Goal: Task Accomplishment & Management: Manage account settings

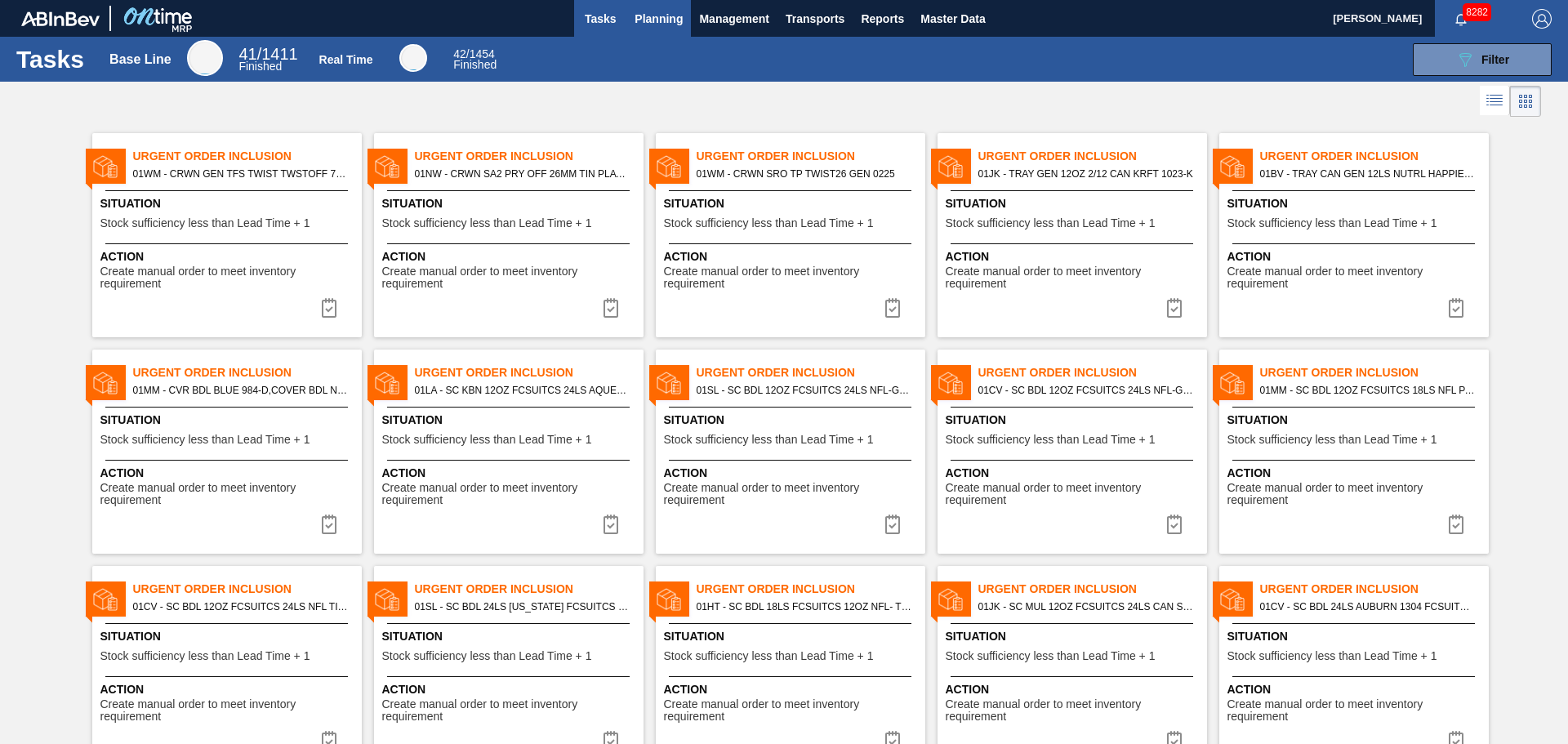
click at [651, 12] on span "Planning" at bounding box center [659, 18] width 48 height 20
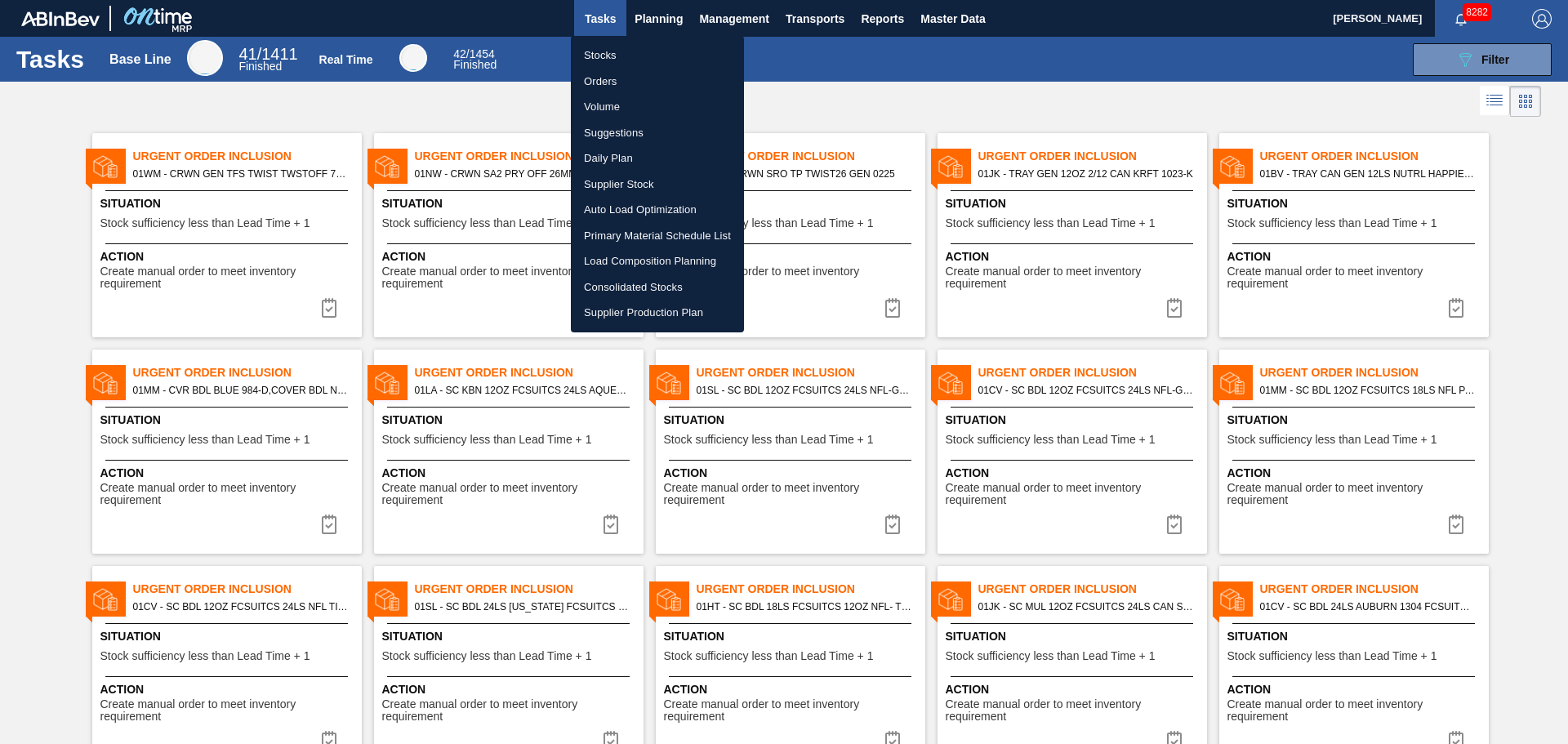
click at [677, 233] on li "Primary Material Schedule List" at bounding box center [658, 235] width 173 height 27
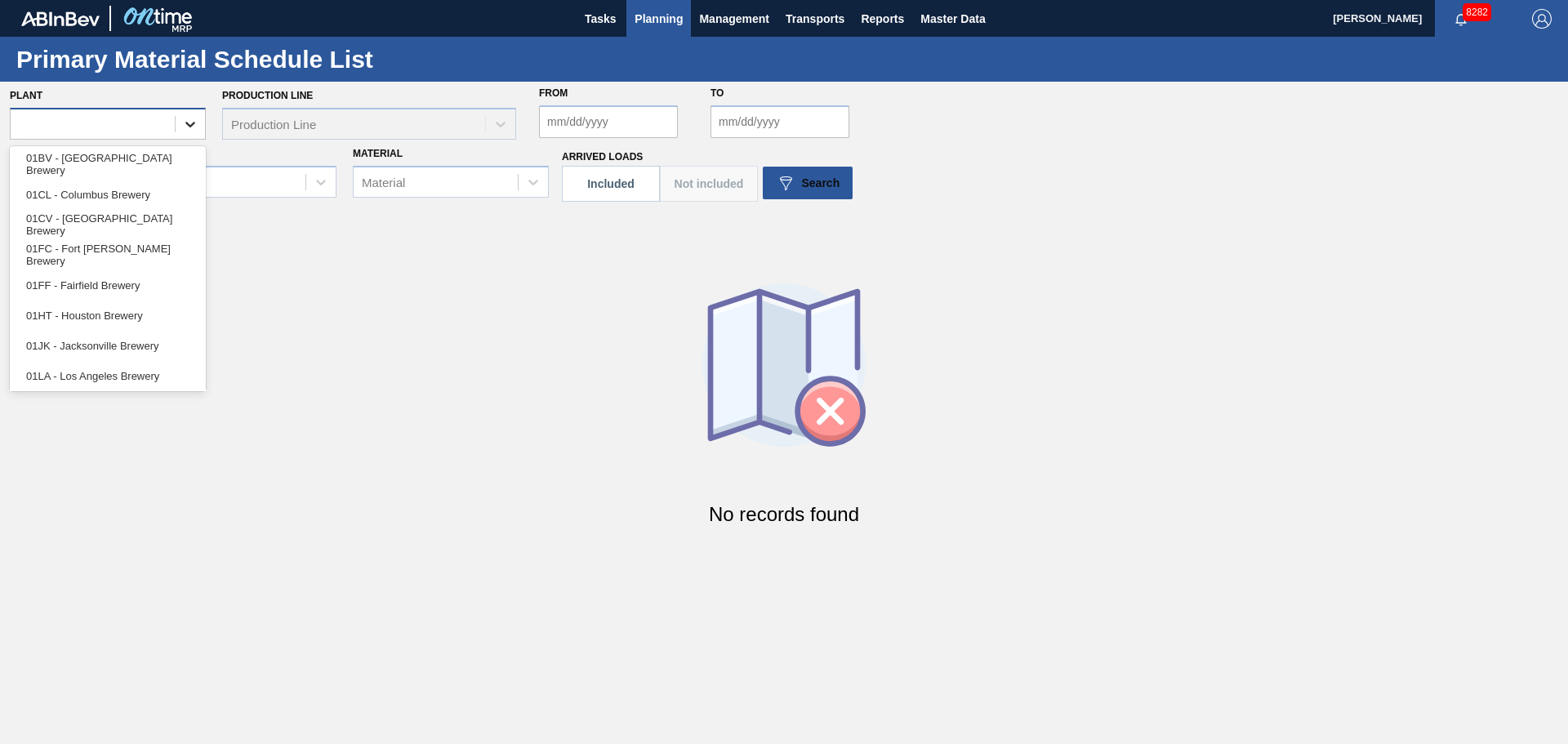
click at [204, 125] on div at bounding box center [190, 124] width 29 height 29
click at [106, 194] on div "01CL - Columbus Brewery" at bounding box center [107, 194] width 196 height 30
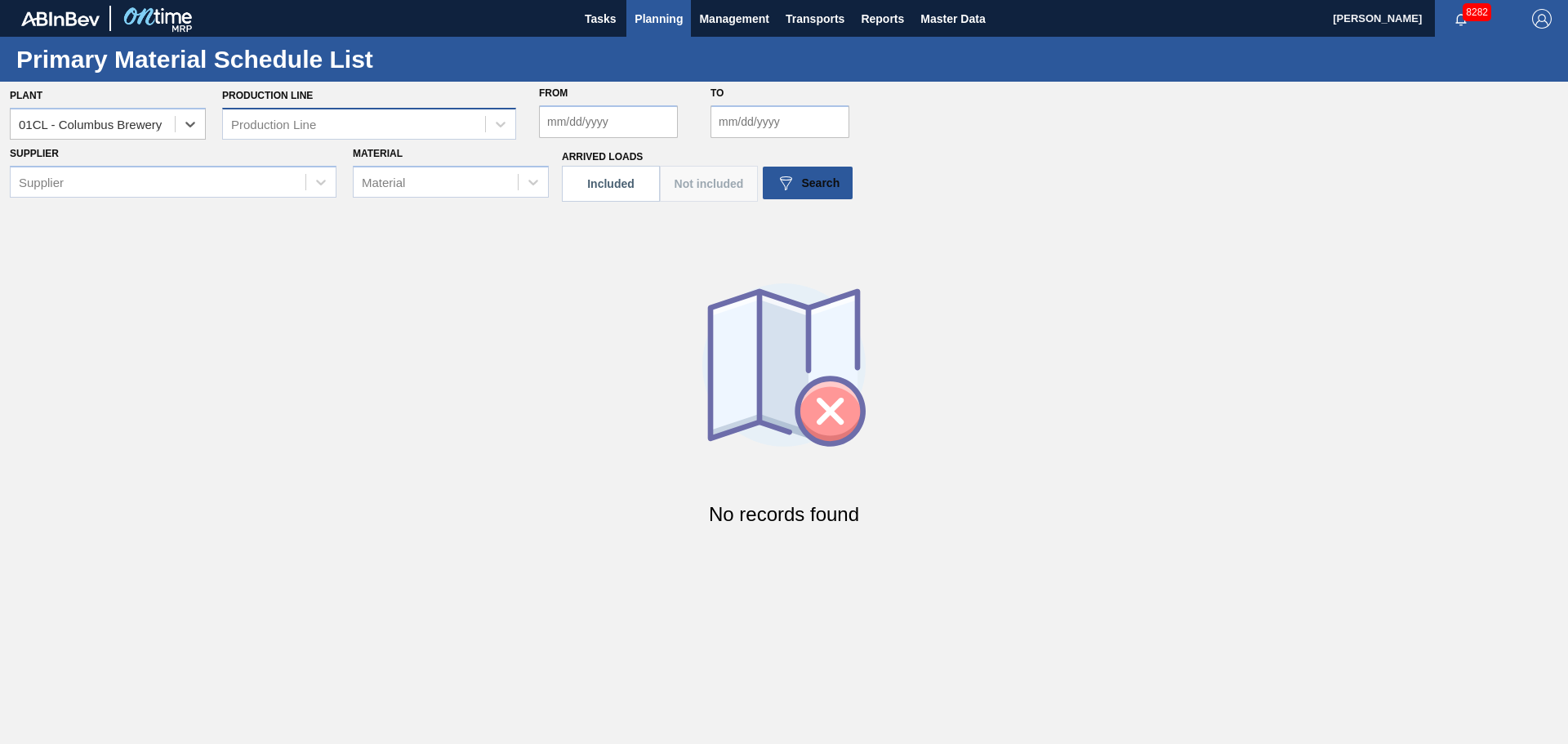
click at [471, 118] on div "Production Line" at bounding box center [354, 124] width 262 height 24
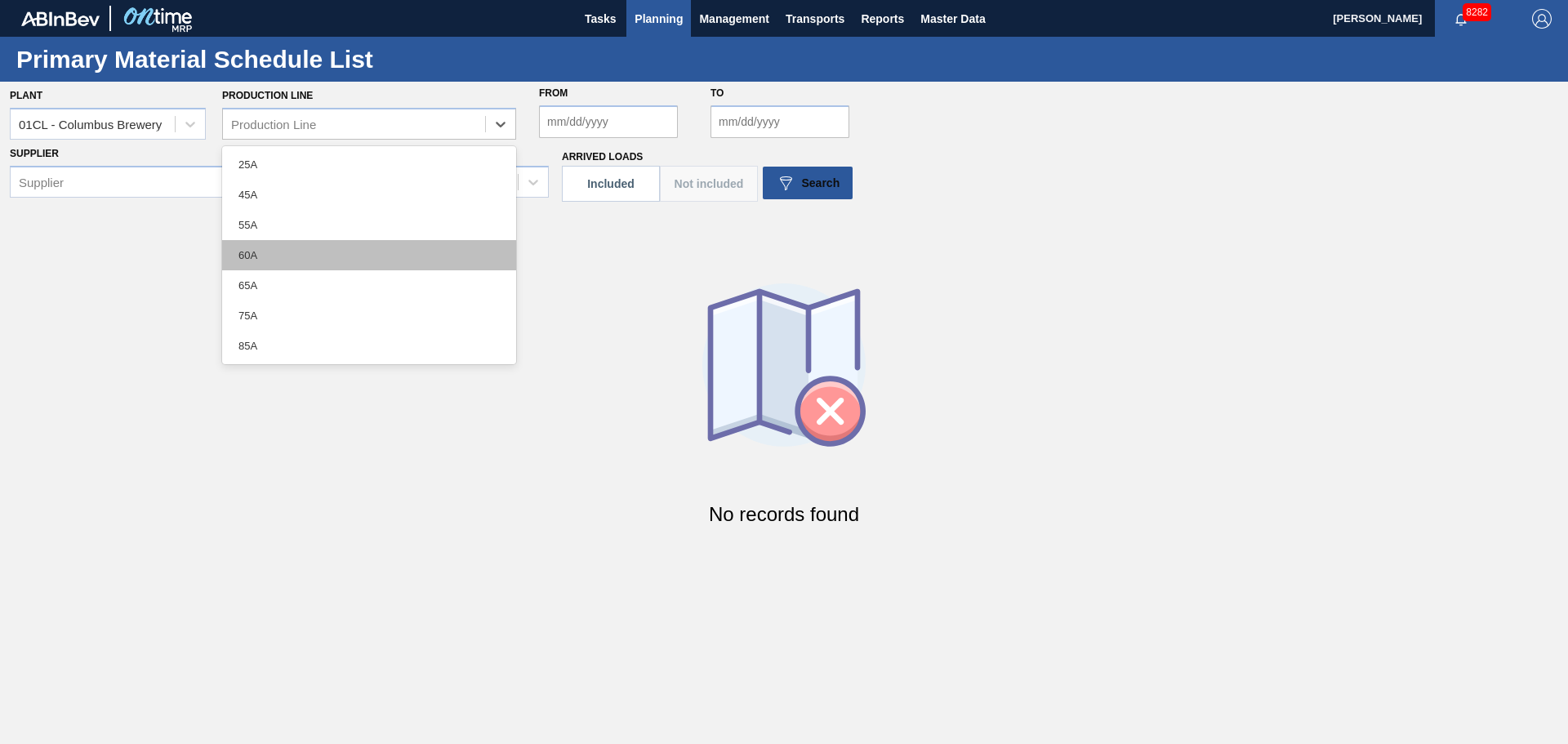
click at [280, 259] on div "60A" at bounding box center [368, 254] width 294 height 30
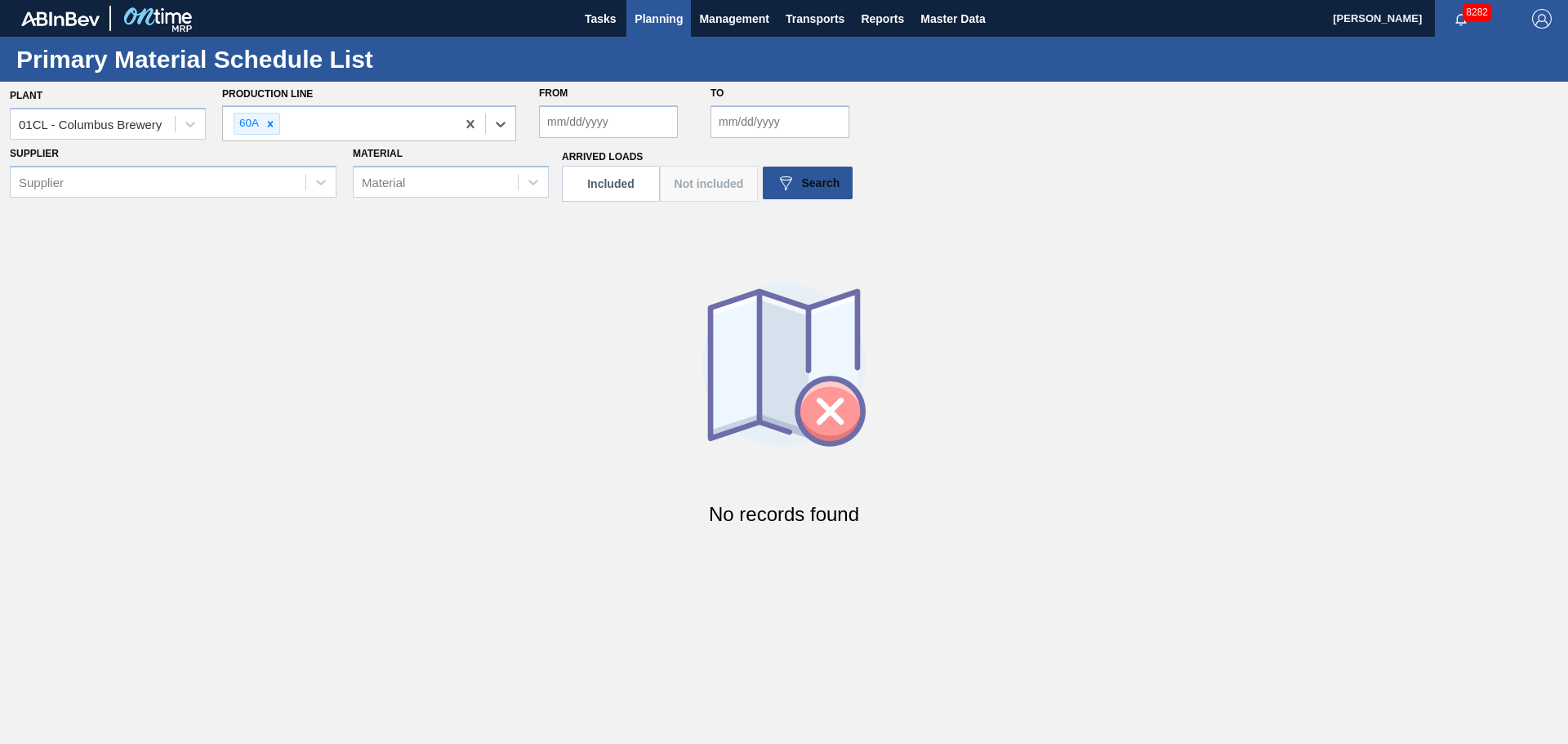
click at [607, 129] on input "From" at bounding box center [608, 122] width 139 height 33
click at [555, 239] on div "7" at bounding box center [558, 240] width 22 height 22
type input "09/07/2025"
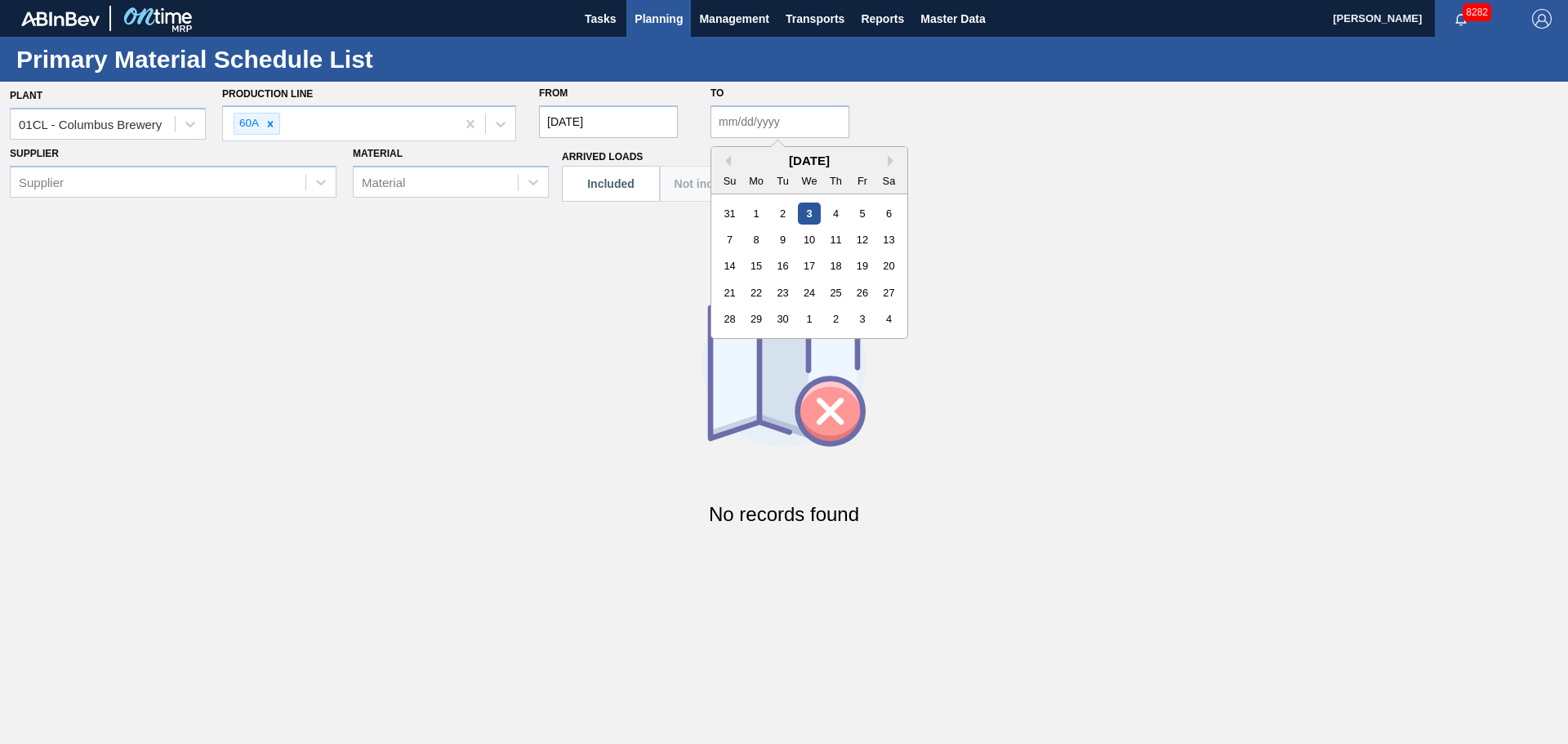
click at [772, 127] on input "to" at bounding box center [780, 122] width 139 height 33
click at [889, 245] on div "13" at bounding box center [889, 240] width 22 height 22
type input "09/13/2025"
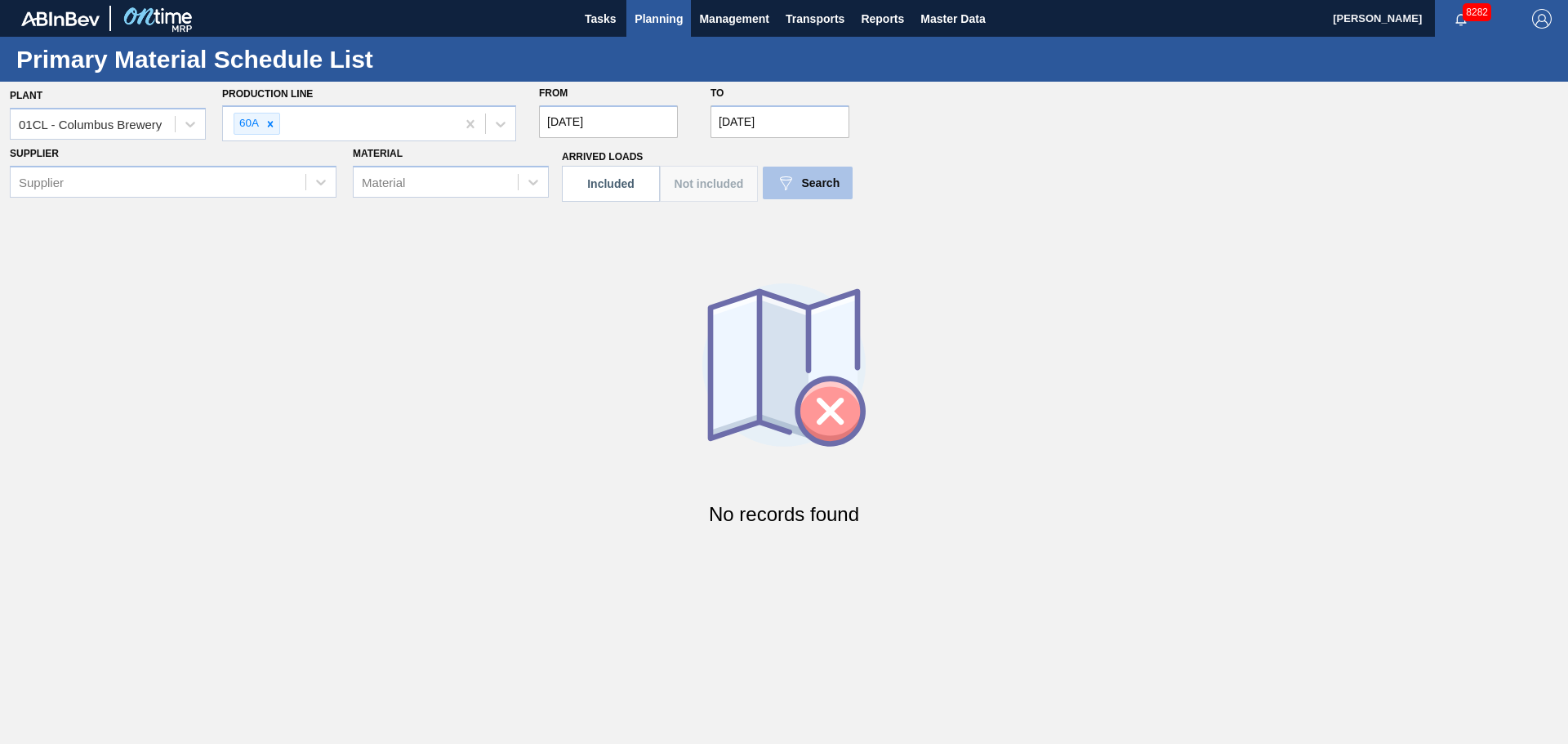
click at [833, 185] on span "Search" at bounding box center [820, 182] width 39 height 13
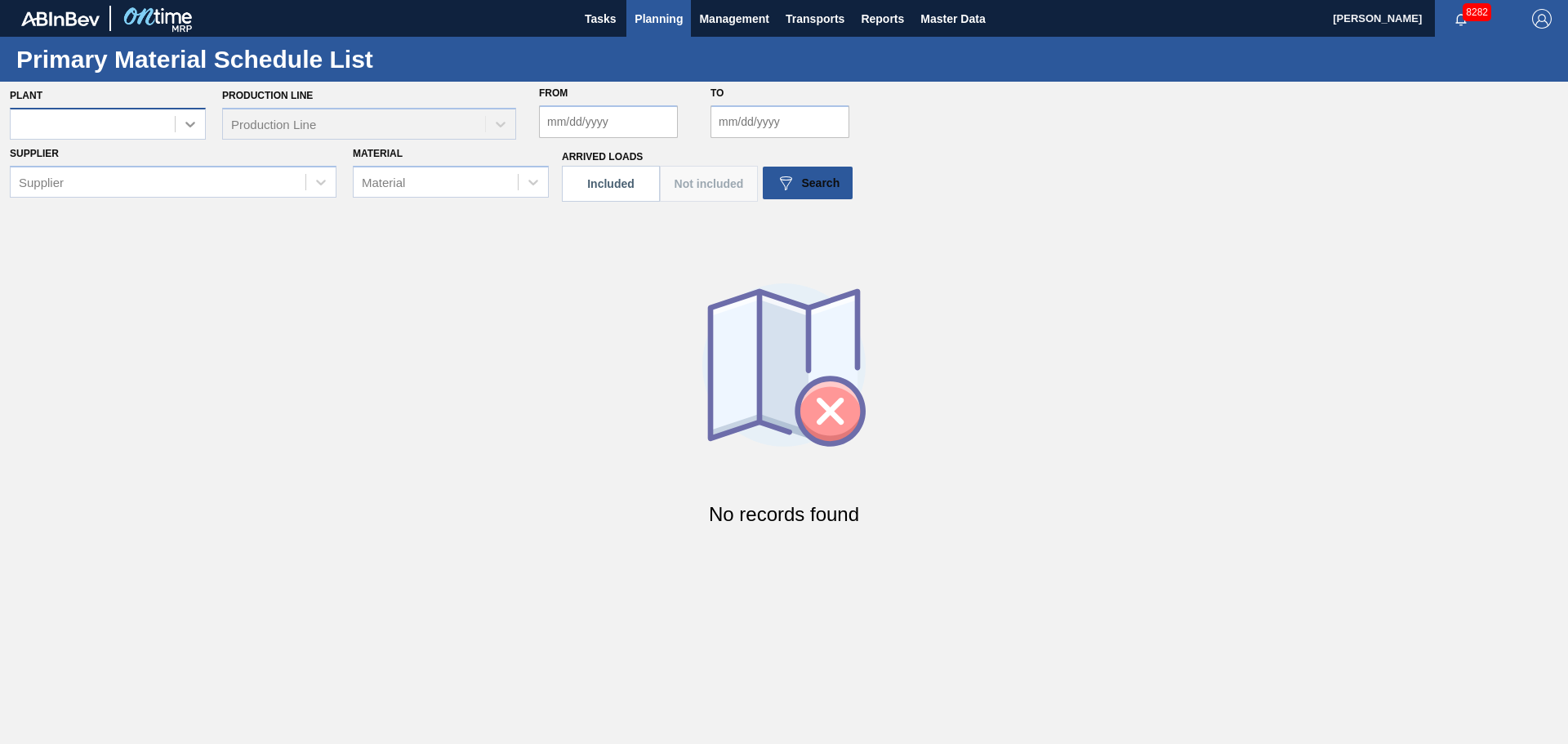
drag, startPoint x: 170, startPoint y: 137, endPoint x: 176, endPoint y: 129, distance: 10.0
click at [170, 137] on div at bounding box center [107, 123] width 196 height 32
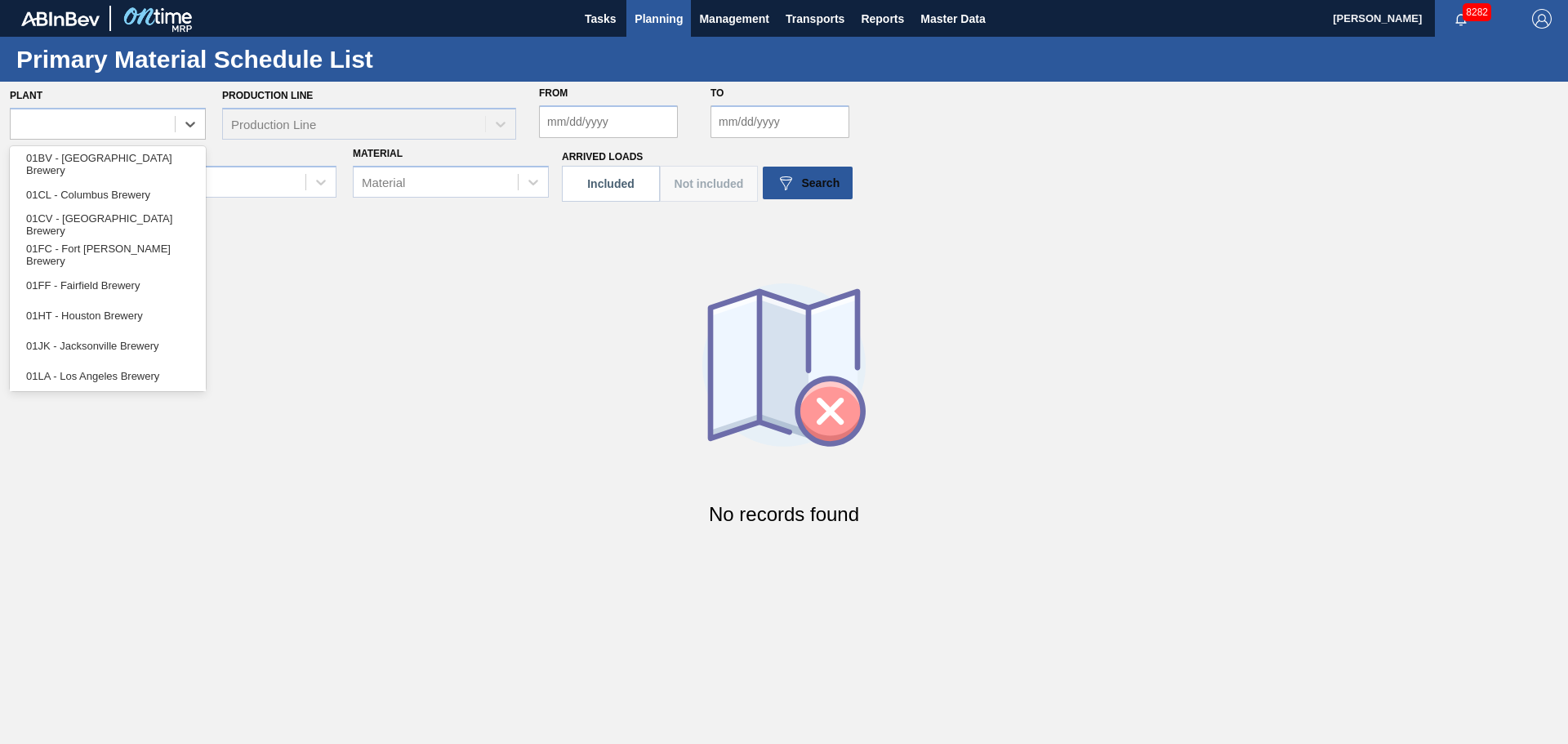
click at [255, 361] on div "No records found" at bounding box center [784, 413] width 1568 height 259
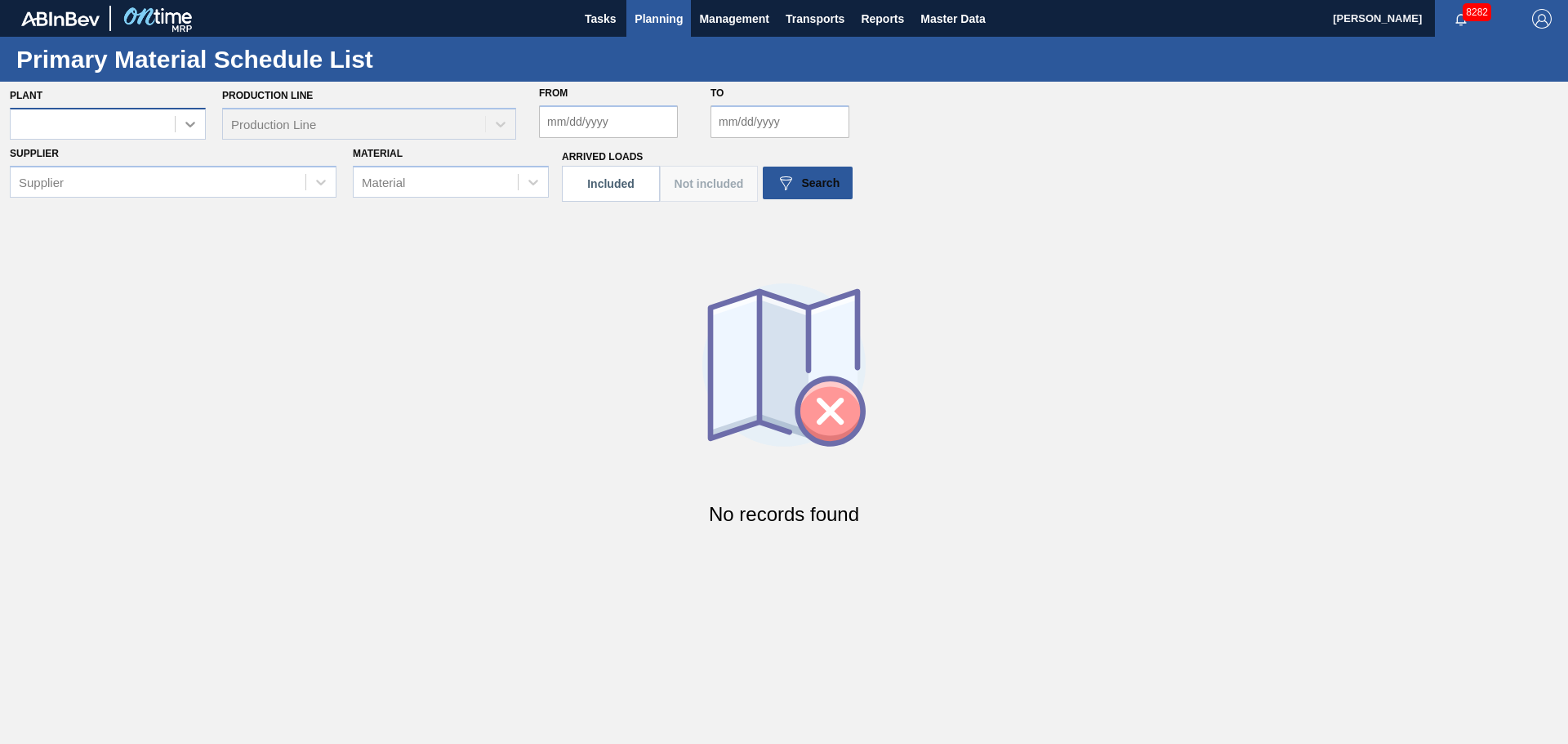
click at [179, 116] on div at bounding box center [190, 124] width 29 height 29
click at [157, 129] on div at bounding box center [92, 124] width 164 height 24
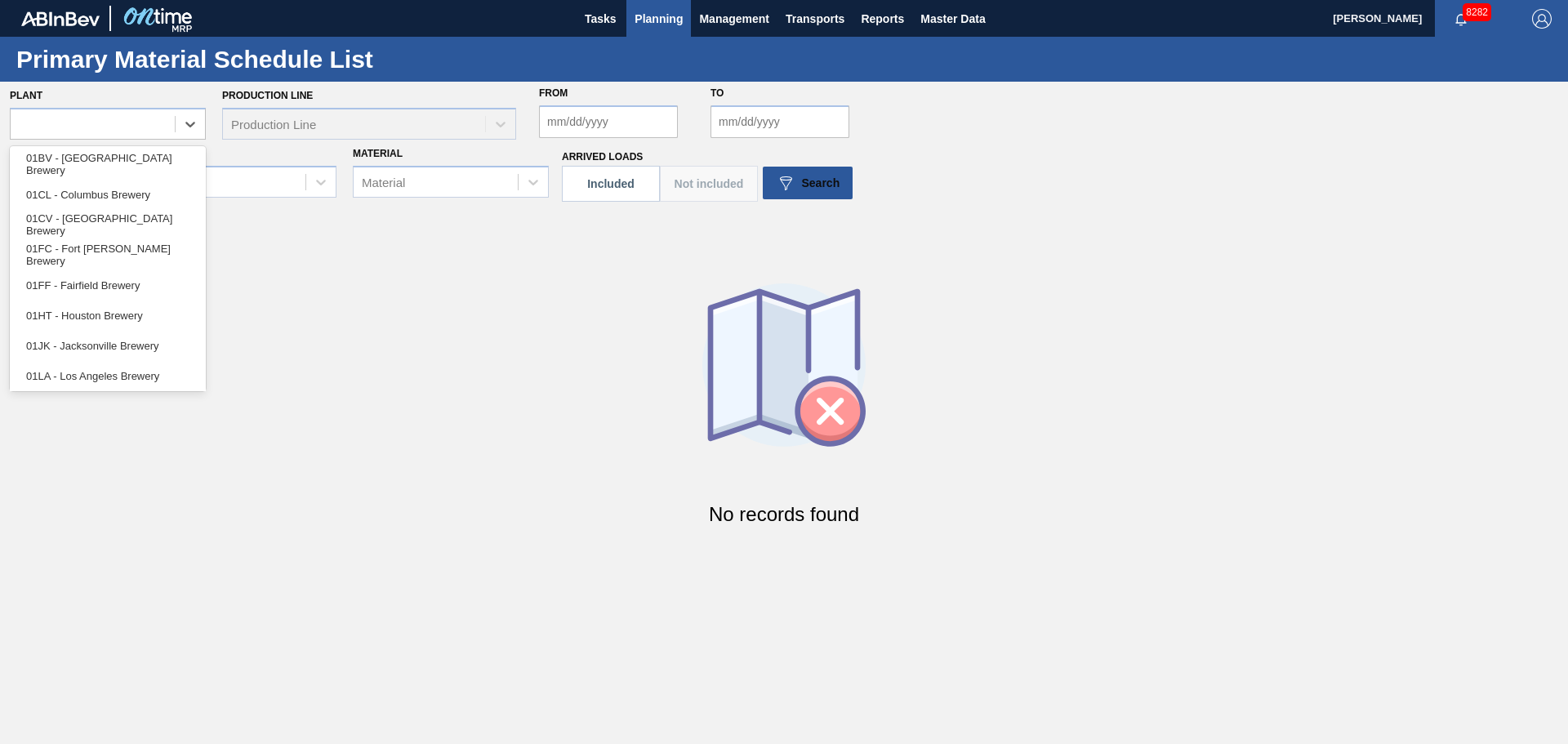
click at [292, 315] on div "No records found" at bounding box center [784, 413] width 1568 height 259
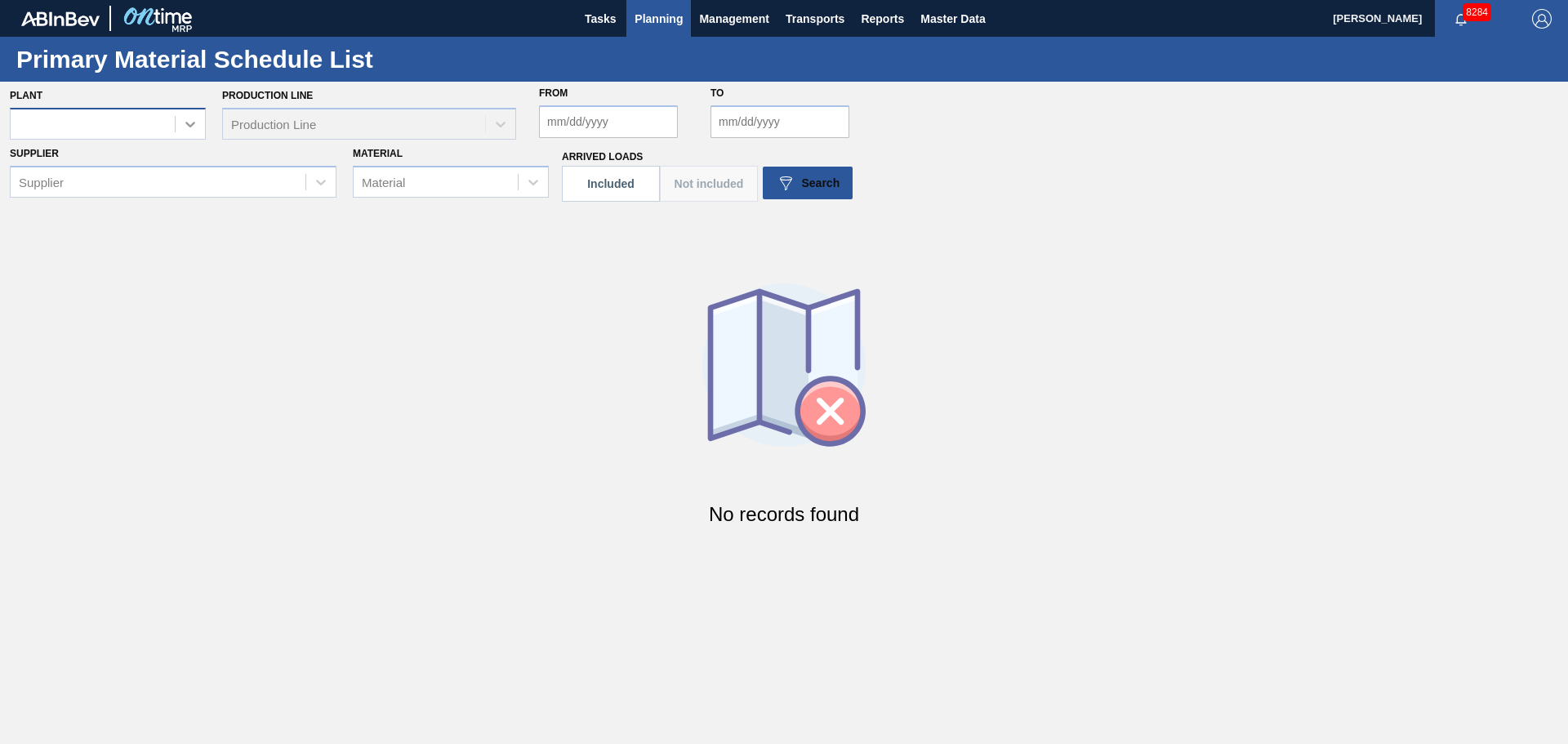
click at [200, 132] on div at bounding box center [190, 124] width 29 height 29
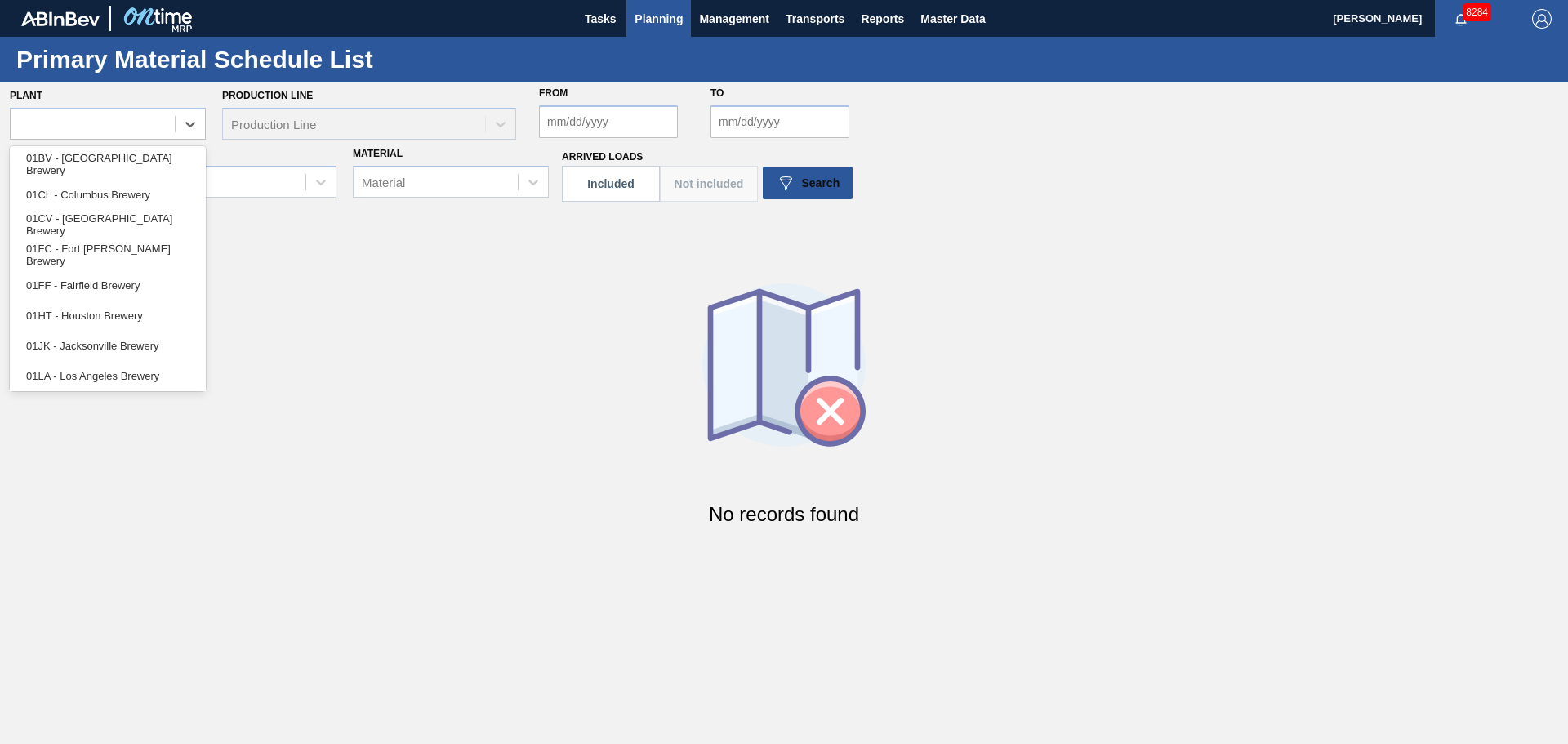
click at [206, 122] on section "Plant option 01BV - Baldwinsville Brewery focused, 1 of 12. 12 results availabl…" at bounding box center [784, 111] width 1568 height 61
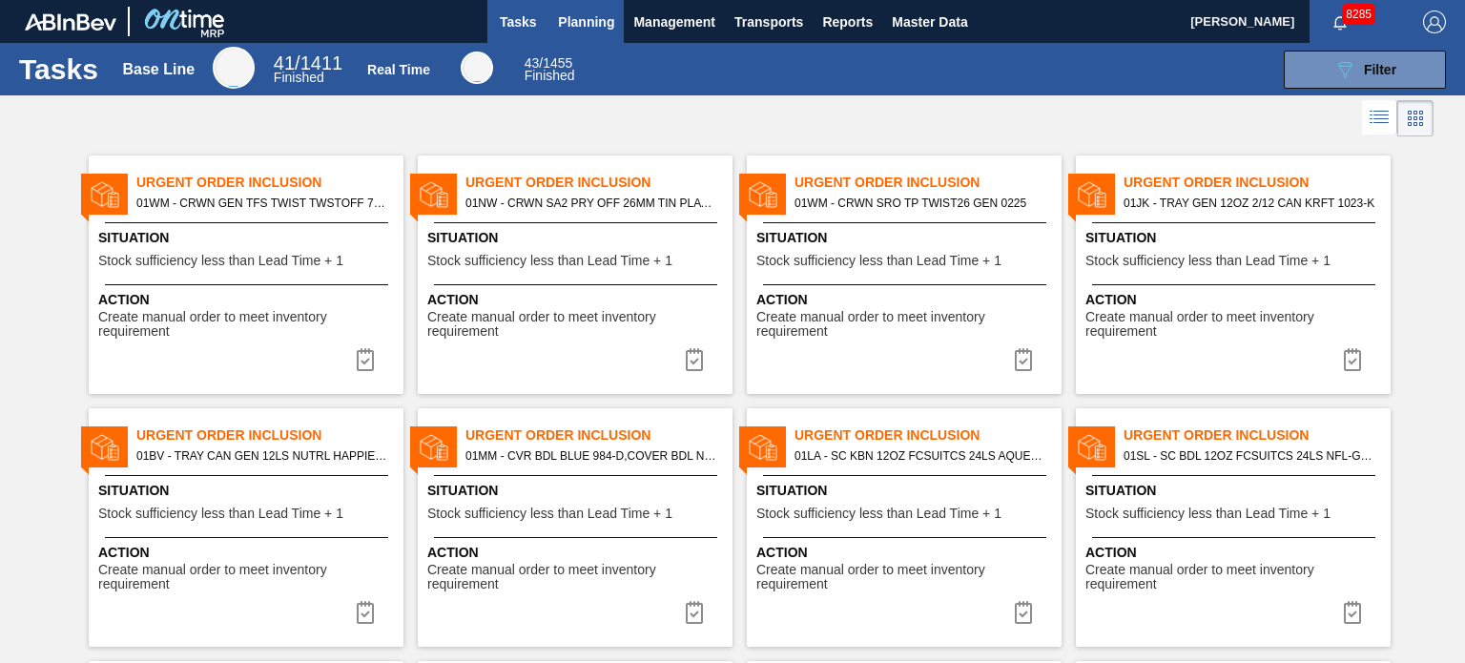
click at [599, 22] on span "Planning" at bounding box center [586, 21] width 56 height 23
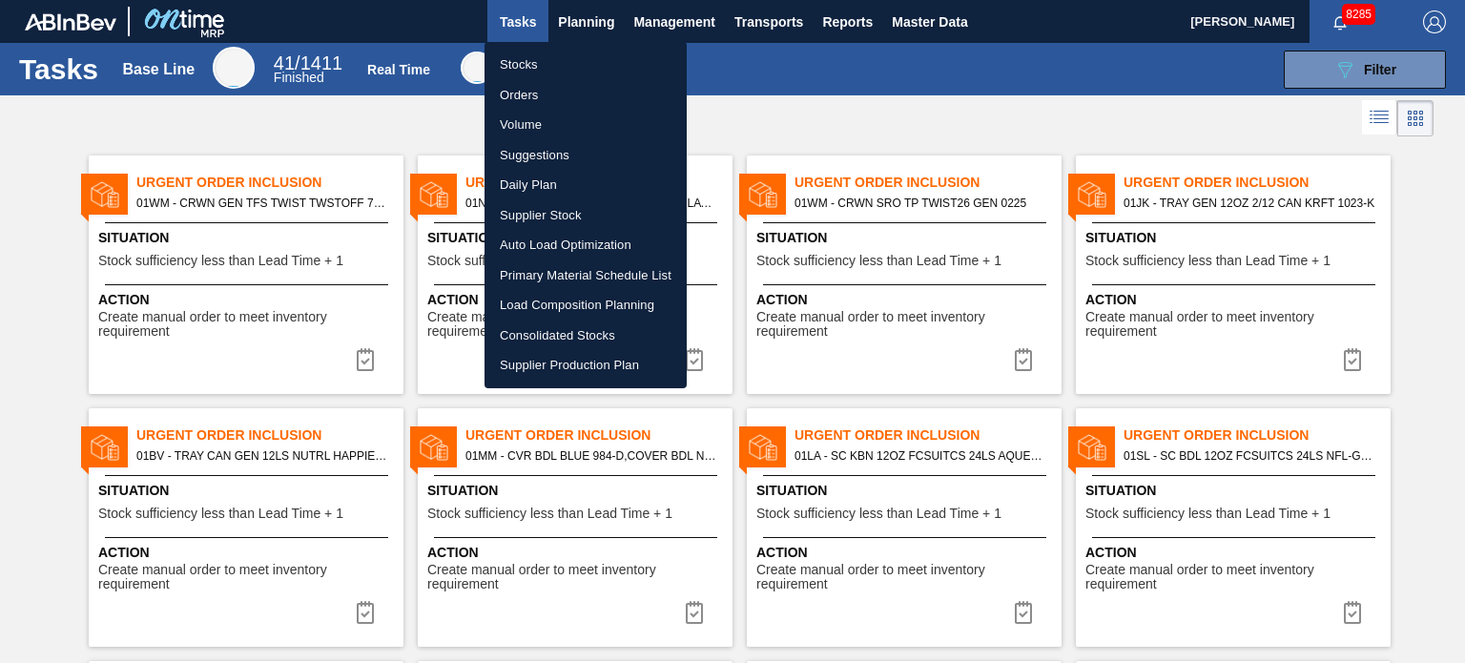
click at [557, 58] on li "Stocks" at bounding box center [585, 65] width 202 height 31
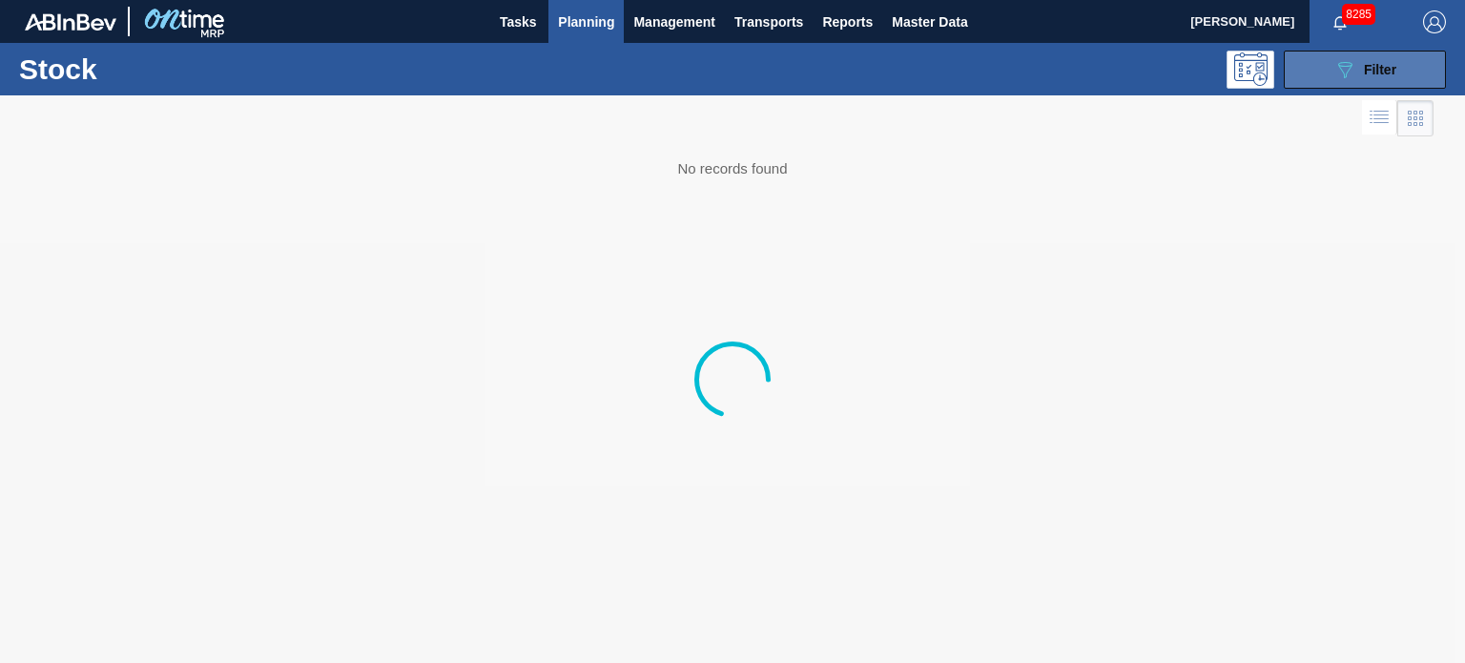
click at [1324, 63] on button "089F7B8B-B2A5-4AFE-B5C0-19BA573D28AC Filter" at bounding box center [1365, 70] width 162 height 38
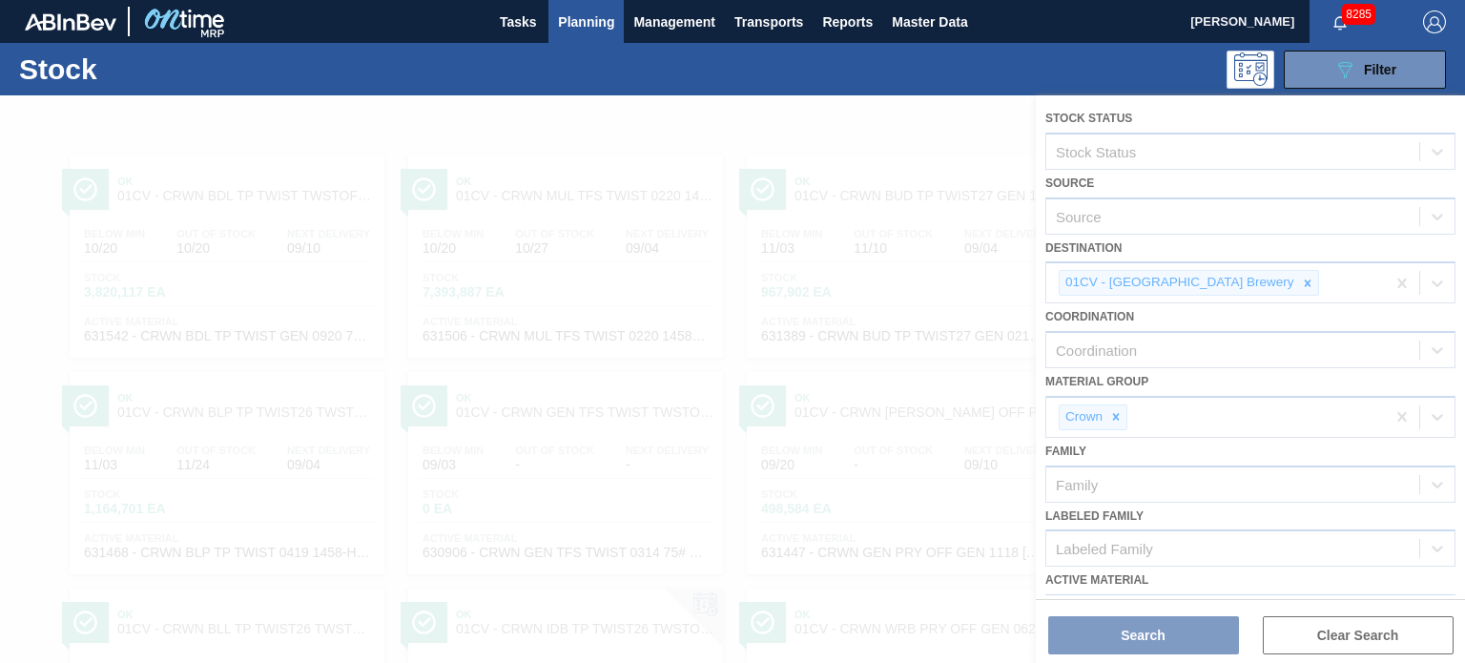
click at [1238, 270] on div at bounding box center [732, 378] width 1465 height 567
click at [1237, 280] on div at bounding box center [732, 378] width 1465 height 567
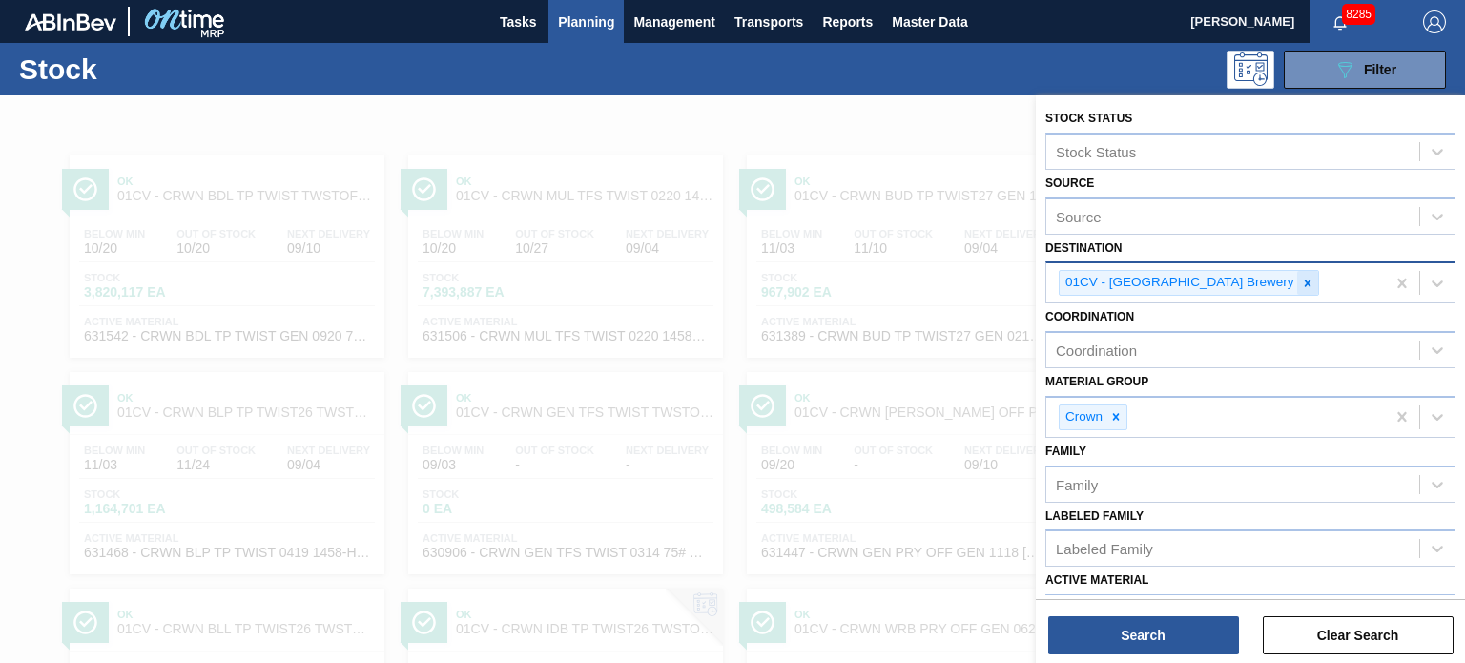
click at [1301, 280] on icon at bounding box center [1307, 283] width 13 height 13
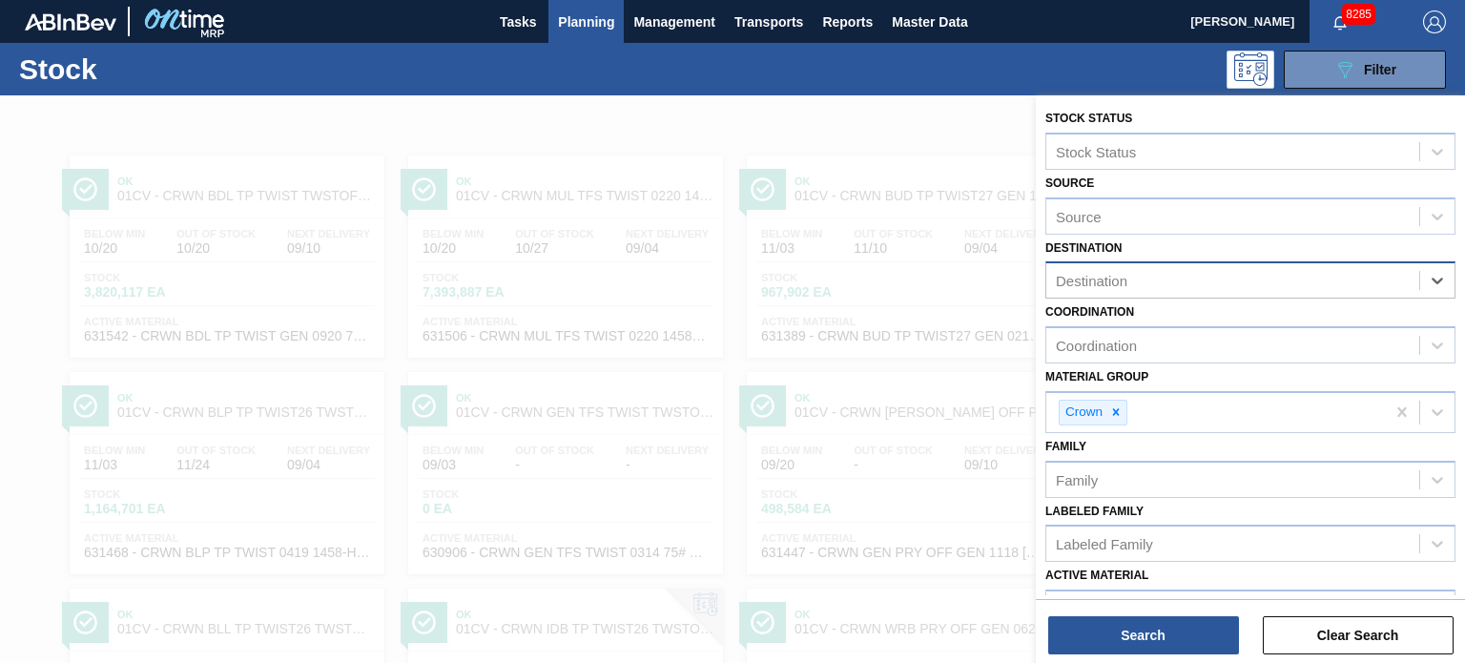
drag, startPoint x: 1111, startPoint y: 402, endPoint x: 1121, endPoint y: 445, distance: 44.0
click at [1110, 405] on icon at bounding box center [1115, 411] width 13 height 13
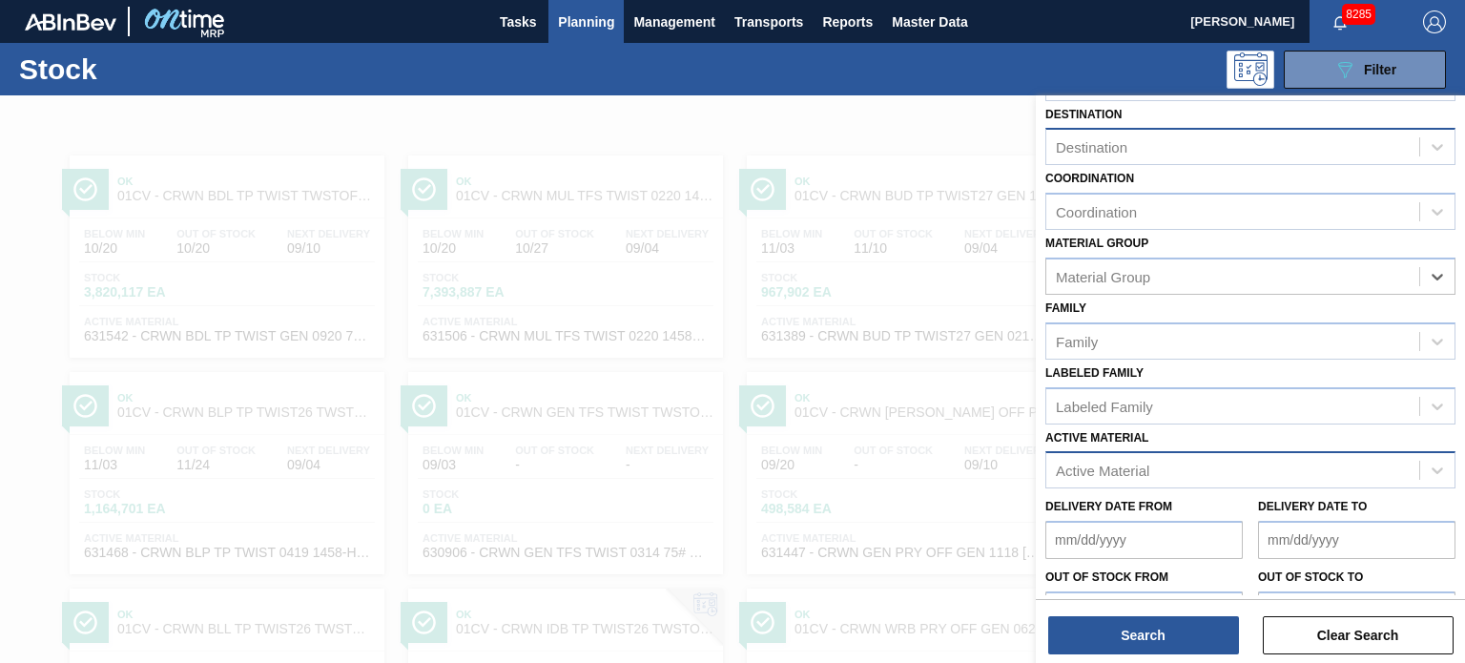
scroll to position [243, 0]
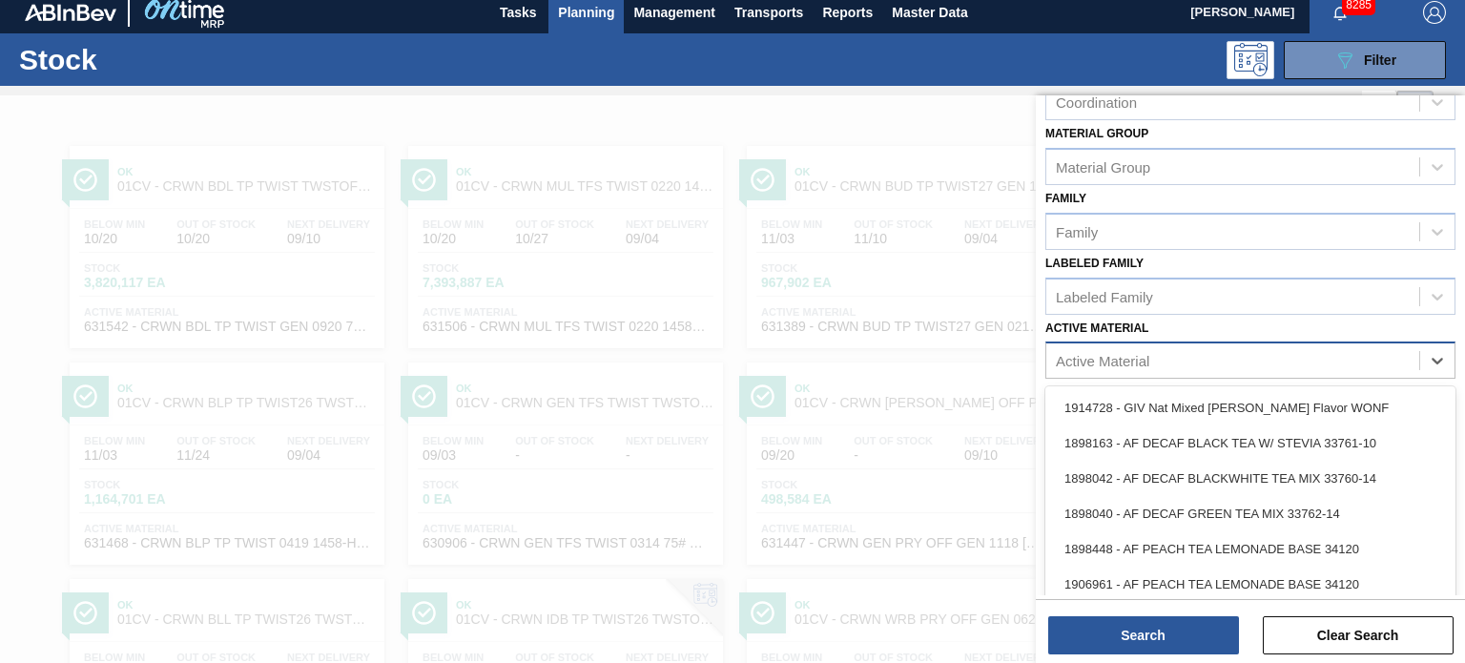
click at [1106, 365] on div "Active Material" at bounding box center [1232, 361] width 373 height 28
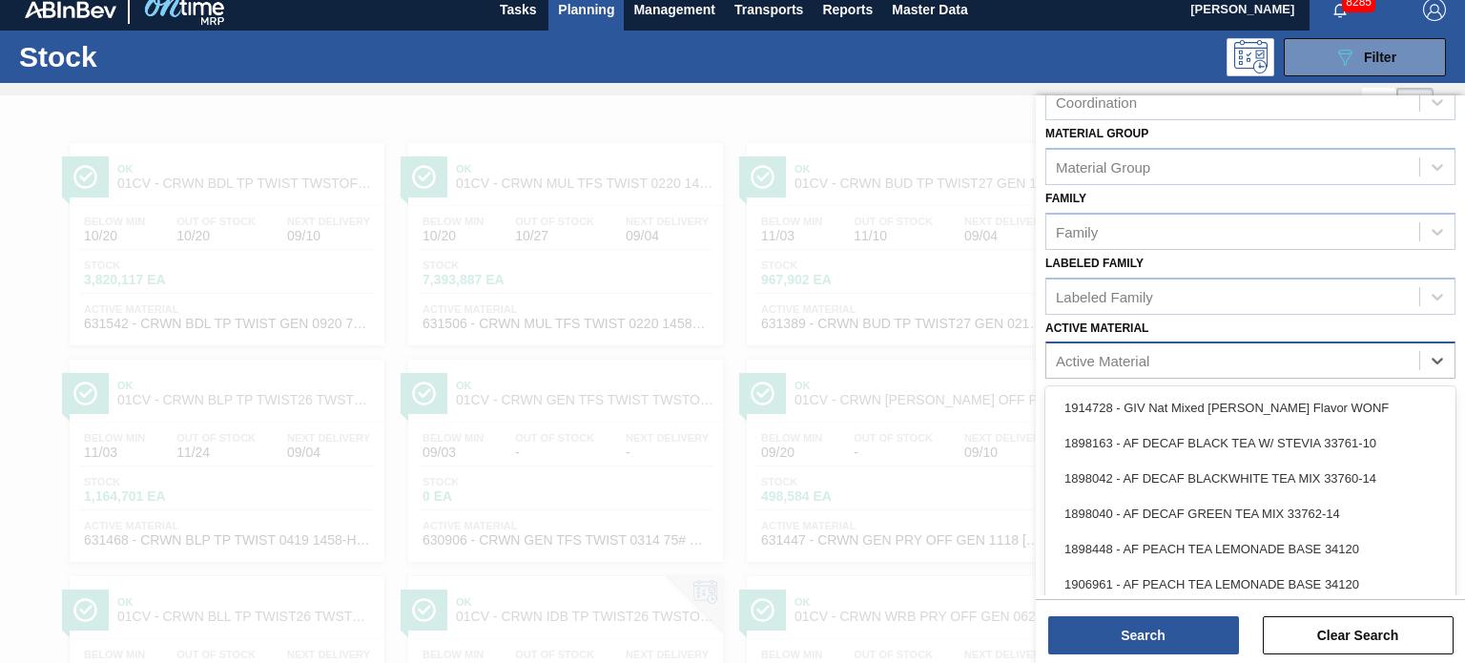
scroll to position [12, 0]
type Material "676627"
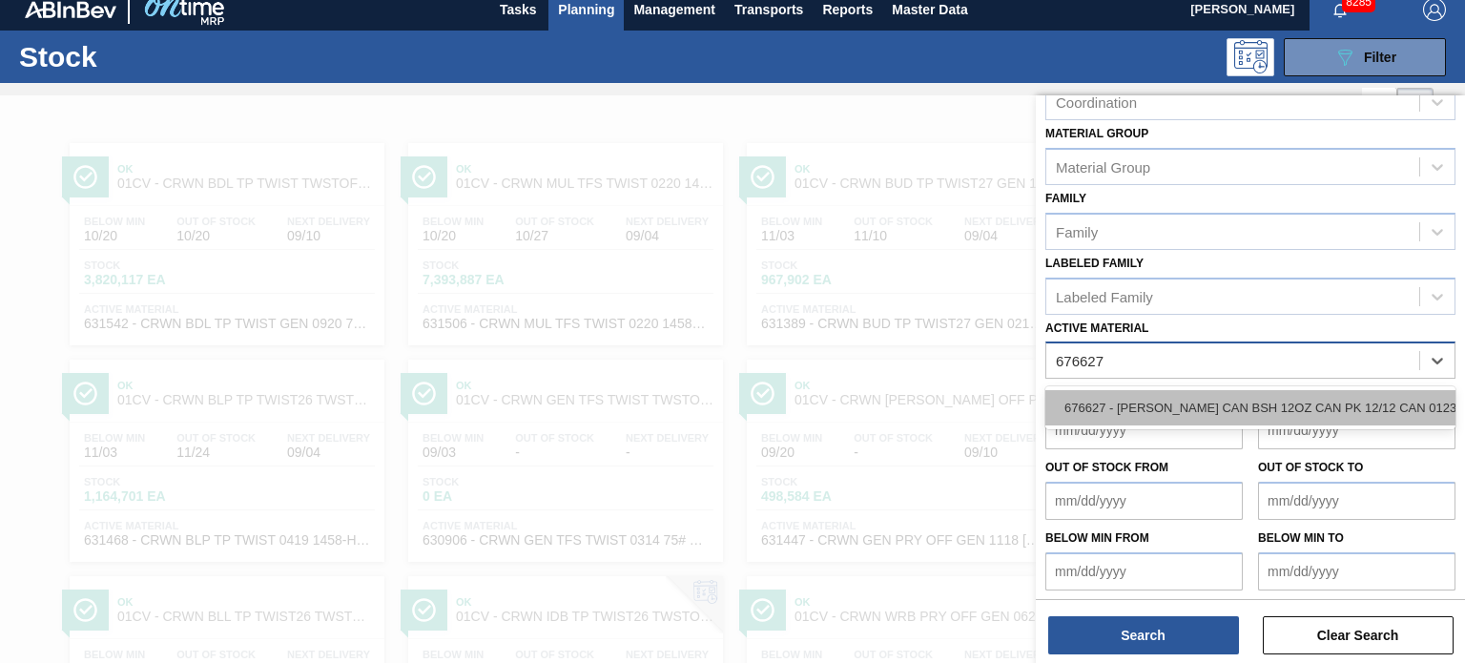
click at [1242, 409] on div "676627 - [PERSON_NAME] CAN BSH 12OZ CAN PK 12/12 CAN 0123" at bounding box center [1250, 407] width 410 height 35
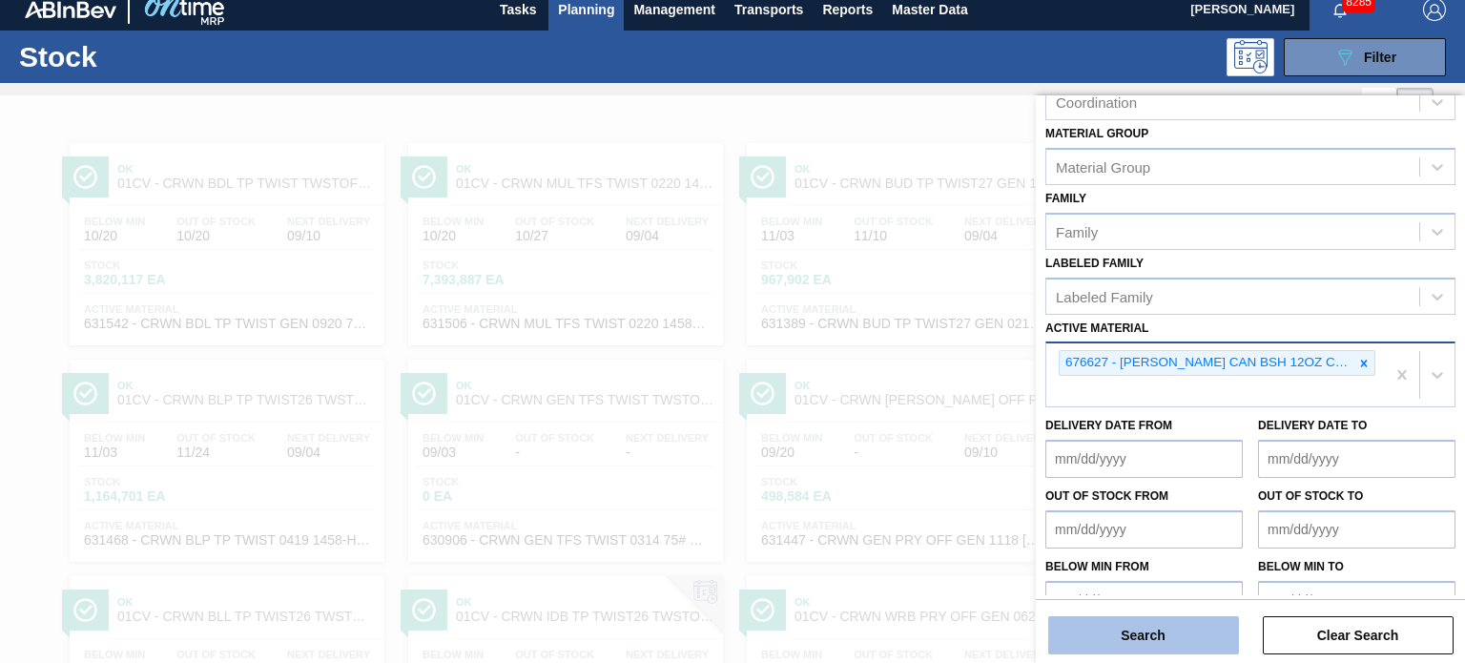
click at [1129, 647] on button "Search" at bounding box center [1143, 635] width 191 height 38
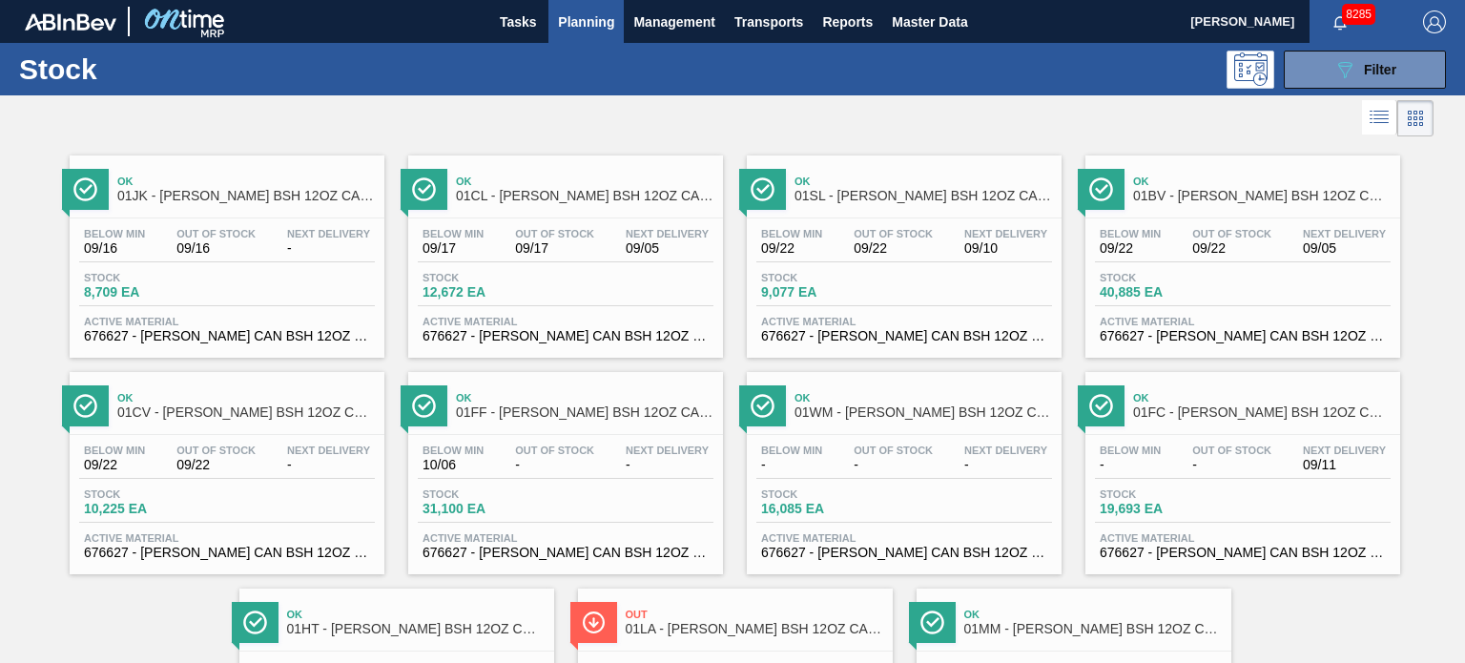
click at [1140, 234] on span "Below Min" at bounding box center [1130, 233] width 61 height 11
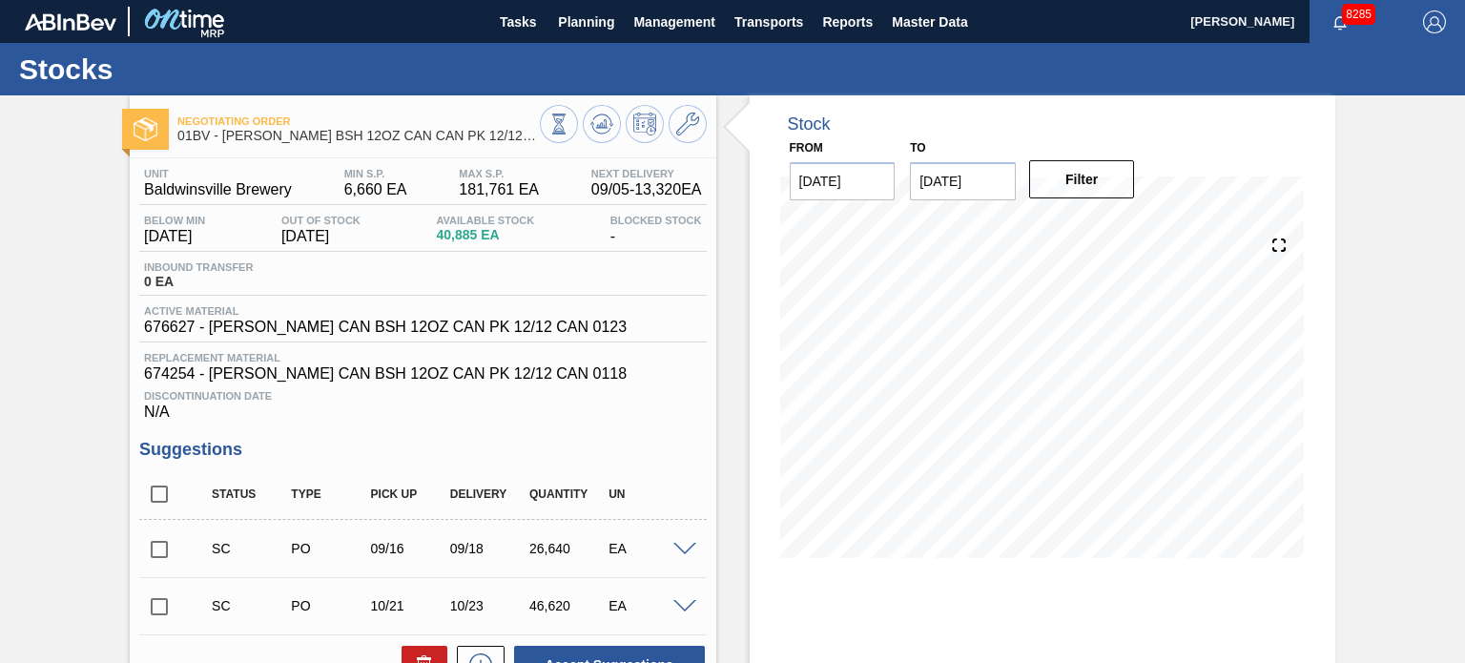
click at [997, 182] on input "[DATE]" at bounding box center [963, 181] width 106 height 38
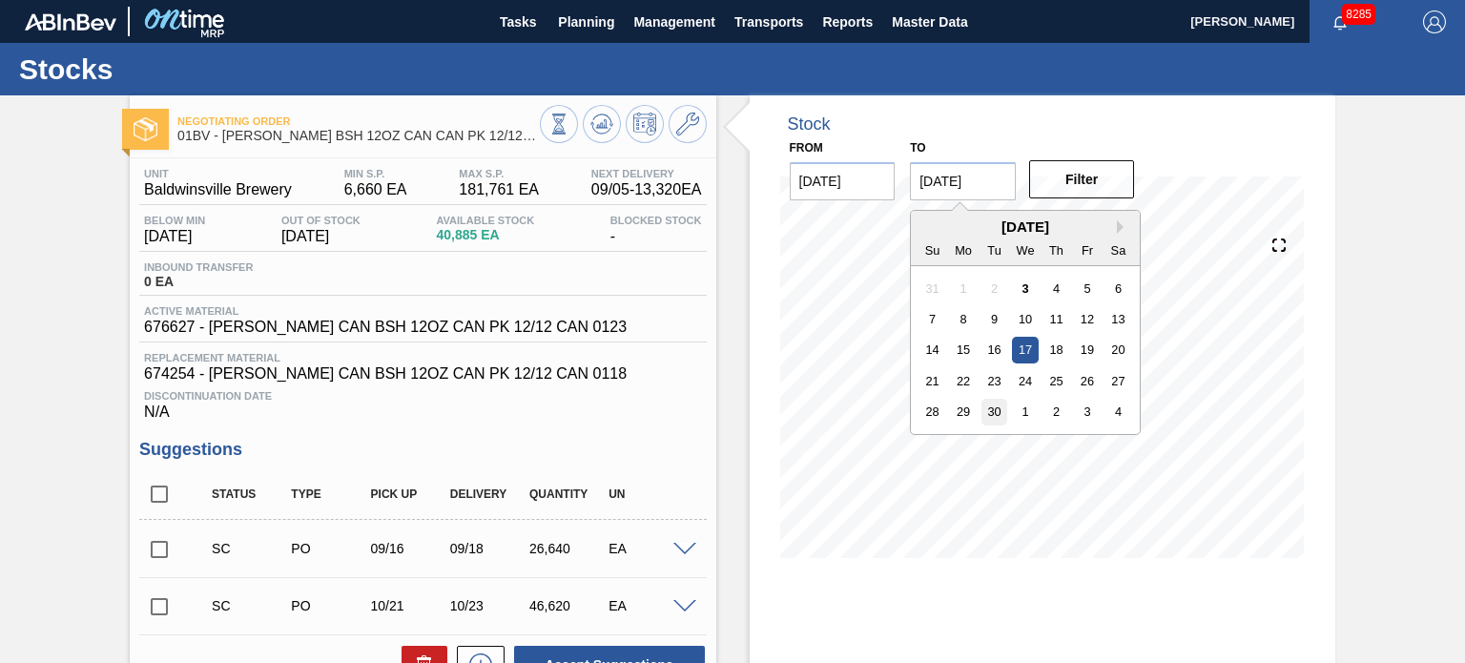
click at [995, 407] on div "30" at bounding box center [994, 412] width 26 height 26
type input "[DATE]"
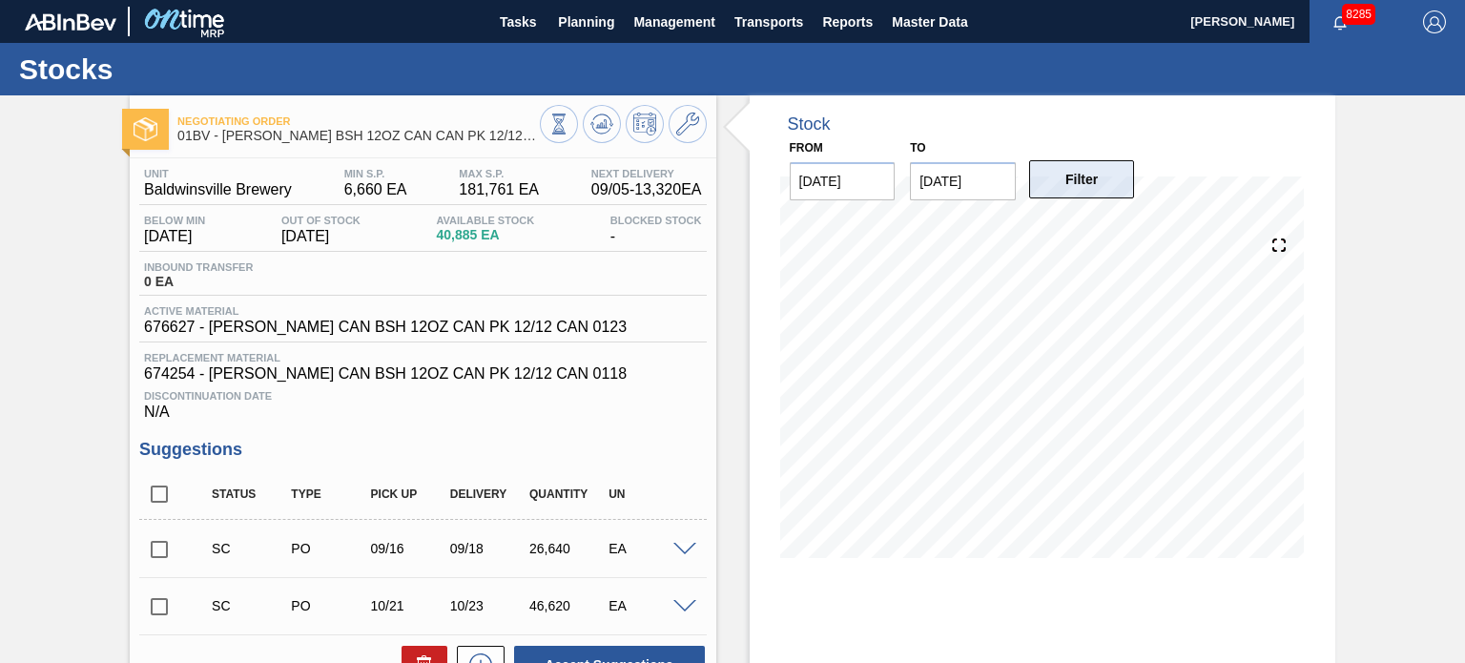
click at [1095, 177] on button "Filter" at bounding box center [1082, 179] width 106 height 38
click at [584, 26] on span "Planning" at bounding box center [586, 21] width 56 height 23
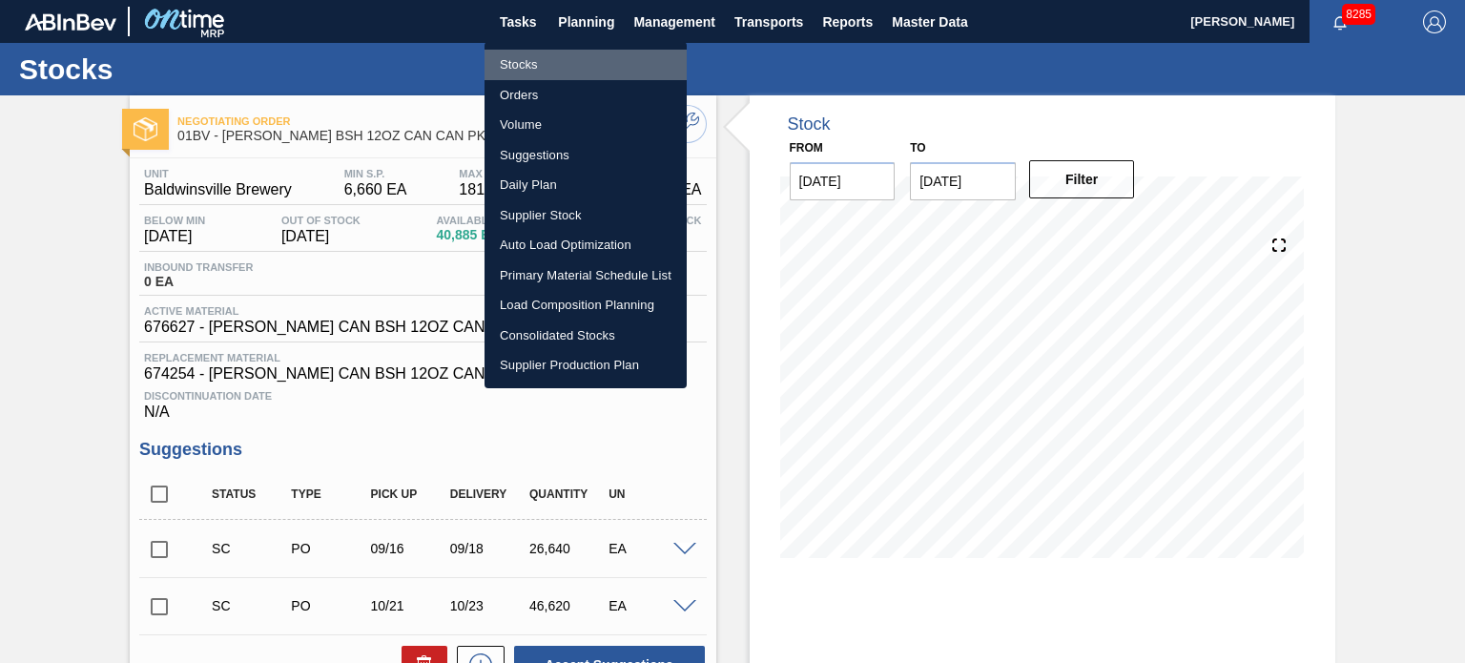
click at [523, 70] on li "Stocks" at bounding box center [585, 65] width 202 height 31
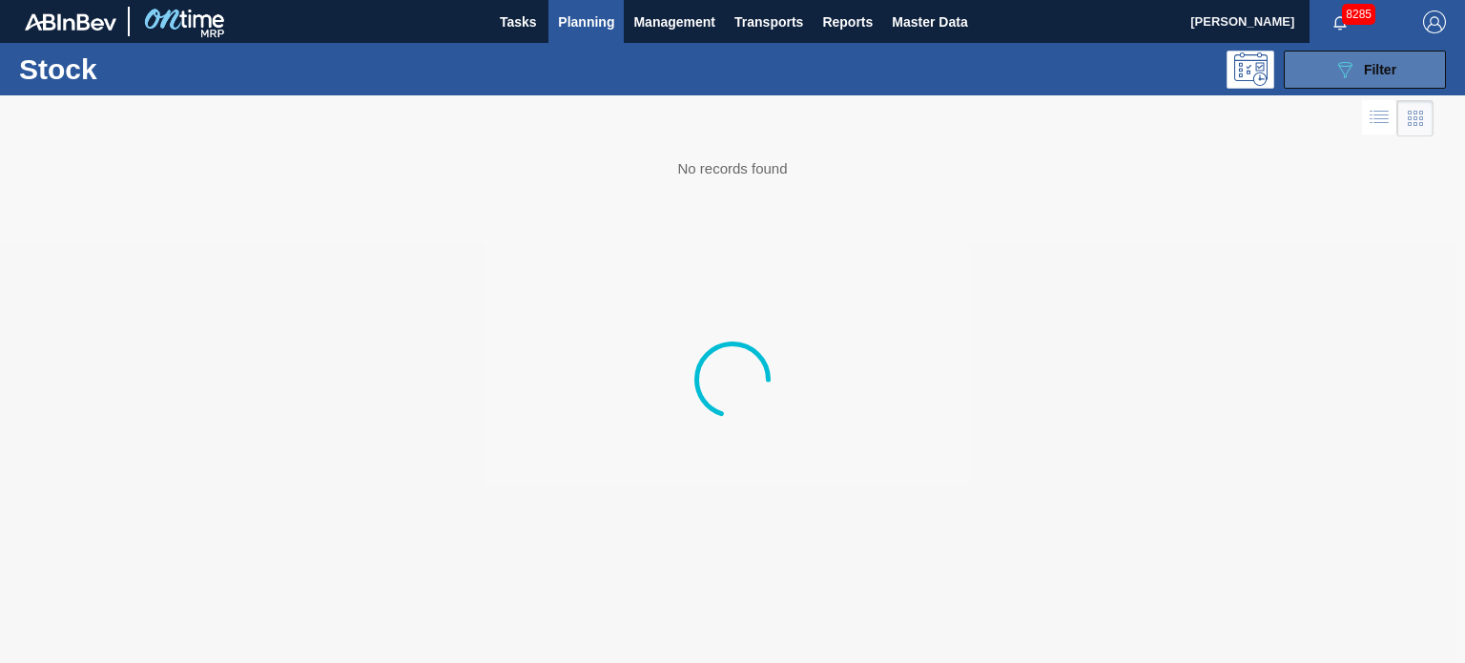
click at [1373, 81] on button "089F7B8B-B2A5-4AFE-B5C0-19BA573D28AC Filter" at bounding box center [1365, 70] width 162 height 38
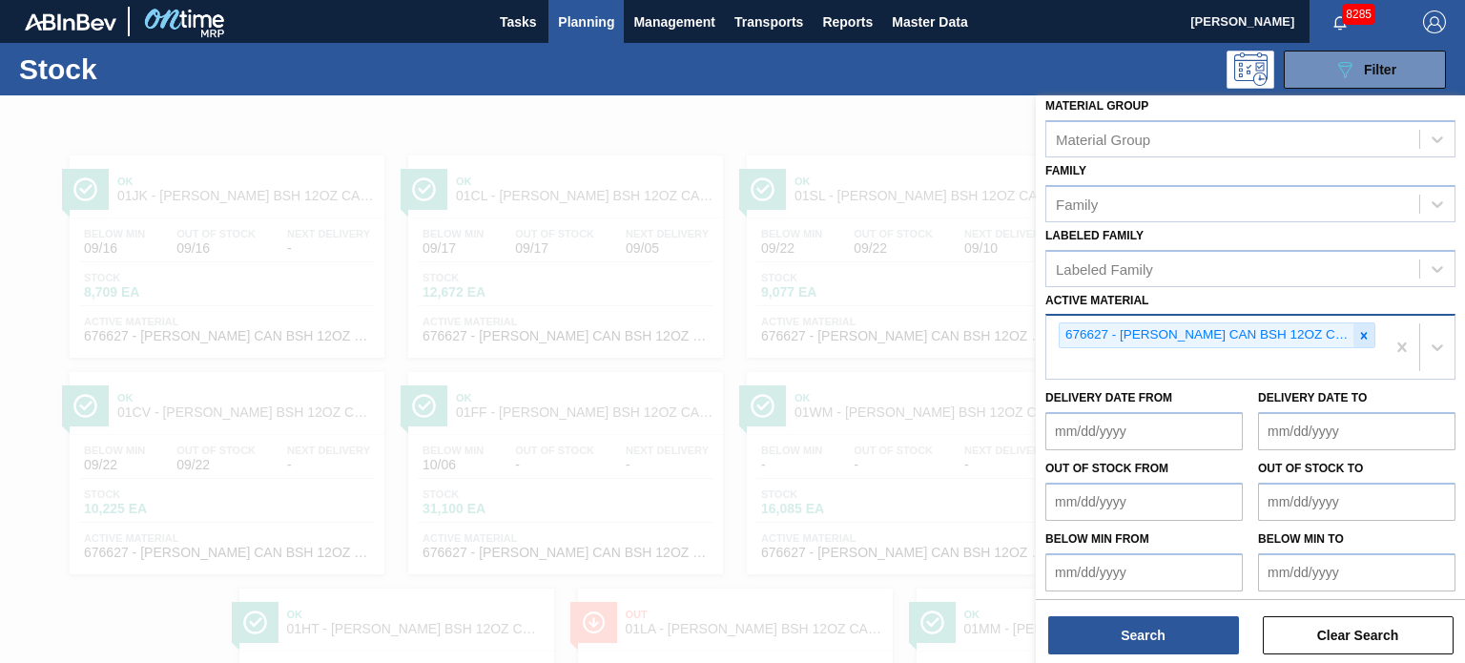
click at [1362, 329] on icon at bounding box center [1363, 335] width 13 height 13
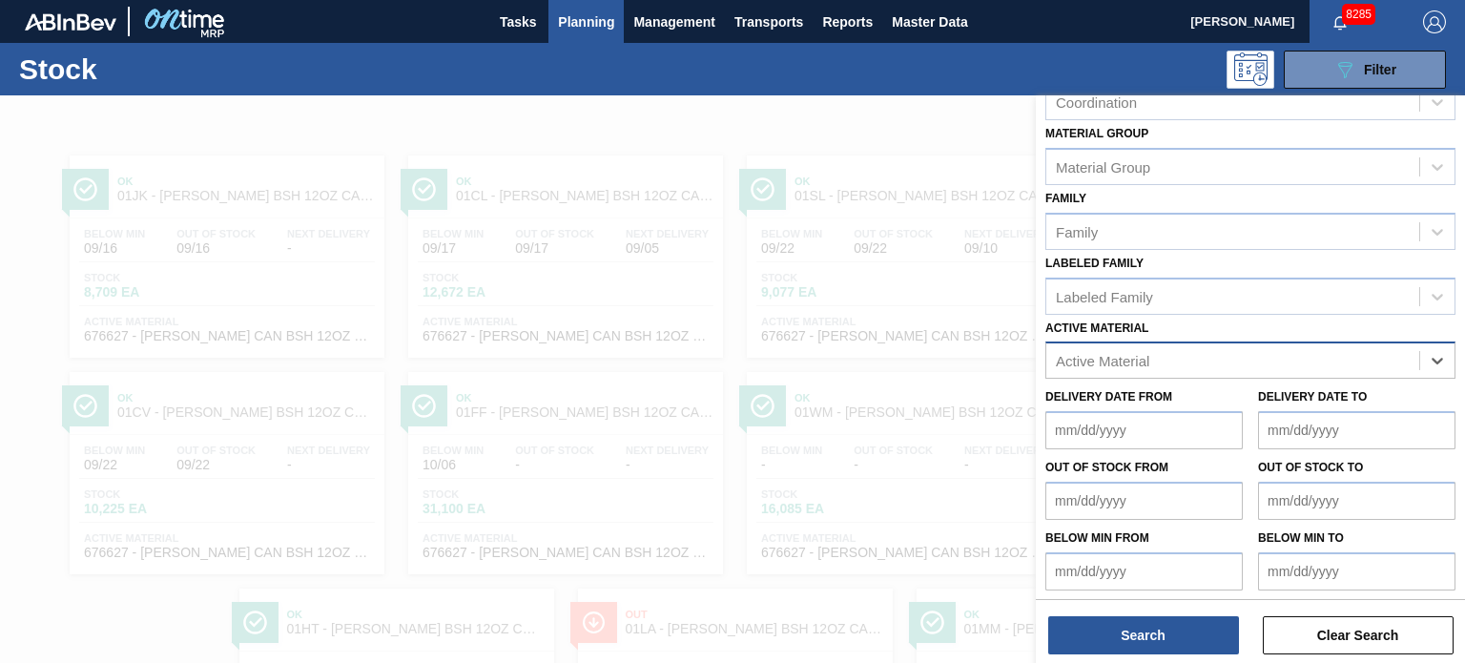
paste Material "676850"
type Material "676850"
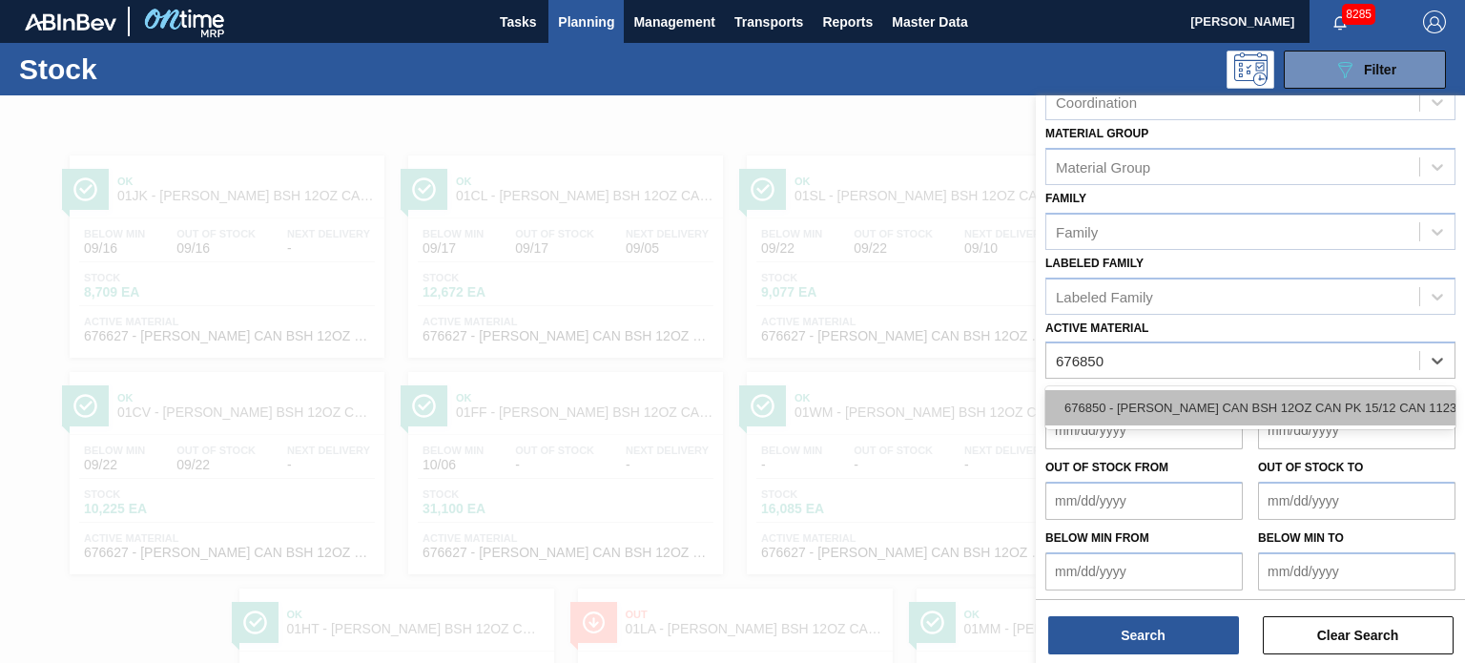
click at [1106, 409] on div "676850 - [PERSON_NAME] CAN BSH 12OZ CAN PK 15/12 CAN 1123" at bounding box center [1250, 407] width 410 height 35
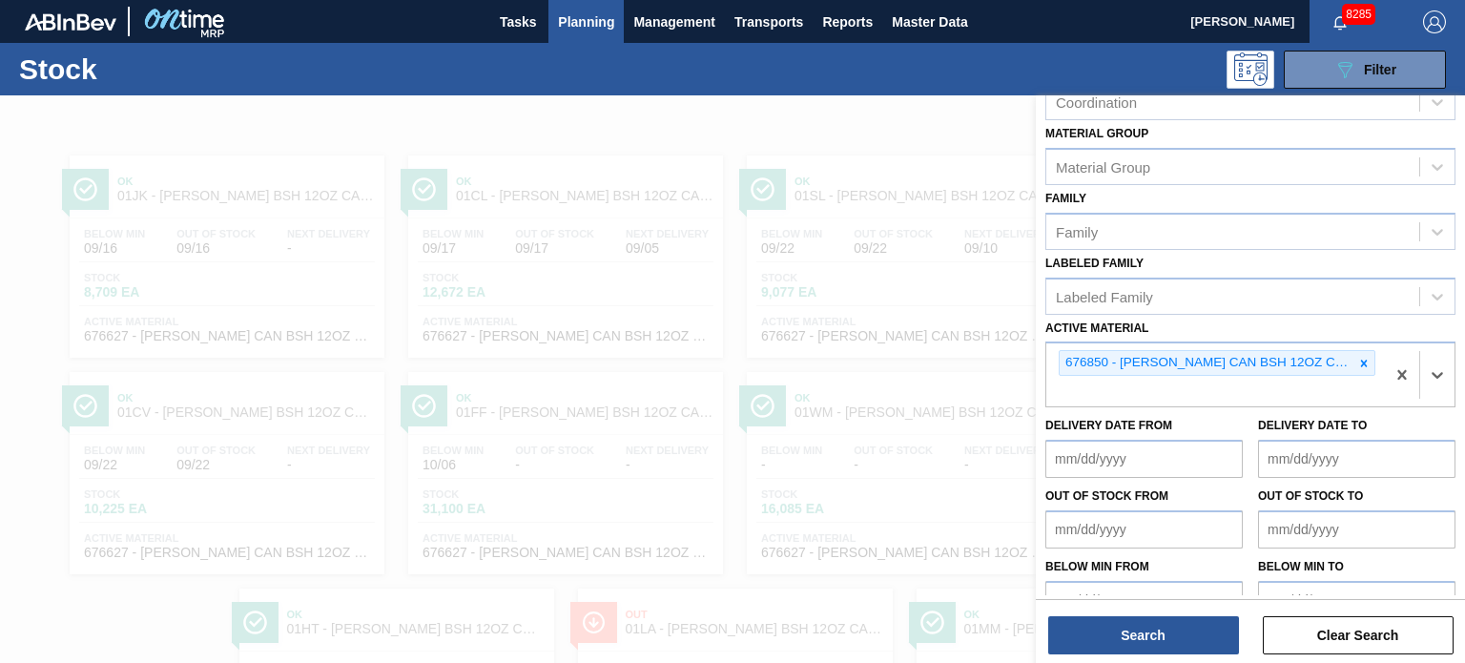
scroll to position [271, 0]
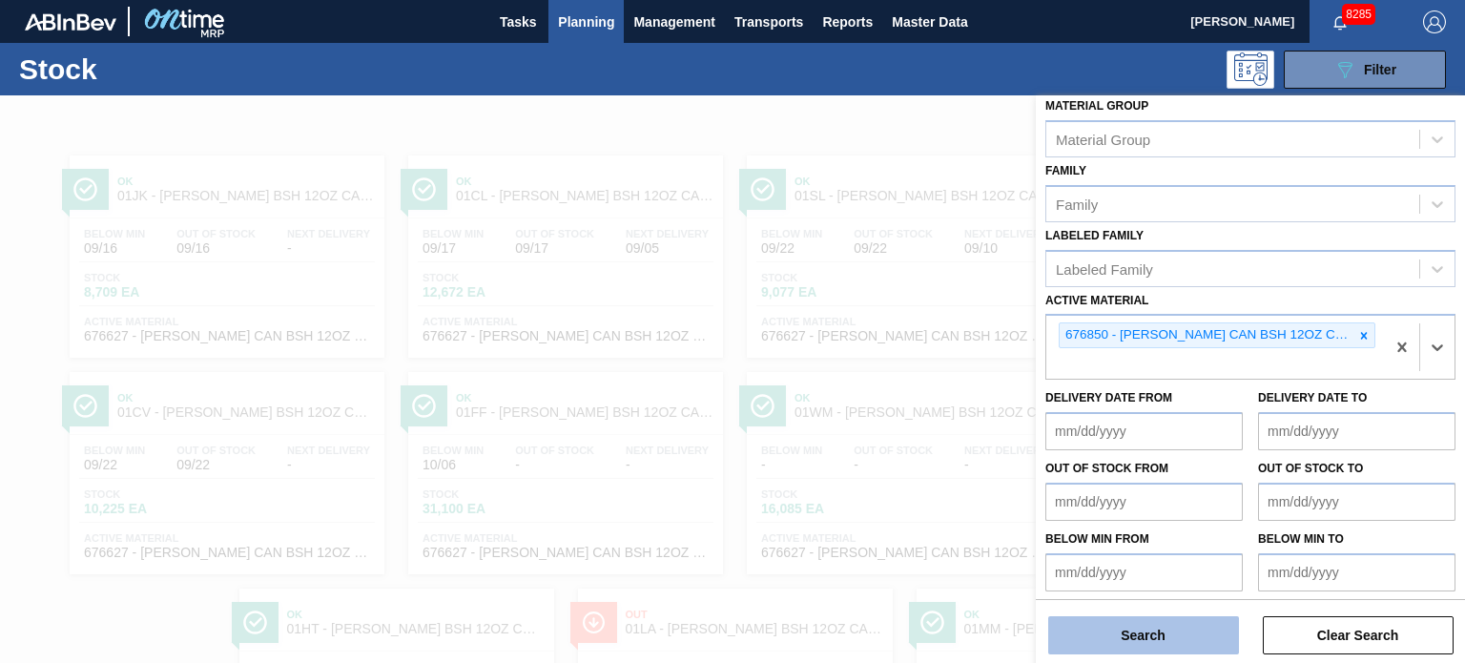
click at [1136, 633] on button "Search" at bounding box center [1143, 635] width 191 height 38
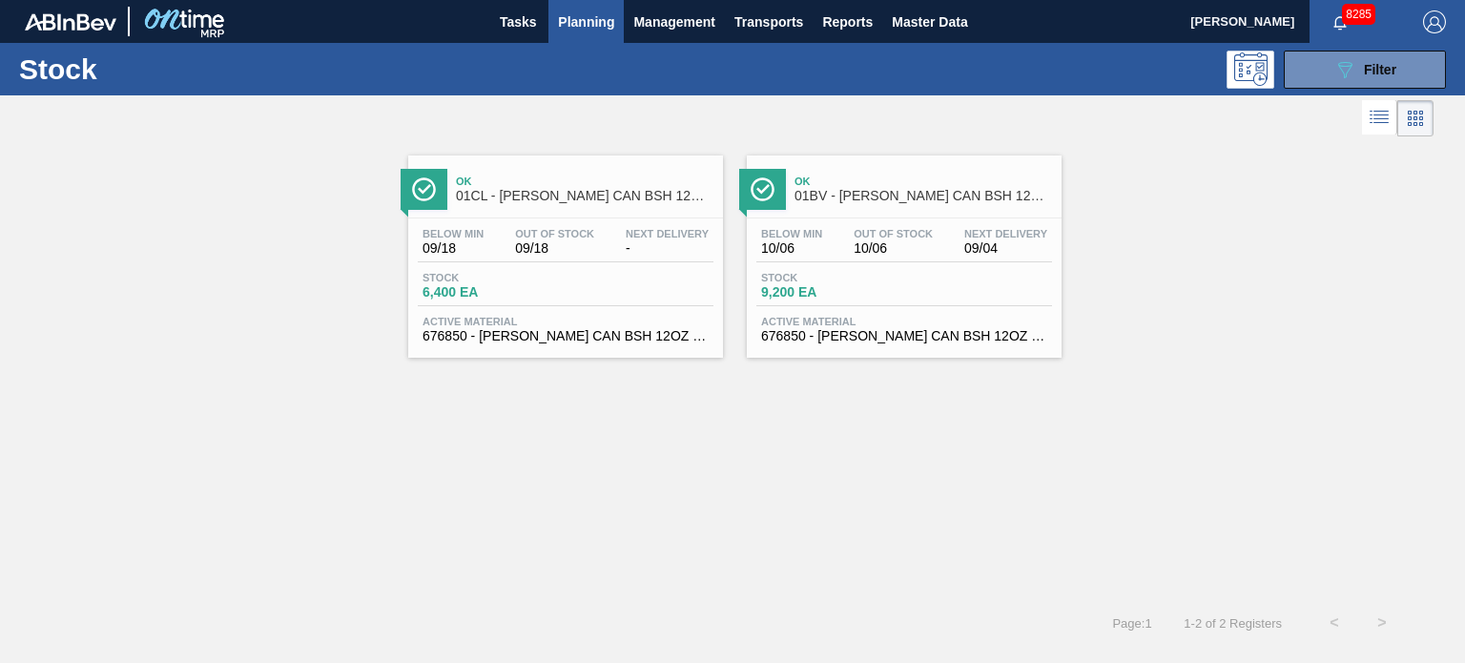
click at [822, 216] on div "Ok 01BV - [PERSON_NAME] CAN BSH 12OZ CAN PK 15/12 CAN 1123 Below Min 10/06 Out …" at bounding box center [904, 256] width 315 height 202
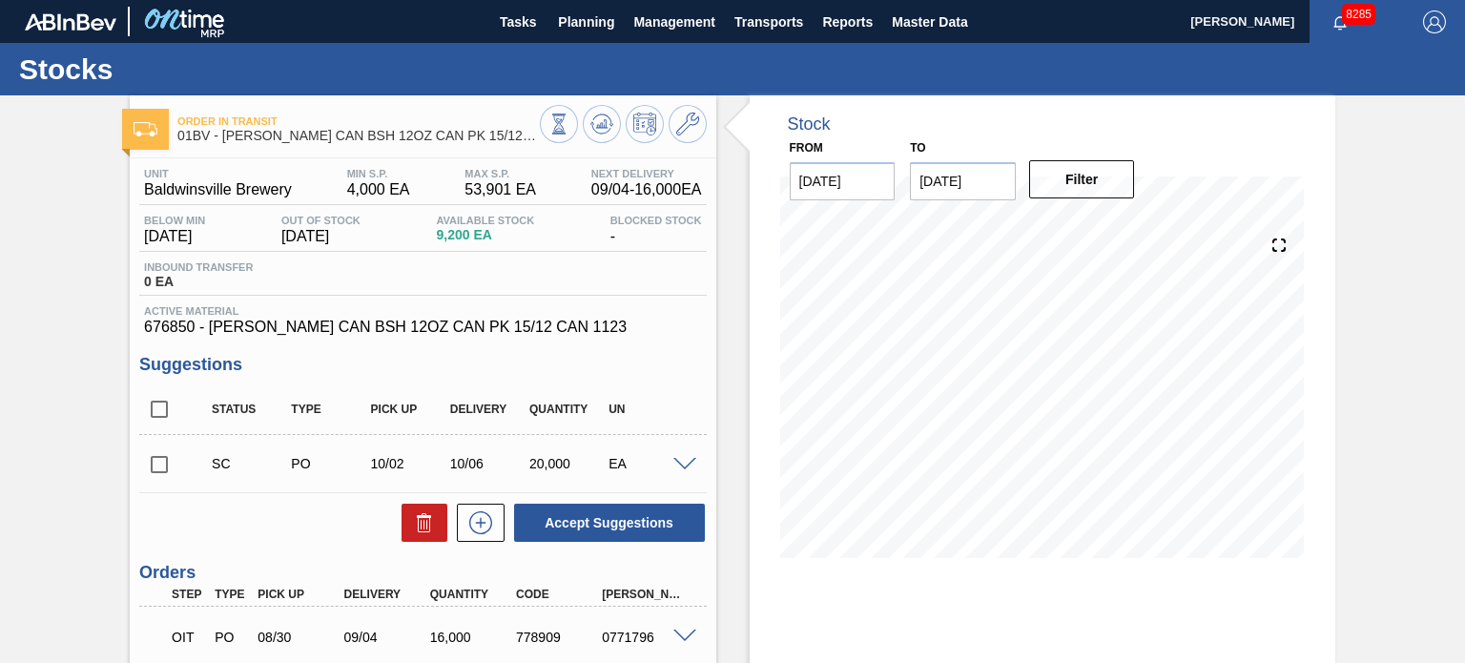
click at [979, 181] on input "[DATE]" at bounding box center [963, 181] width 106 height 38
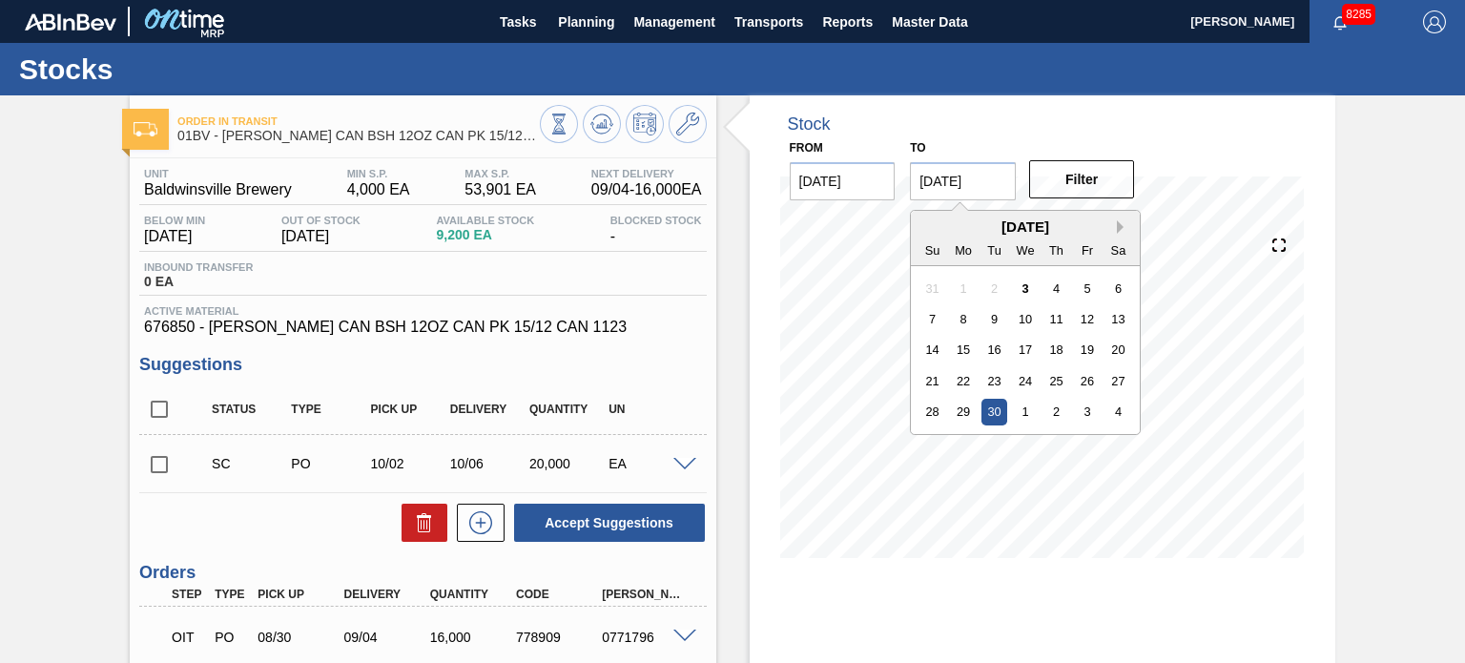
click at [1120, 233] on button "Next Month" at bounding box center [1123, 226] width 13 height 13
click at [989, 316] on div "7" at bounding box center [994, 319] width 26 height 26
type input "[DATE]"
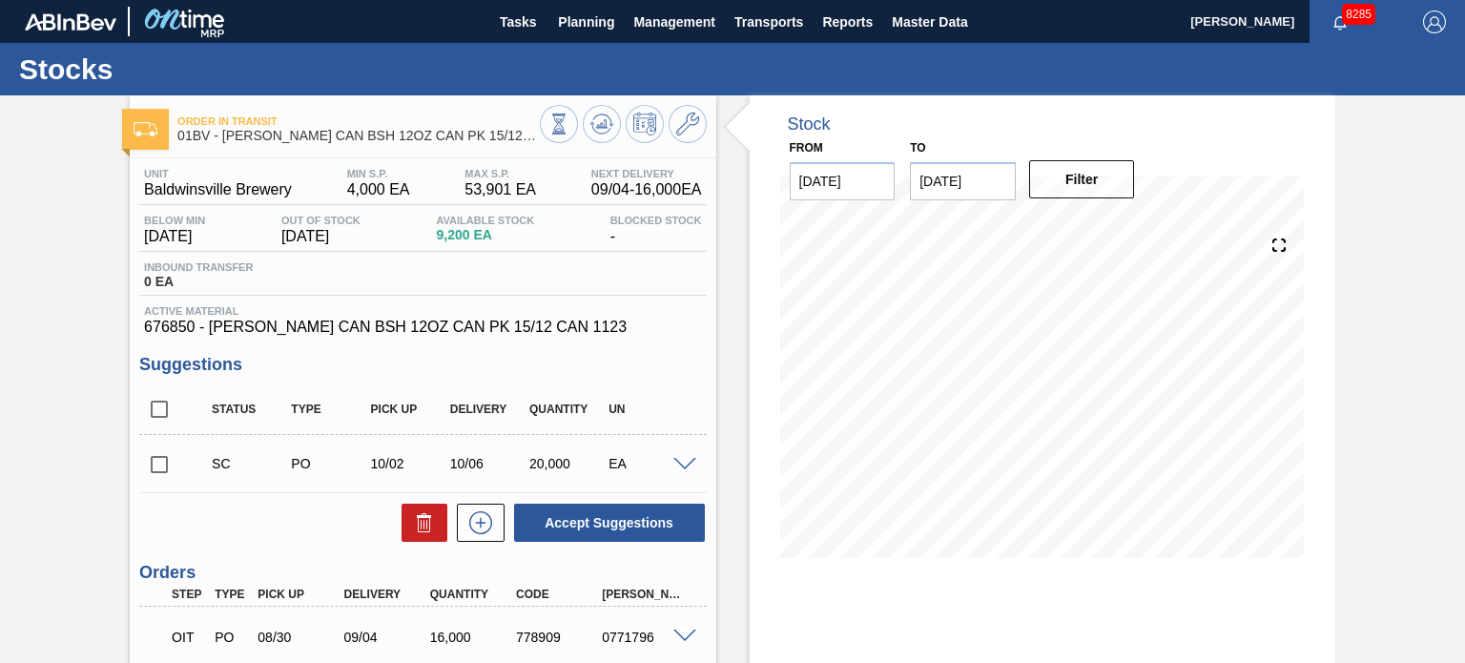
click at [1094, 198] on div "Filter" at bounding box center [1083, 179] width 121 height 42
click at [1080, 175] on button "Filter" at bounding box center [1082, 179] width 106 height 38
click at [892, 36] on button "Master Data" at bounding box center [929, 21] width 94 height 43
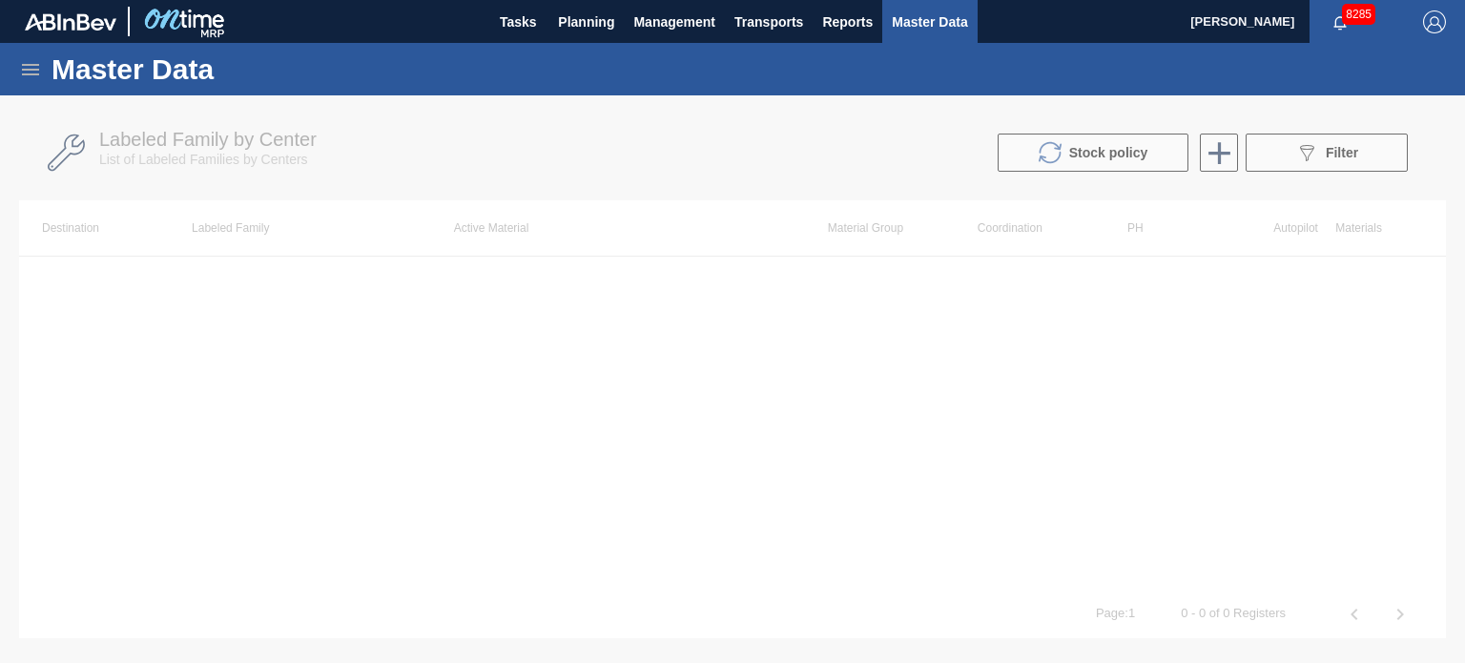
click at [1289, 159] on div at bounding box center [732, 378] width 1465 height 567
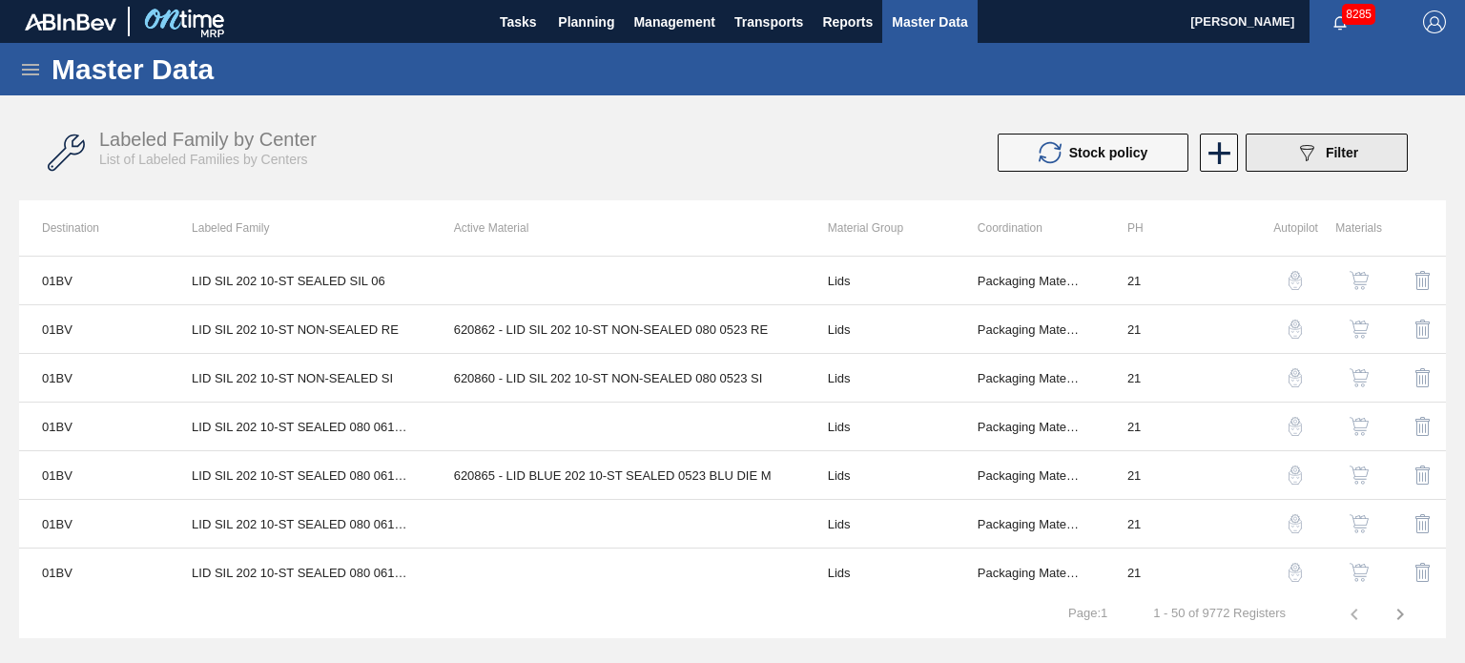
click at [1289, 159] on button "089F7B8B-B2A5-4AFE-B5C0-19BA573D28AC Filter" at bounding box center [1326, 153] width 162 height 38
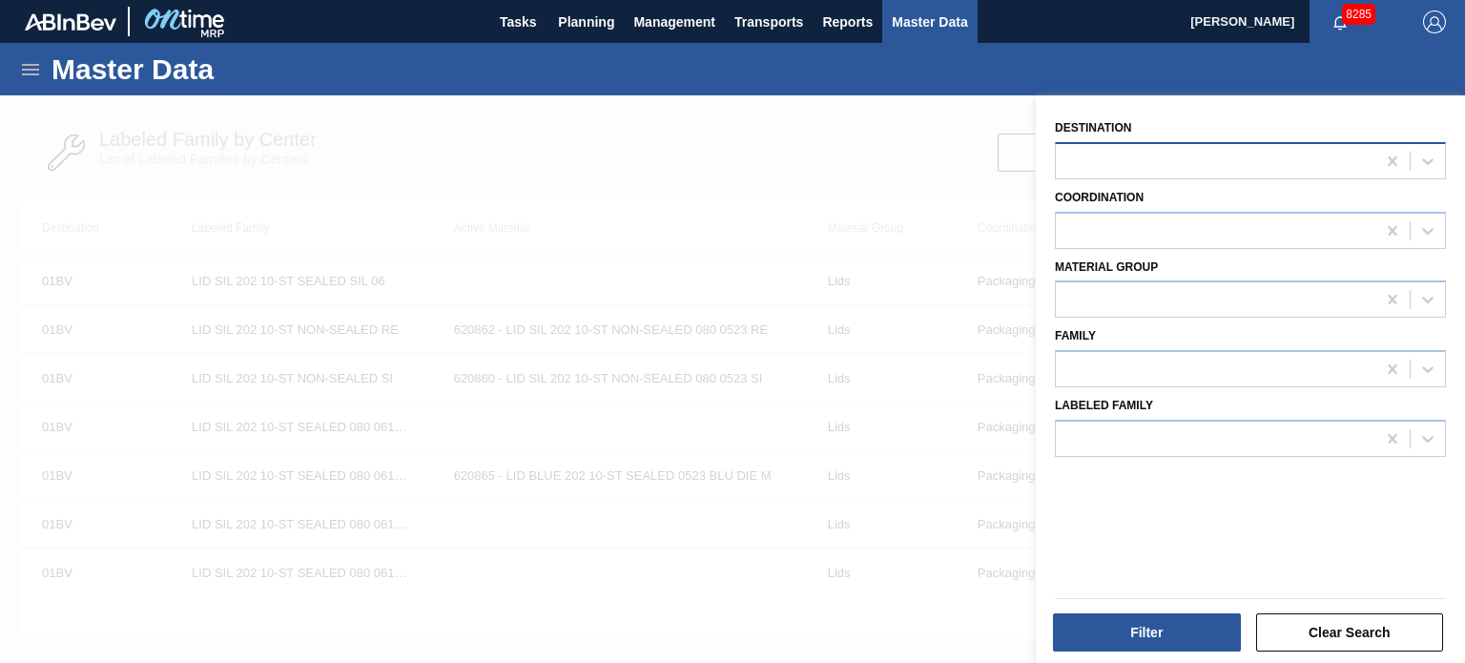
click at [1156, 168] on div at bounding box center [1215, 161] width 319 height 28
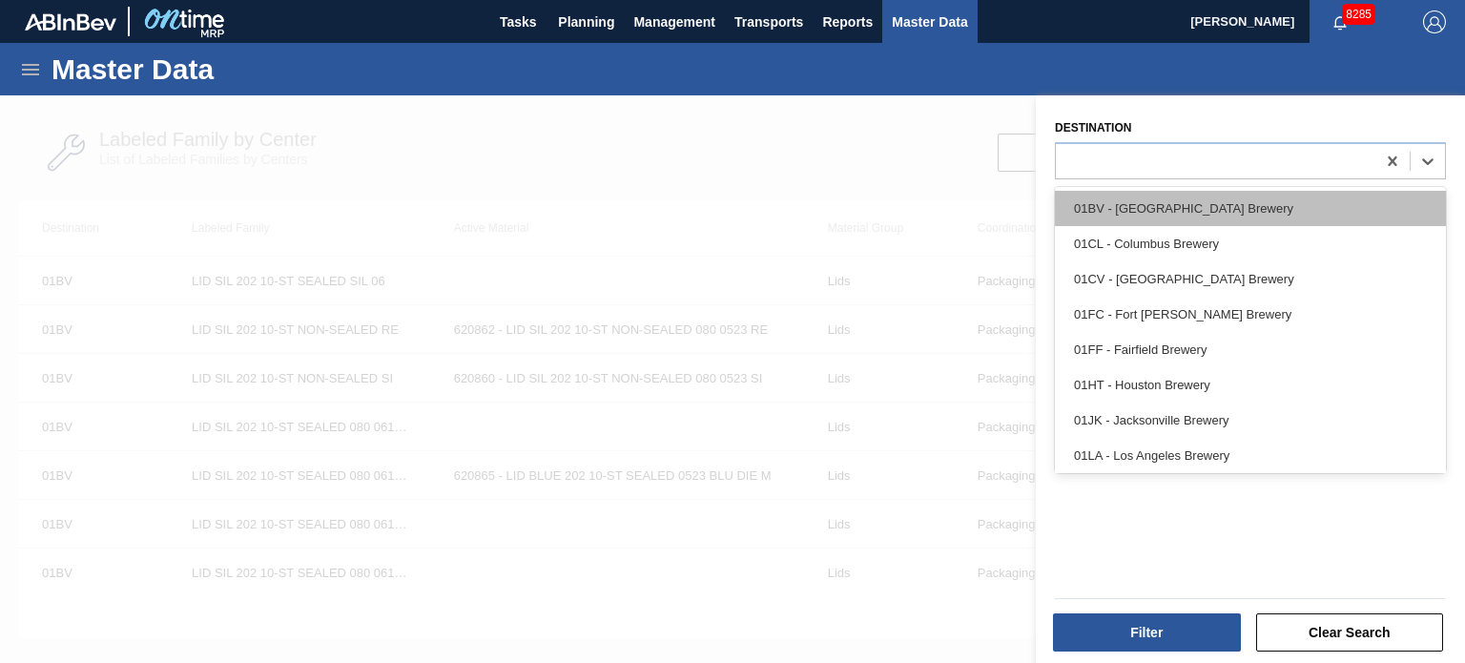
click at [1137, 201] on div "01BV - [GEOGRAPHIC_DATA] Brewery" at bounding box center [1250, 208] width 391 height 35
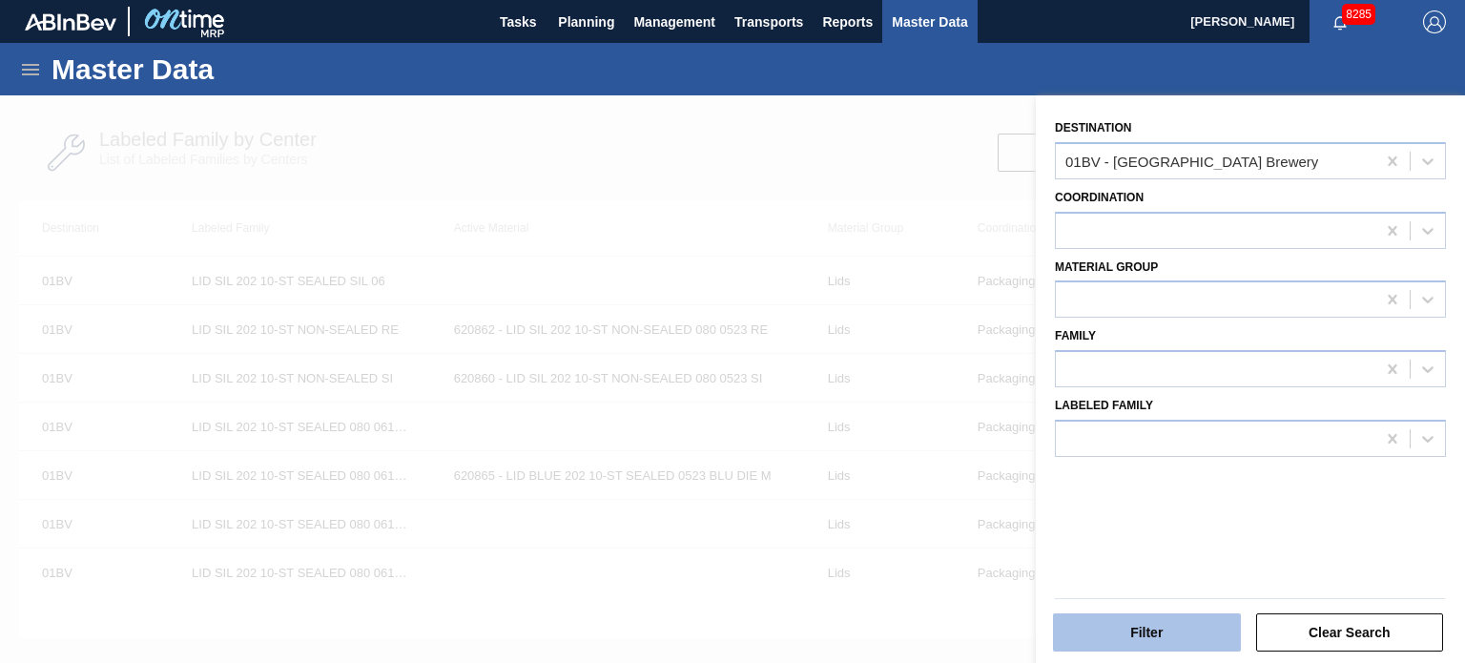
click at [1167, 628] on button "Filter" at bounding box center [1147, 632] width 188 height 38
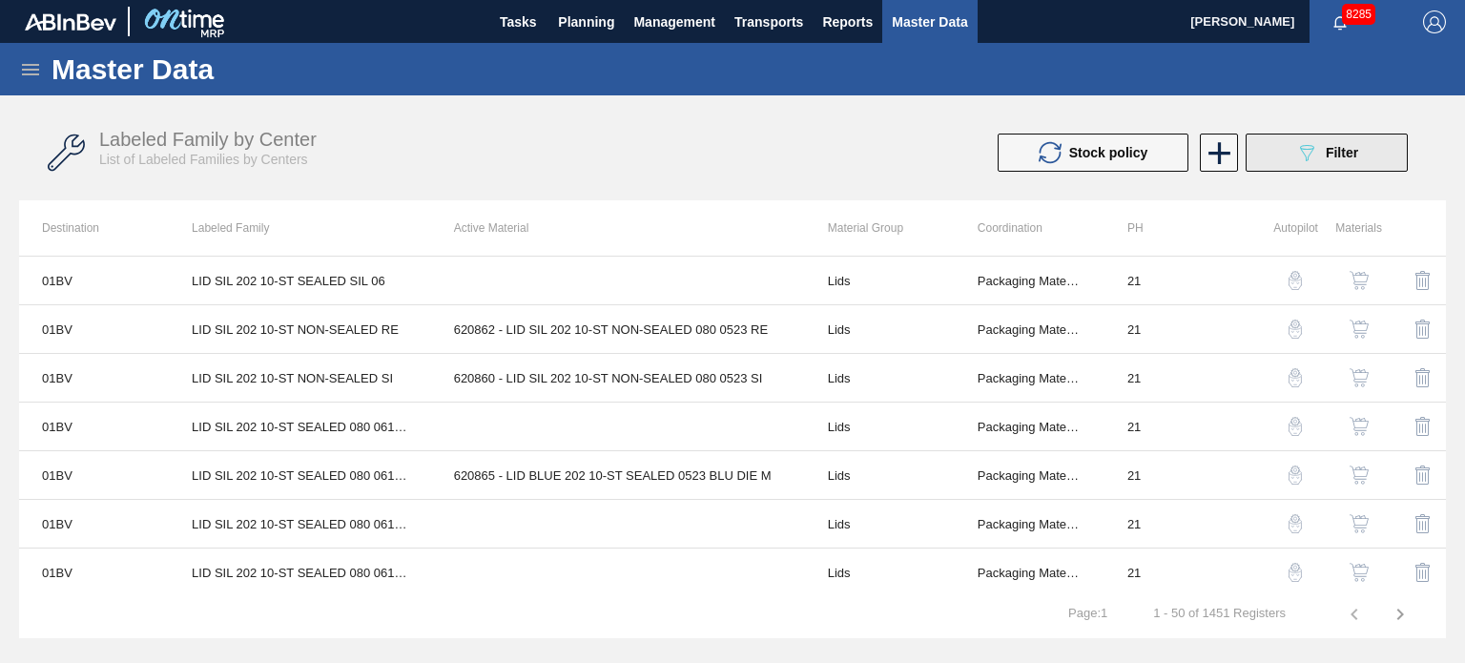
click at [1324, 148] on div "089F7B8B-B2A5-4AFE-B5C0-19BA573D28AC Filter" at bounding box center [1326, 152] width 63 height 23
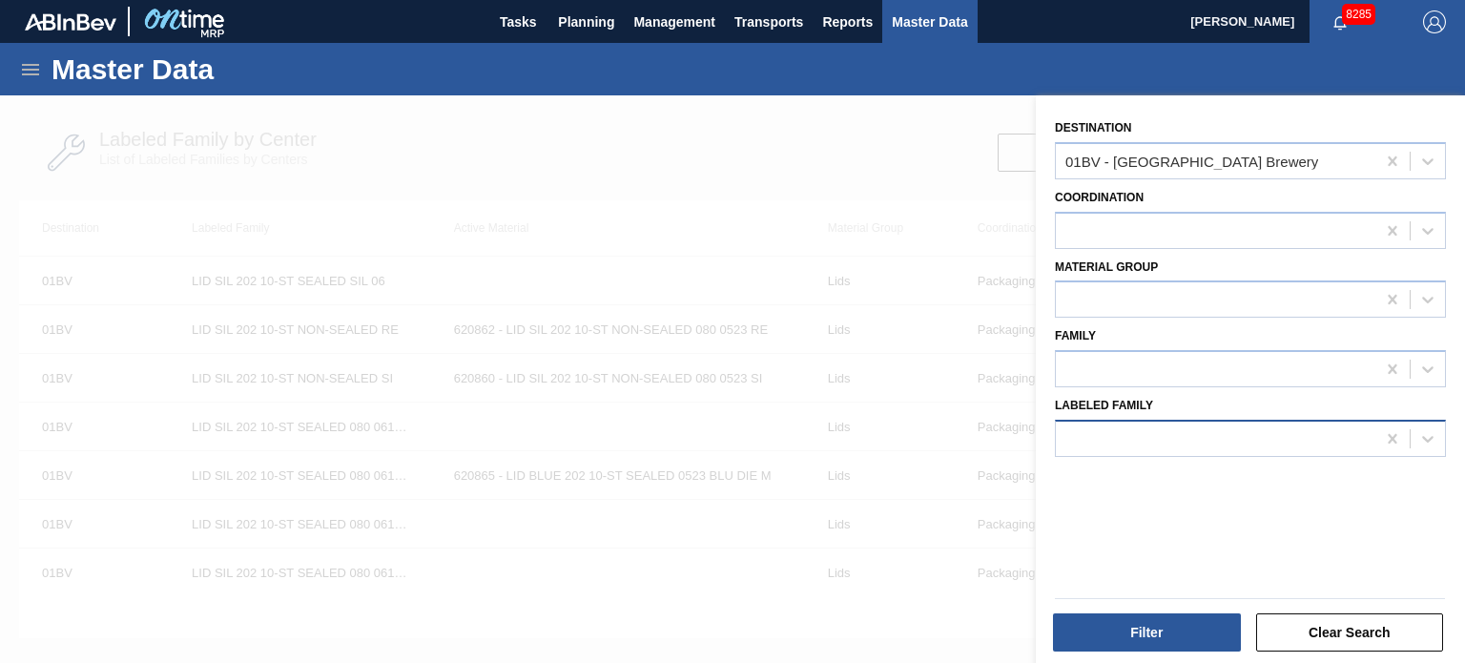
click at [1110, 452] on div at bounding box center [1250, 438] width 391 height 37
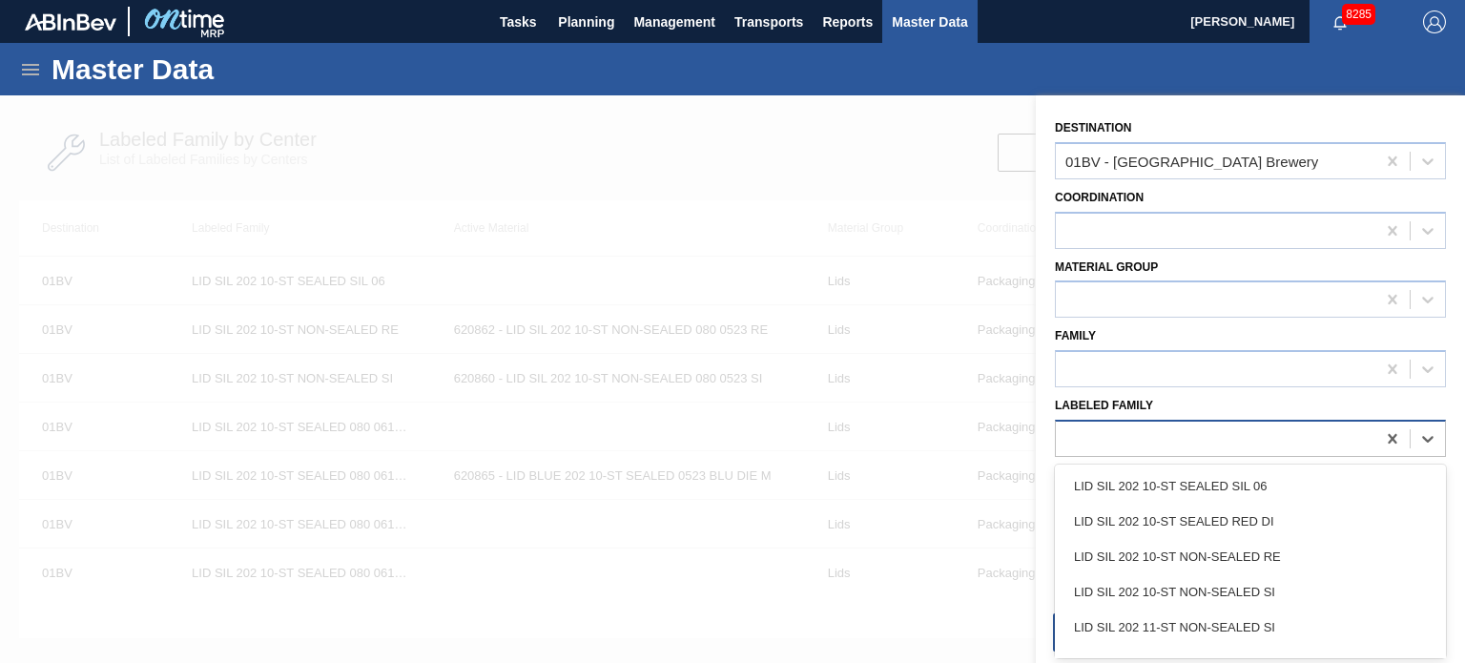
paste Family "683622"
type Family "683622"
click at [1135, 291] on div at bounding box center [1215, 300] width 319 height 28
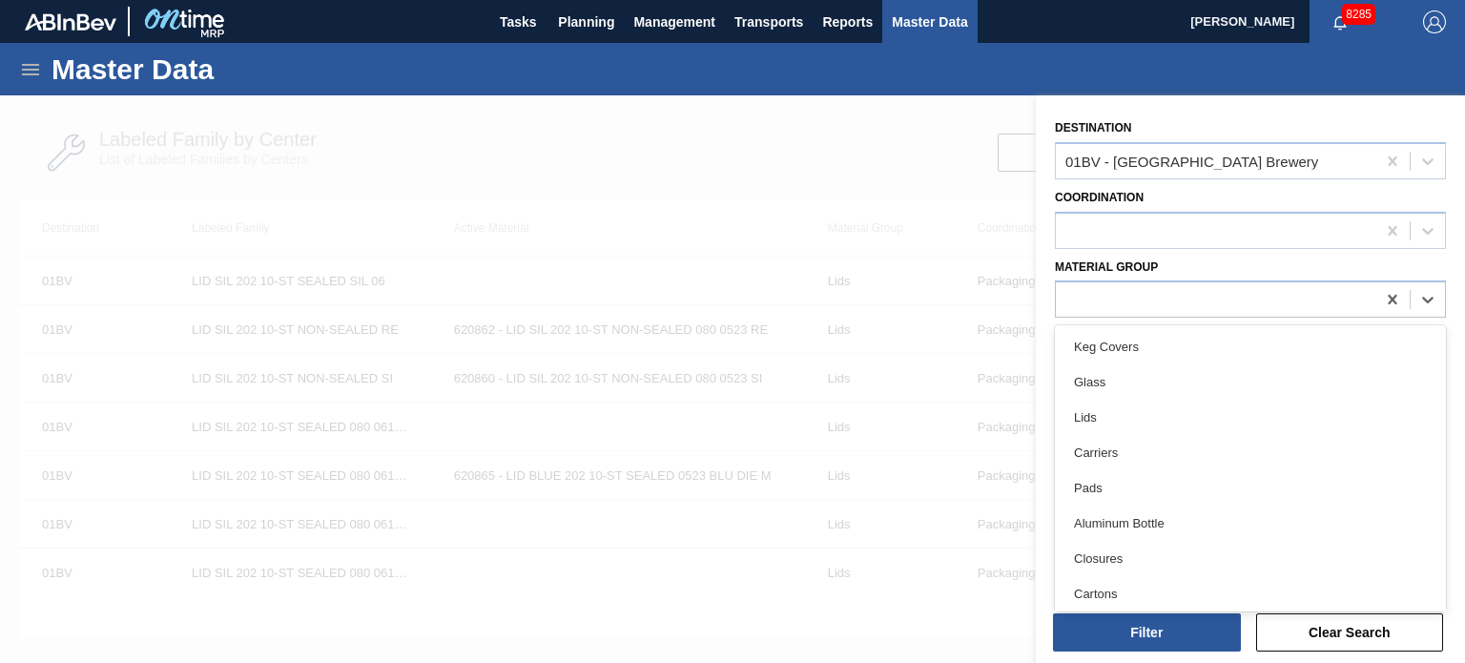
click at [678, 159] on div at bounding box center [732, 426] width 1465 height 663
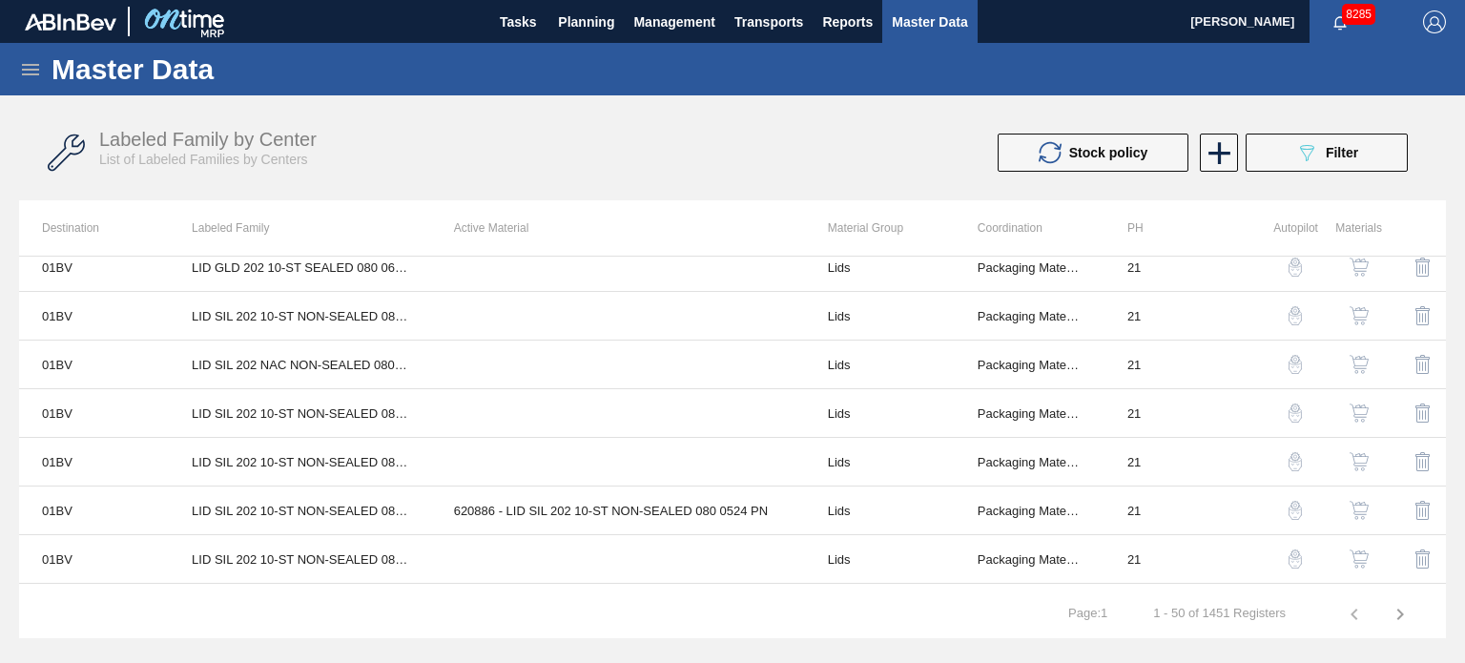
scroll to position [1144, 0]
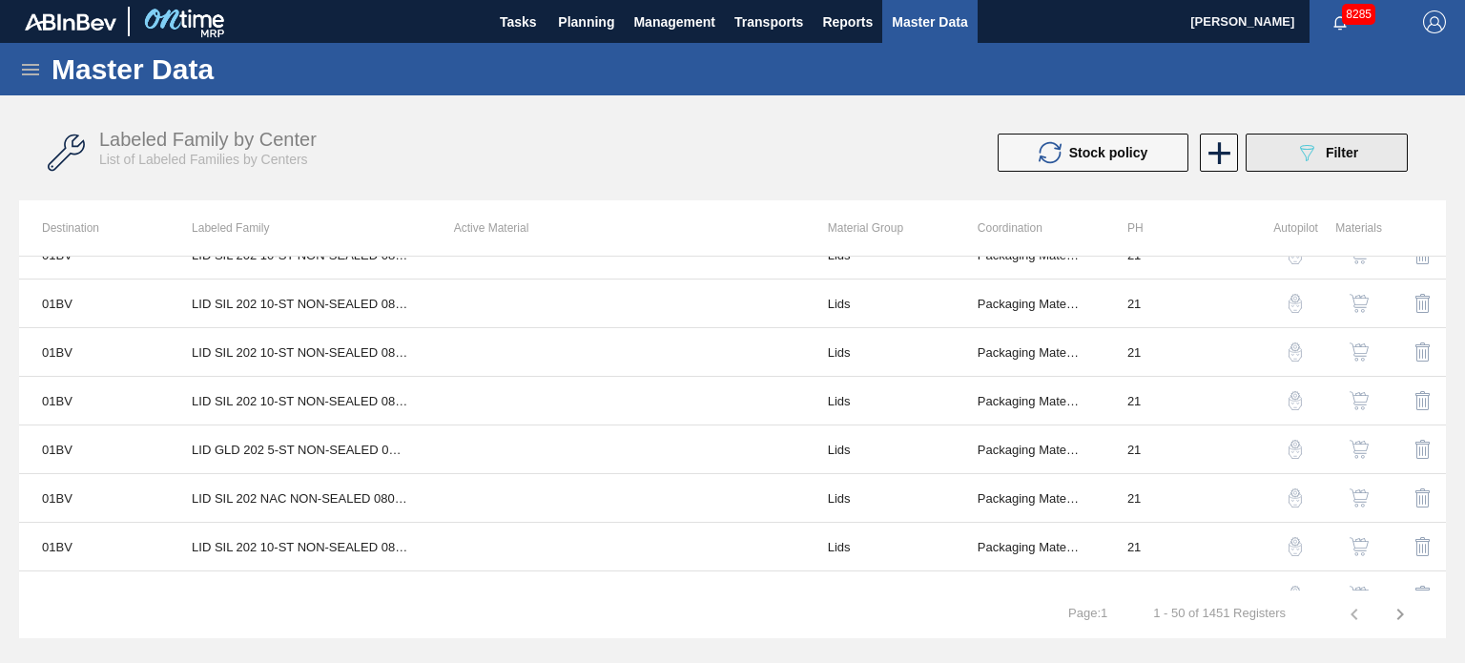
click at [1324, 159] on div "089F7B8B-B2A5-4AFE-B5C0-19BA573D28AC Filter" at bounding box center [1326, 152] width 63 height 23
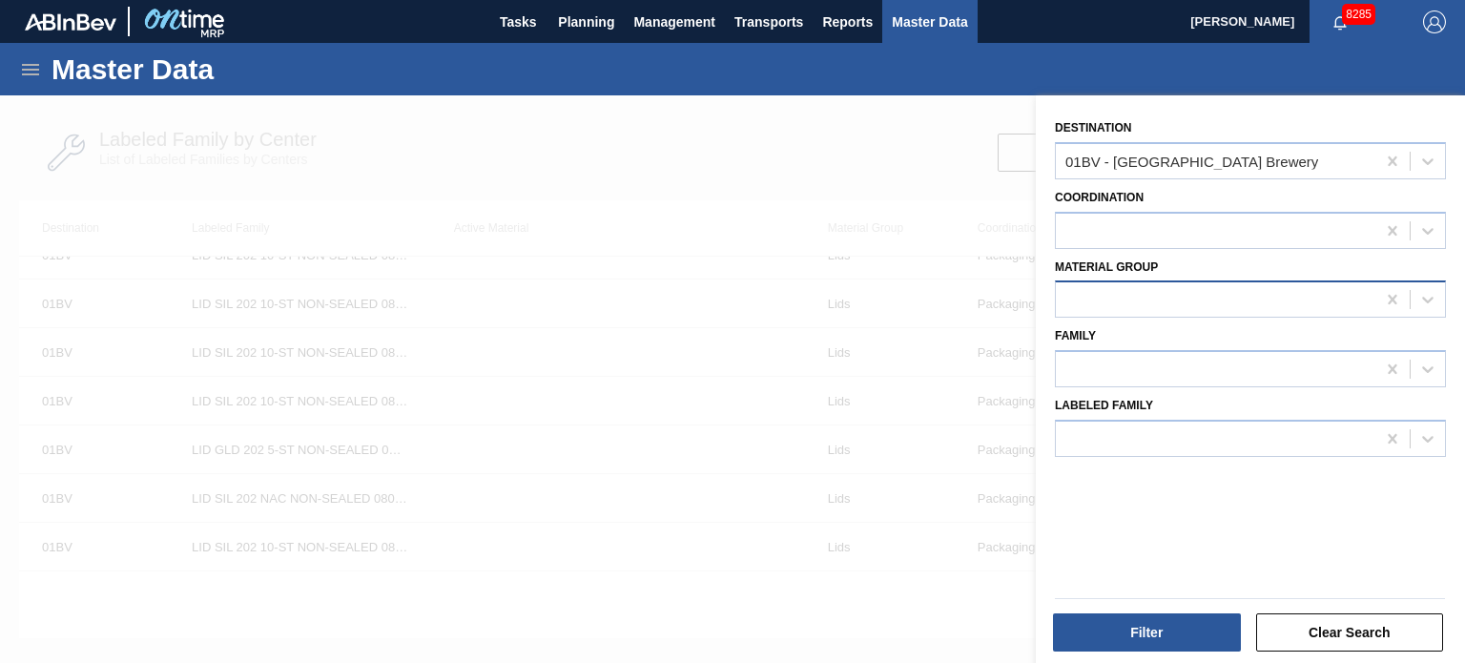
click at [1202, 301] on div at bounding box center [1215, 300] width 319 height 28
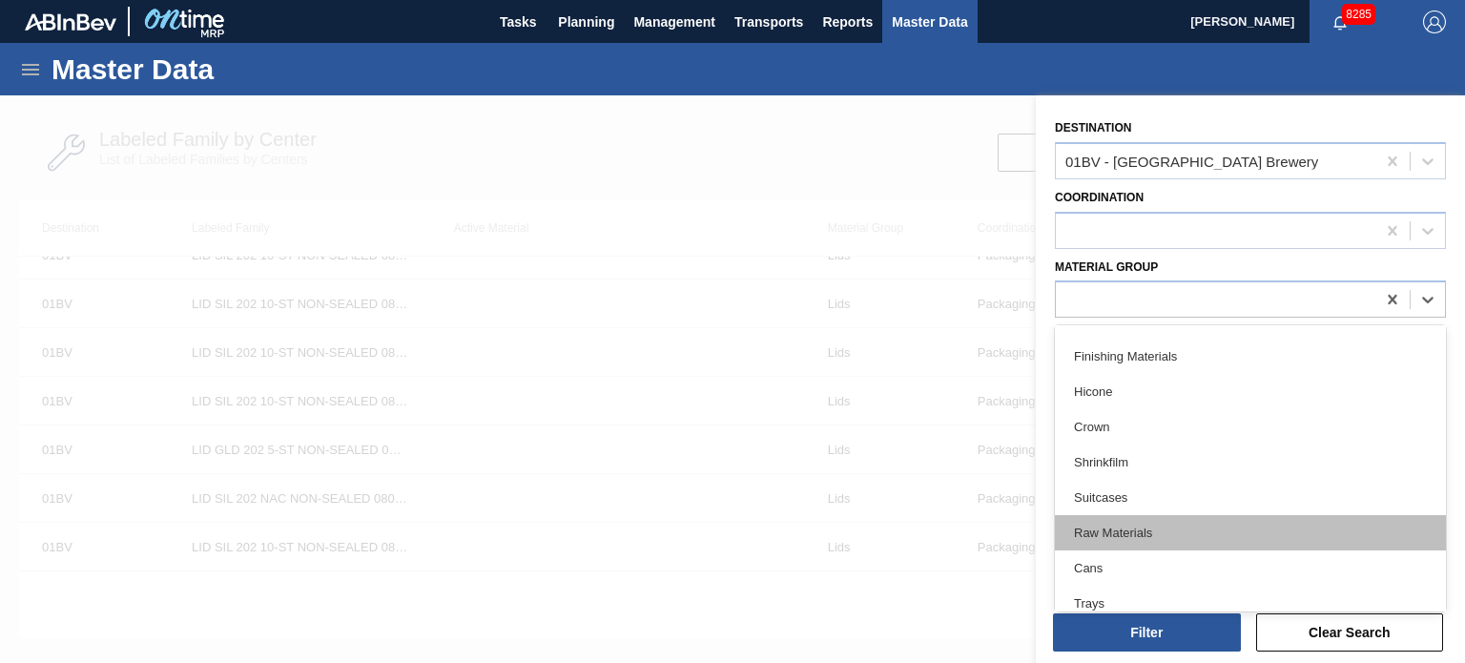
scroll to position [391, 0]
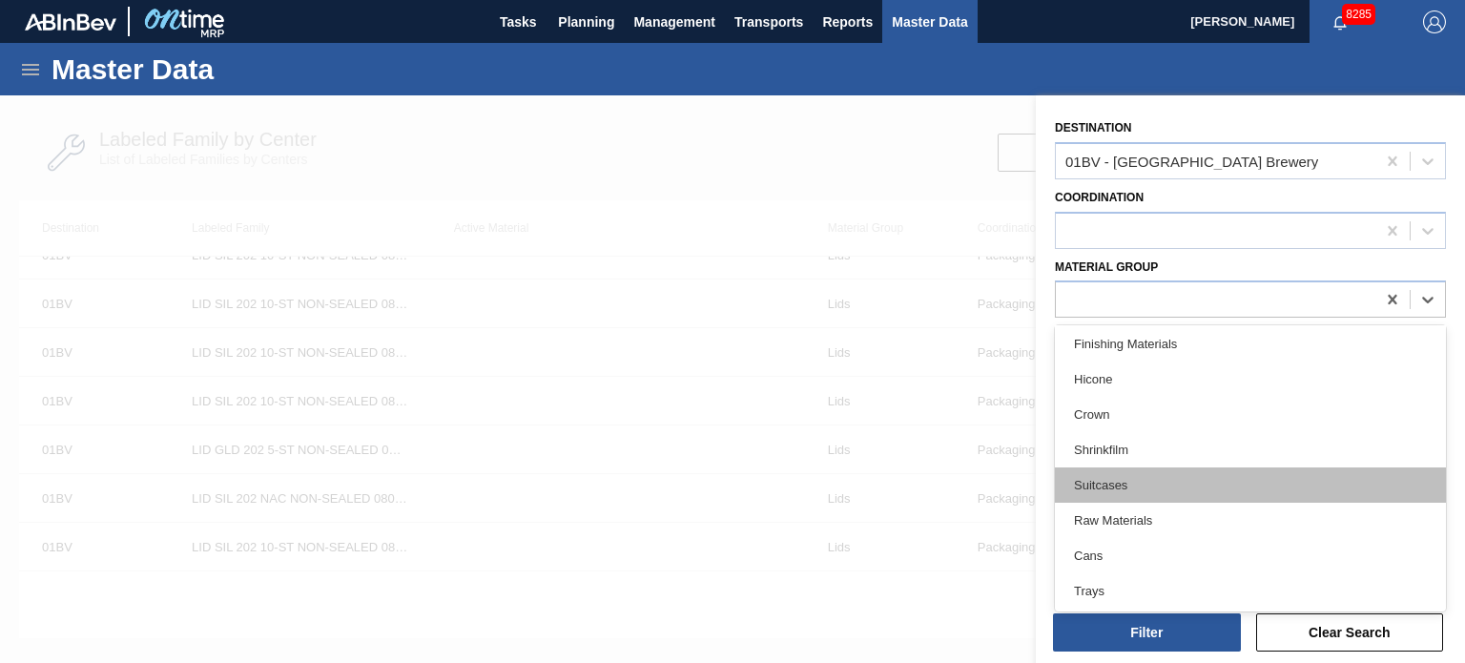
click at [1122, 479] on div "Suitcases" at bounding box center [1250, 484] width 391 height 35
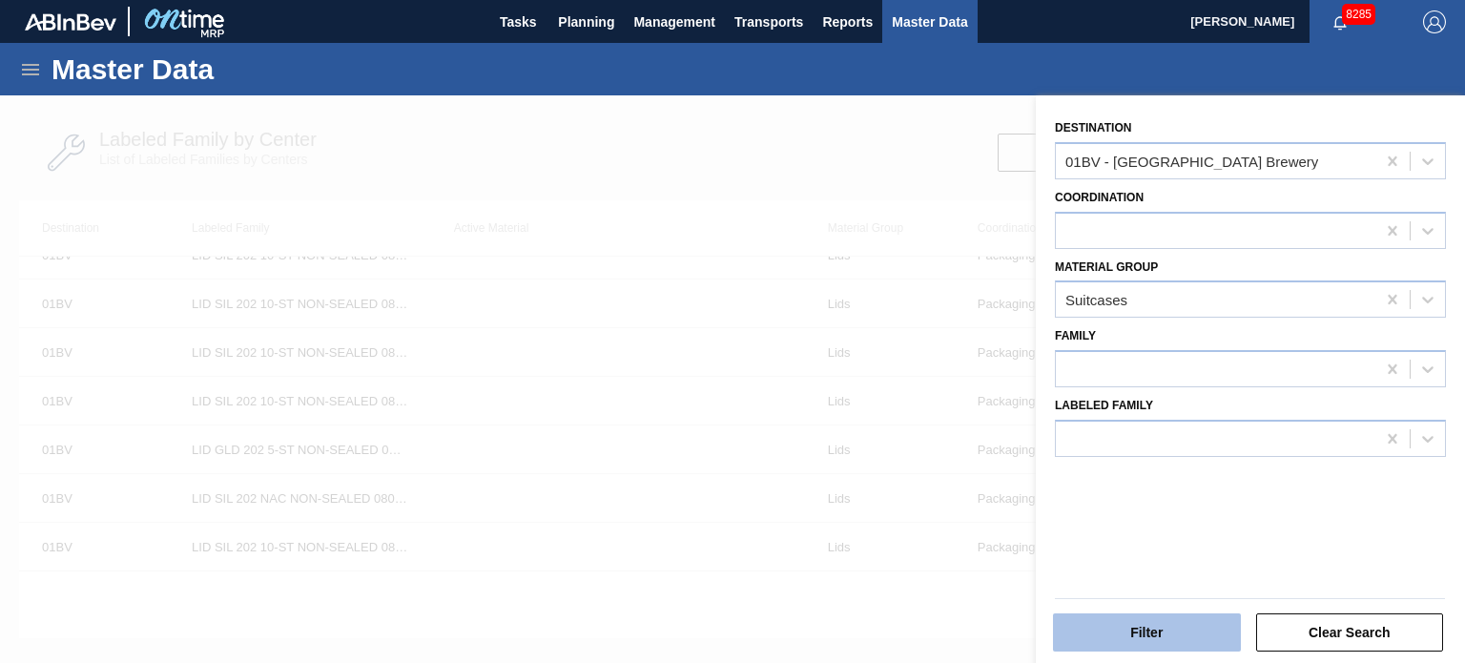
click at [1217, 630] on button "Filter" at bounding box center [1147, 632] width 188 height 38
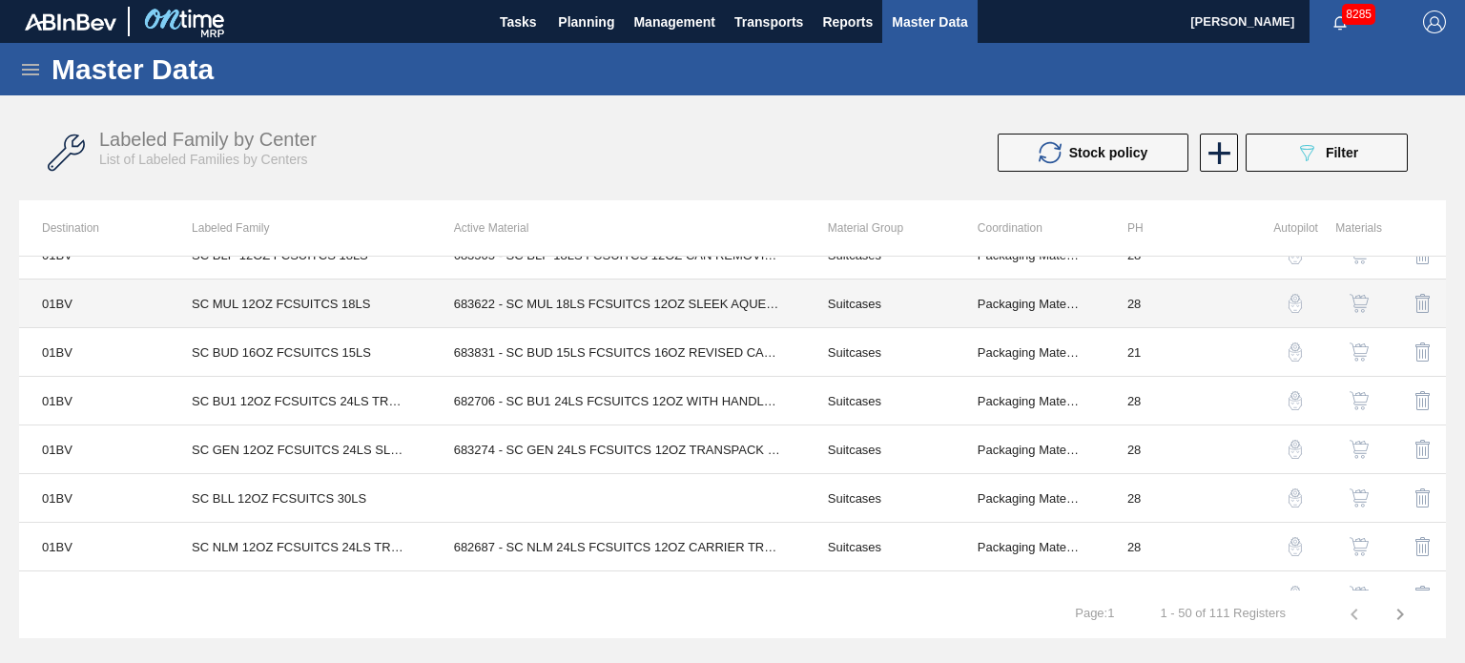
click at [479, 295] on td "683622 - SC MUL 18LS FCSUITCS 12OZ SLEEK AQUEOUS" at bounding box center [618, 303] width 374 height 49
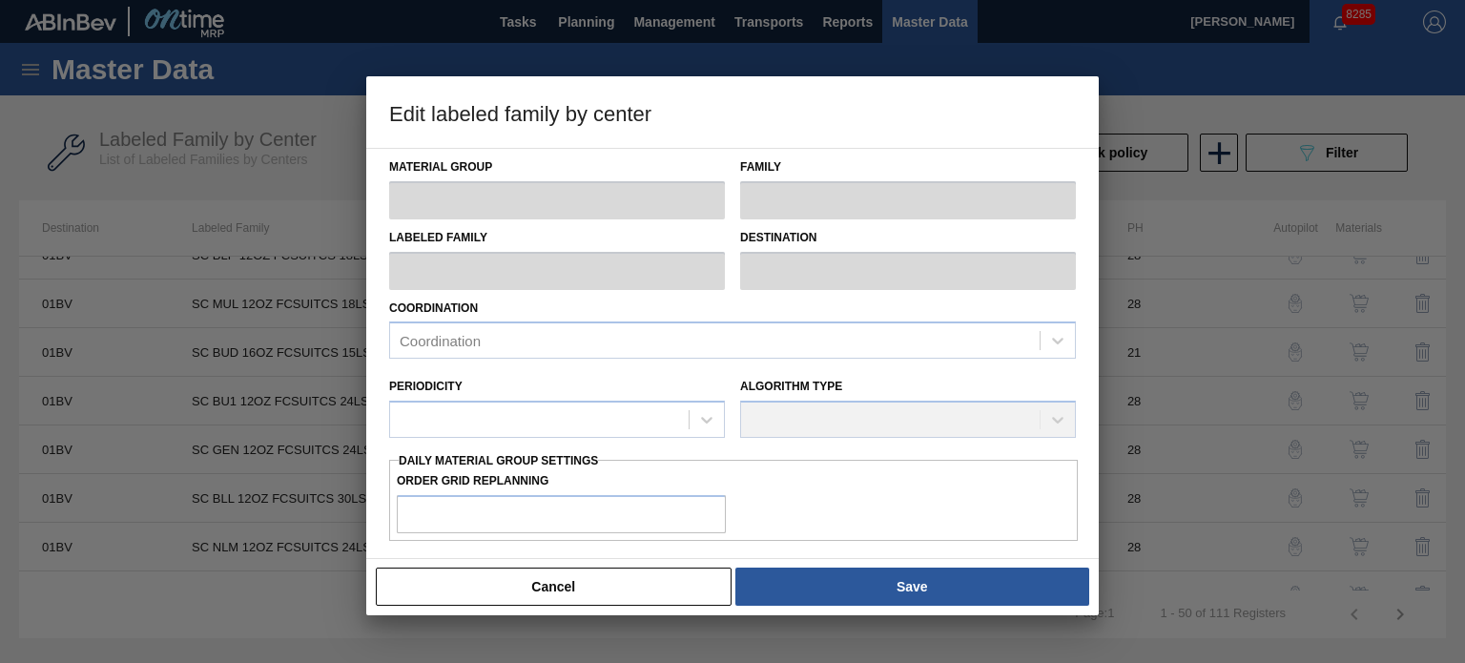
type input "Suitcases"
type input "SC MUL 12OZ FCSUITCS 18LS"
type input "01BV - [GEOGRAPHIC_DATA] Brewery"
type input "28"
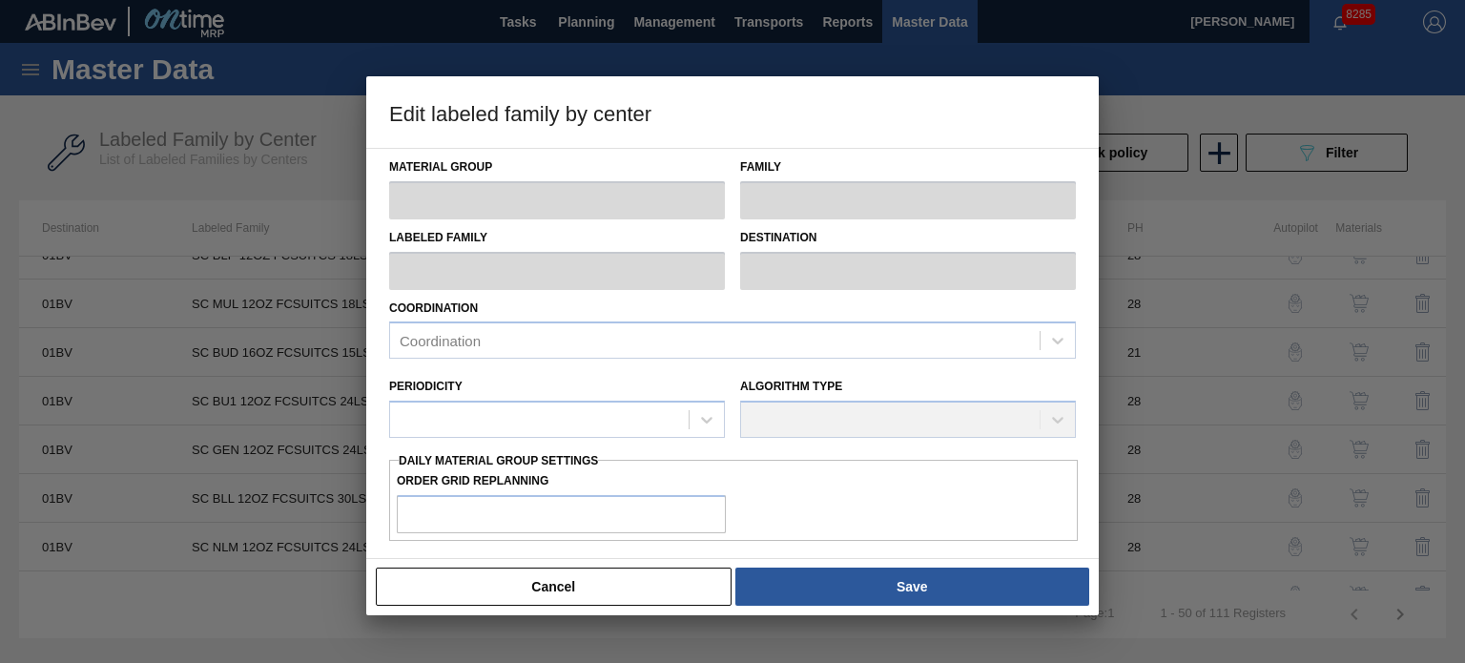
type input "0"
type input "127,126"
type input "15"
type input "19,069"
checkbox input "true"
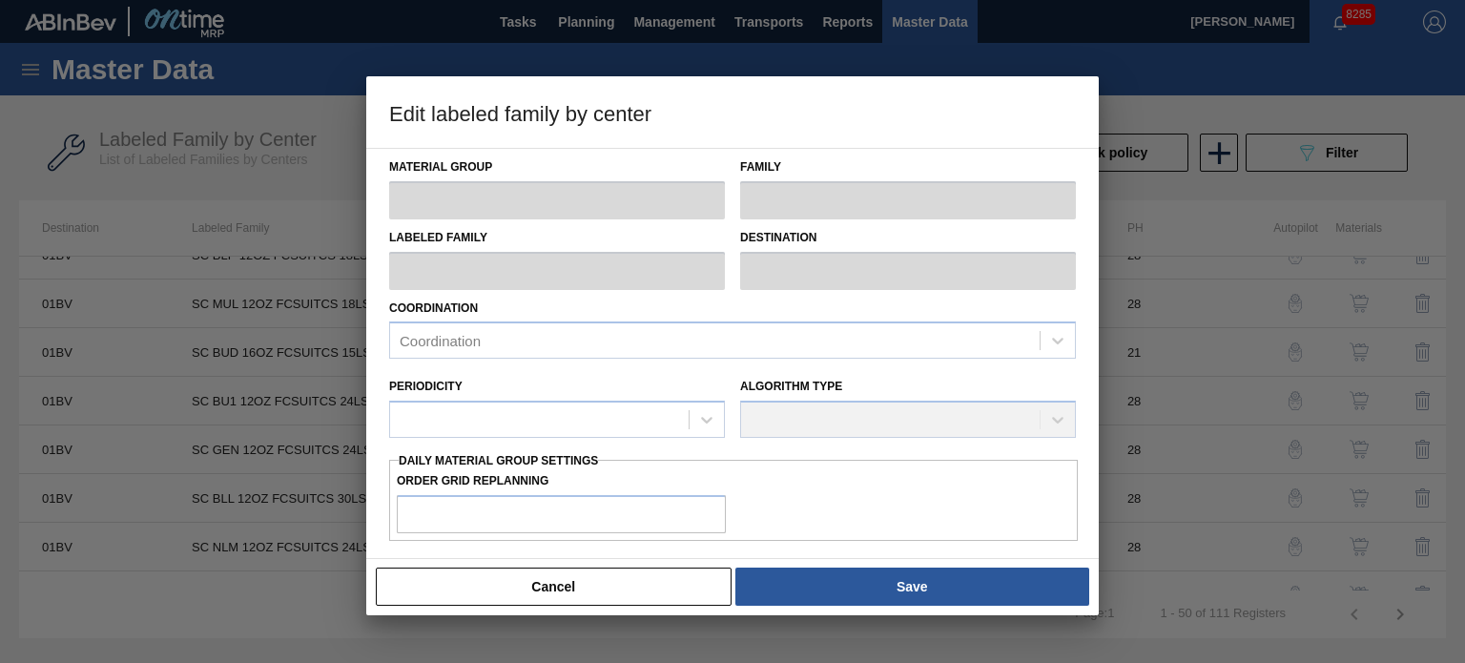
checkbox input "true"
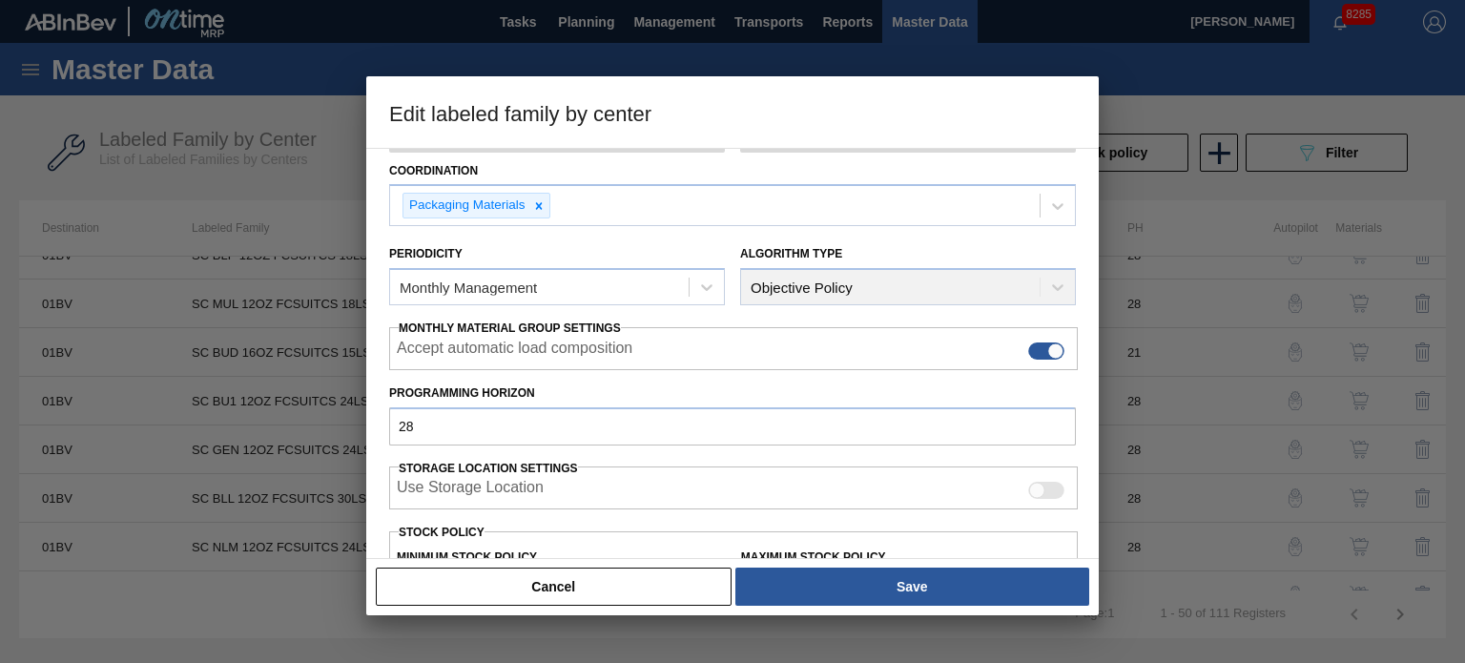
scroll to position [0, 0]
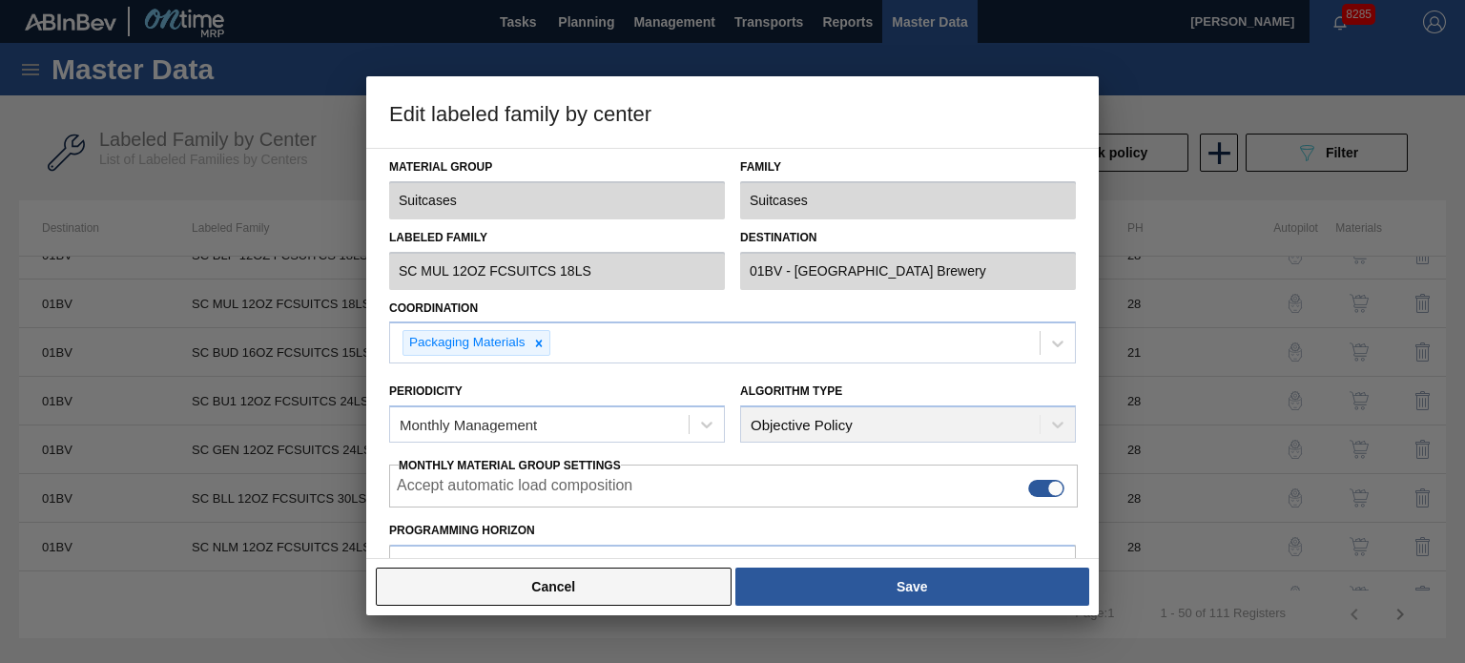
click at [568, 594] on button "Cancel" at bounding box center [554, 586] width 356 height 38
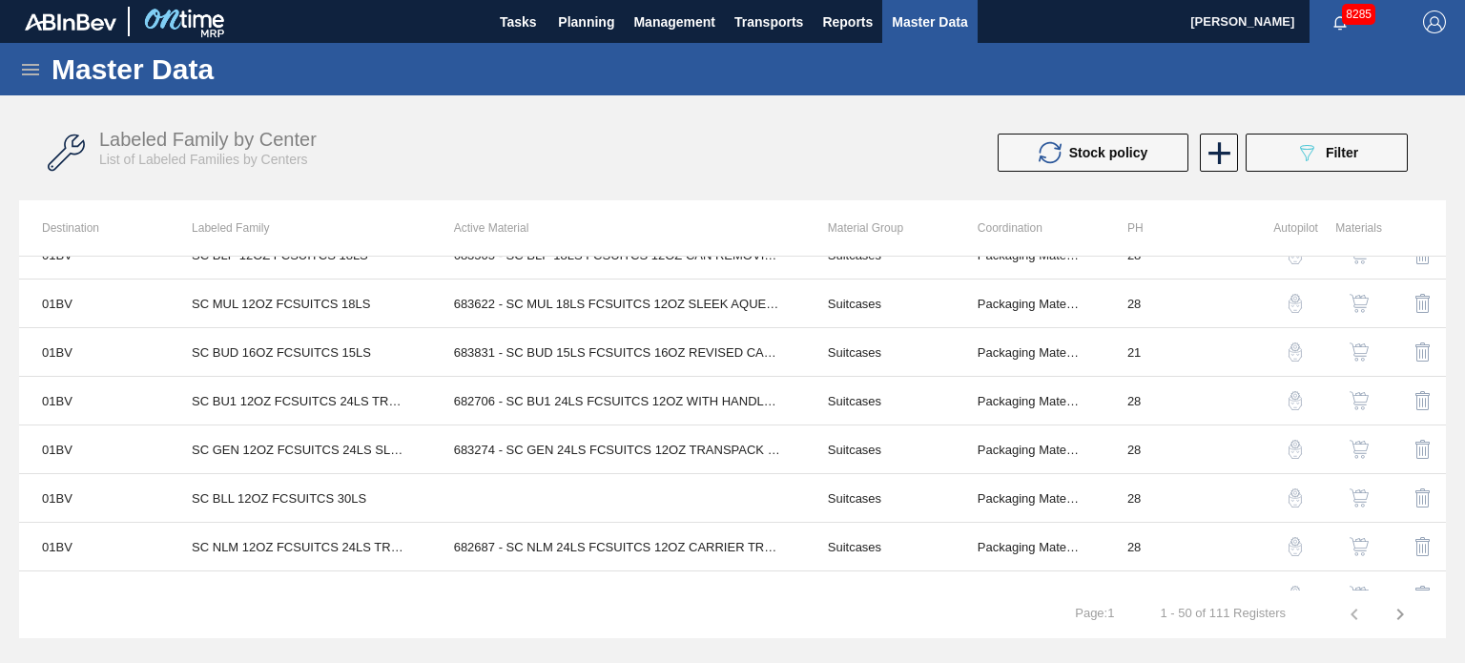
click at [1359, 298] on img "button" at bounding box center [1358, 303] width 19 height 19
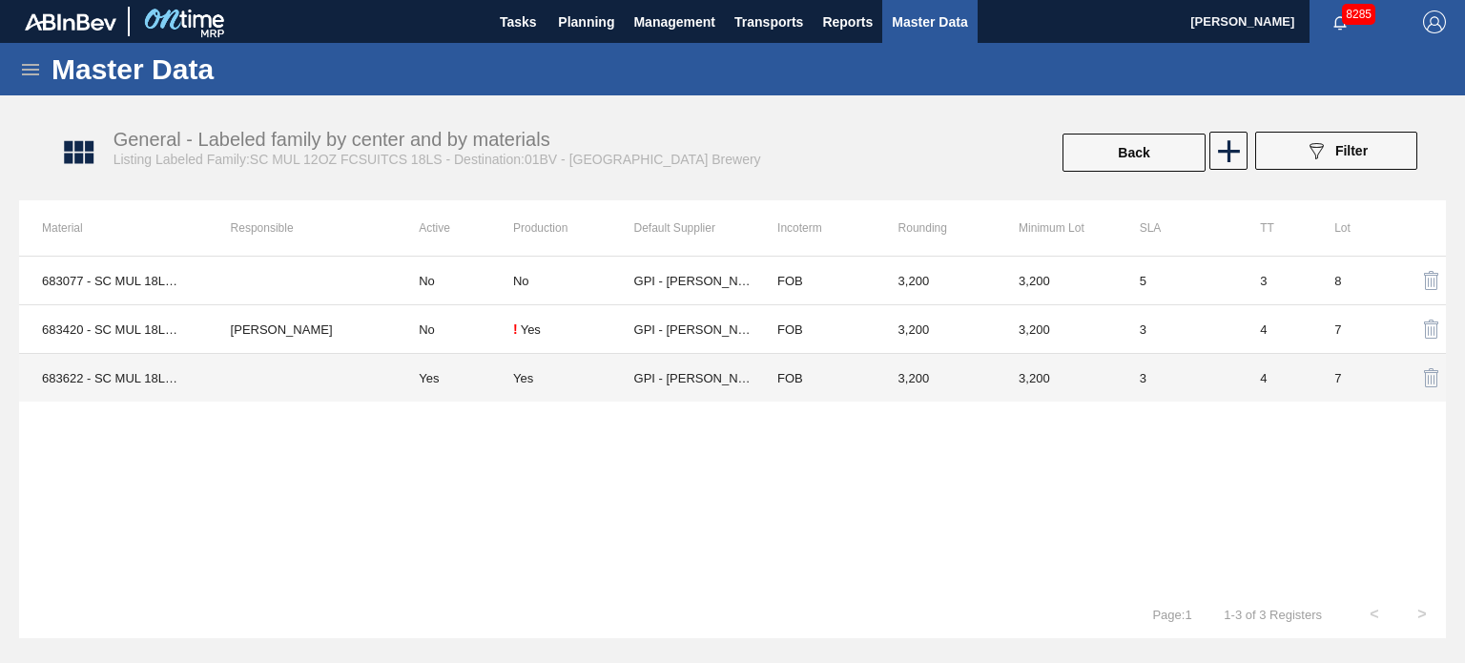
click at [508, 384] on td "Yes" at bounding box center [454, 378] width 117 height 49
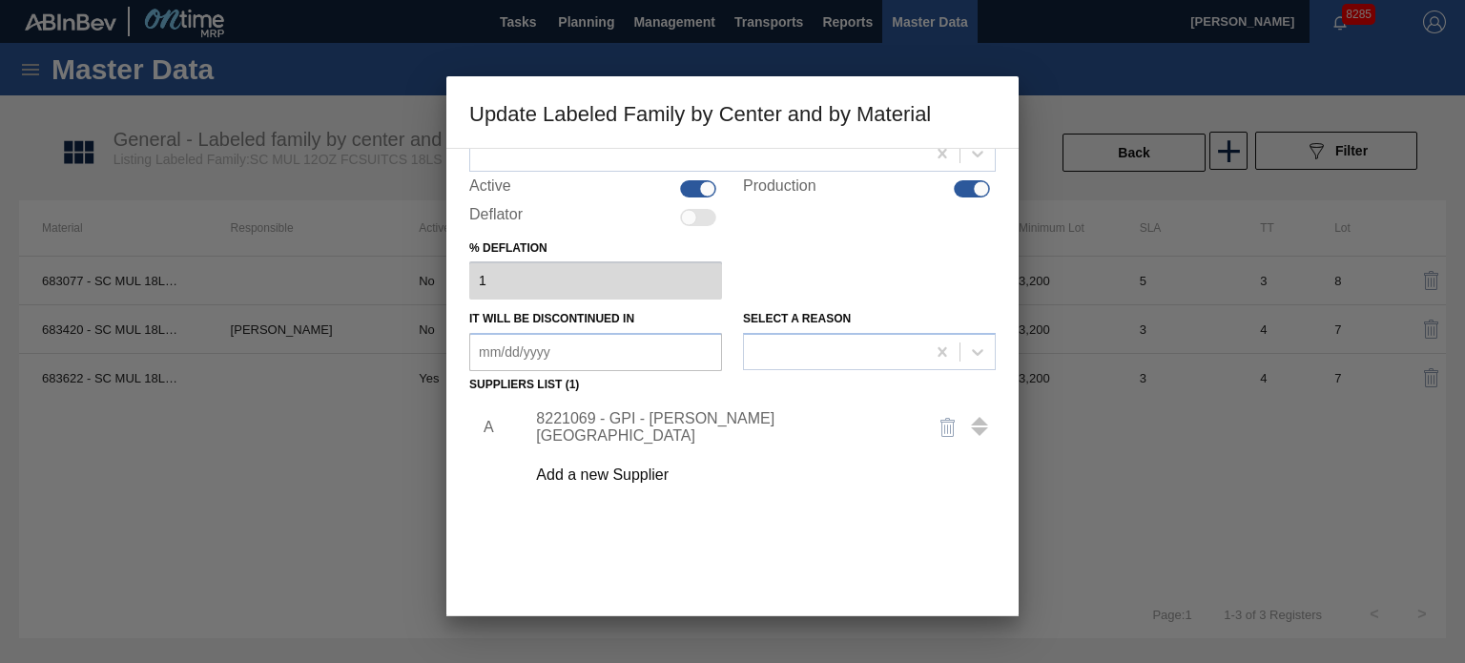
scroll to position [191, 0]
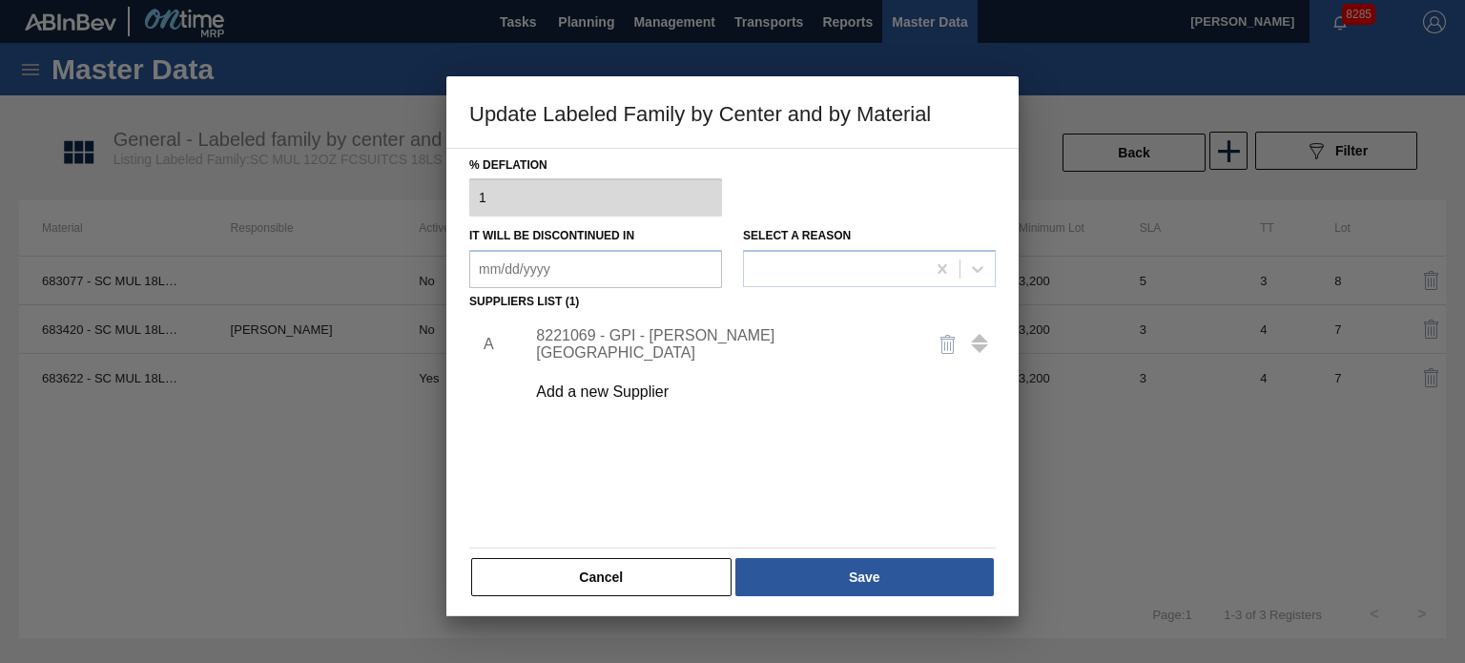
click at [654, 342] on div "8221069 - GPI - [PERSON_NAME][GEOGRAPHIC_DATA]" at bounding box center [723, 344] width 374 height 34
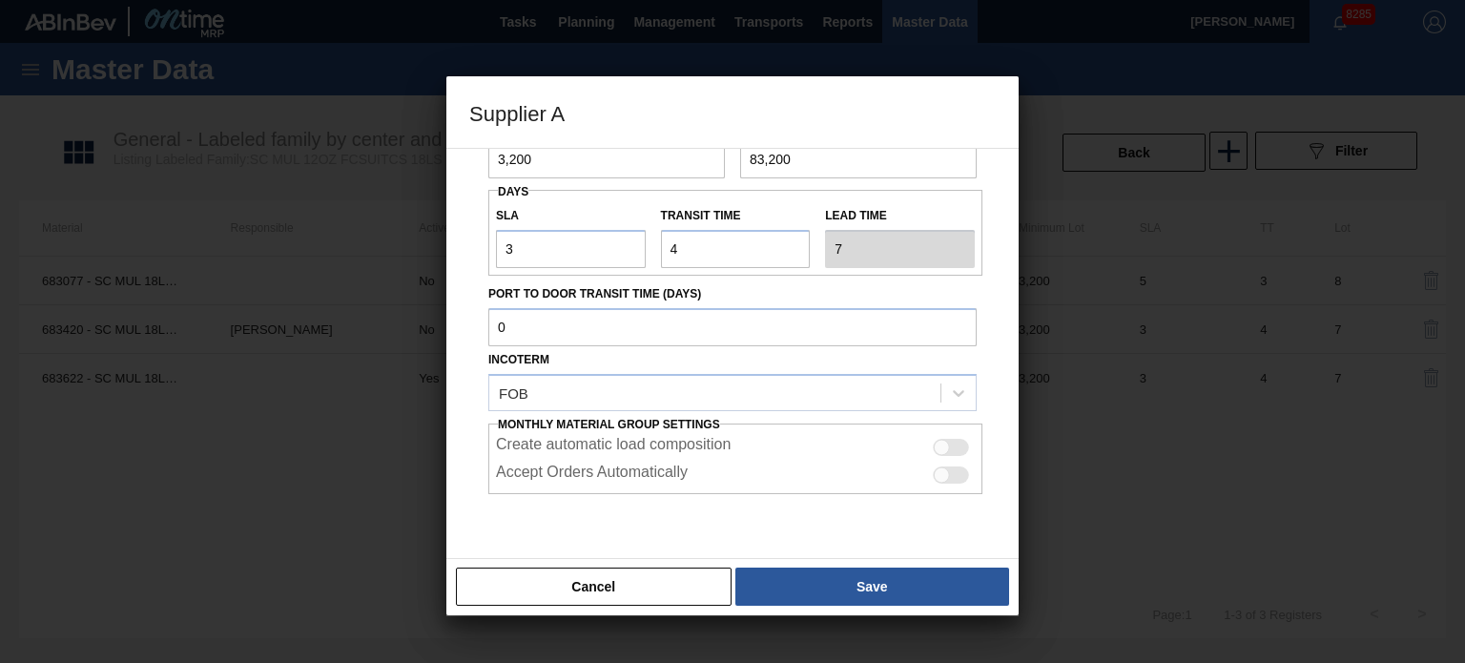
click at [564, 606] on div "Cancel Save" at bounding box center [732, 586] width 572 height 57
click at [565, 591] on button "Cancel" at bounding box center [594, 586] width 276 height 38
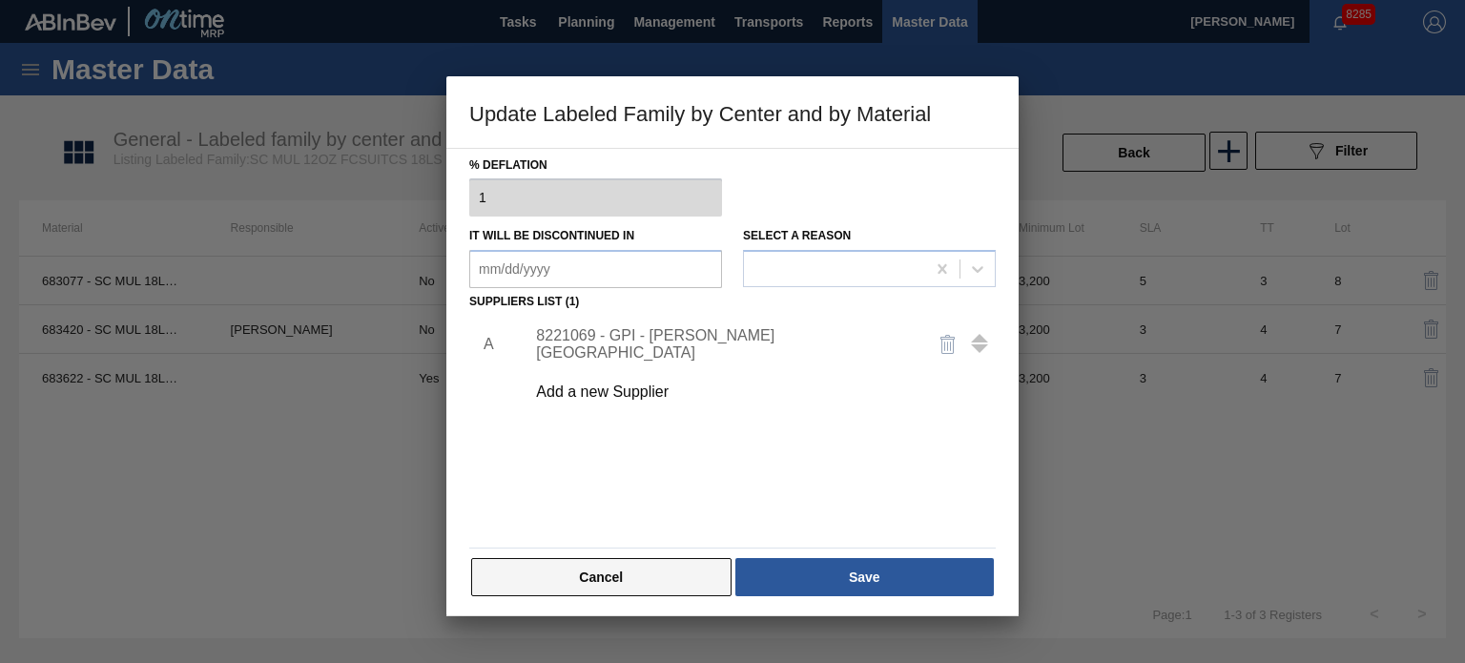
click at [606, 564] on button "Cancel" at bounding box center [601, 577] width 260 height 38
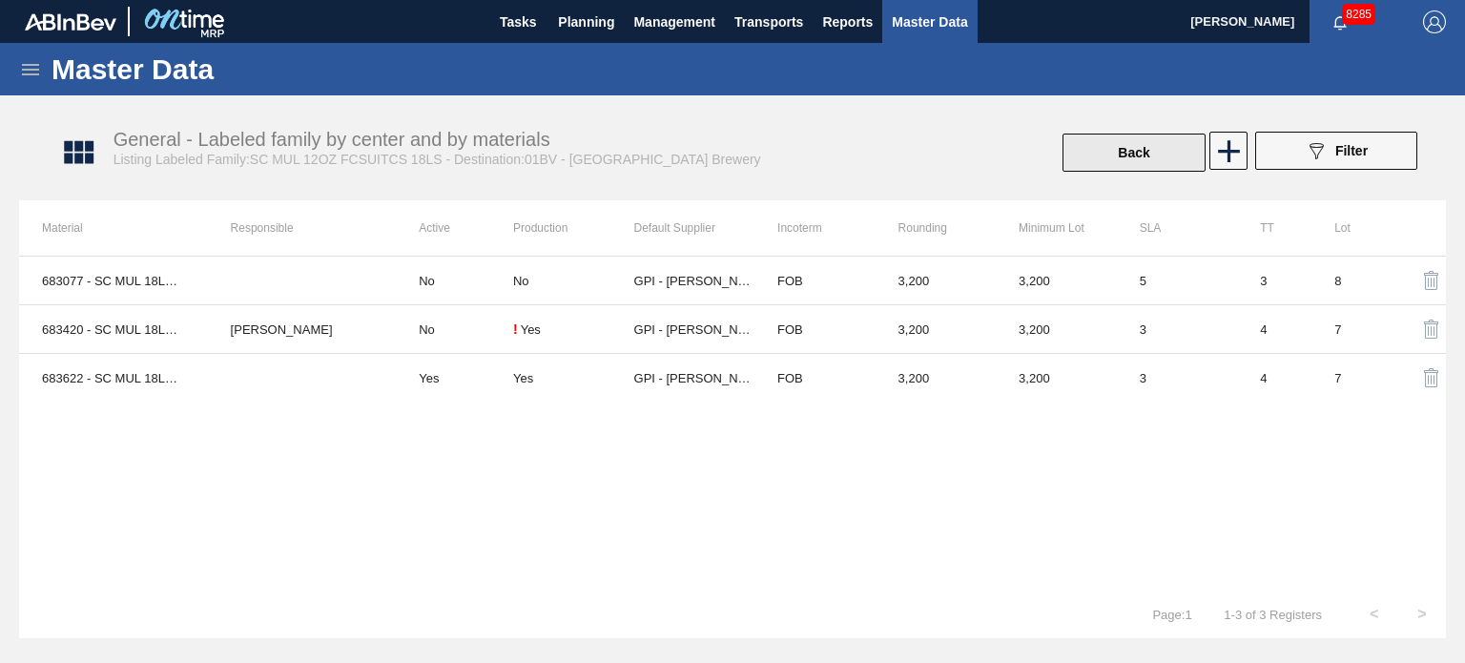
click at [1135, 145] on button "Back" at bounding box center [1133, 153] width 143 height 38
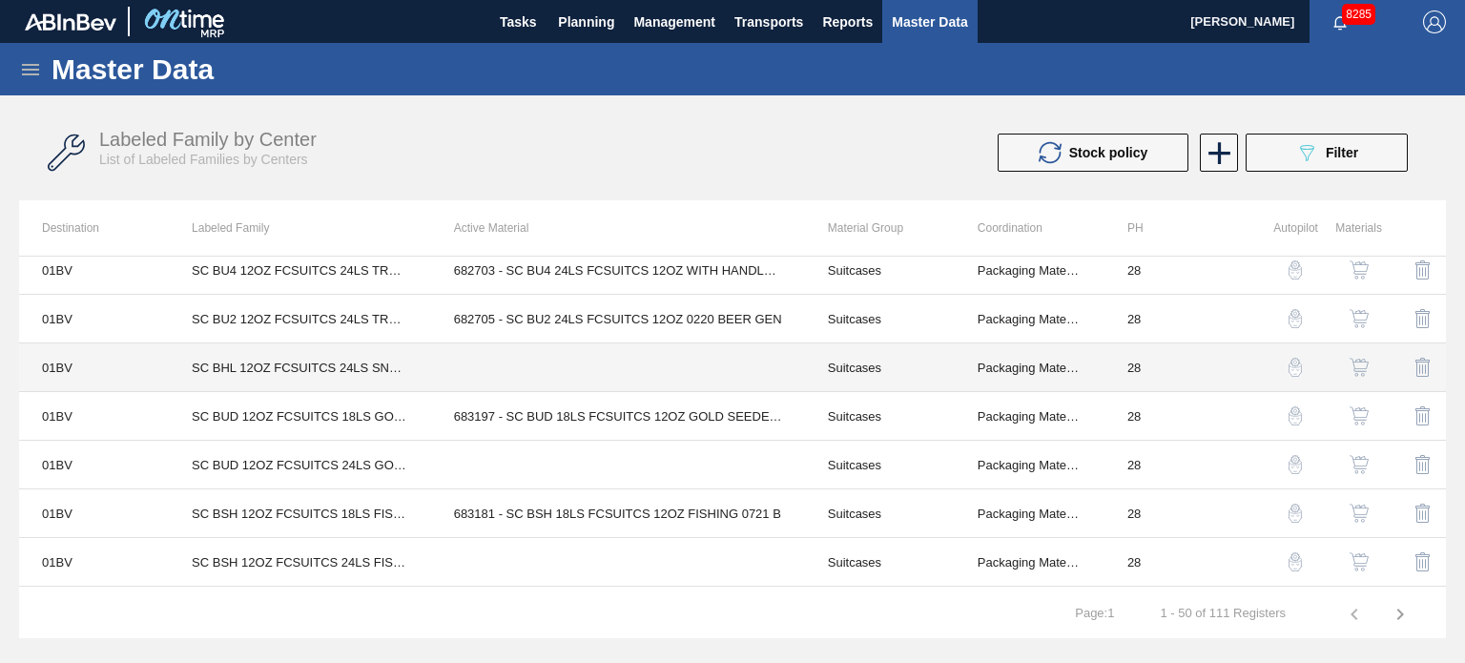
scroll to position [1018, 0]
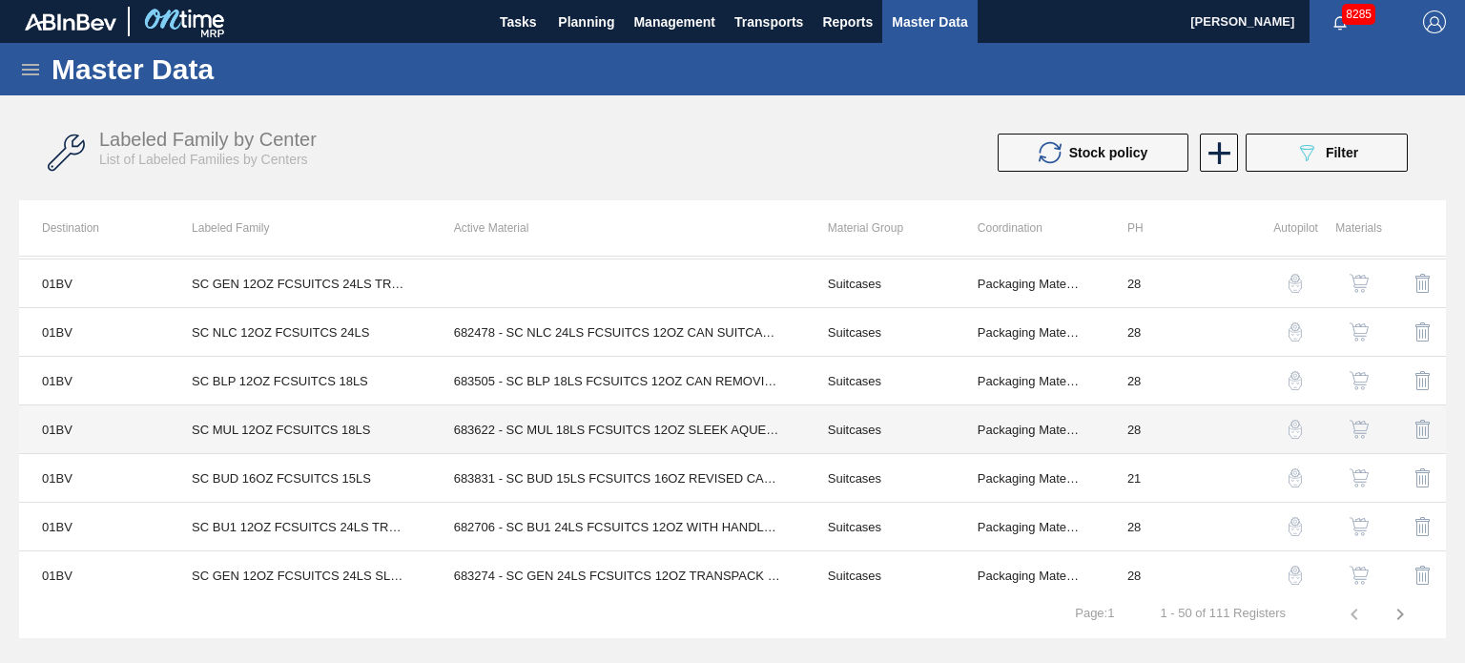
click at [860, 421] on td "Suitcases" at bounding box center [880, 429] width 150 height 49
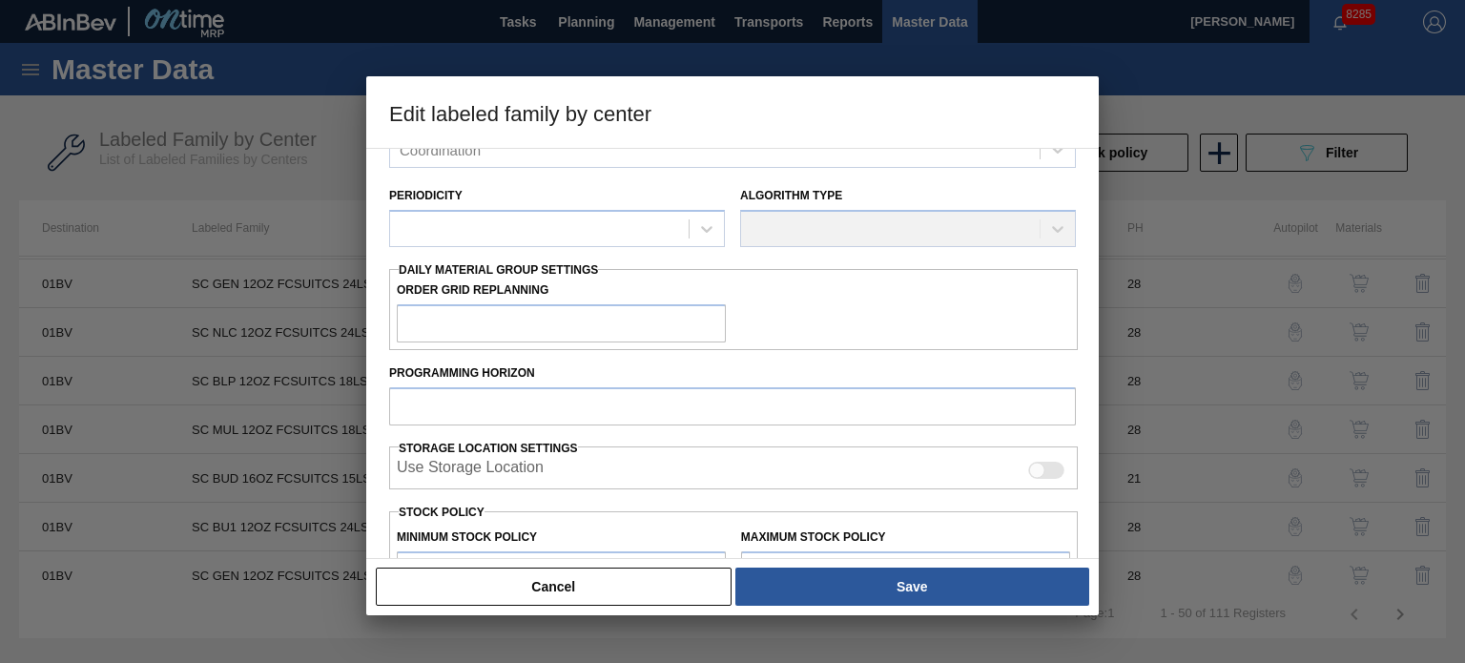
type input "Suitcases"
type input "SC MUL 12OZ FCSUITCS 18LS"
type input "01BV - [GEOGRAPHIC_DATA] Brewery"
type input "28"
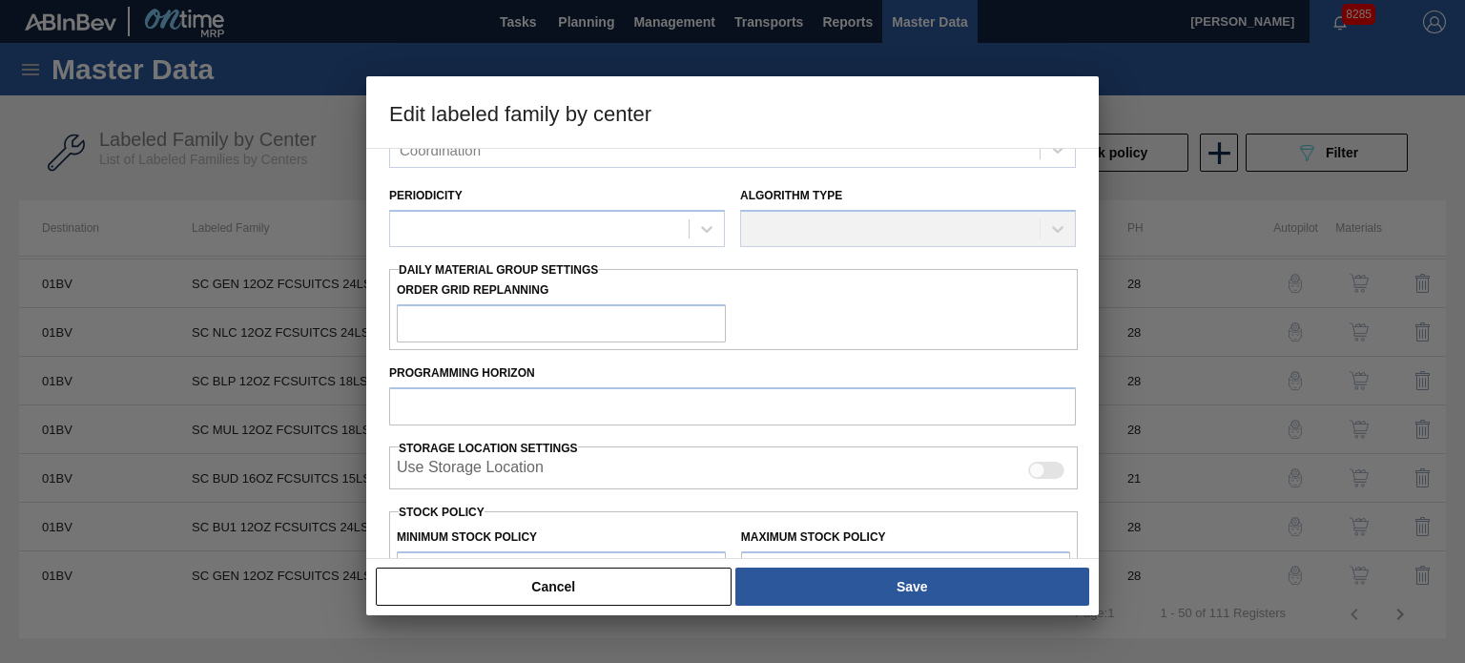
type input "0"
type input "127,126"
type input "15"
type input "19,069"
checkbox input "true"
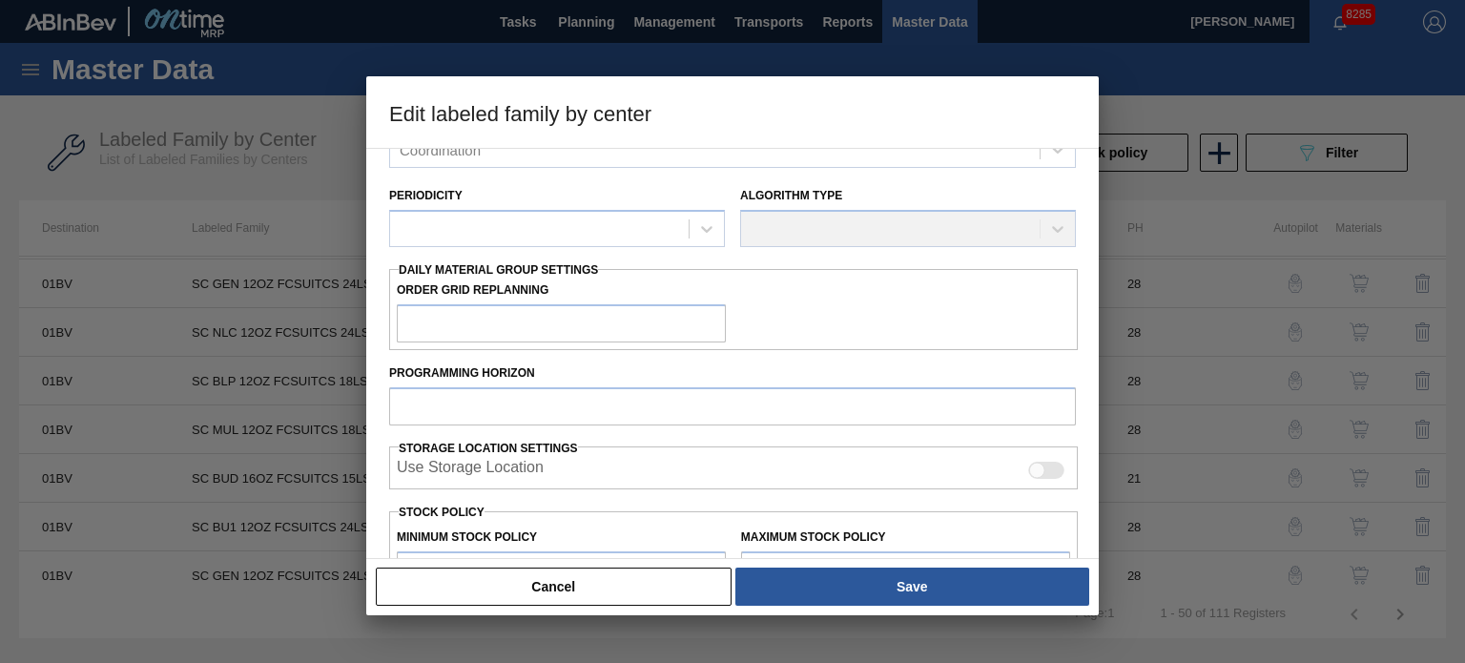
checkbox input "true"
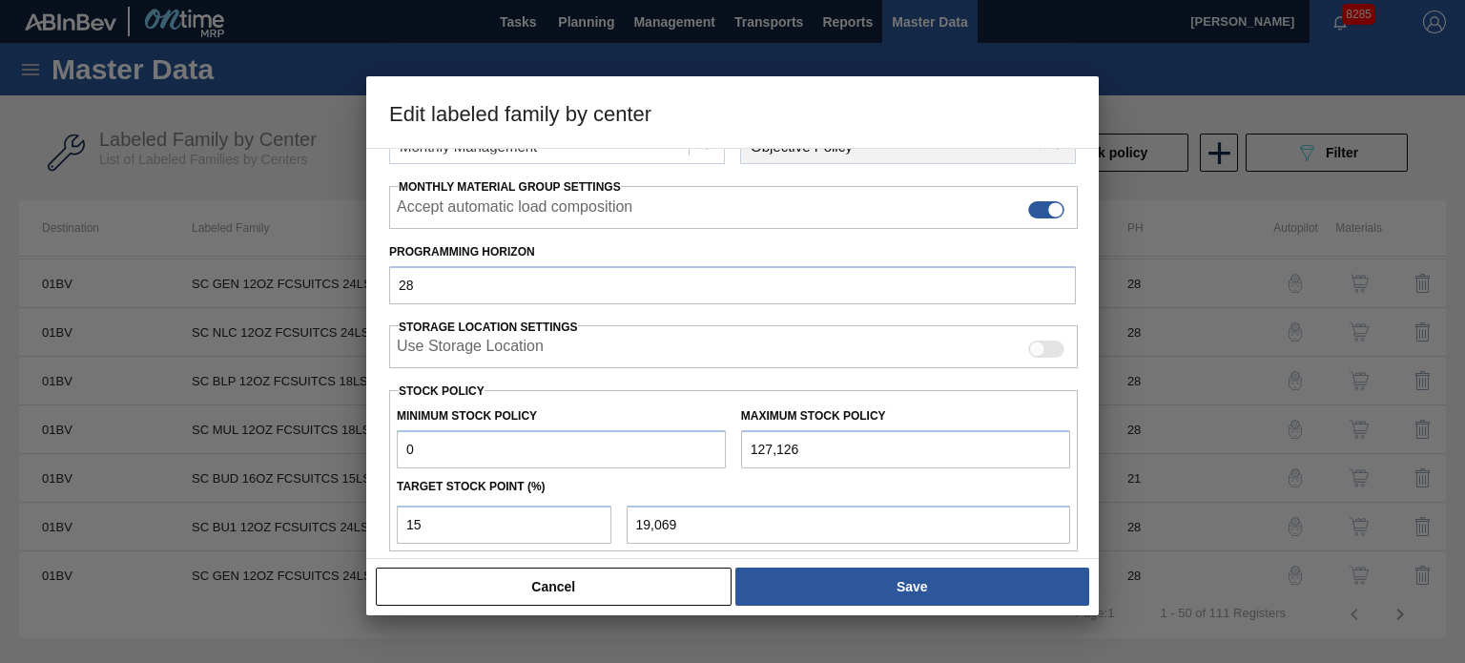
scroll to position [383, 0]
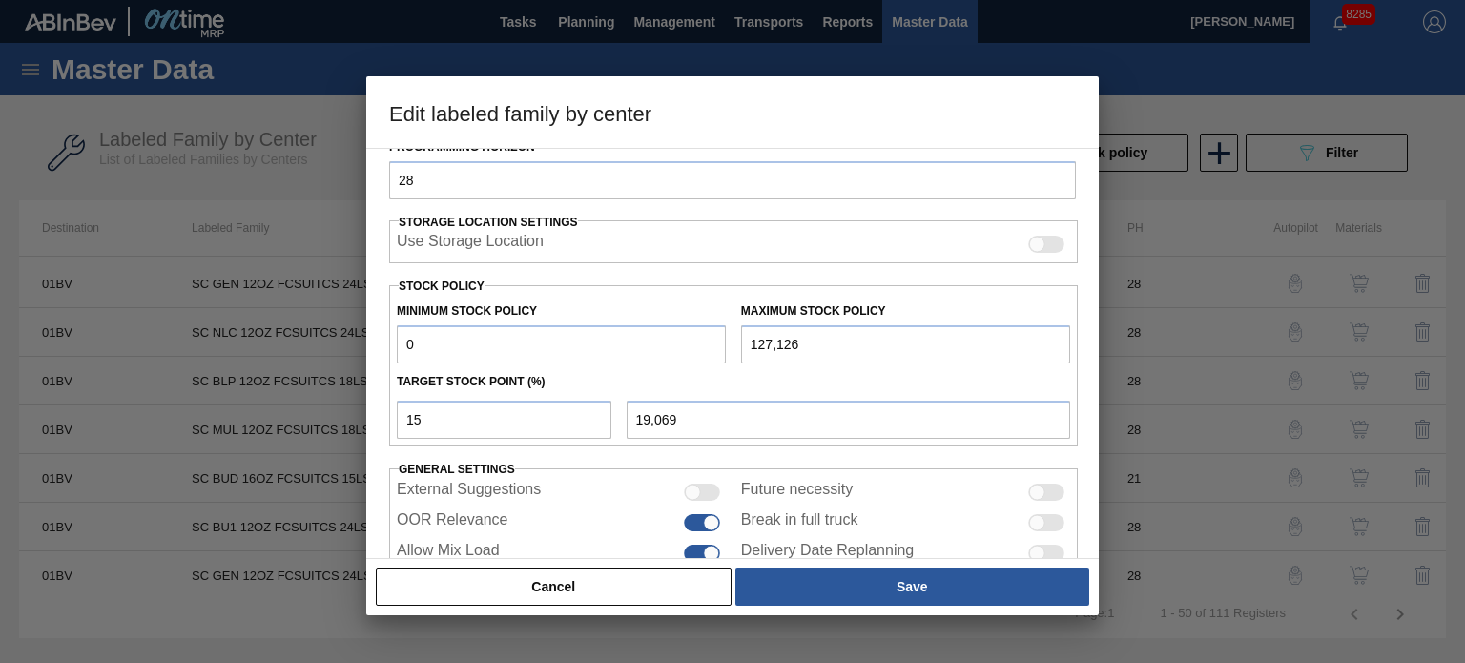
drag, startPoint x: 451, startPoint y: 346, endPoint x: 323, endPoint y: 346, distance: 127.8
click at [323, 346] on div "Edit labeled family by center Material Group Suitcases Family Suitcases Labeled…" at bounding box center [732, 331] width 1465 height 663
type input "1"
type input "19,070"
type input "16"
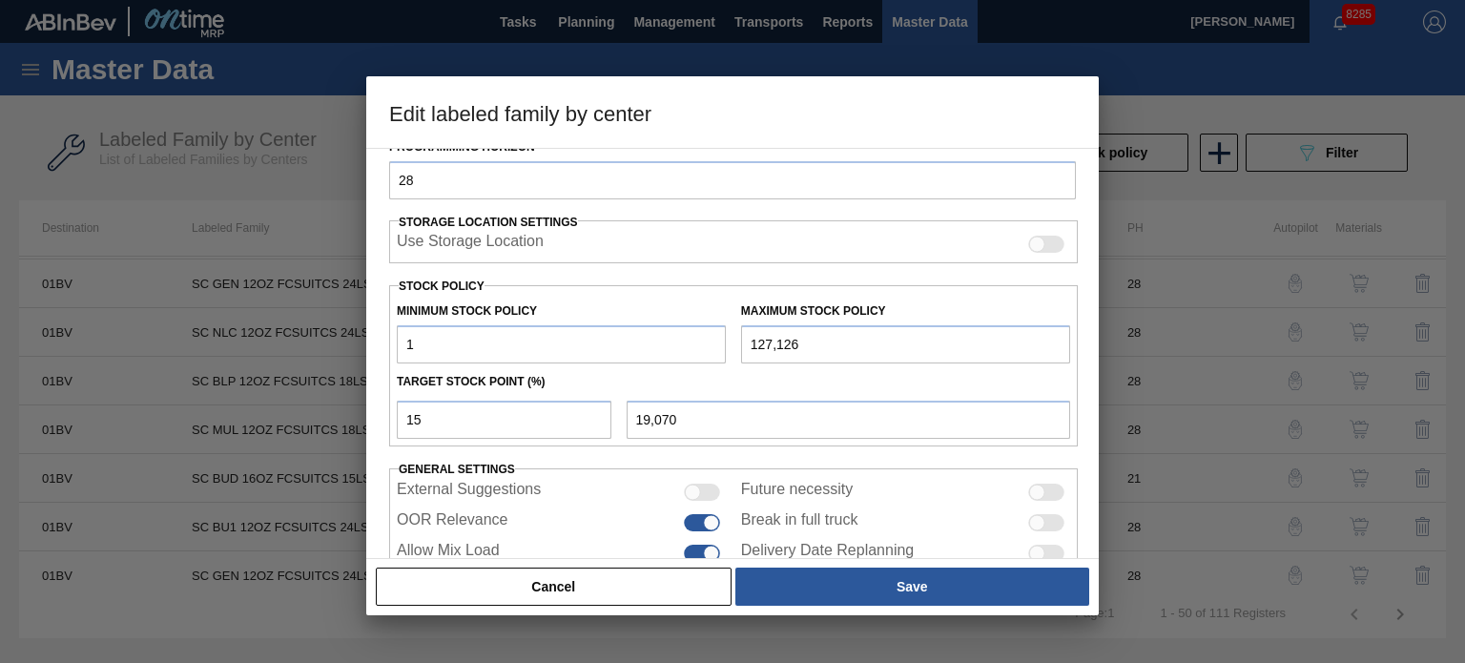
type input "19,083"
type input "160"
type input "19,205"
type input "1,600"
type input "20,429"
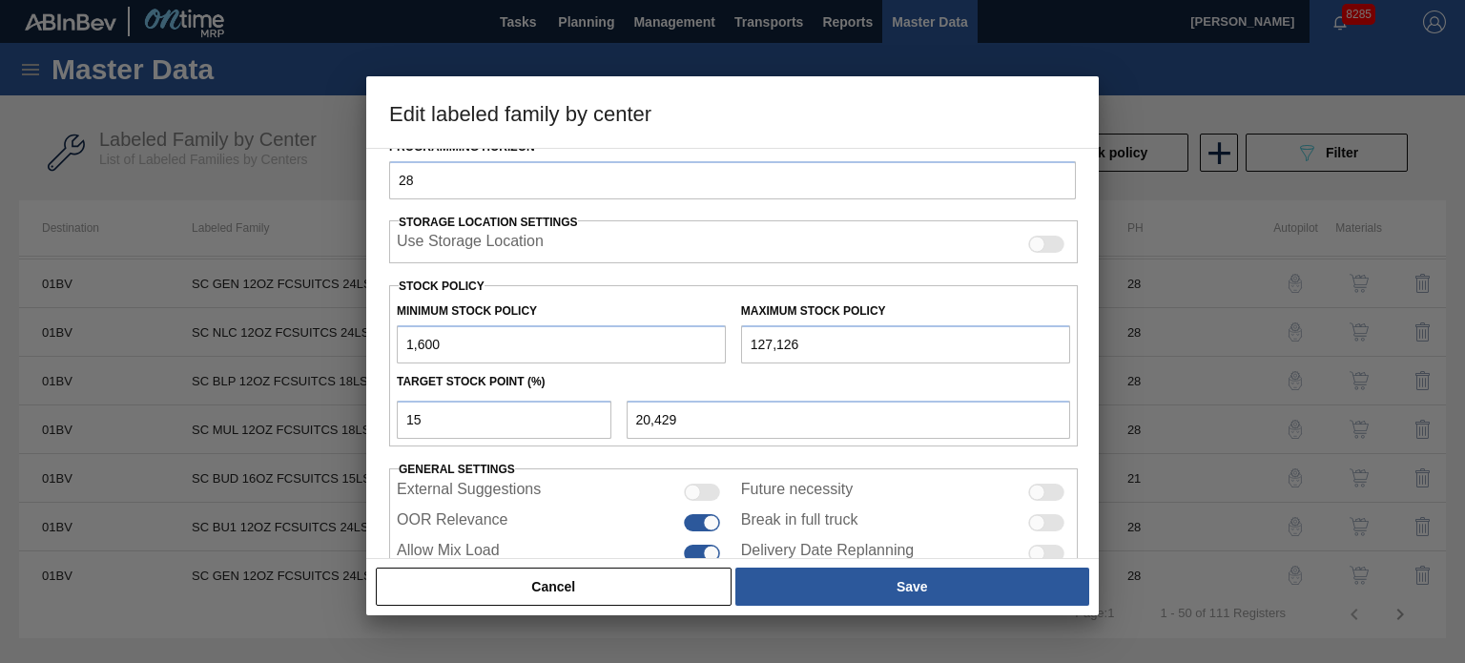
type input "16,000"
type input "32,669"
type input "16,000"
drag, startPoint x: 475, startPoint y: 419, endPoint x: 351, endPoint y: 419, distance: 124.0
click at [351, 419] on div "Edit labeled family by center Material Group Suitcases Family Suitcases Labeled…" at bounding box center [732, 331] width 1465 height 663
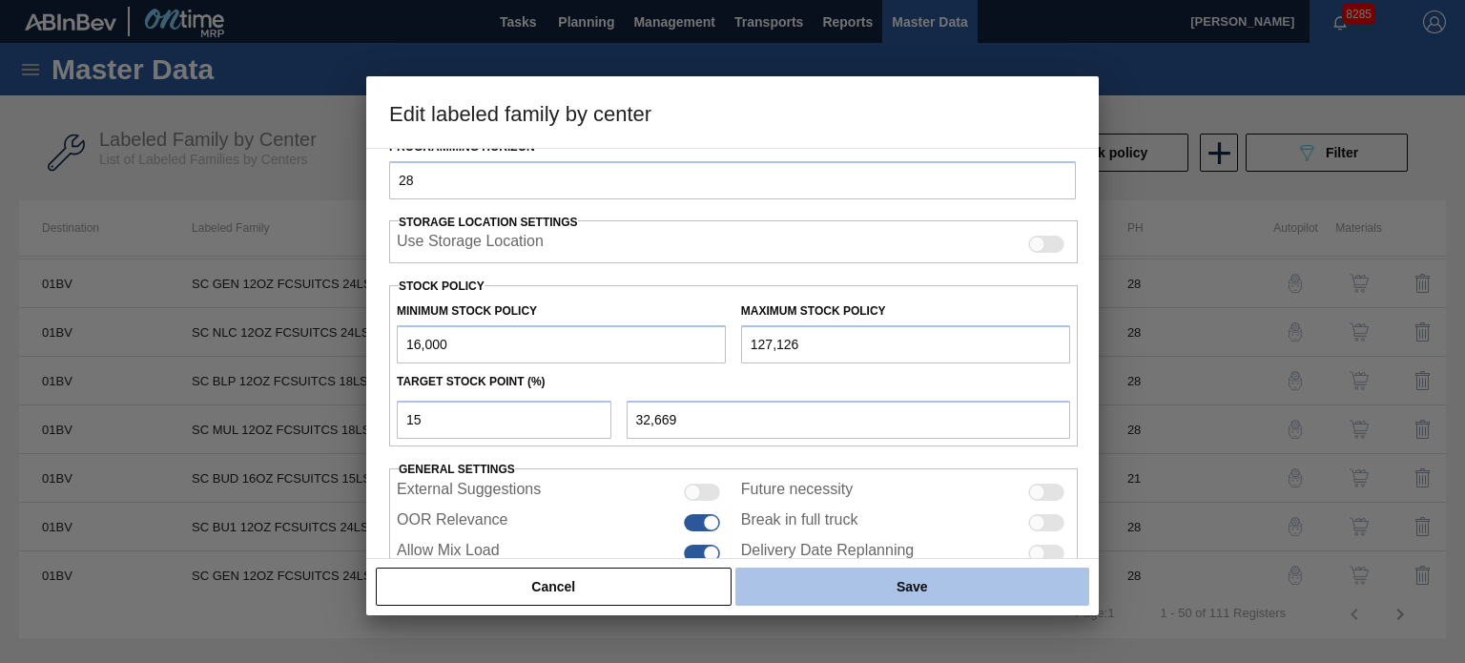
click at [877, 578] on button "Save" at bounding box center [912, 586] width 354 height 38
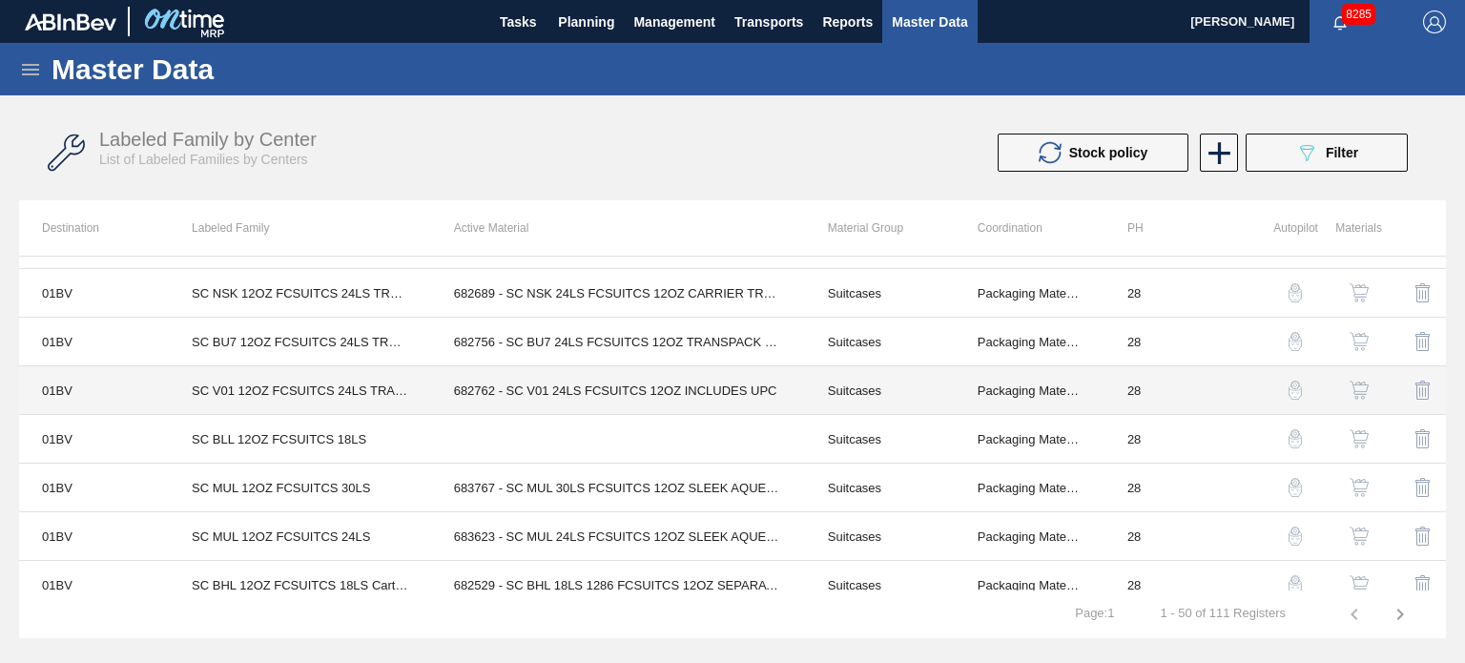
scroll to position [1591, 0]
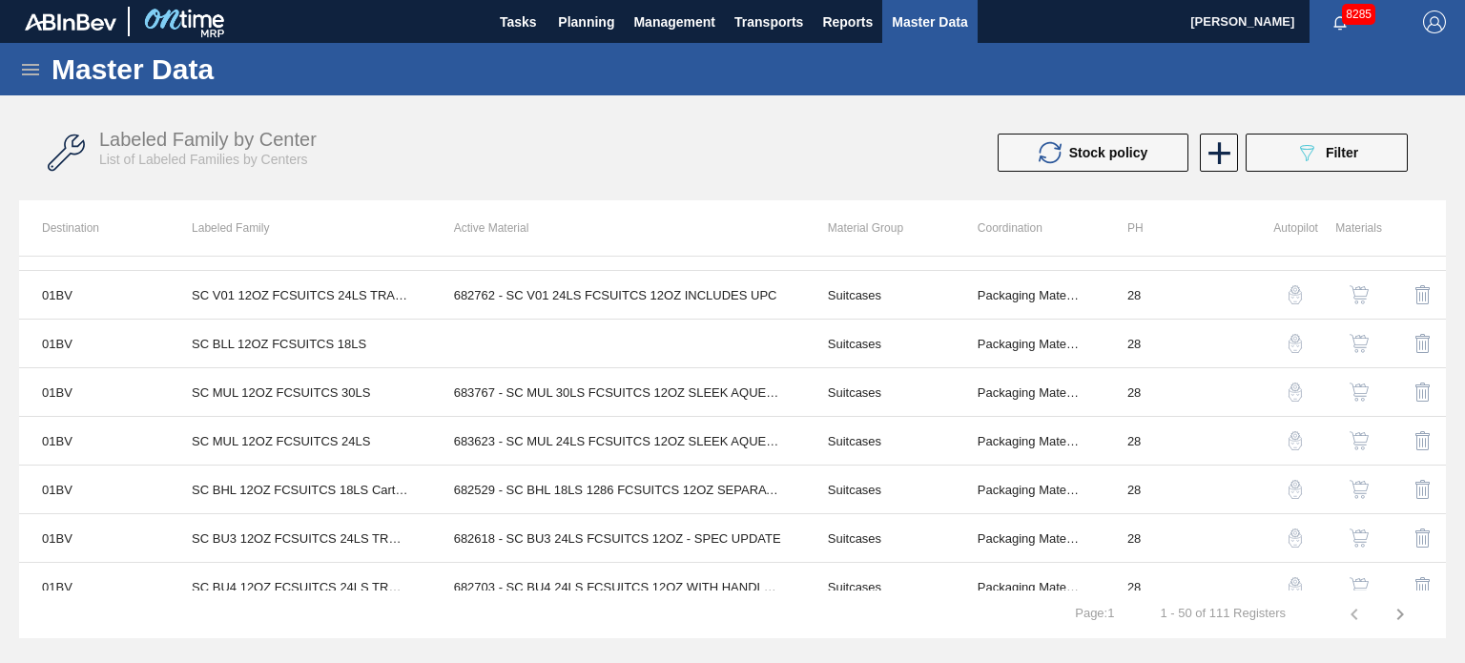
click at [1362, 431] on img "button" at bounding box center [1358, 440] width 19 height 19
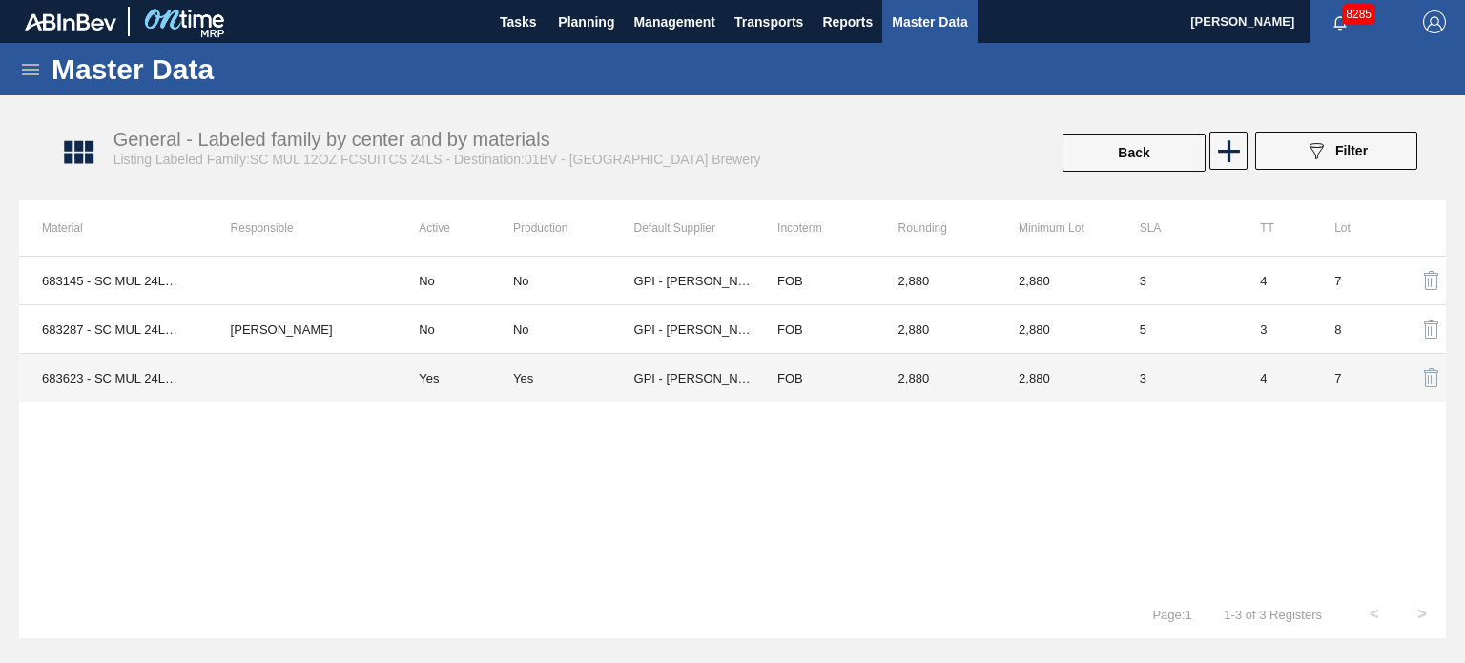
click at [458, 371] on td "Yes" at bounding box center [454, 378] width 117 height 49
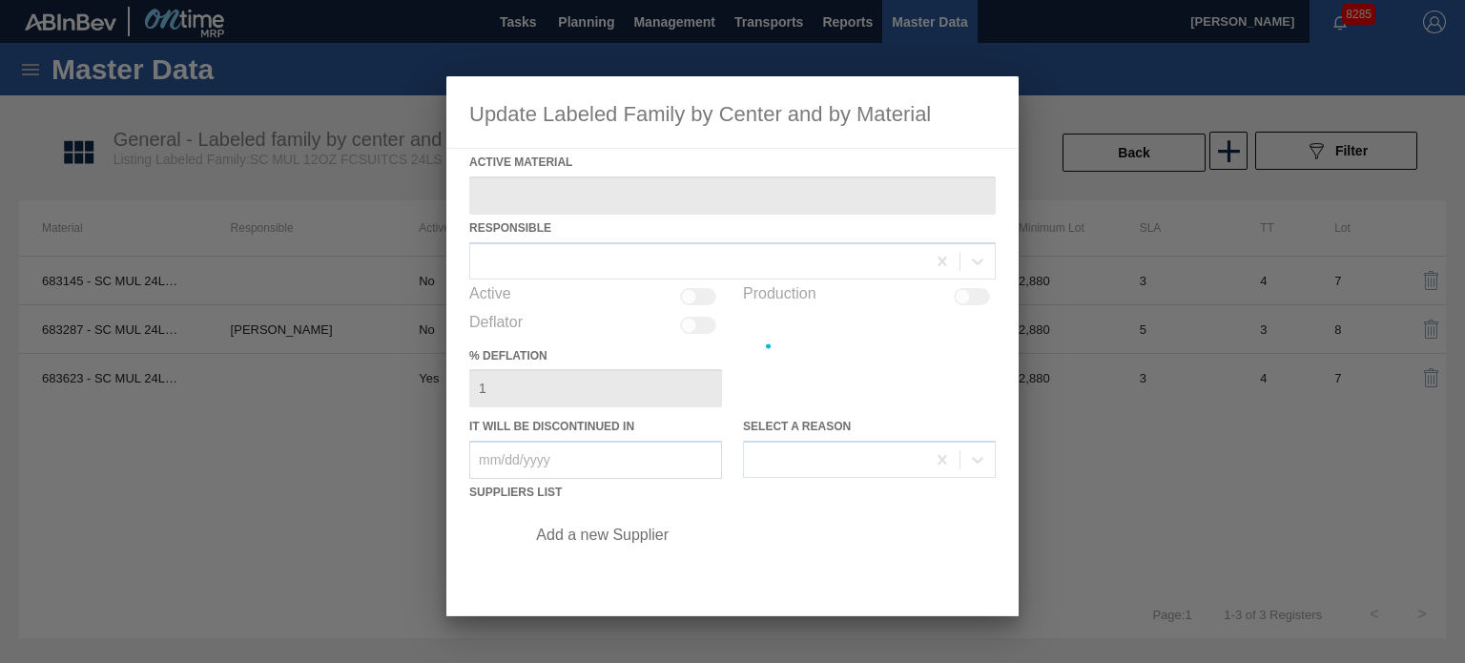
type Material "683623 - SC MUL 24LS FCSUITCS 12OZ SLEEK AQUEOUS"
checkbox input "true"
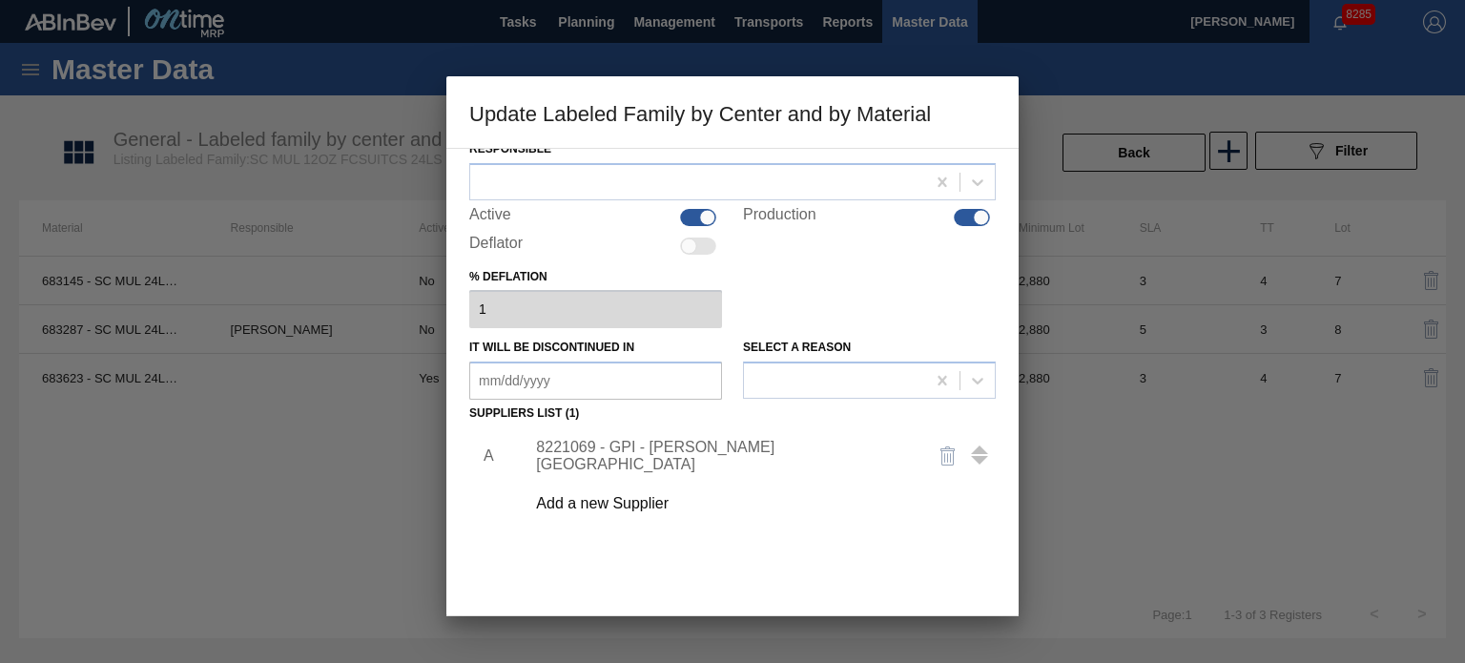
scroll to position [191, 0]
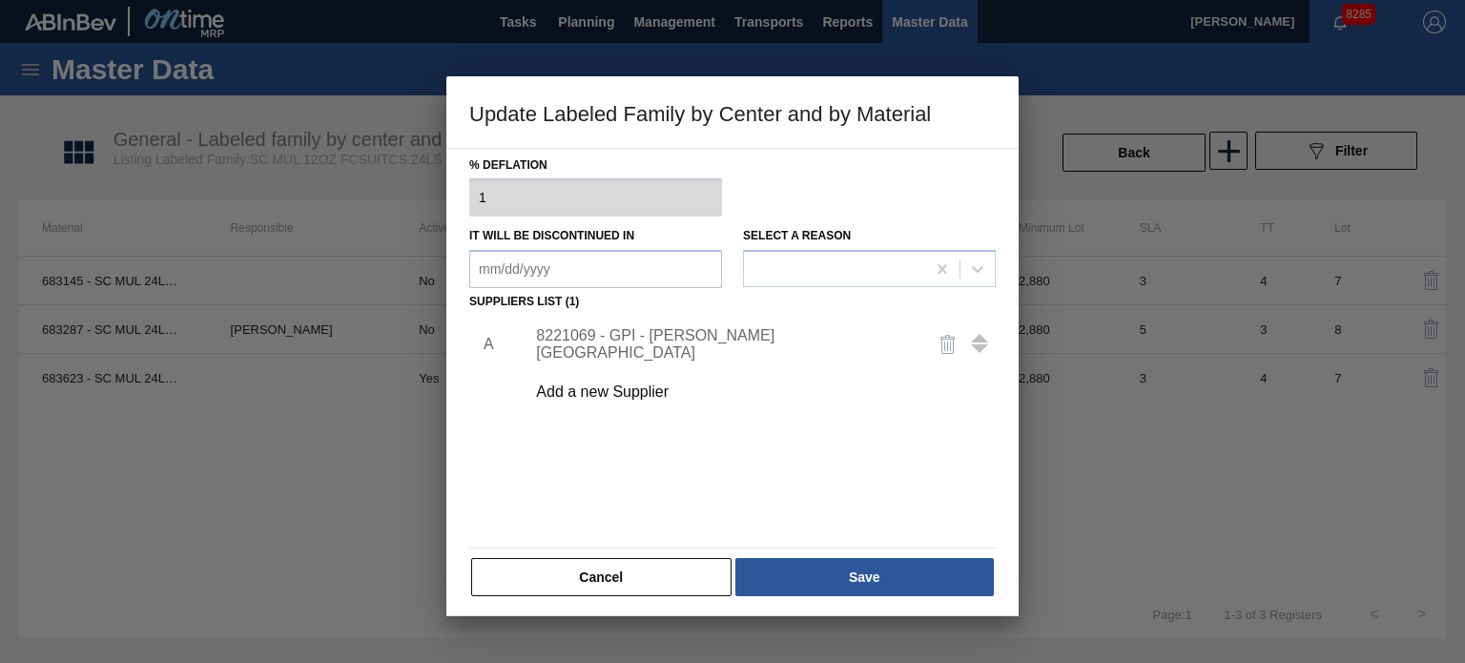
click at [614, 338] on div "8221069 - GPI - [PERSON_NAME][GEOGRAPHIC_DATA]" at bounding box center [723, 344] width 374 height 34
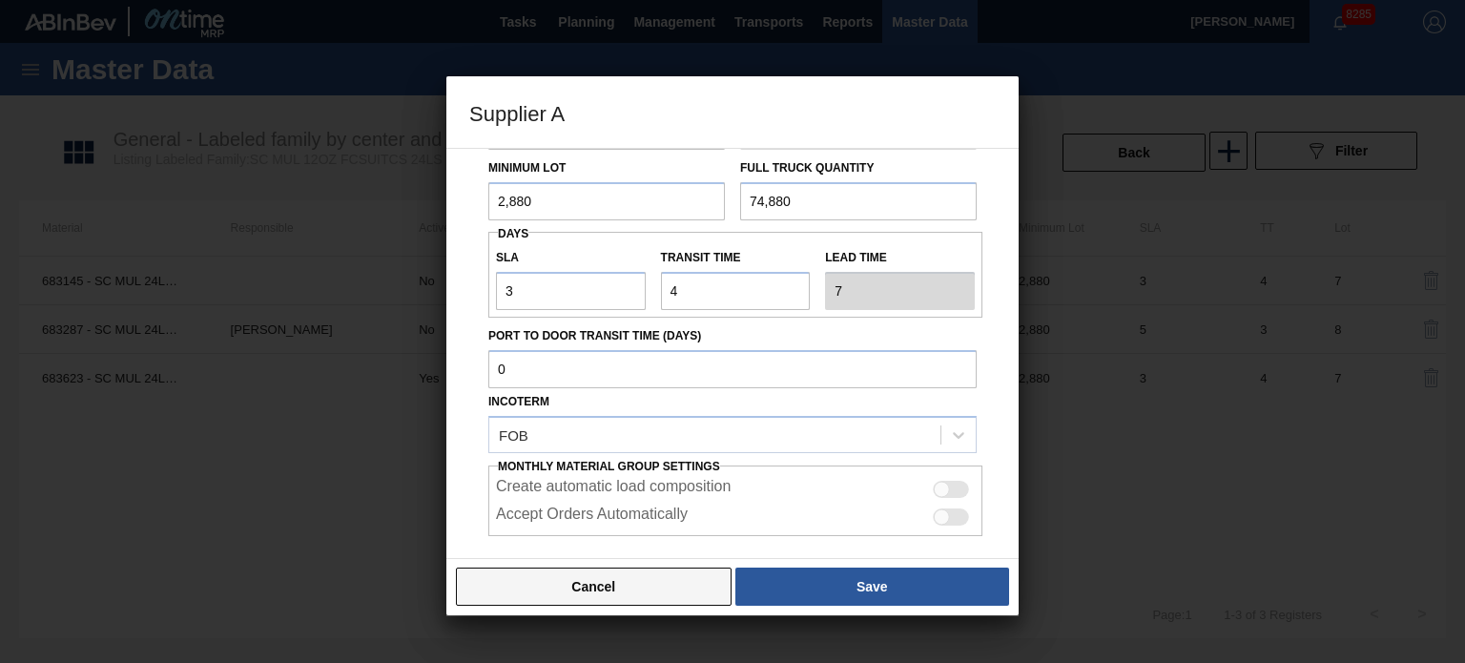
scroll to position [243, 0]
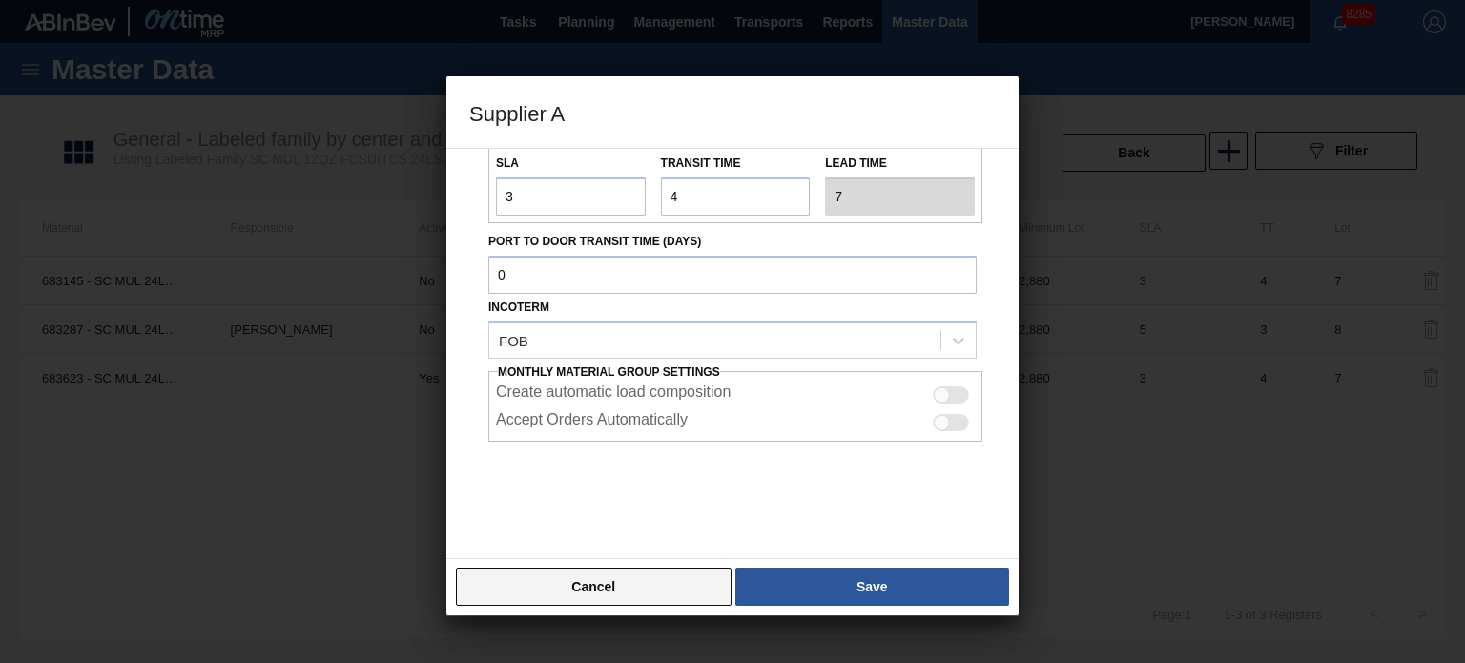
click at [603, 594] on button "Cancel" at bounding box center [594, 586] width 276 height 38
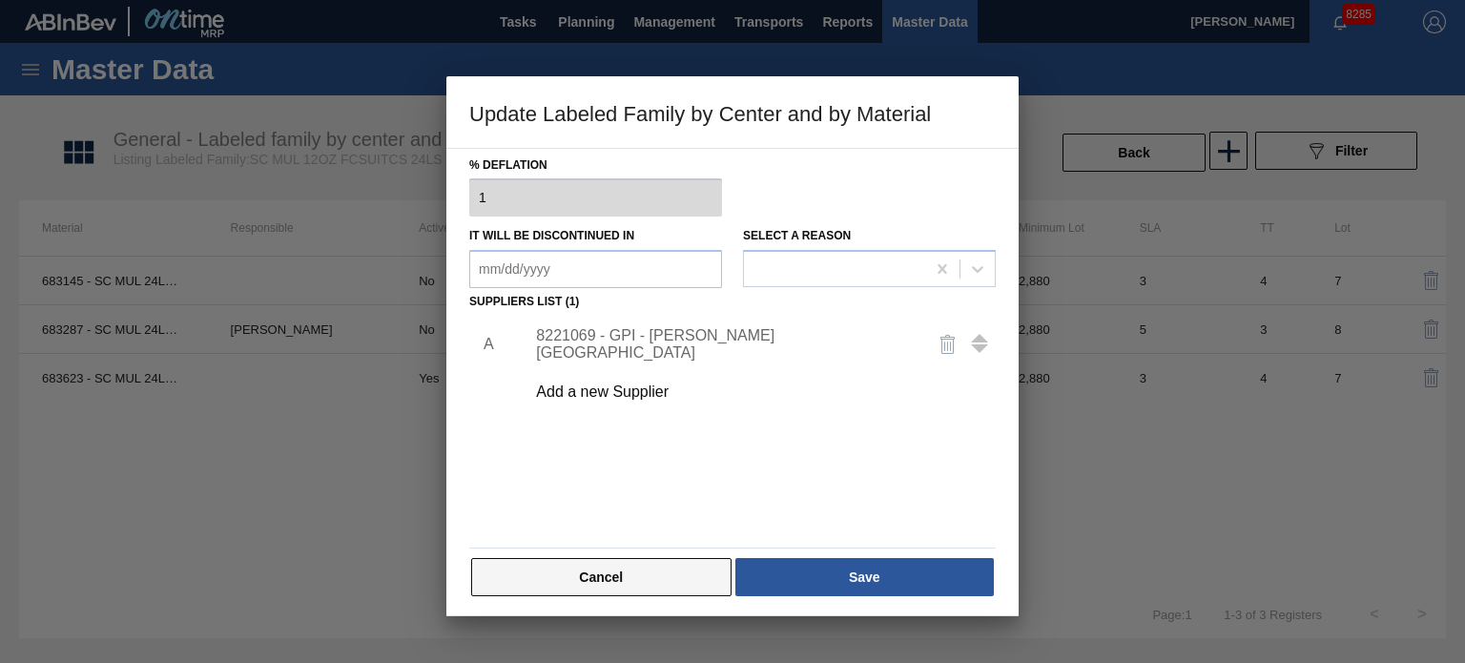
click at [607, 583] on button "Cancel" at bounding box center [601, 577] width 260 height 38
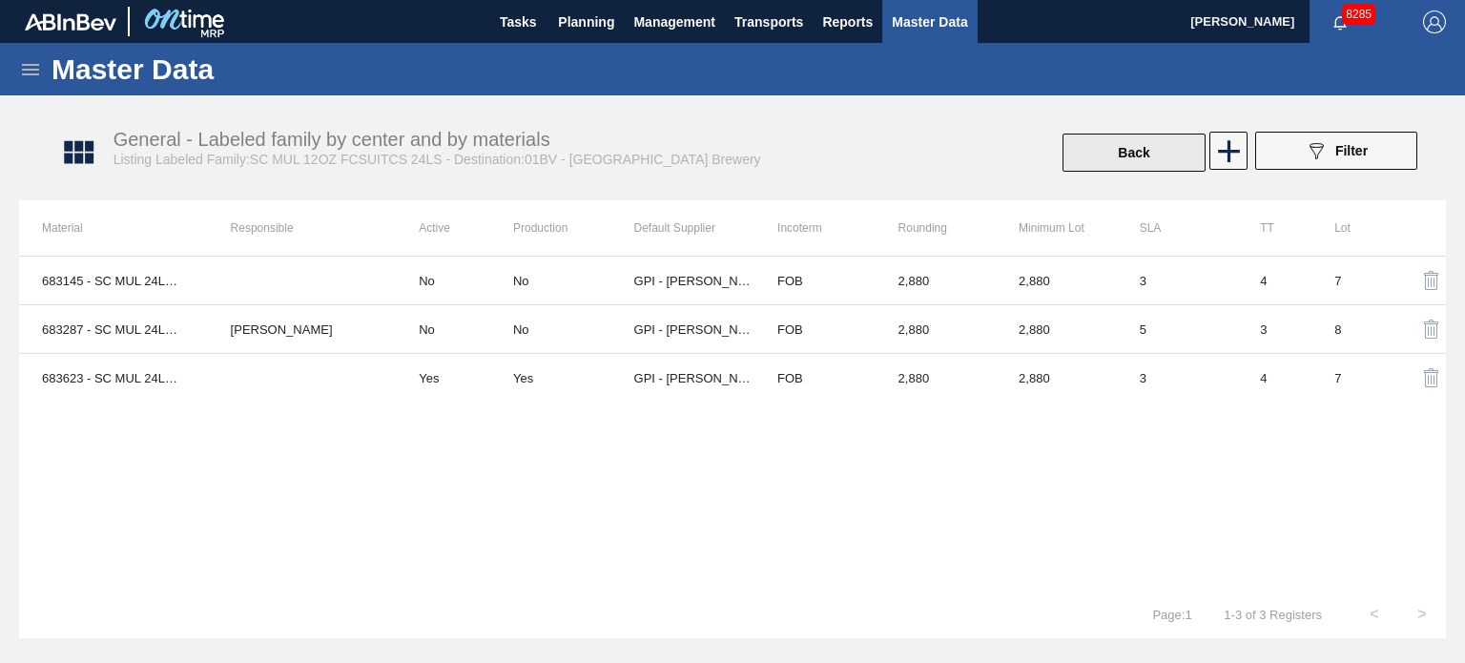
click at [1136, 147] on button "Back" at bounding box center [1133, 153] width 143 height 38
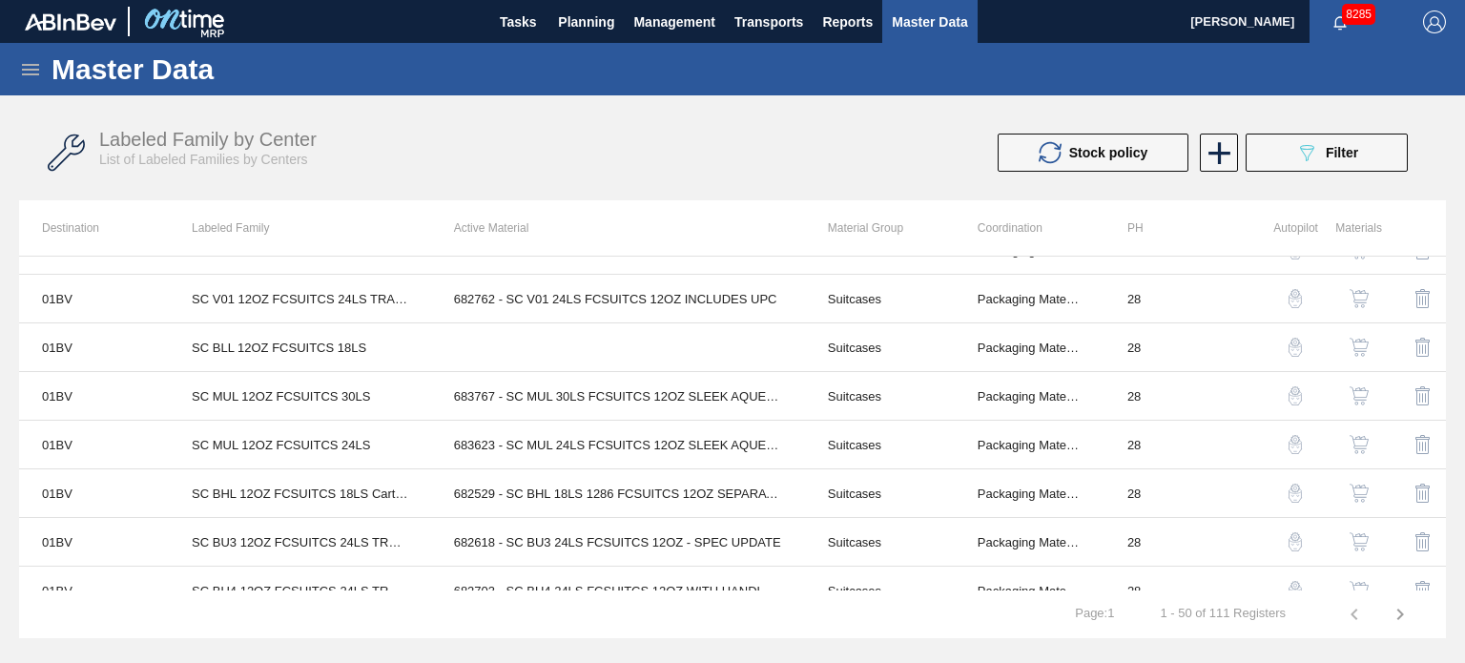
scroll to position [1621, 0]
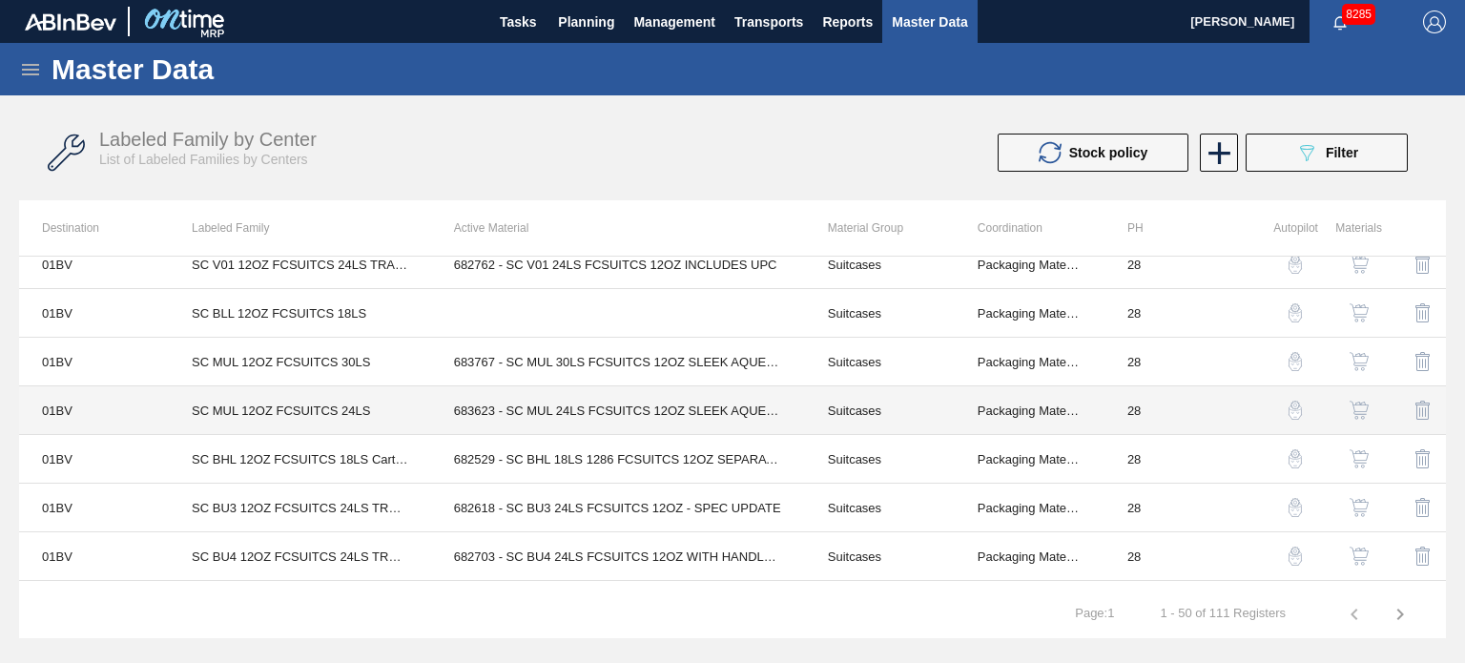
click at [526, 401] on td "683623 - SC MUL 24LS FCSUITCS 12OZ SLEEK AQUEOUS" at bounding box center [618, 410] width 374 height 49
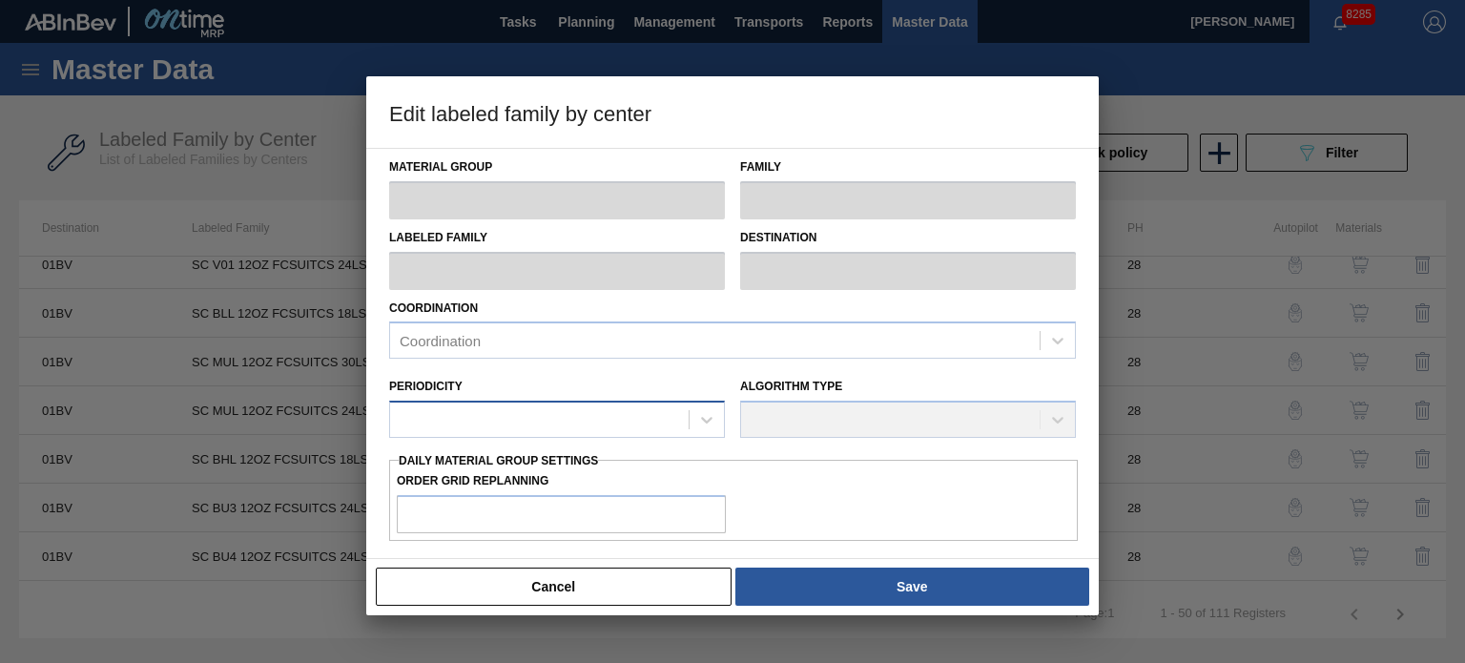
scroll to position [286, 0]
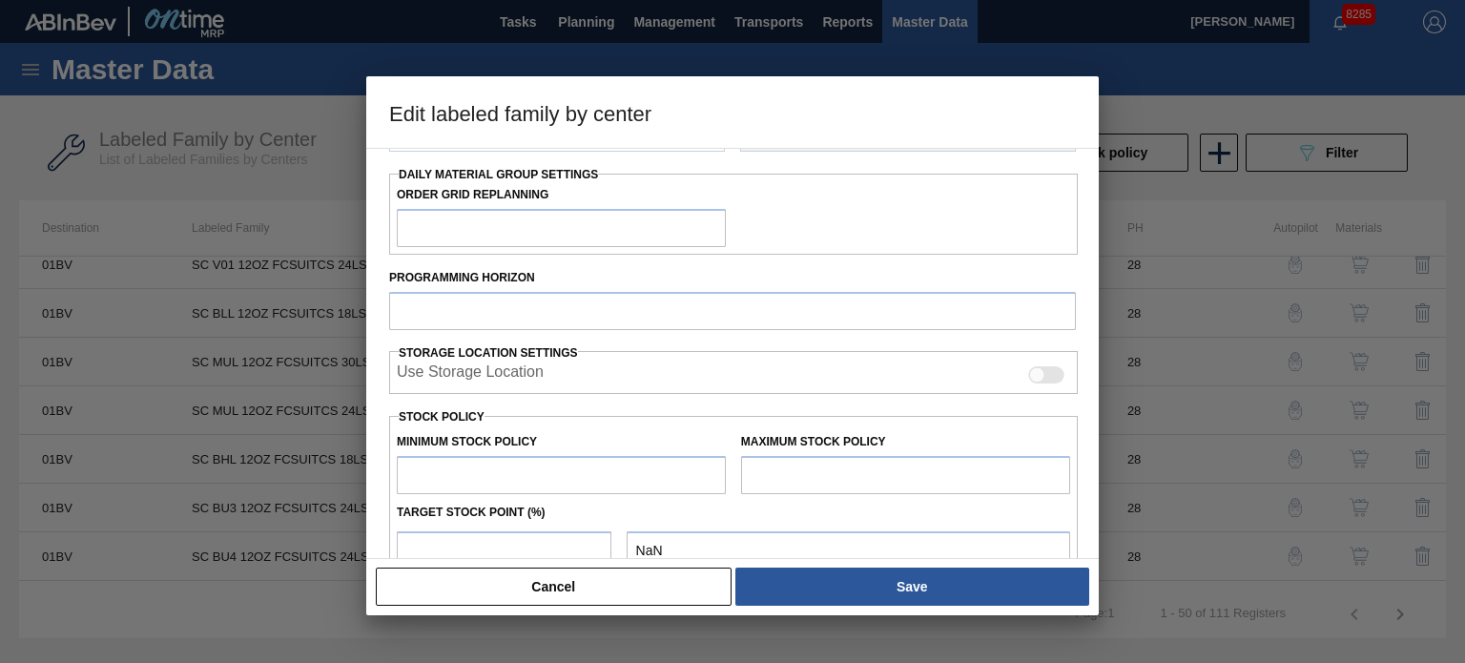
type input "Suitcases"
type input "SC MUL 12OZ FCSUITCS 24LS"
type input "01BV - [GEOGRAPHIC_DATA] Brewery"
type input "28"
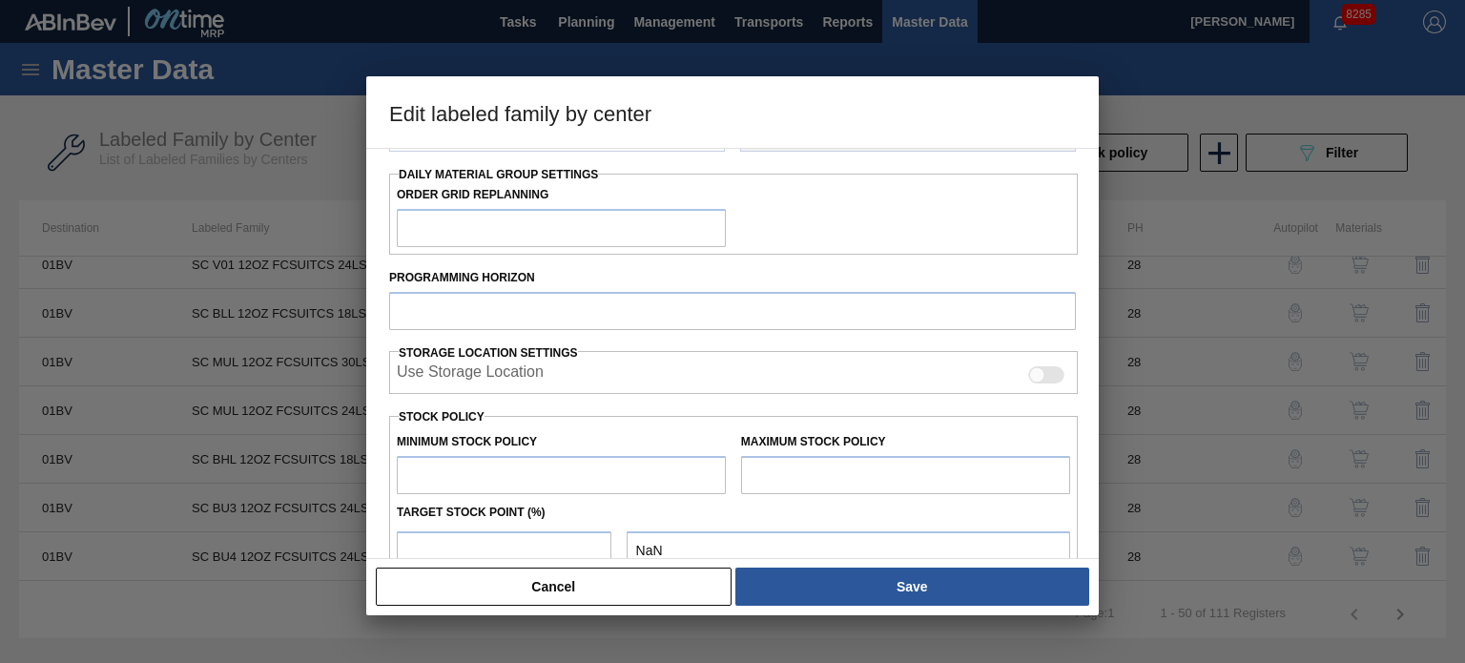
type input "0"
type input "159,064"
type input "7"
type input "11,134"
checkbox input "true"
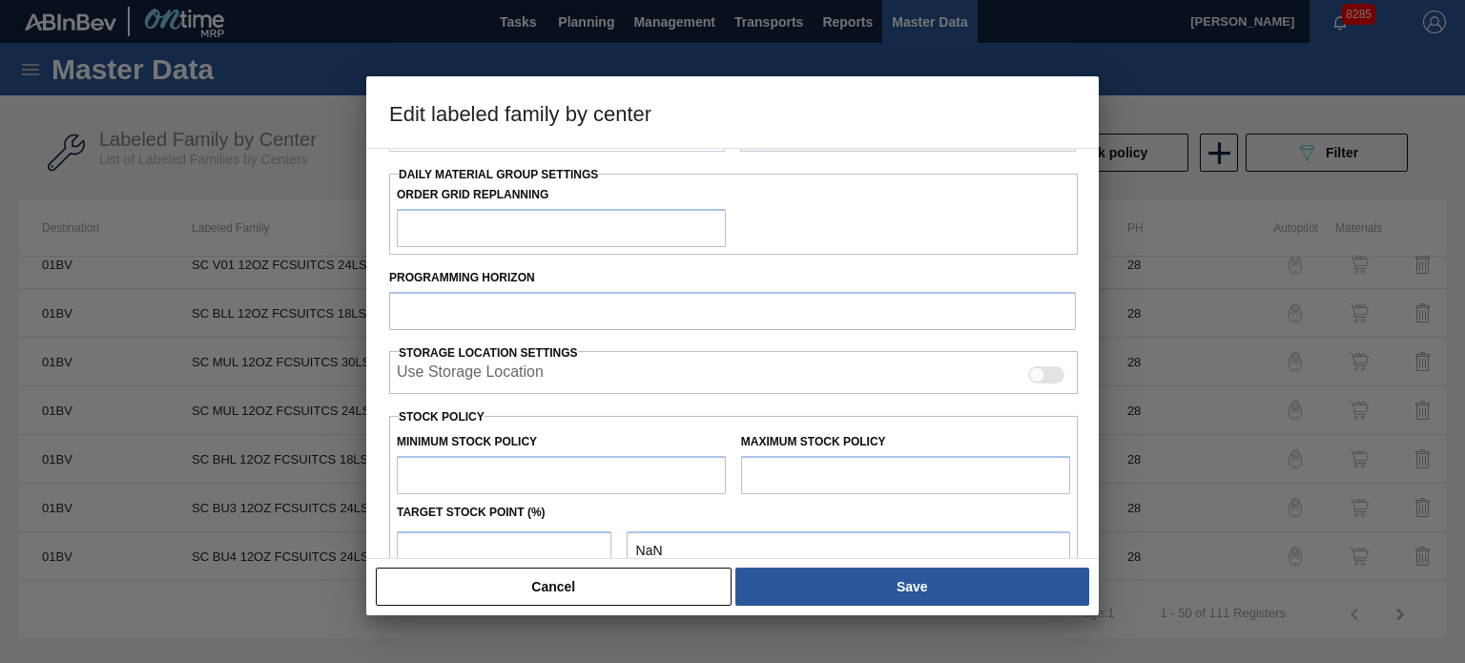
checkbox input "true"
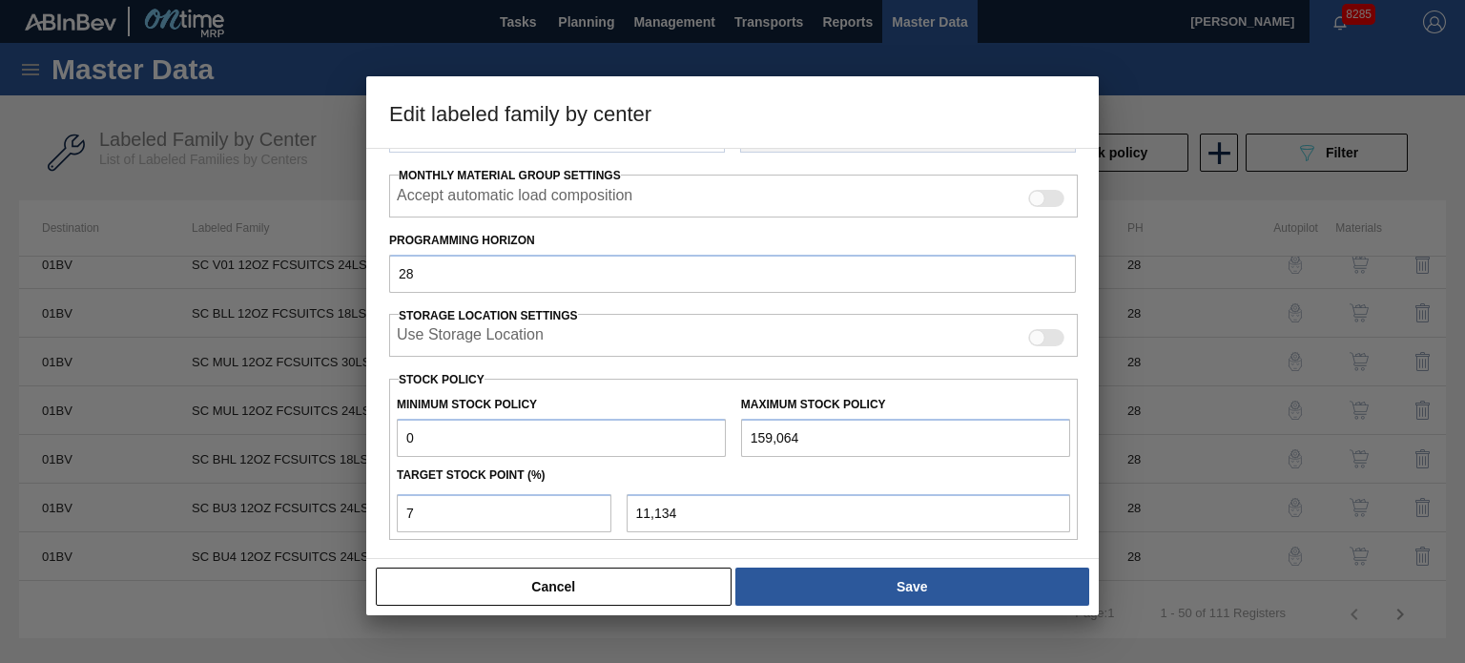
scroll to position [385, 0]
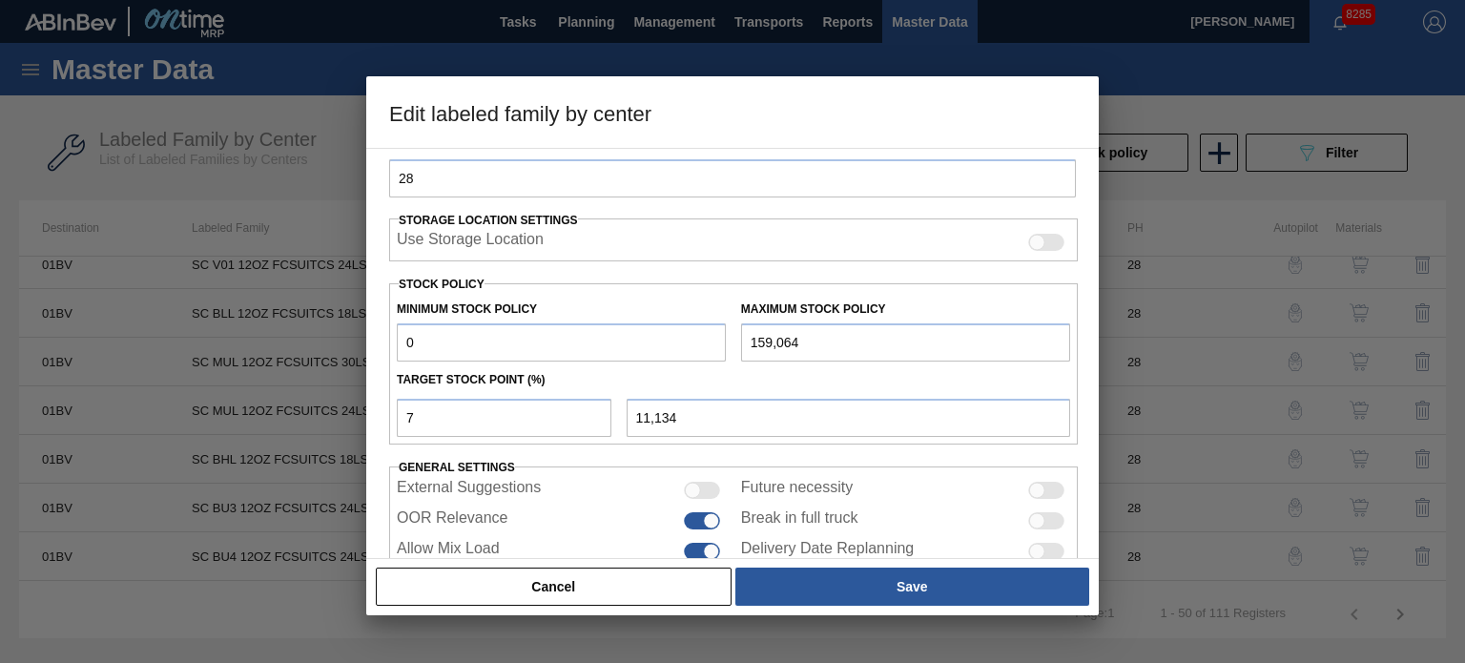
drag, startPoint x: 494, startPoint y: 350, endPoint x: 360, endPoint y: 351, distance: 134.5
click at [360, 351] on div "Edit labeled family by center Material Group Suitcases Family Suitcases Labeled…" at bounding box center [732, 331] width 1465 height 663
type input "1"
type input "11,135"
type input "14"
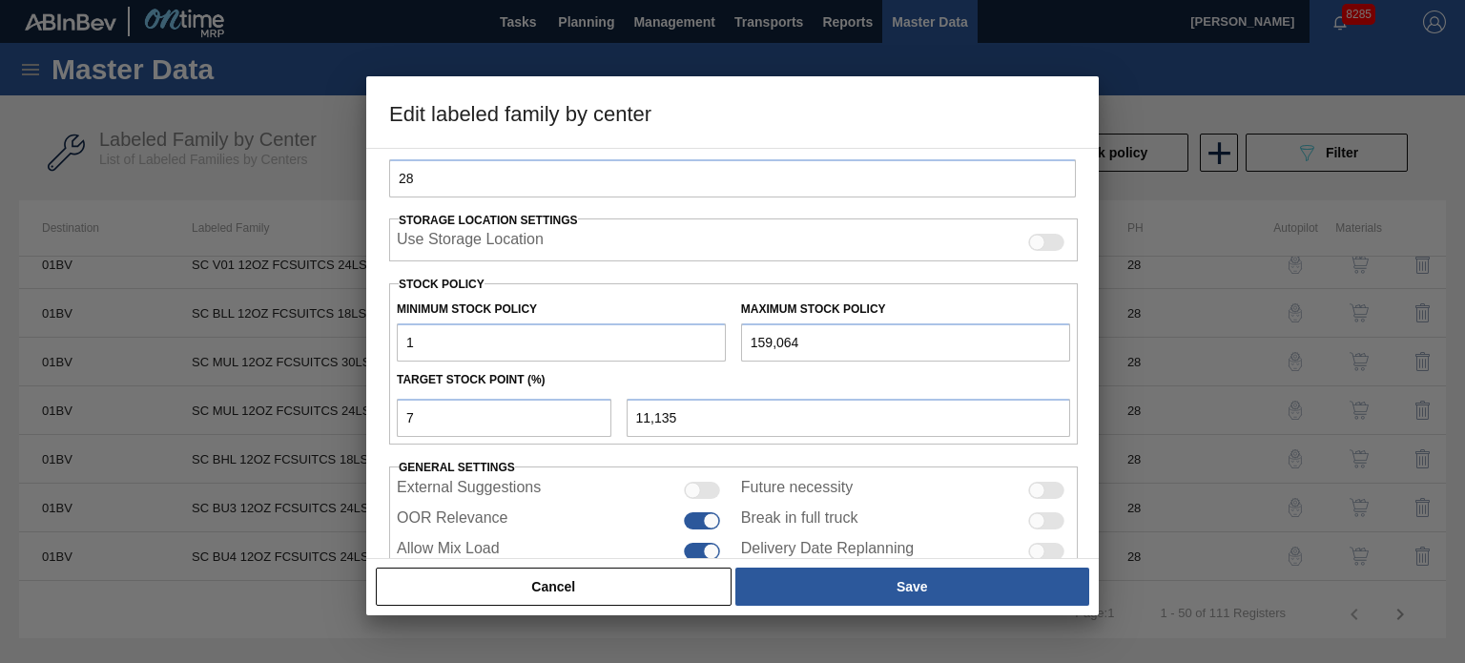
type input "11,148"
type input "144"
type input "11,268"
type input "1,440"
type input "12,474"
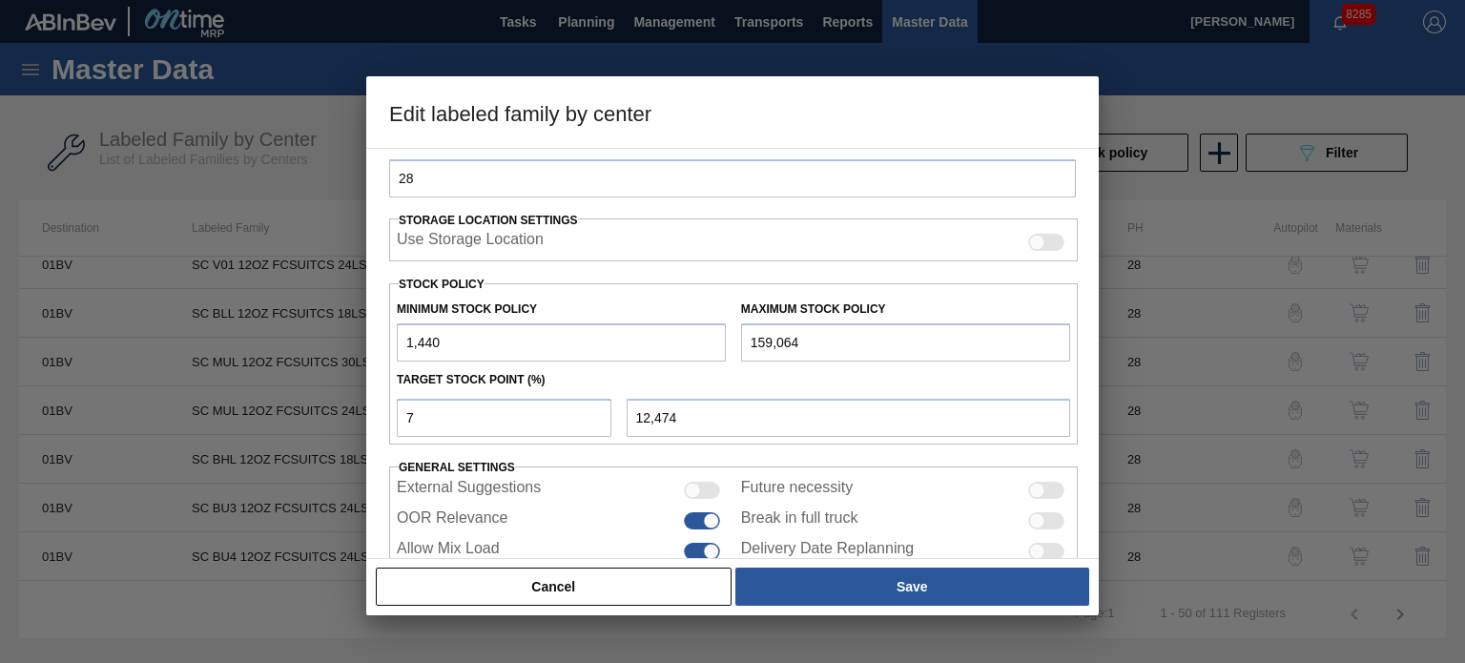
type input "14,400"
type input "24,526"
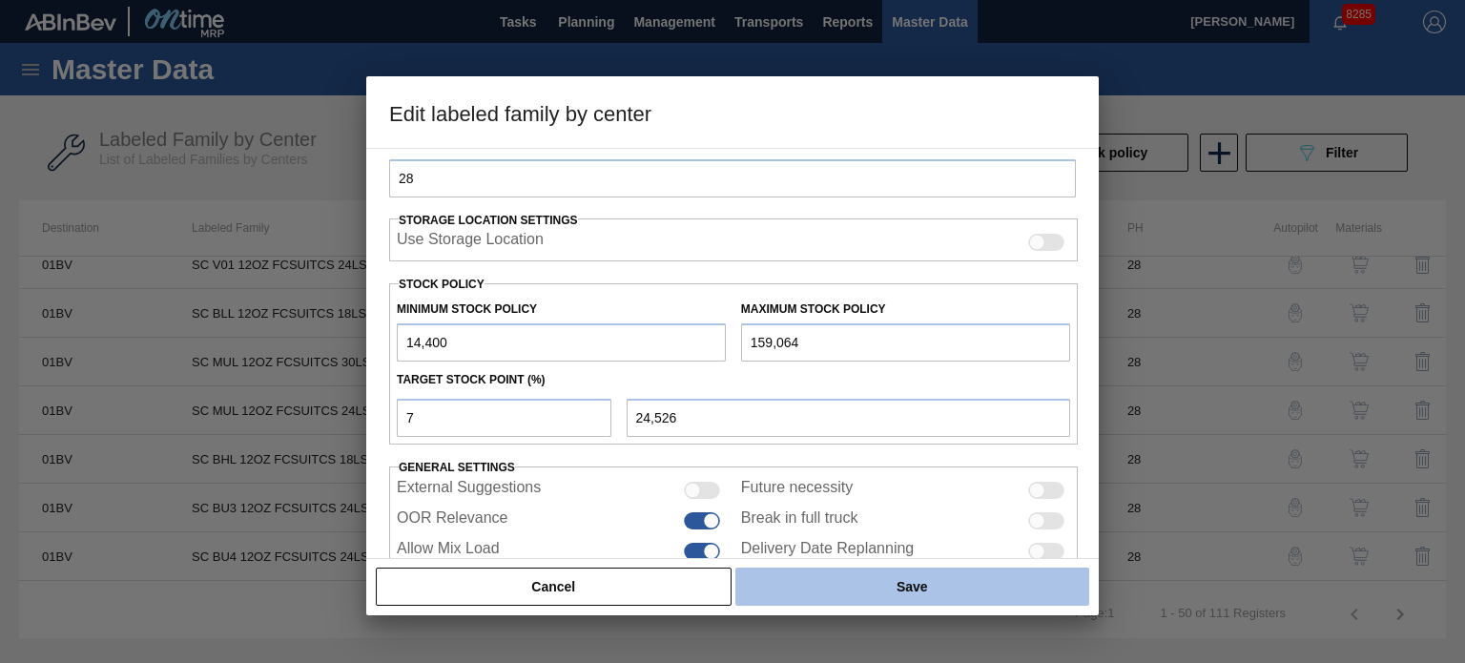
type input "14,400"
click at [867, 577] on button "Save" at bounding box center [912, 586] width 354 height 38
click at [885, 593] on button "Save" at bounding box center [912, 586] width 354 height 38
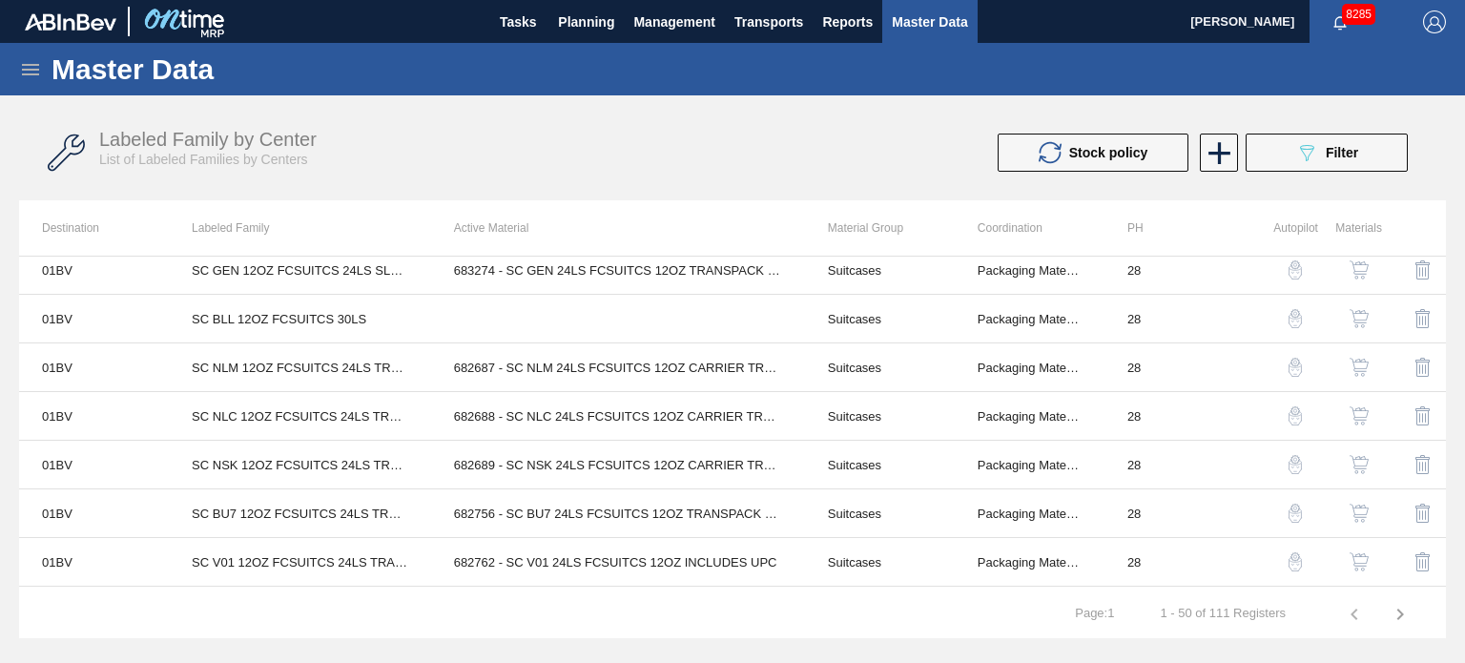
scroll to position [1553, 0]
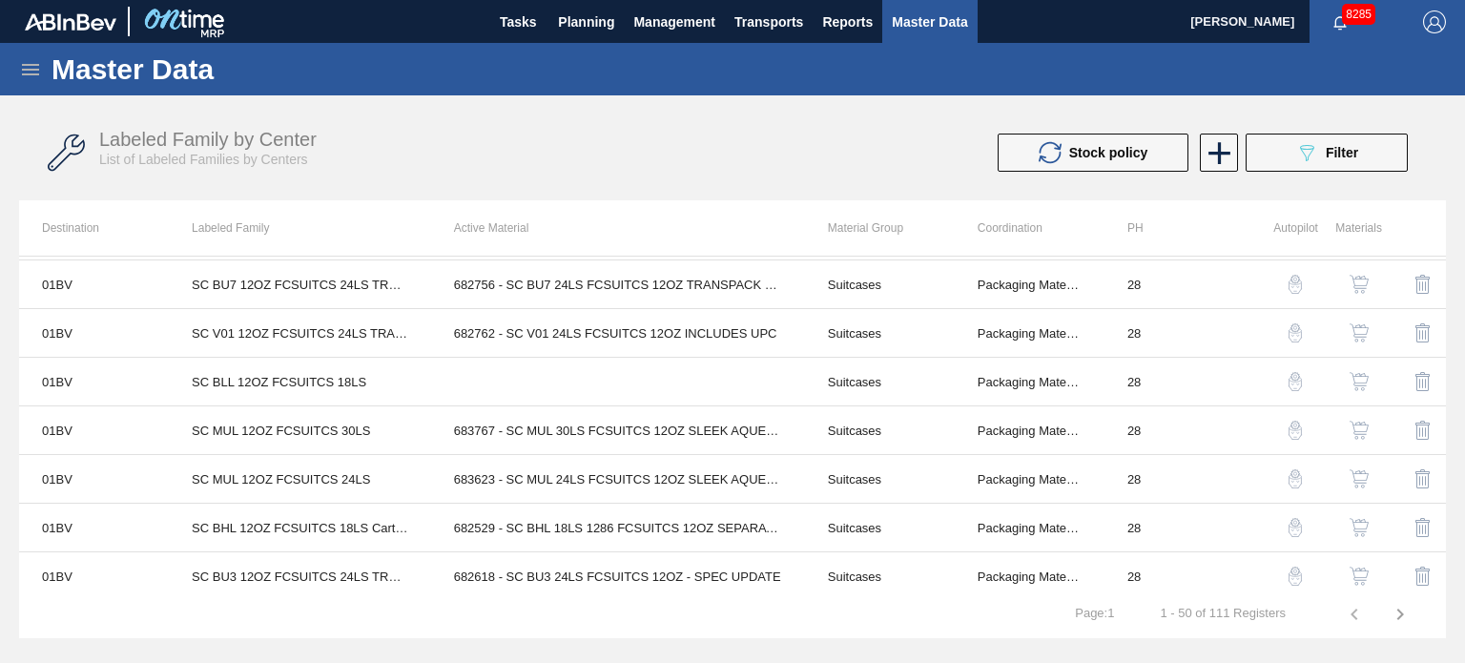
click at [1350, 421] on img "button" at bounding box center [1358, 430] width 19 height 19
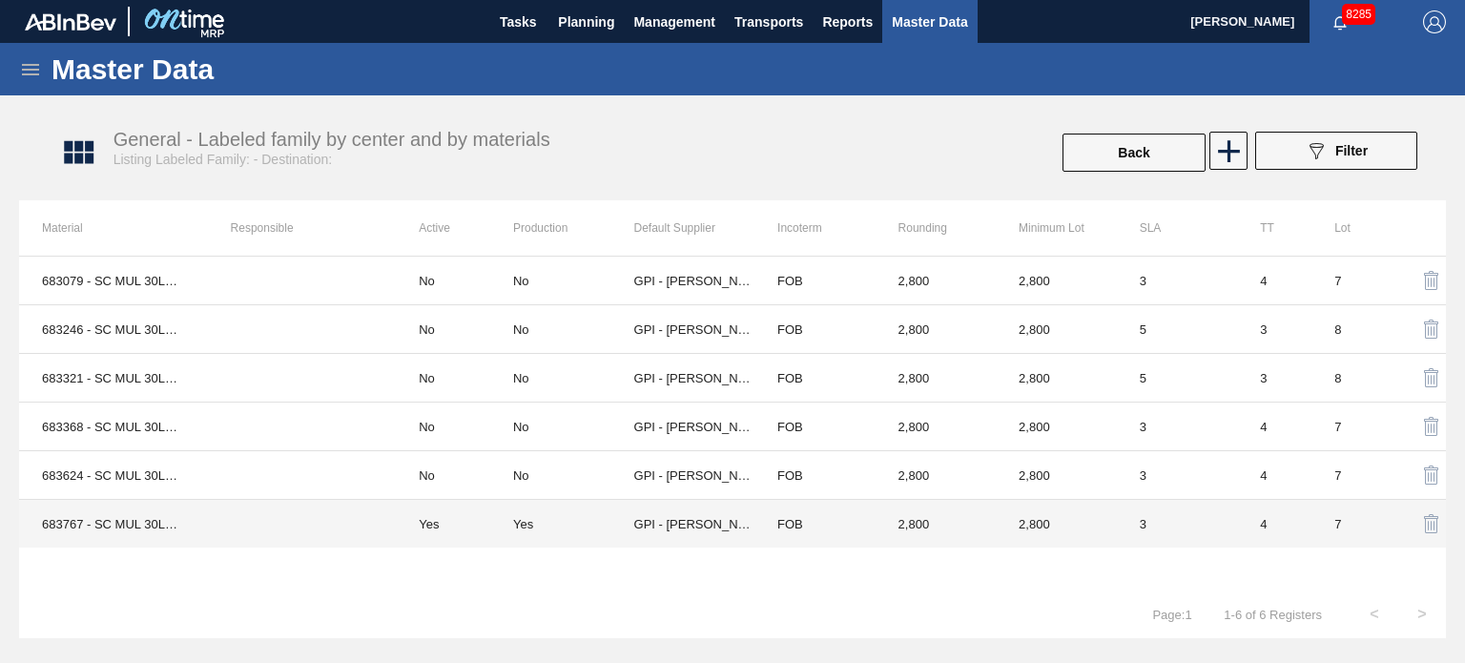
click at [484, 515] on td "Yes" at bounding box center [454, 524] width 117 height 49
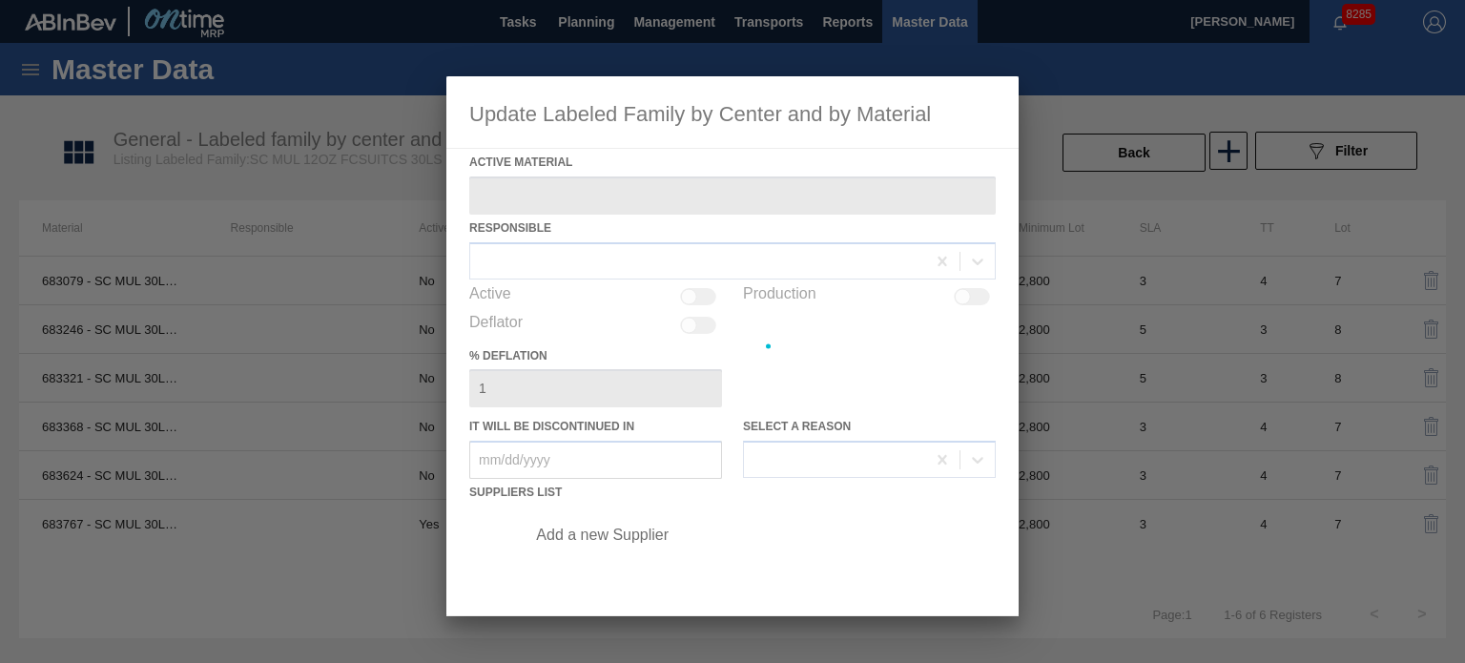
type Material "683767 - SC MUL 30LS FCSUITCS 12OZ SLEEK AQUEOUS"
checkbox input "true"
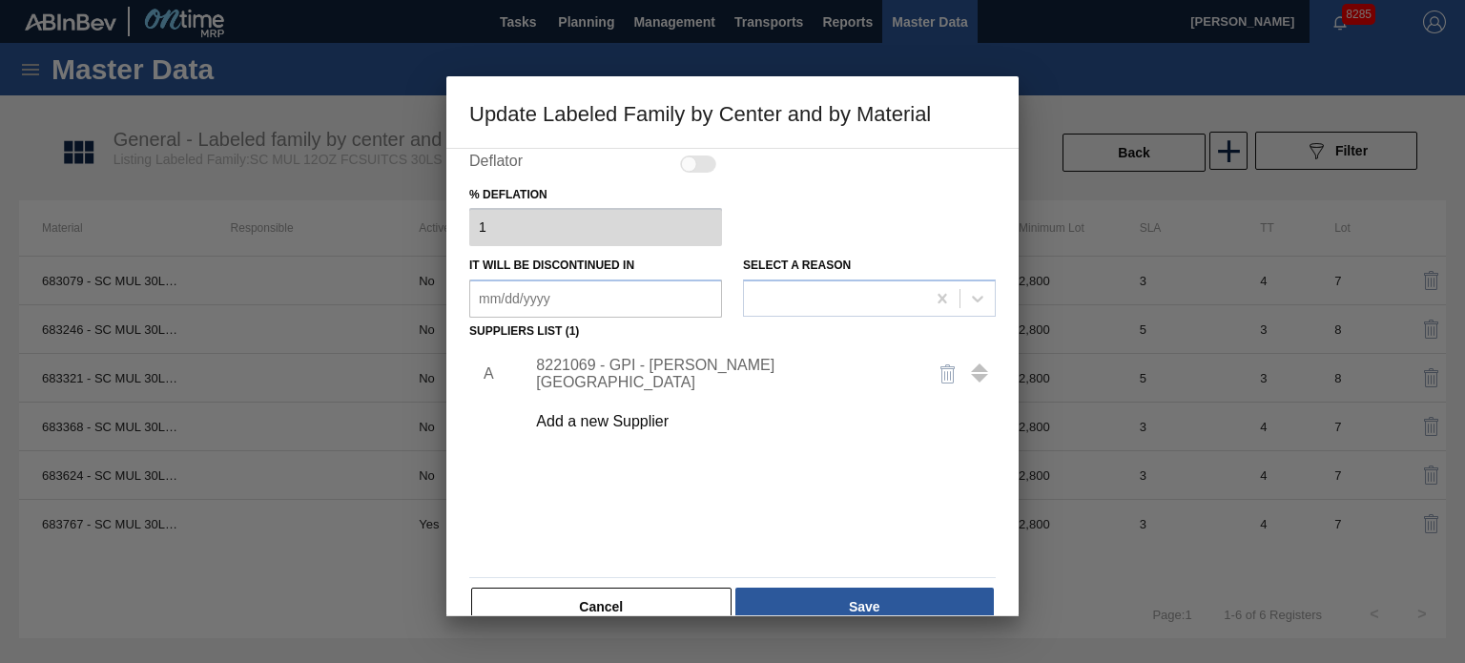
scroll to position [191, 0]
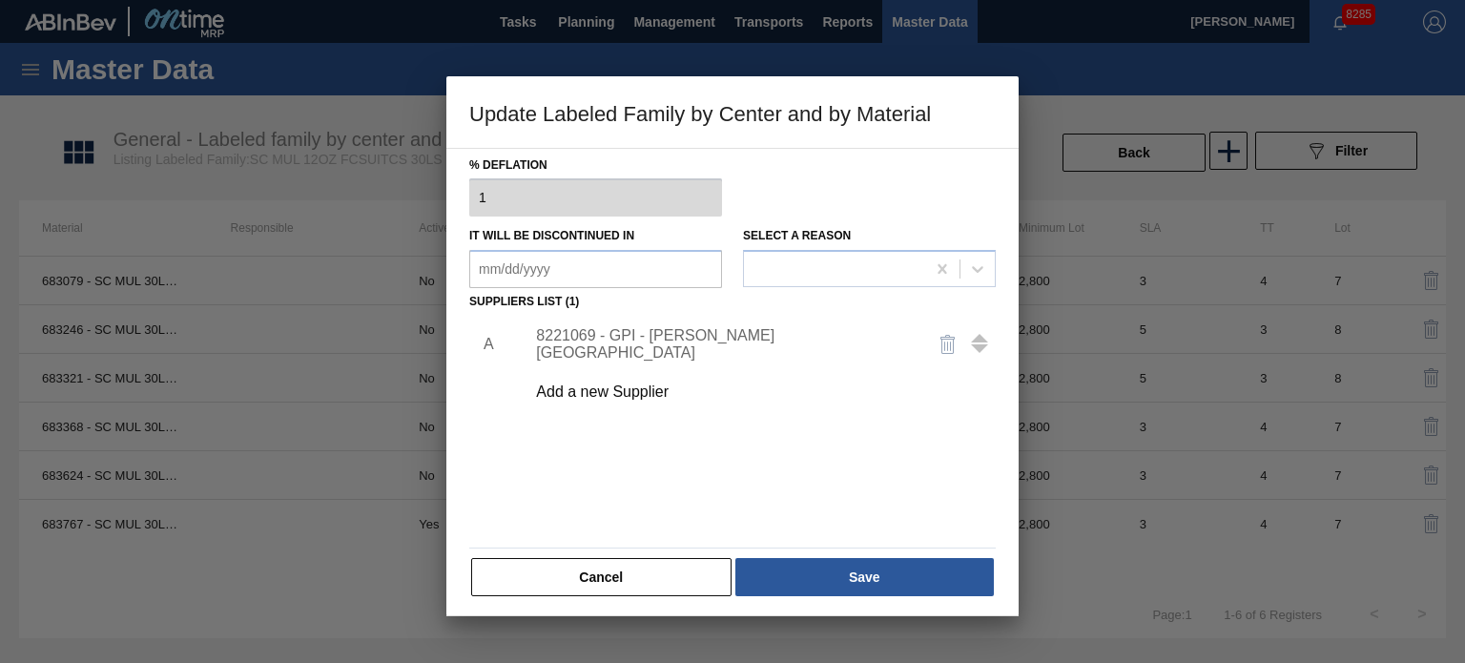
click at [603, 339] on div "8221069 - GPI - [PERSON_NAME][GEOGRAPHIC_DATA]" at bounding box center [723, 344] width 374 height 34
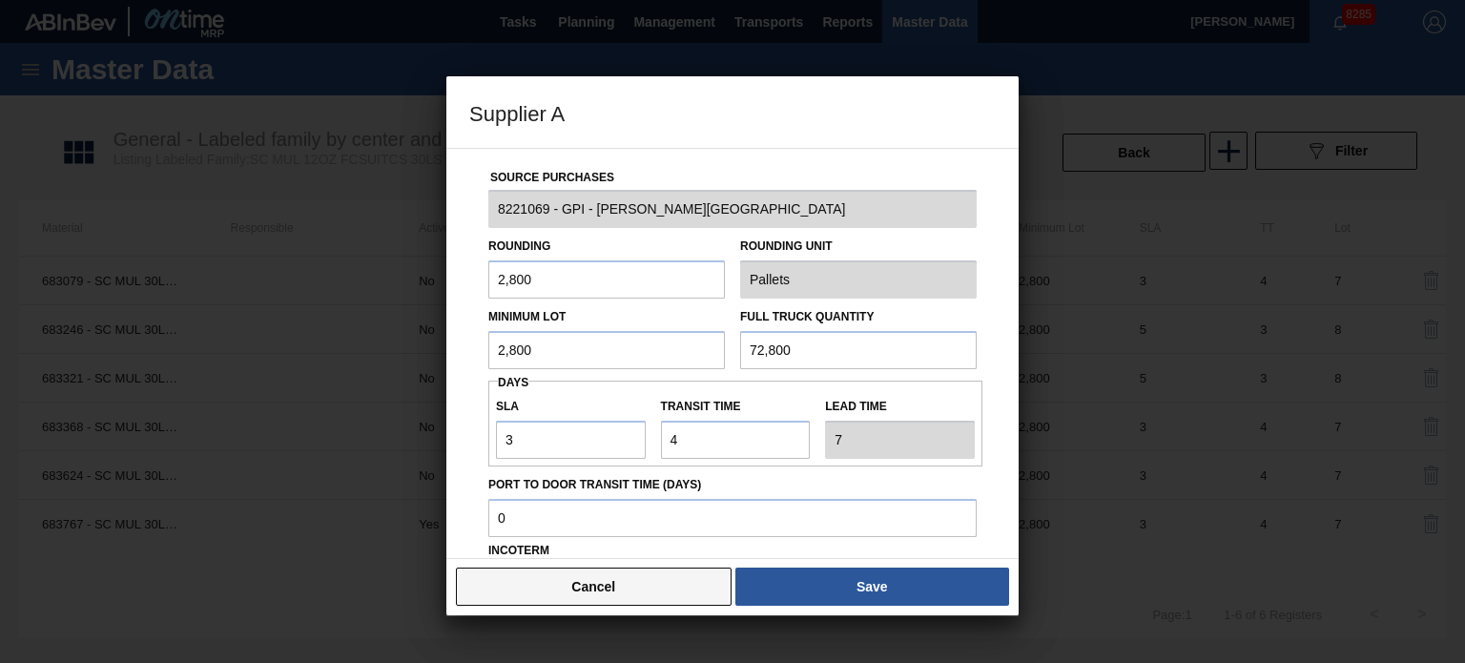
click at [627, 590] on button "Cancel" at bounding box center [594, 586] width 276 height 38
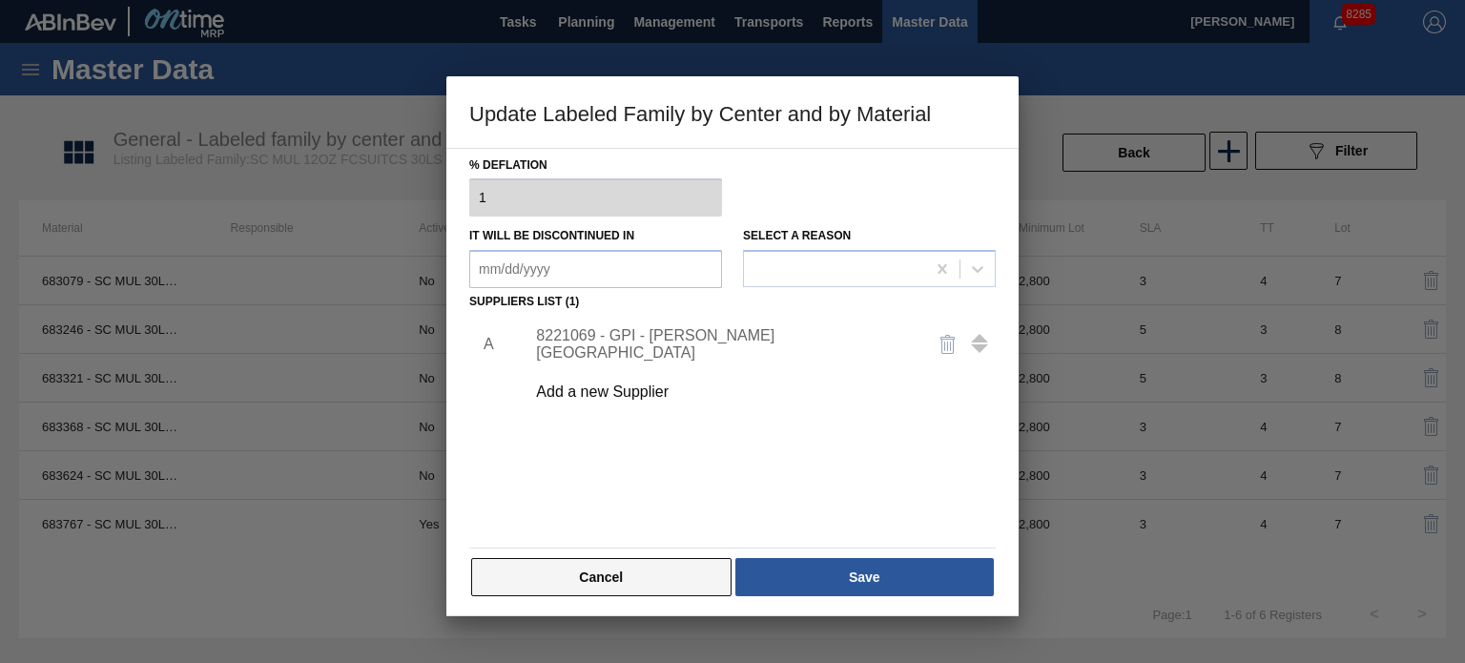
click at [637, 578] on button "Cancel" at bounding box center [601, 577] width 260 height 38
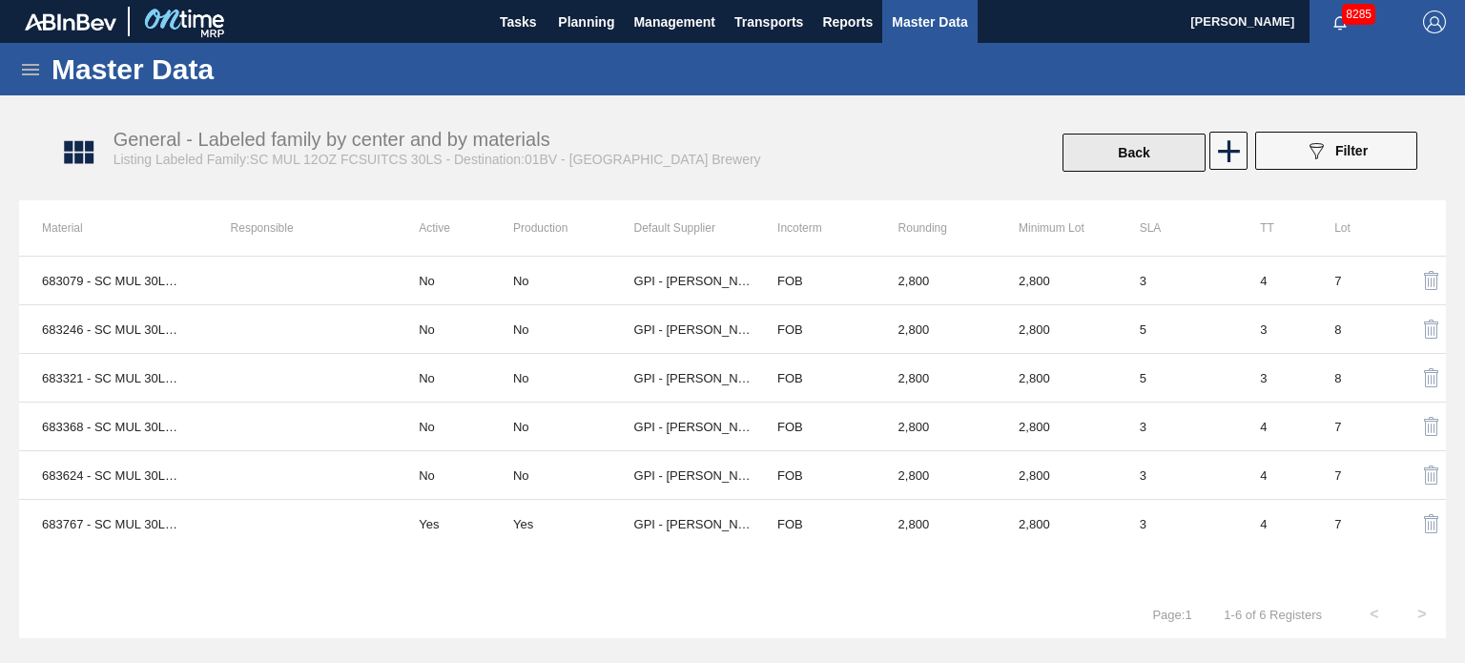
click at [1116, 152] on button "Back" at bounding box center [1133, 153] width 143 height 38
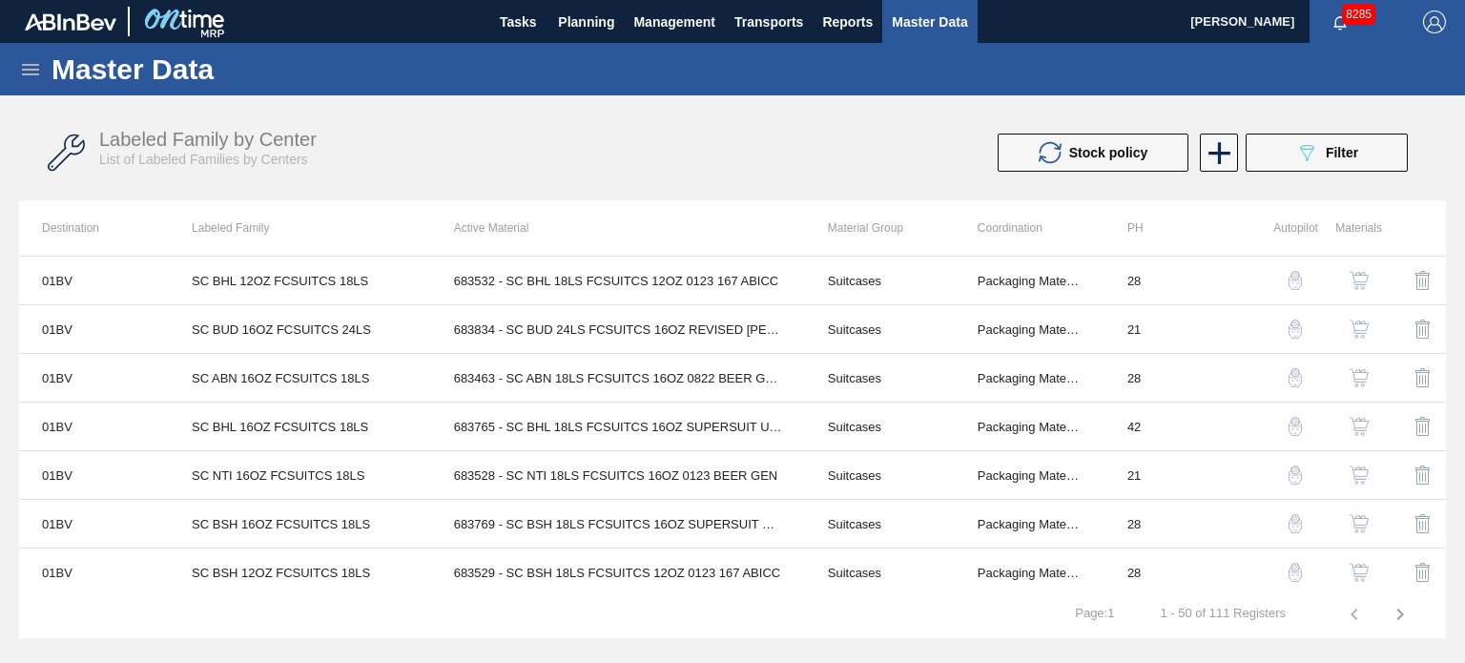
scroll to position [1553, 0]
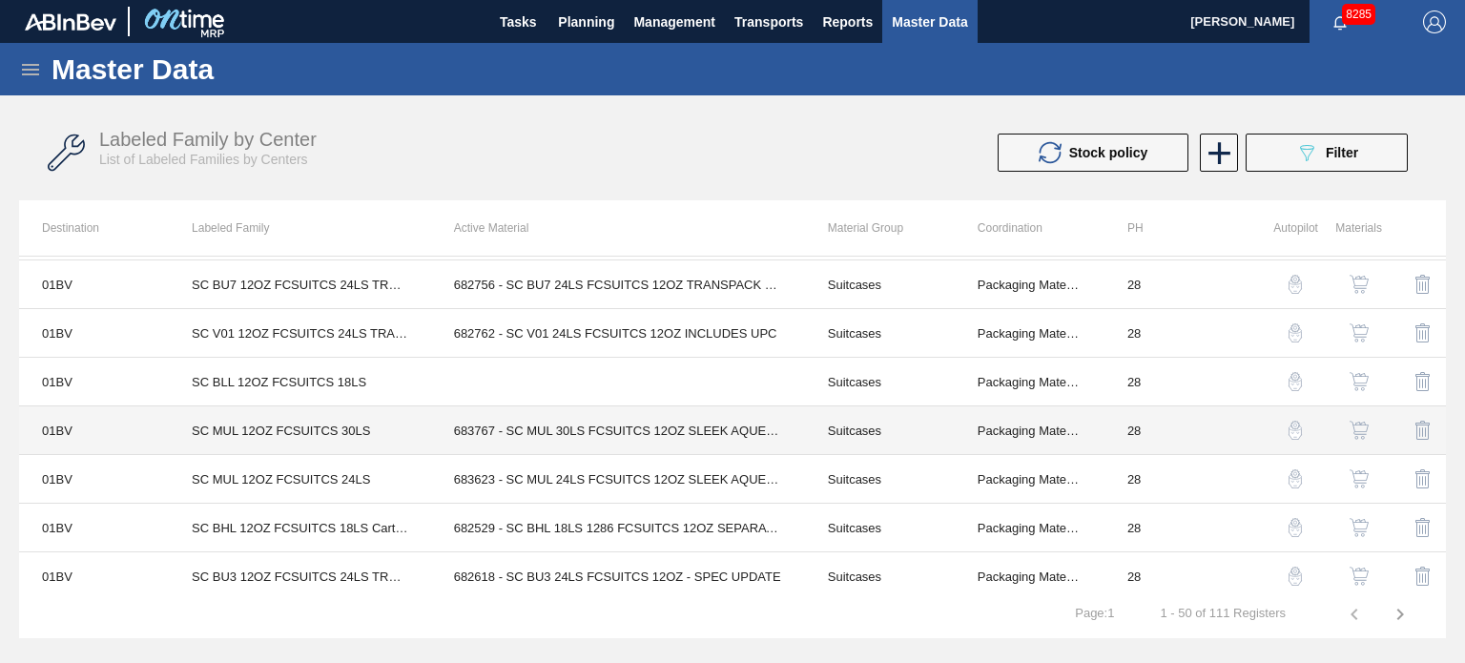
click at [716, 420] on td "683767 - SC MUL 30LS FCSUITCS 12OZ SLEEK AQUEOUS" at bounding box center [618, 430] width 374 height 49
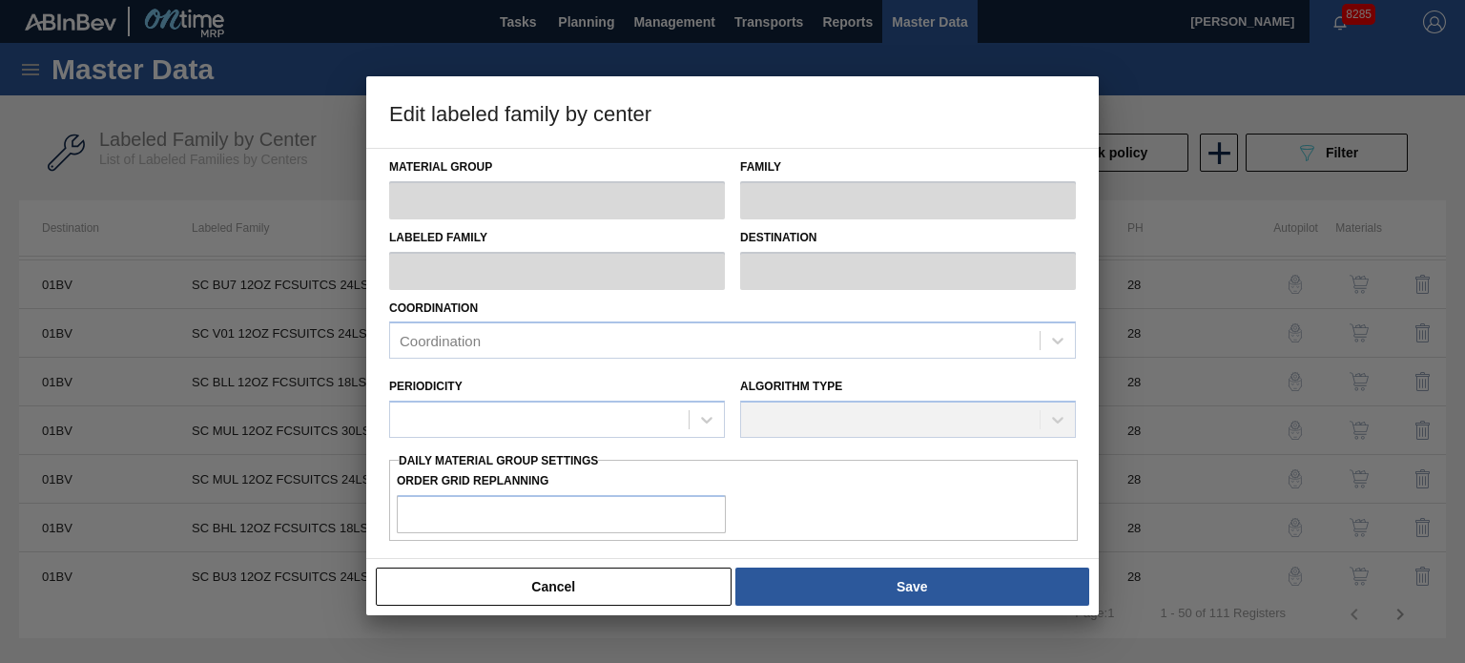
type input "Suitcases"
type input "SC MUL 12OZ FCSUITCS 30LS"
type input "01BV - [GEOGRAPHIC_DATA] Brewery"
type input "28"
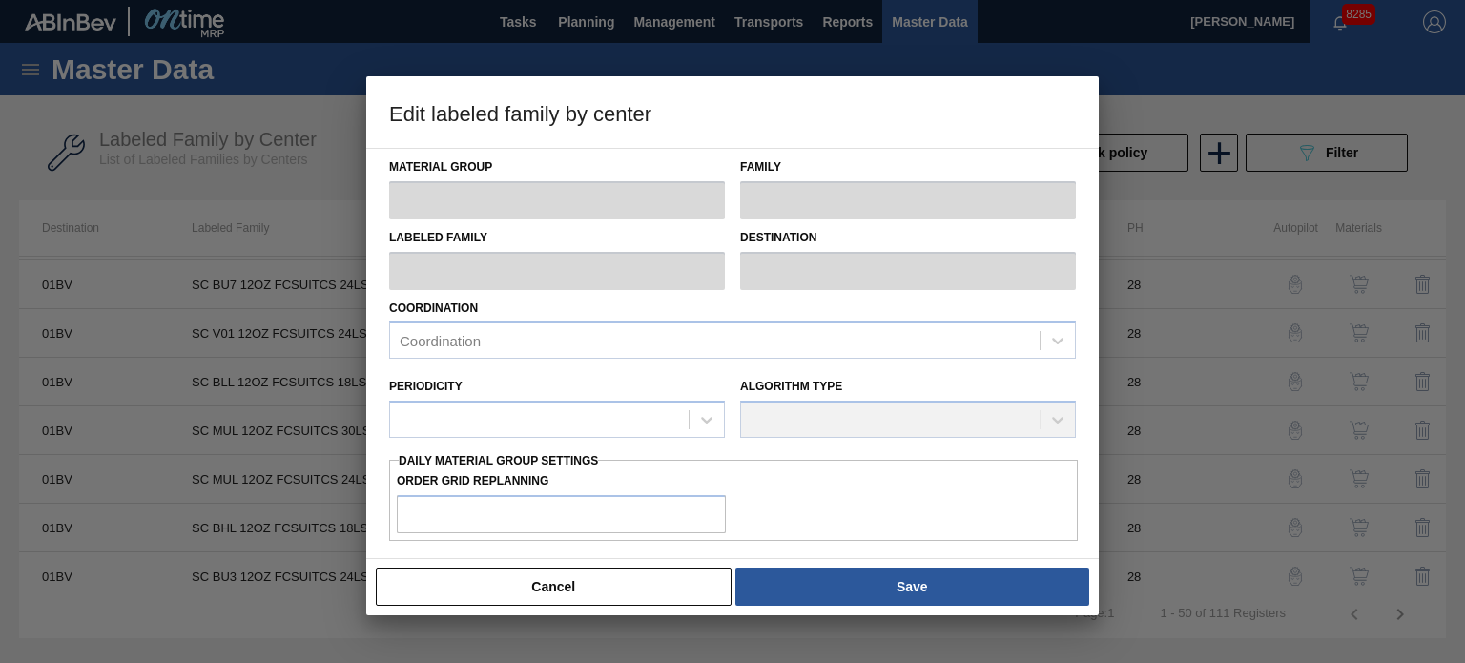
type input "2,800"
type input "177,222"
type input "8"
type input "16,754"
checkbox input "true"
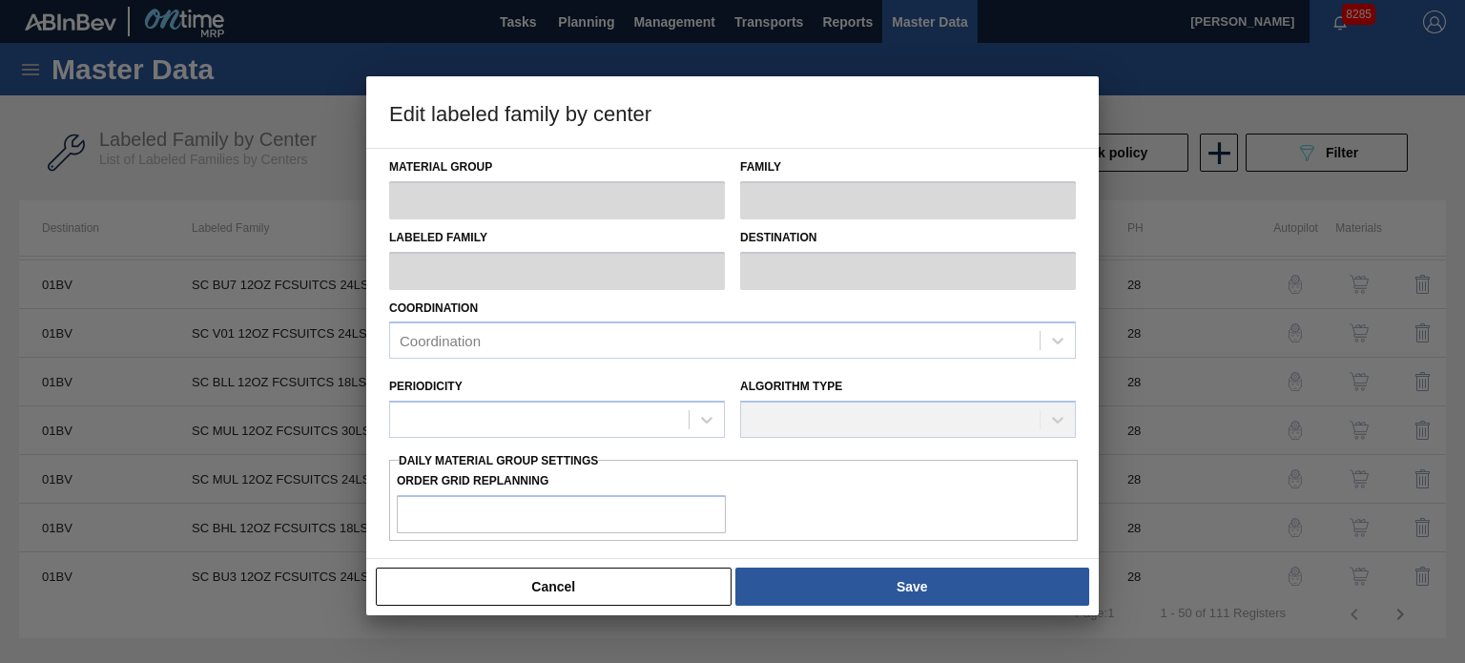
checkbox input "true"
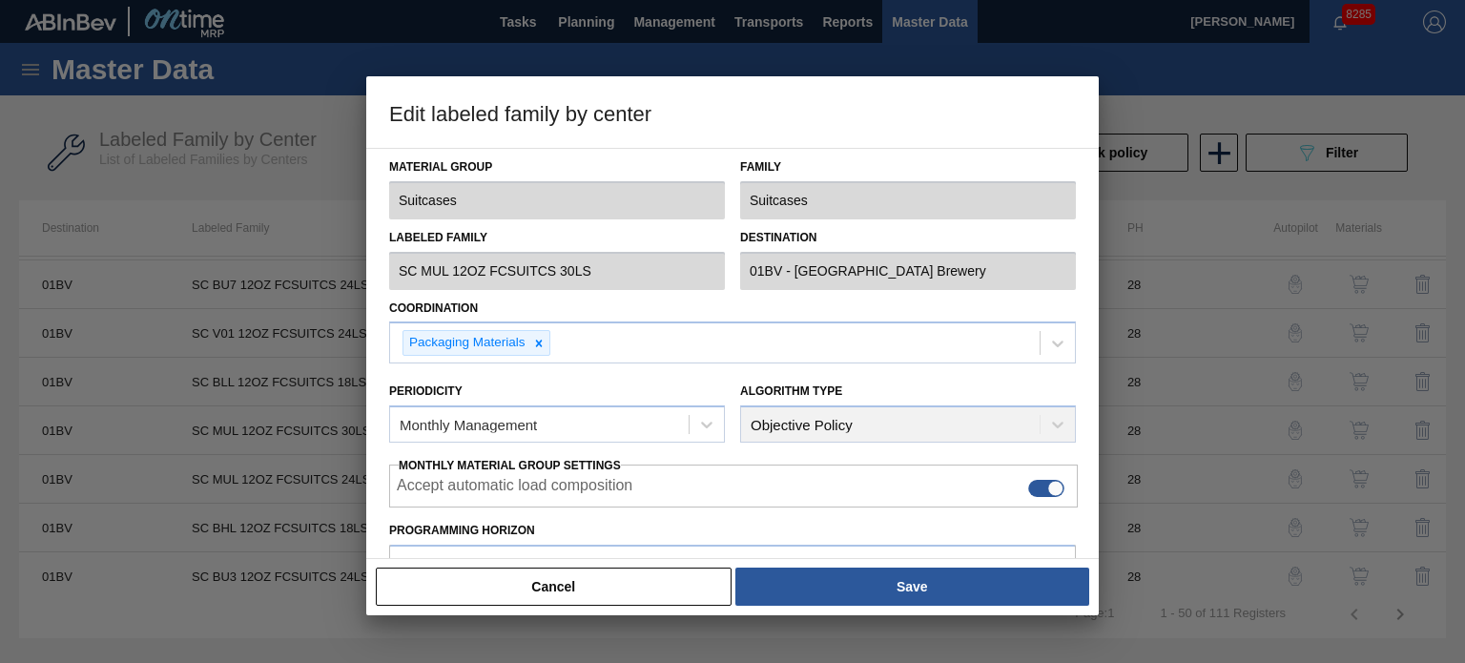
scroll to position [433, 0]
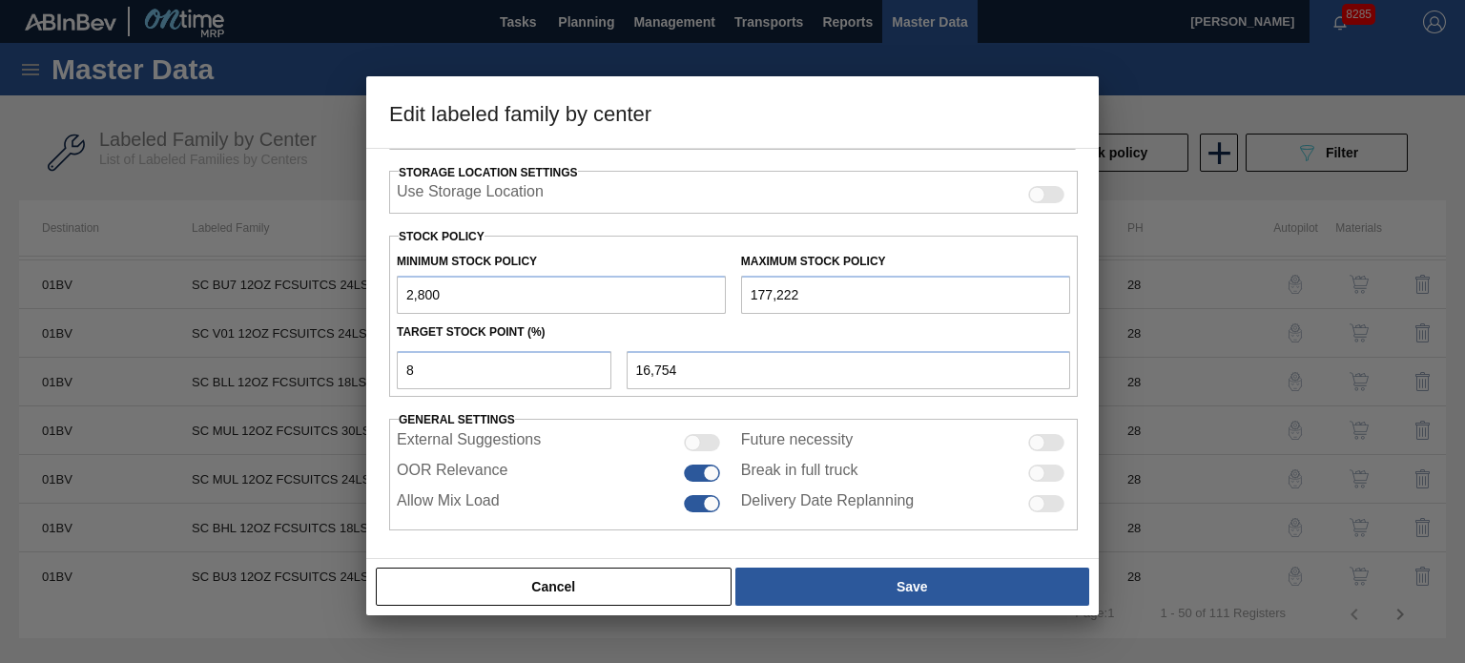
drag, startPoint x: 424, startPoint y: 296, endPoint x: 309, endPoint y: 296, distance: 115.4
click at [309, 296] on div "Edit labeled family by center Material Group Suitcases Family Suitcases Labeled…" at bounding box center [732, 331] width 1465 height 663
type input "1"
type input "14,179"
type input "14"
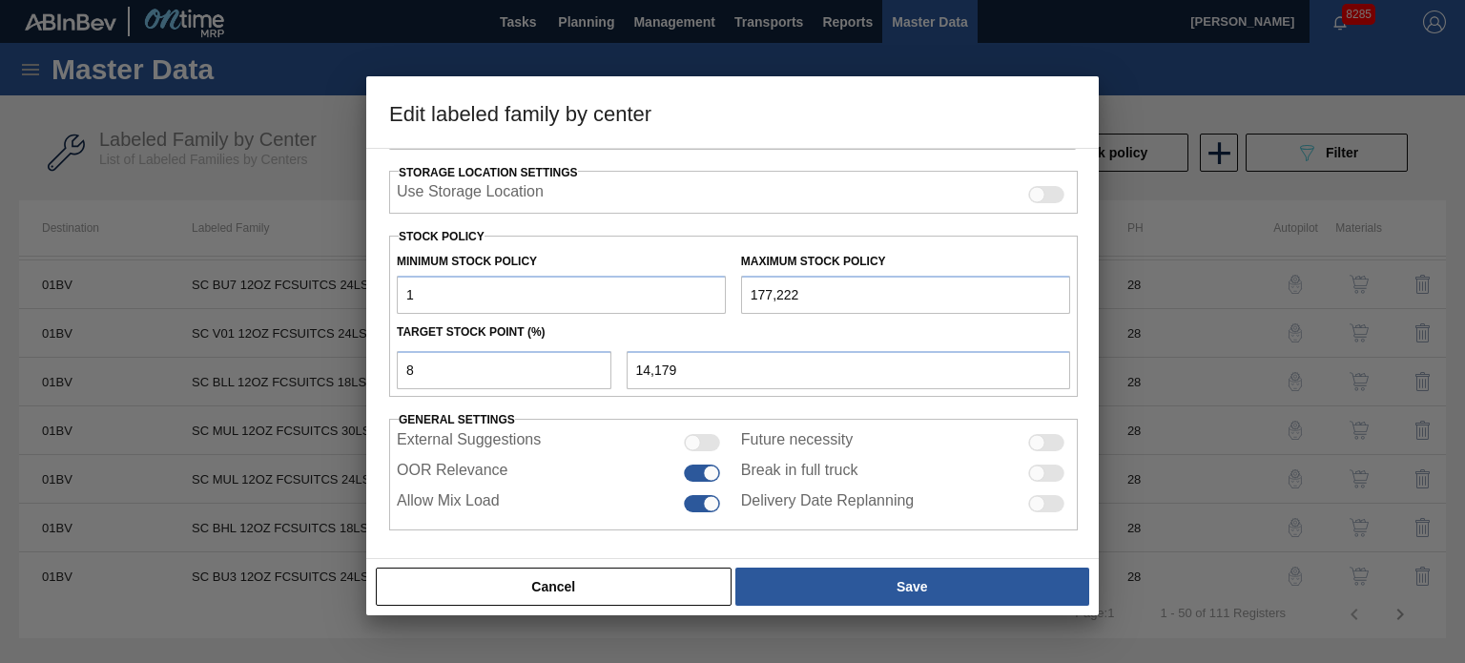
type input "14,191"
type input "140"
type input "14,307"
type input "1,400"
type input "15,466"
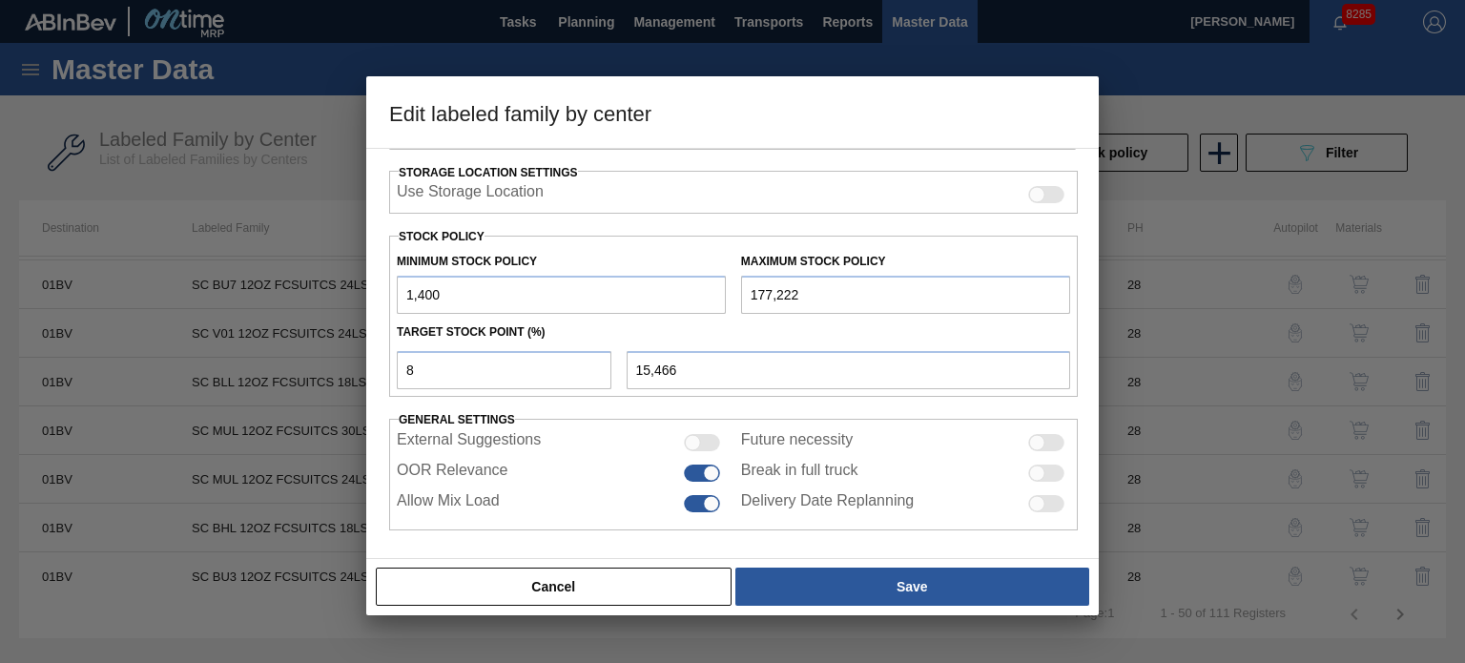
type input "14,000"
type input "27,058"
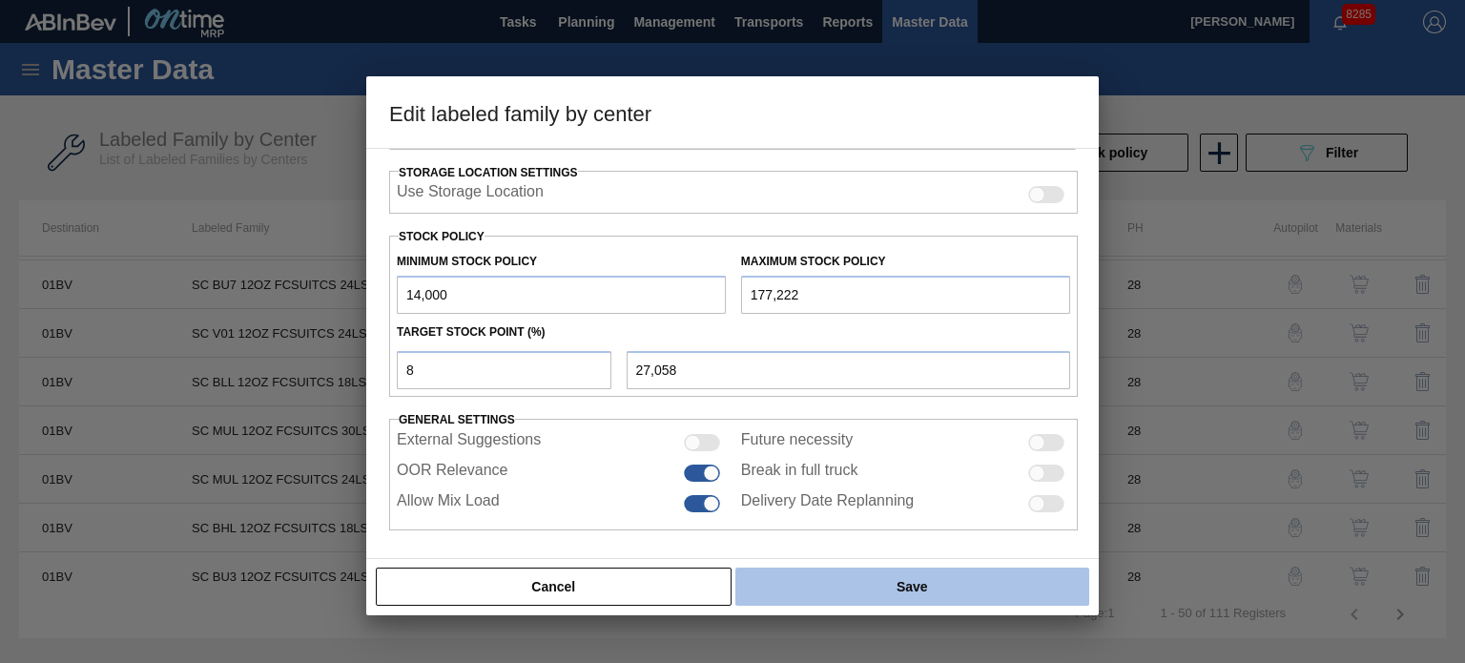
type input "14,000"
click at [903, 576] on button "Save" at bounding box center [912, 586] width 354 height 38
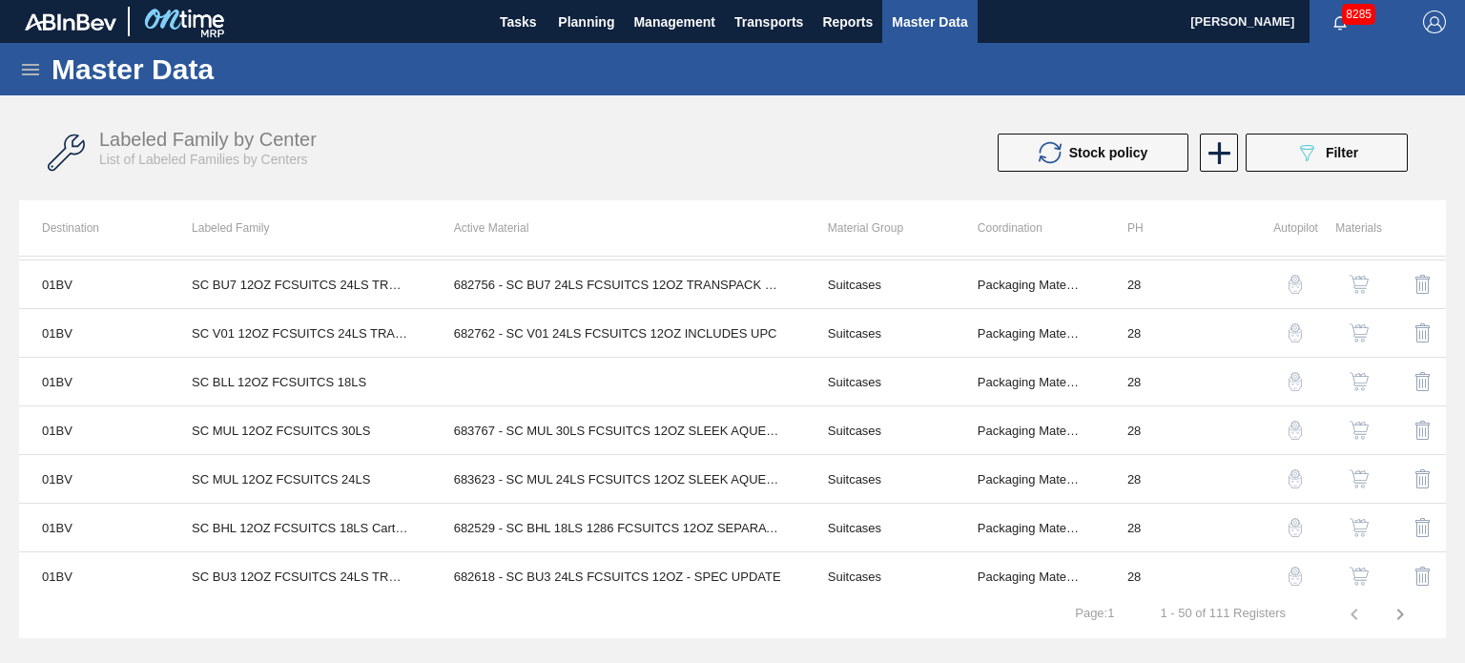
click at [607, 148] on div "Labeled Family by Center List of Labeled Families by Centers" at bounding box center [432, 148] width 667 height 39
click at [1317, 155] on icon "089F7B8B-B2A5-4AFE-B5C0-19BA573D28AC" at bounding box center [1306, 152] width 23 height 23
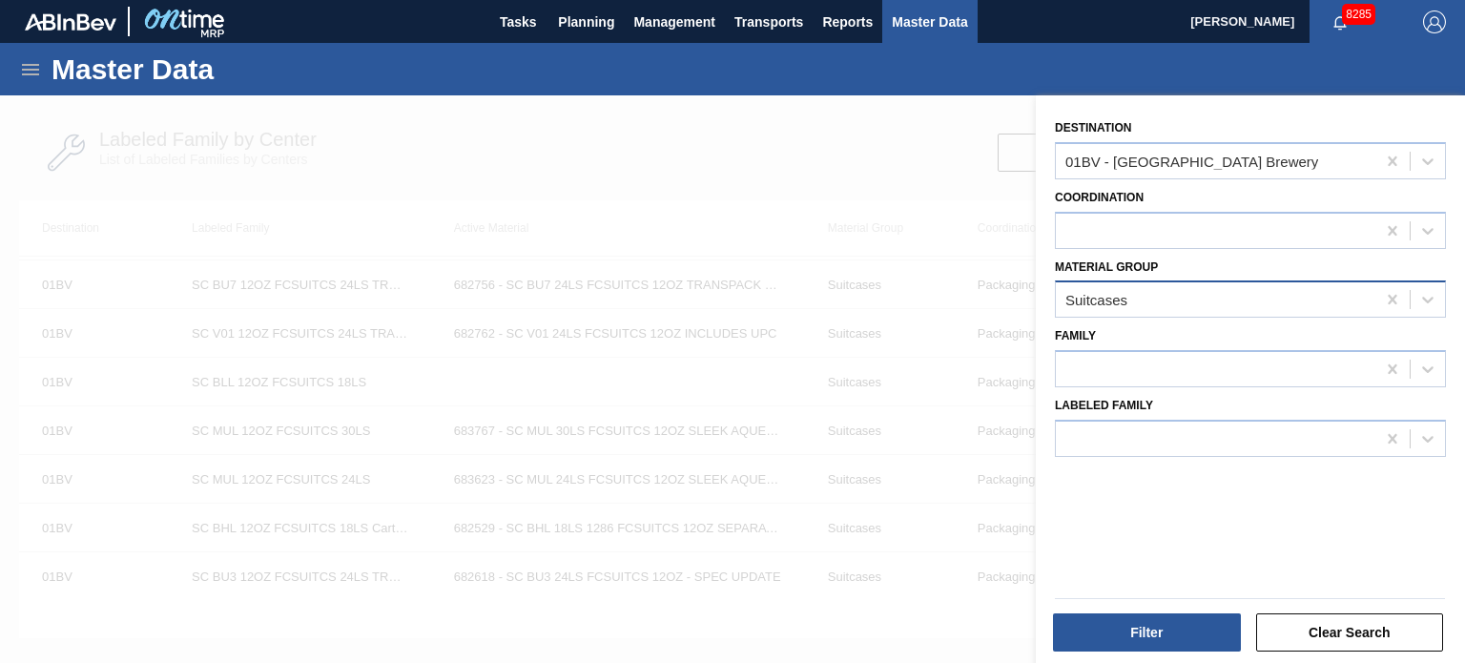
click at [1232, 310] on div "Suitcases" at bounding box center [1215, 300] width 319 height 28
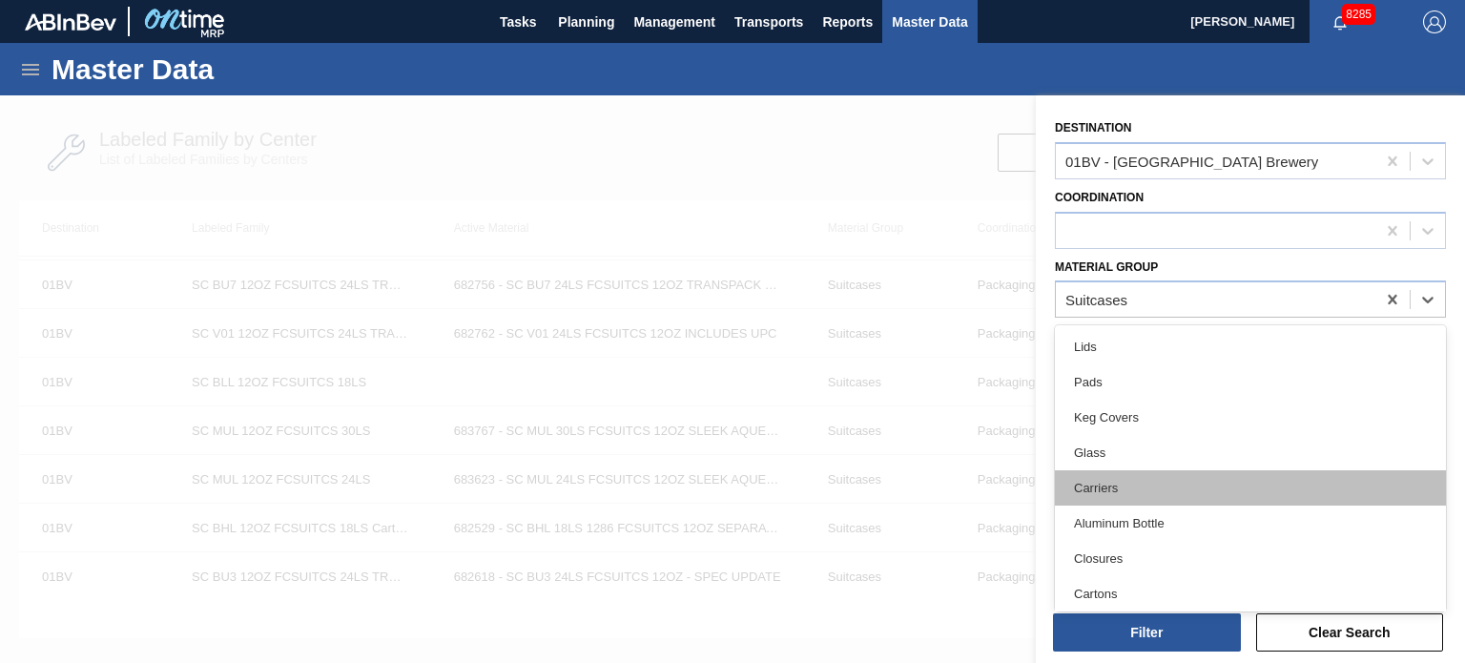
click at [1105, 470] on div "Carriers" at bounding box center [1250, 487] width 391 height 35
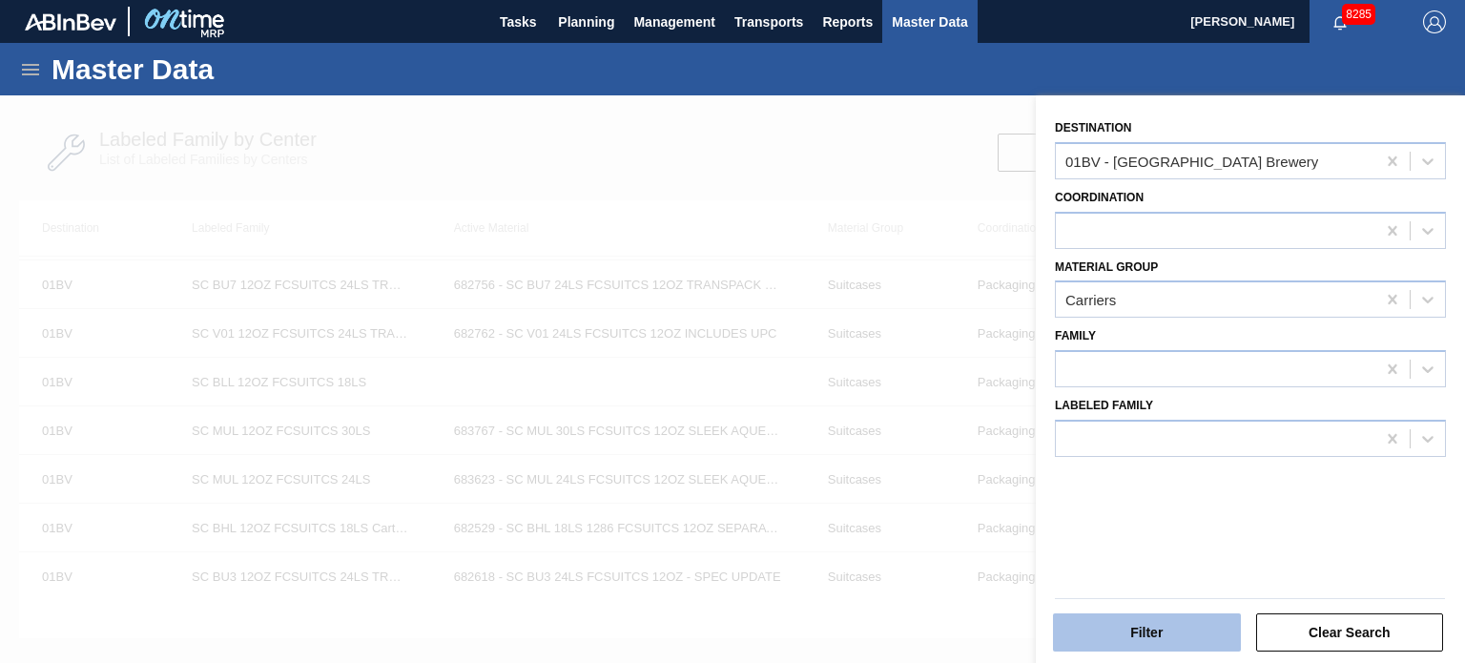
click at [1200, 635] on button "Filter" at bounding box center [1147, 632] width 188 height 38
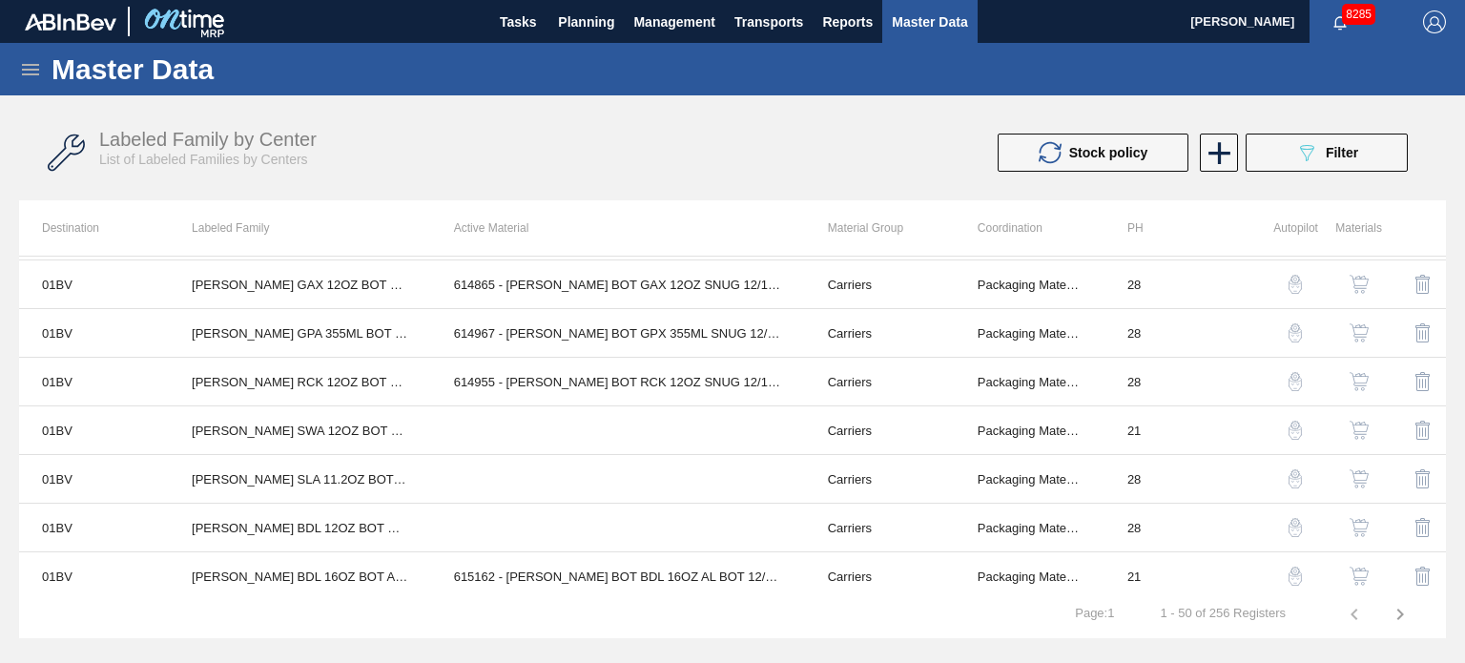
click at [786, 160] on div "Stock policy 089F7B8B-B2A5-4AFE-B5C0-19BA573D28AC Filter" at bounding box center [1084, 153] width 667 height 38
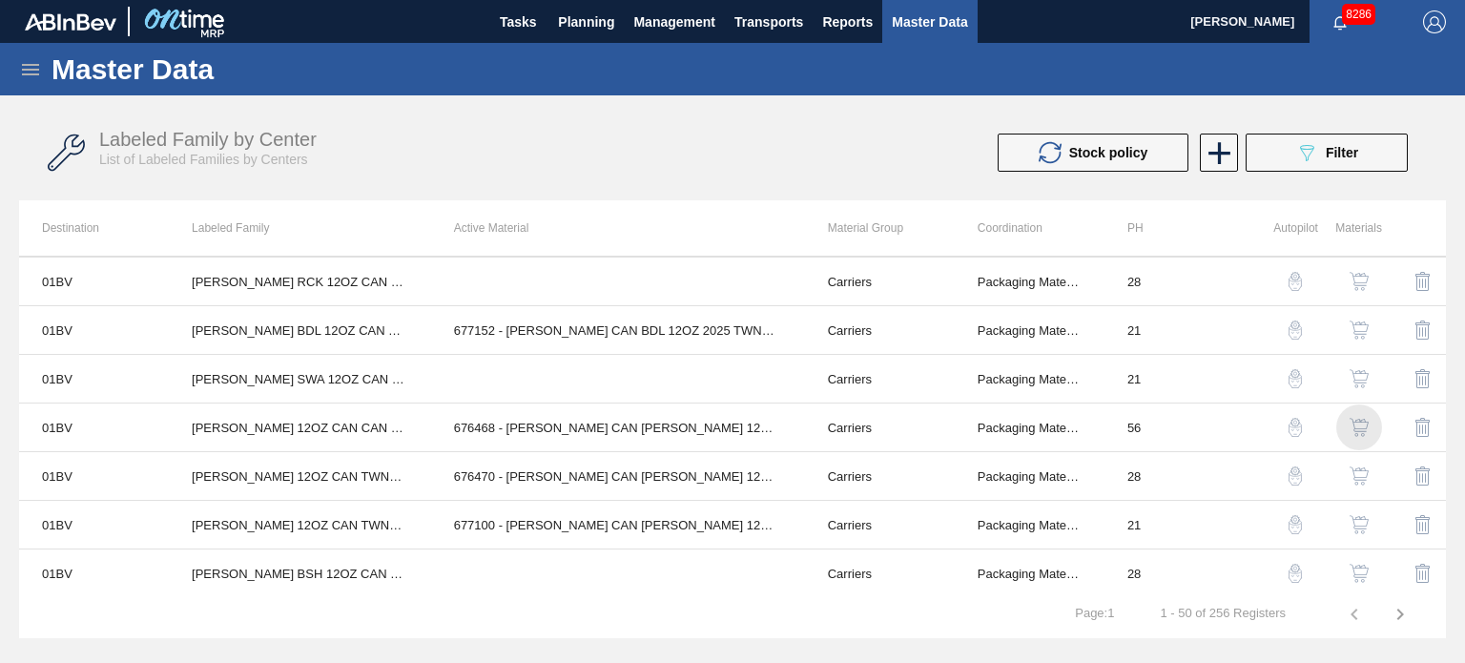
click at [1358, 421] on img "button" at bounding box center [1358, 427] width 19 height 19
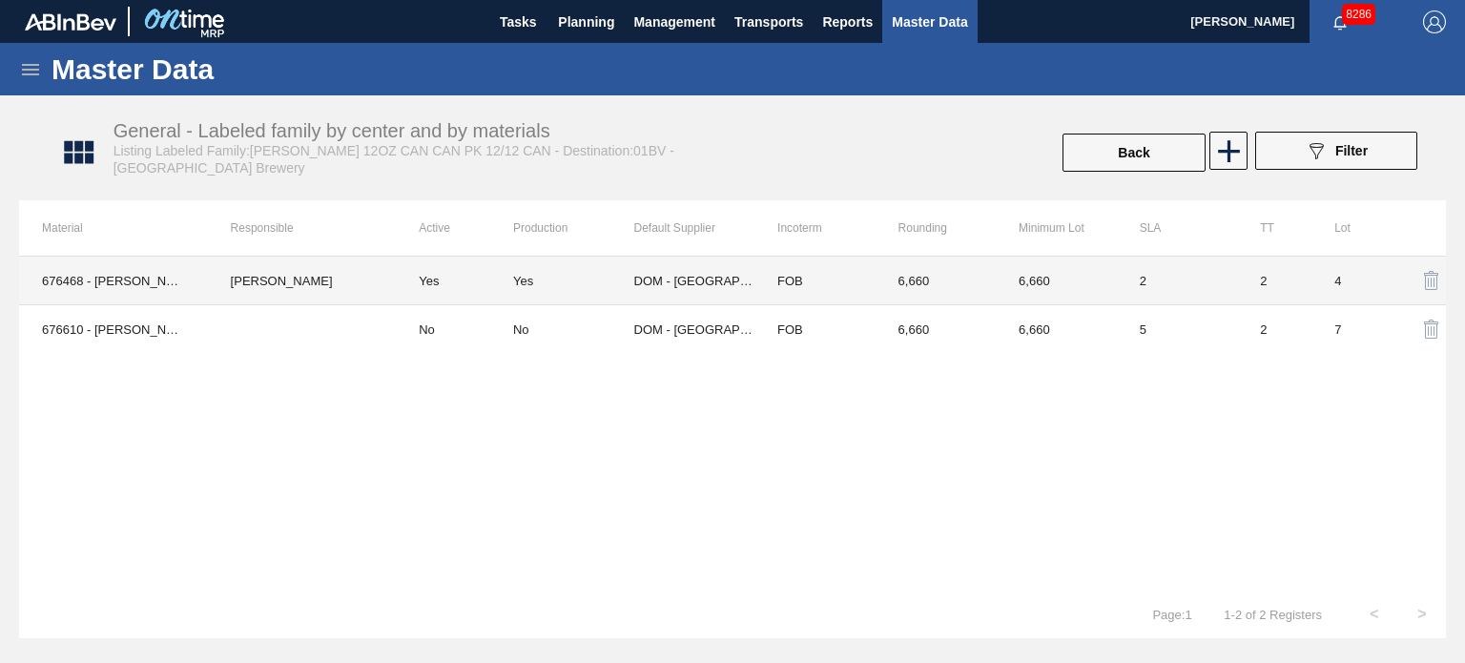
click at [525, 281] on div "Yes" at bounding box center [523, 281] width 20 height 14
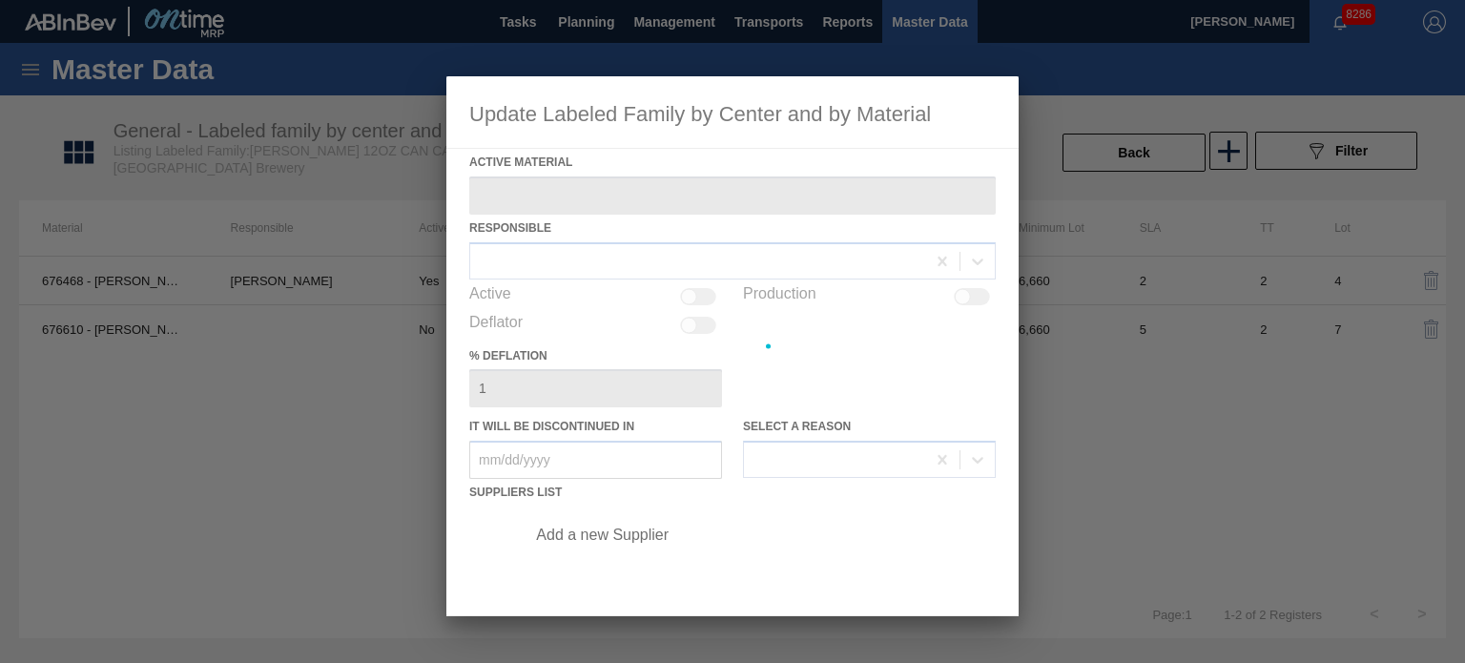
type Material "676468 - [PERSON_NAME] CAN [PERSON_NAME] 12OZ CAN PK 12/12 CAN 0922"
checkbox input "true"
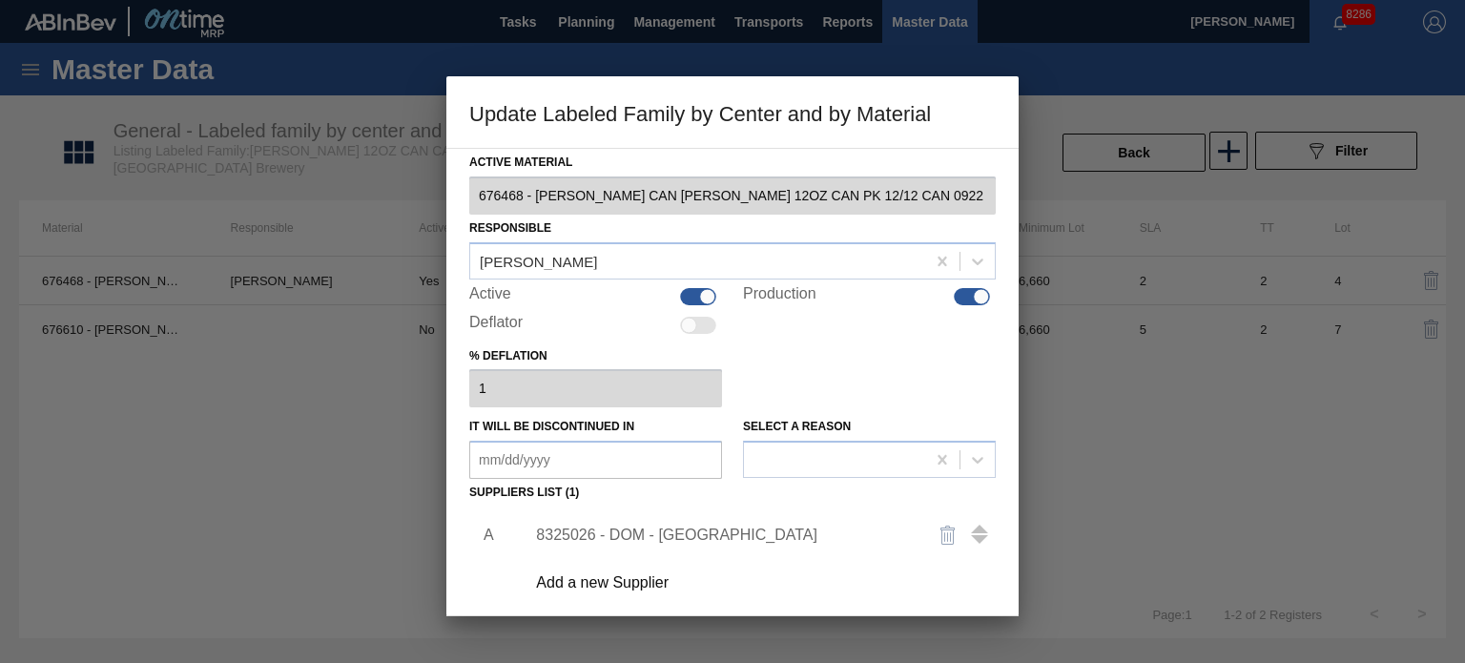
click at [597, 528] on div "8325026 - DOM - [GEOGRAPHIC_DATA]" at bounding box center [723, 534] width 374 height 17
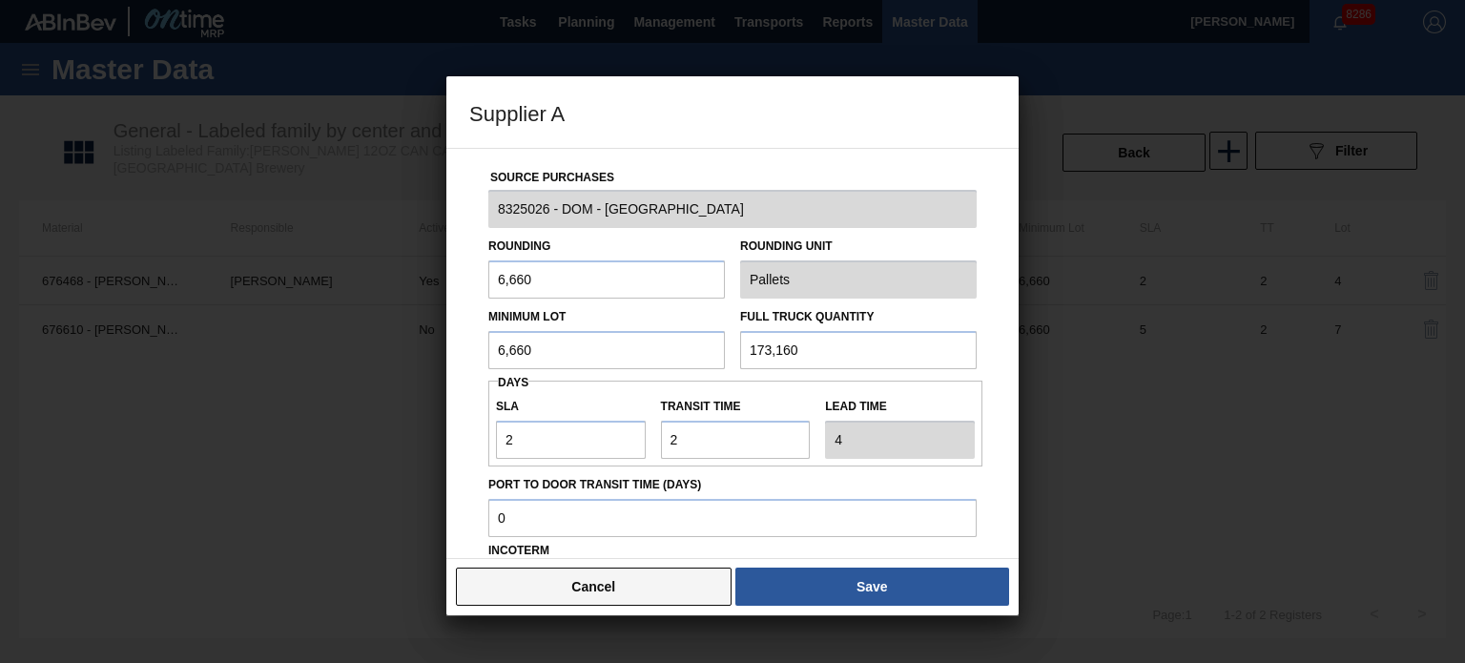
click at [607, 594] on button "Cancel" at bounding box center [594, 586] width 276 height 38
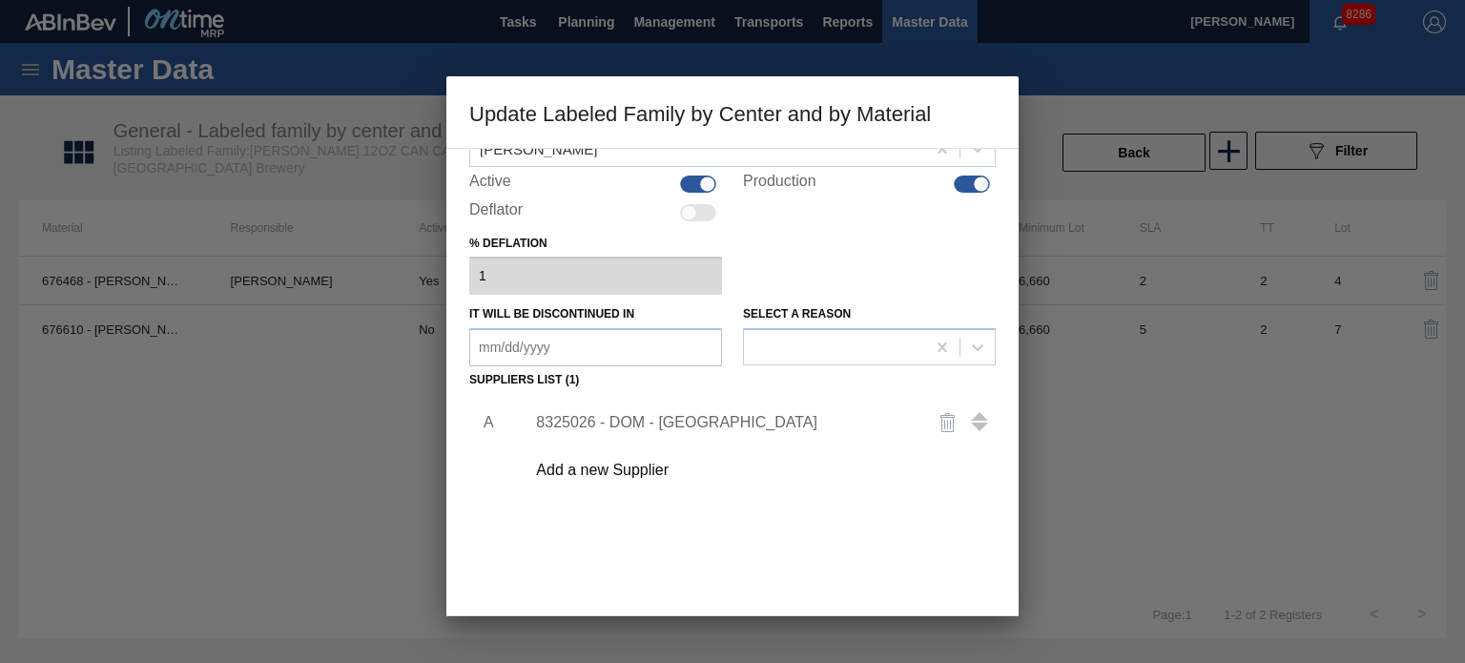
scroll to position [195, 0]
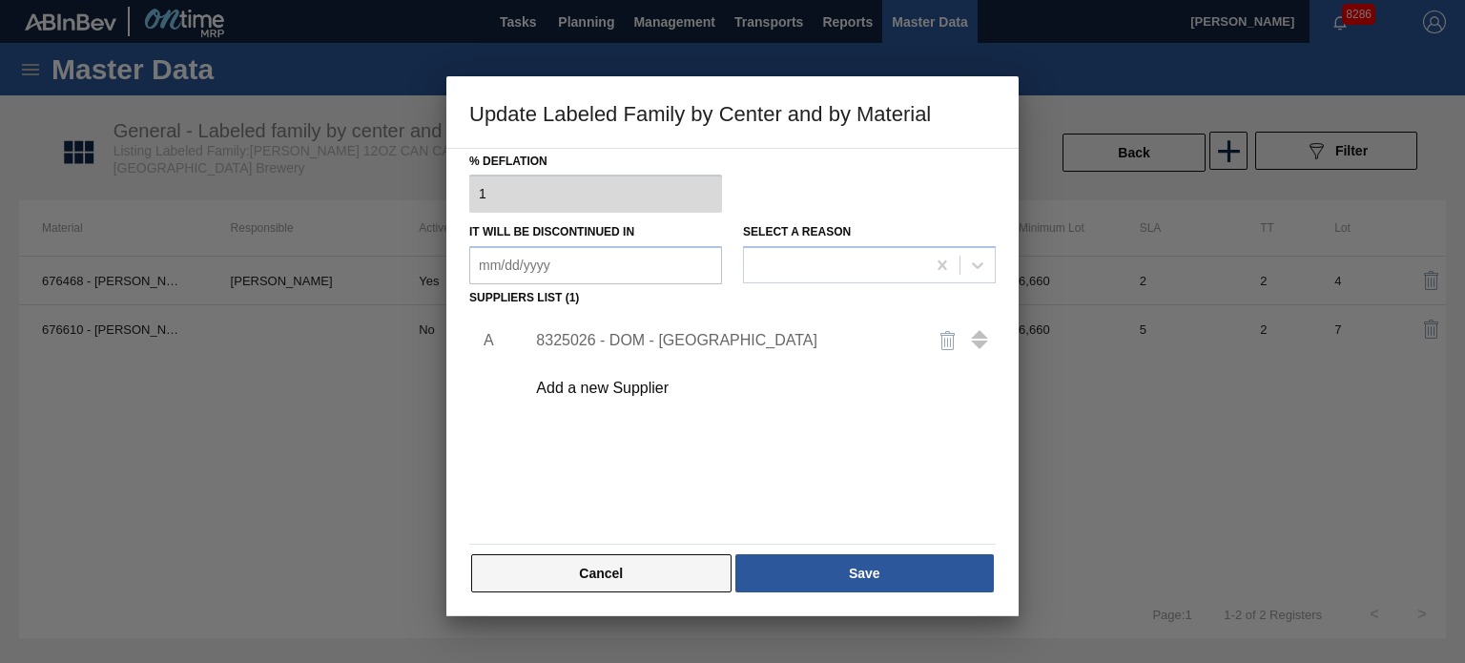
click at [608, 563] on button "Cancel" at bounding box center [601, 573] width 260 height 38
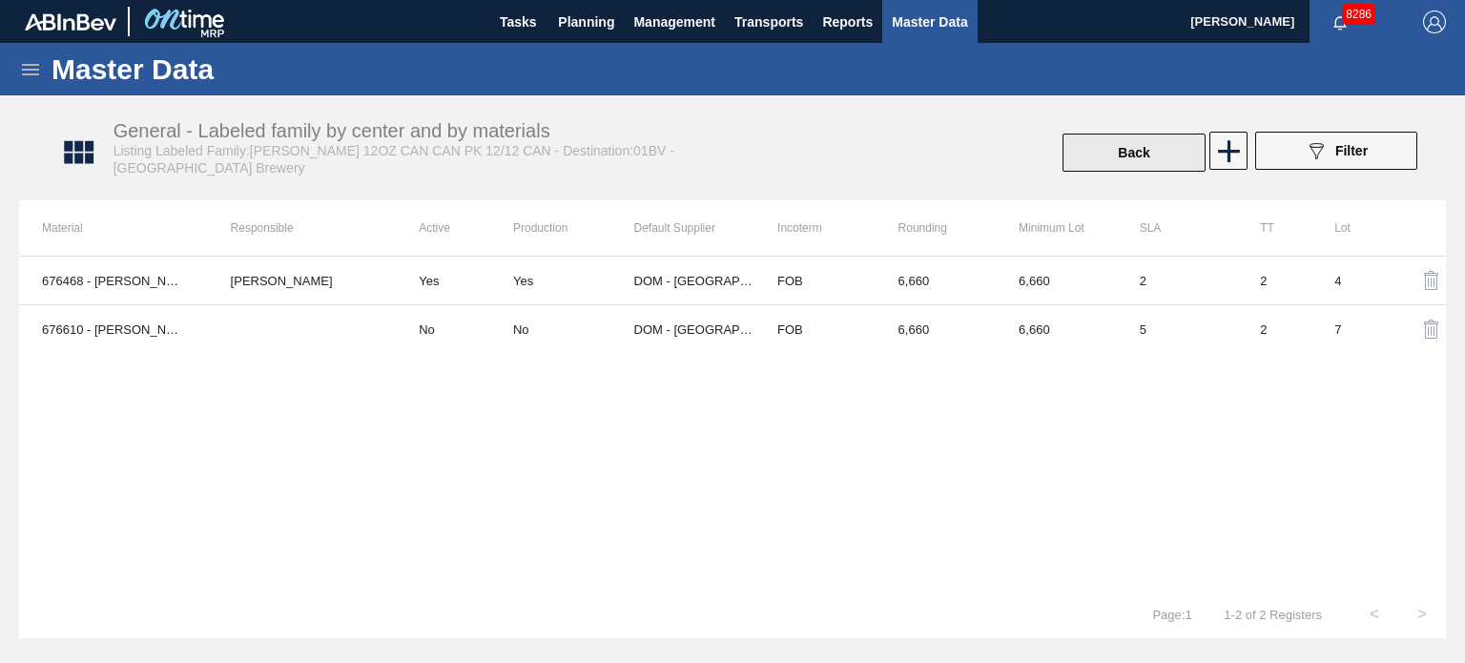
click at [1129, 163] on button "Back" at bounding box center [1133, 153] width 143 height 38
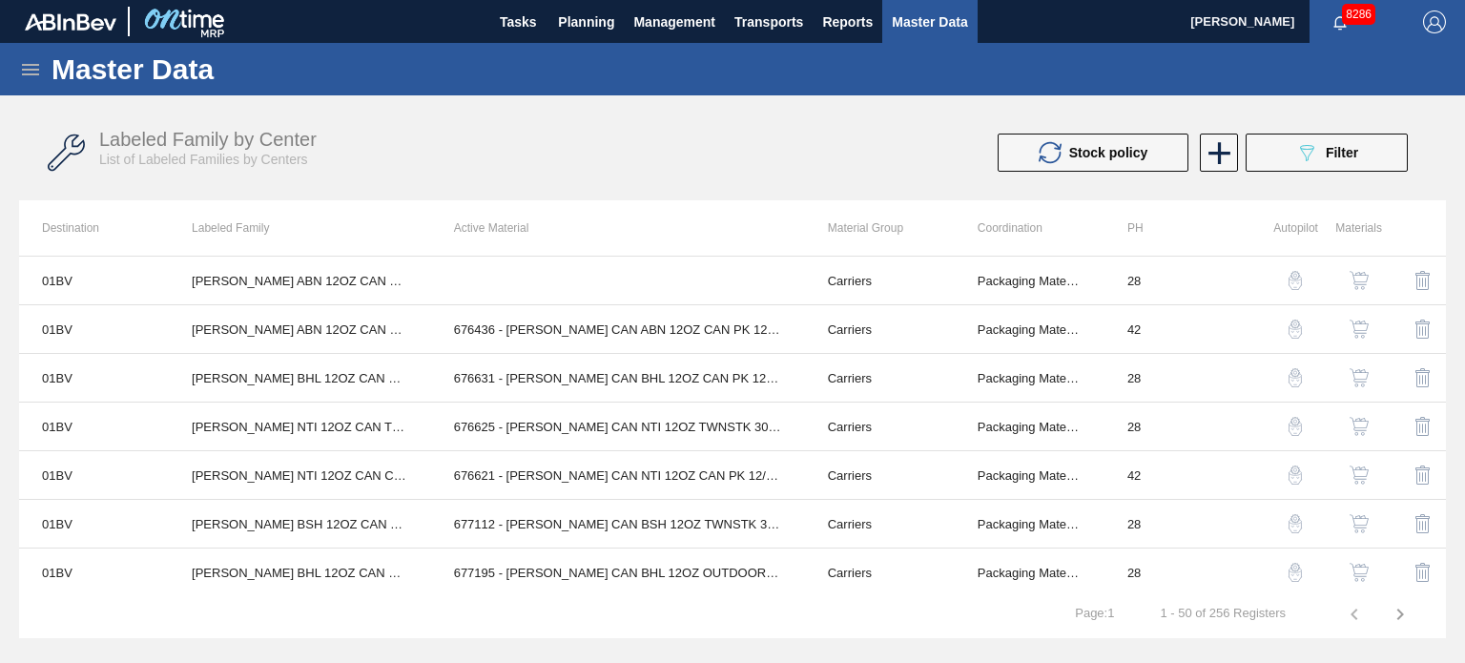
scroll to position [534, 0]
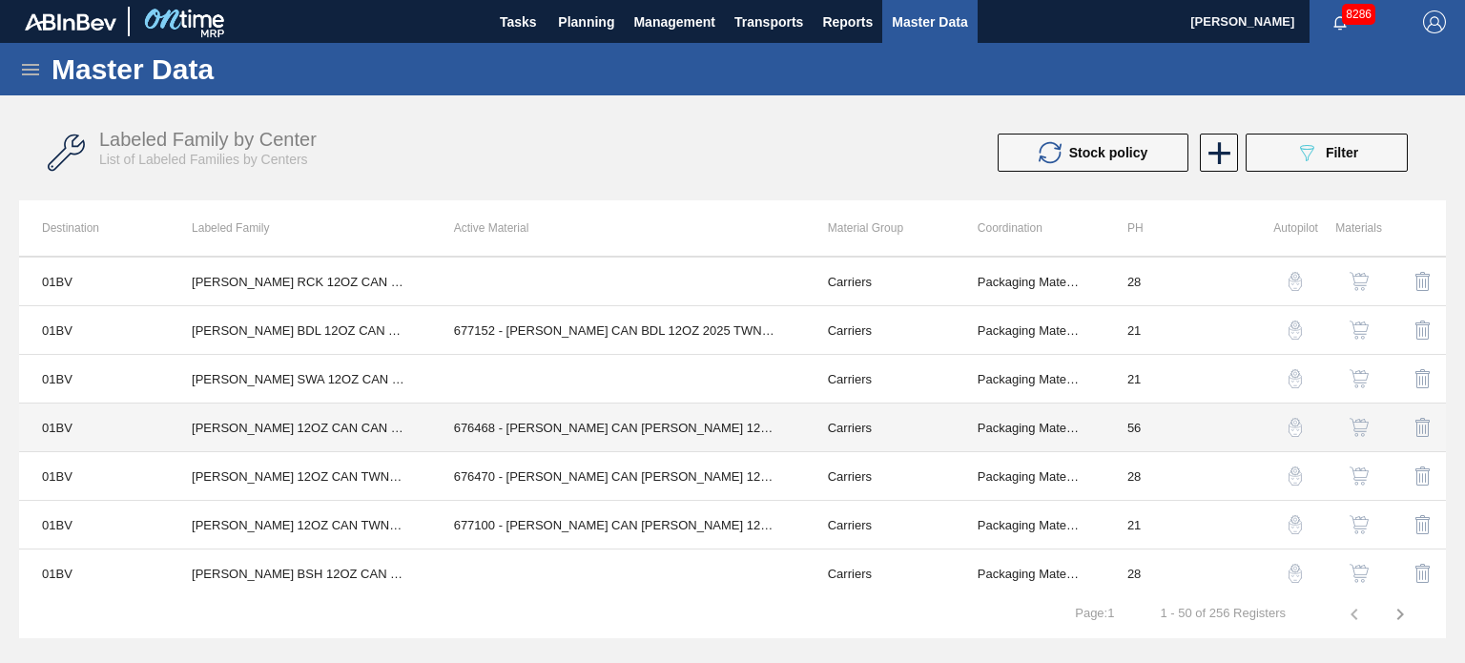
click at [935, 415] on td "Carriers" at bounding box center [880, 427] width 150 height 49
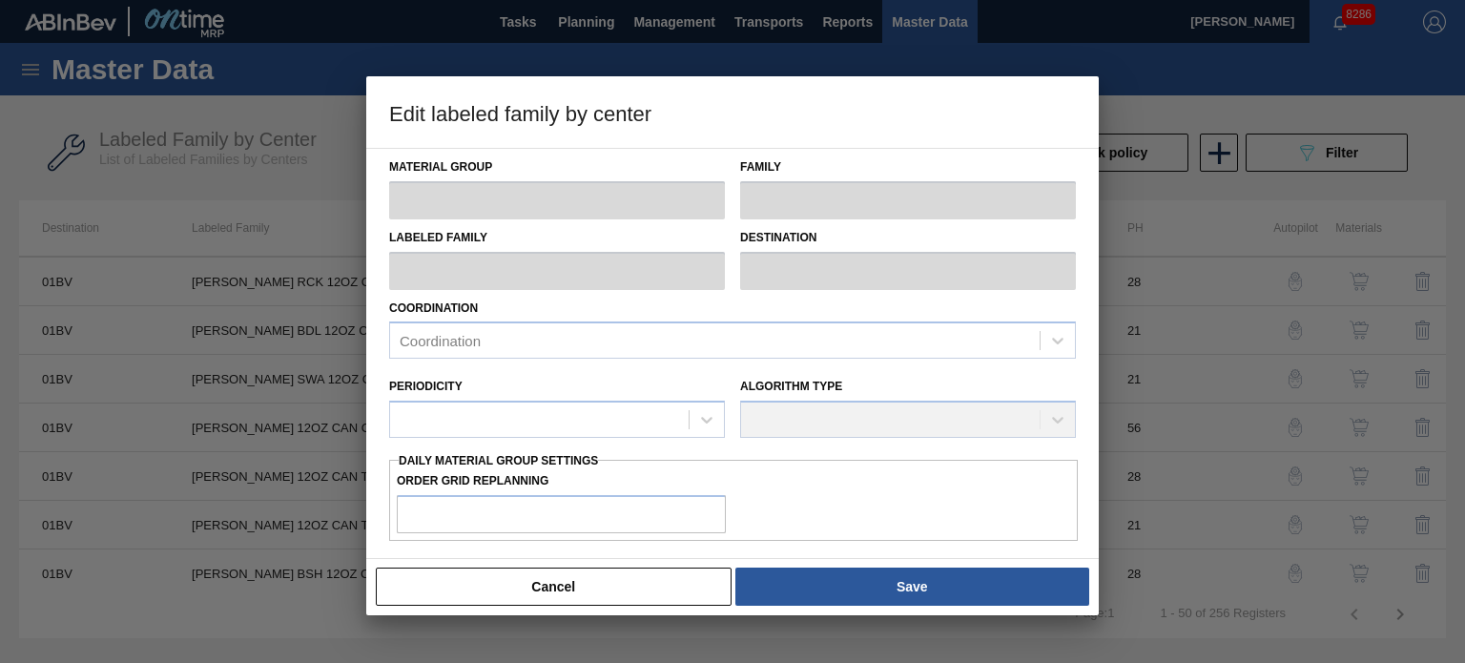
type input "Carriers"
type input "Can Carriers"
type input "[PERSON_NAME] 12OZ CAN CAN PK 12/12 CAN"
type input "01BV - [GEOGRAPHIC_DATA] Brewery"
type input "56"
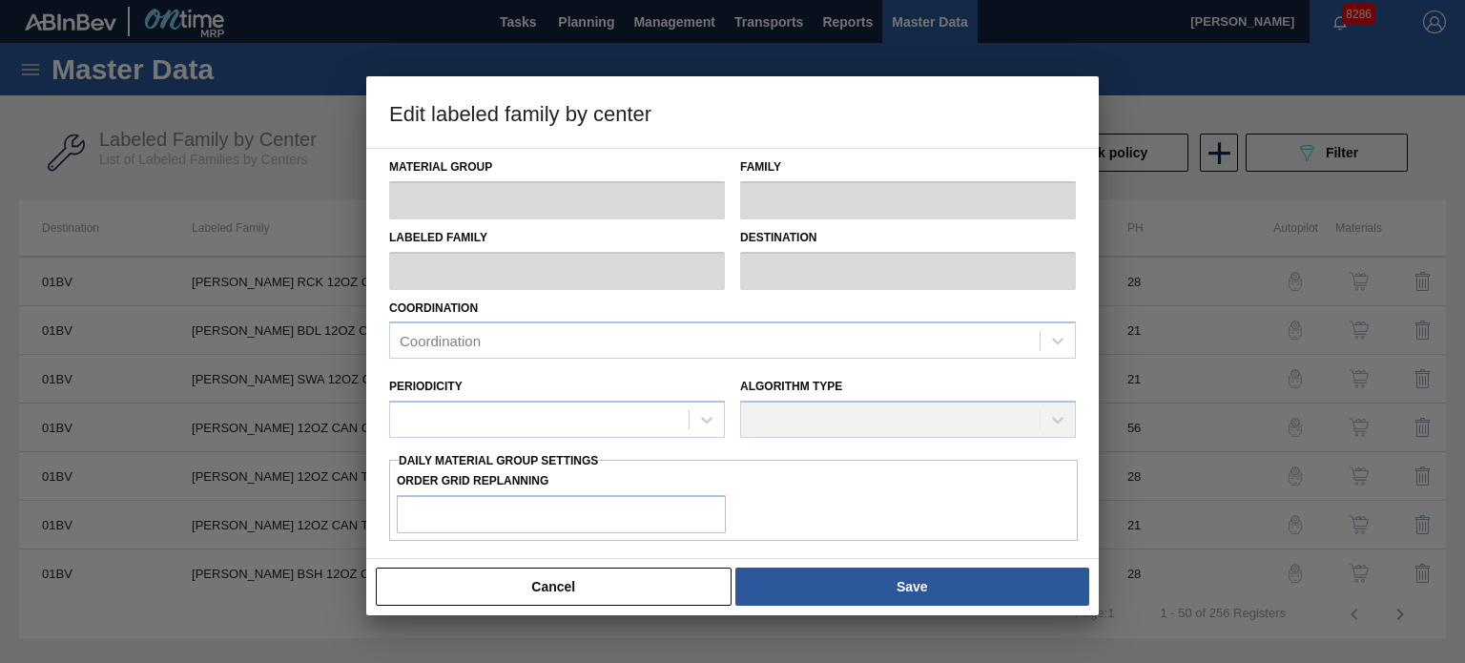
type input "0"
type input "100"
type input "0"
checkbox input "true"
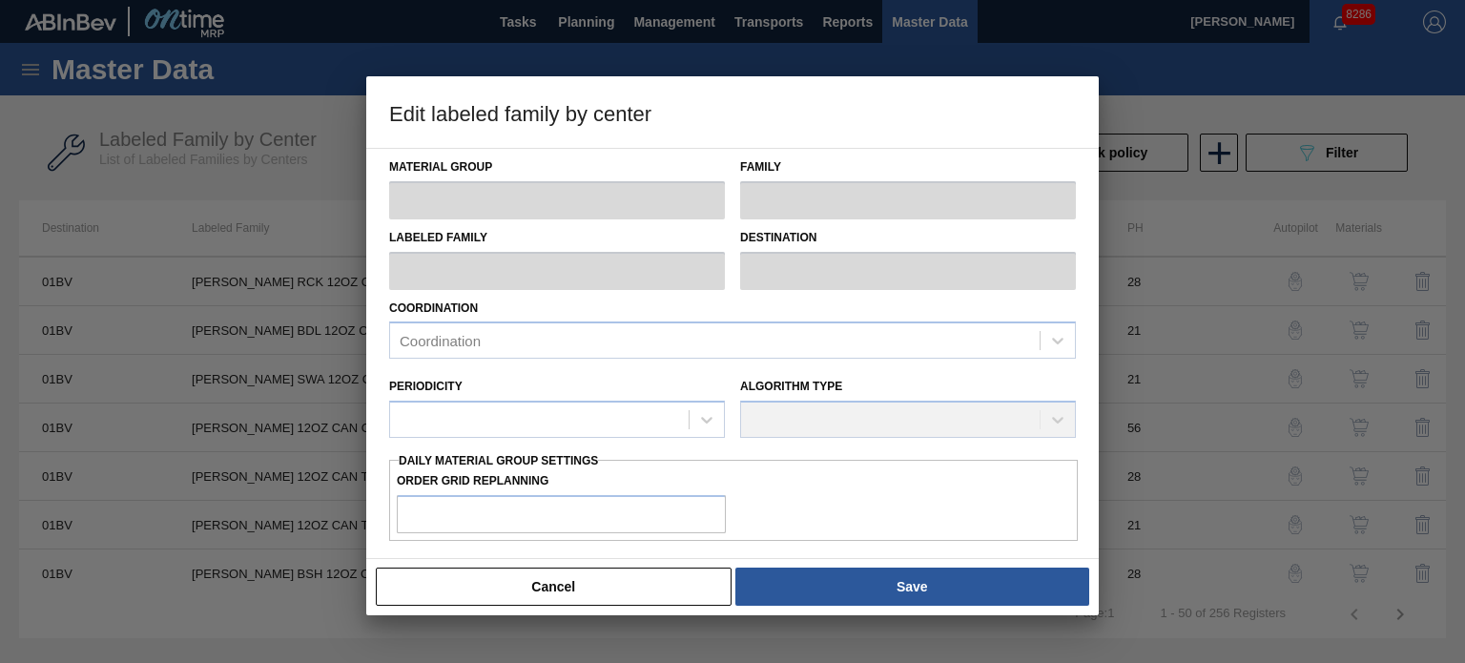
checkbox input "true"
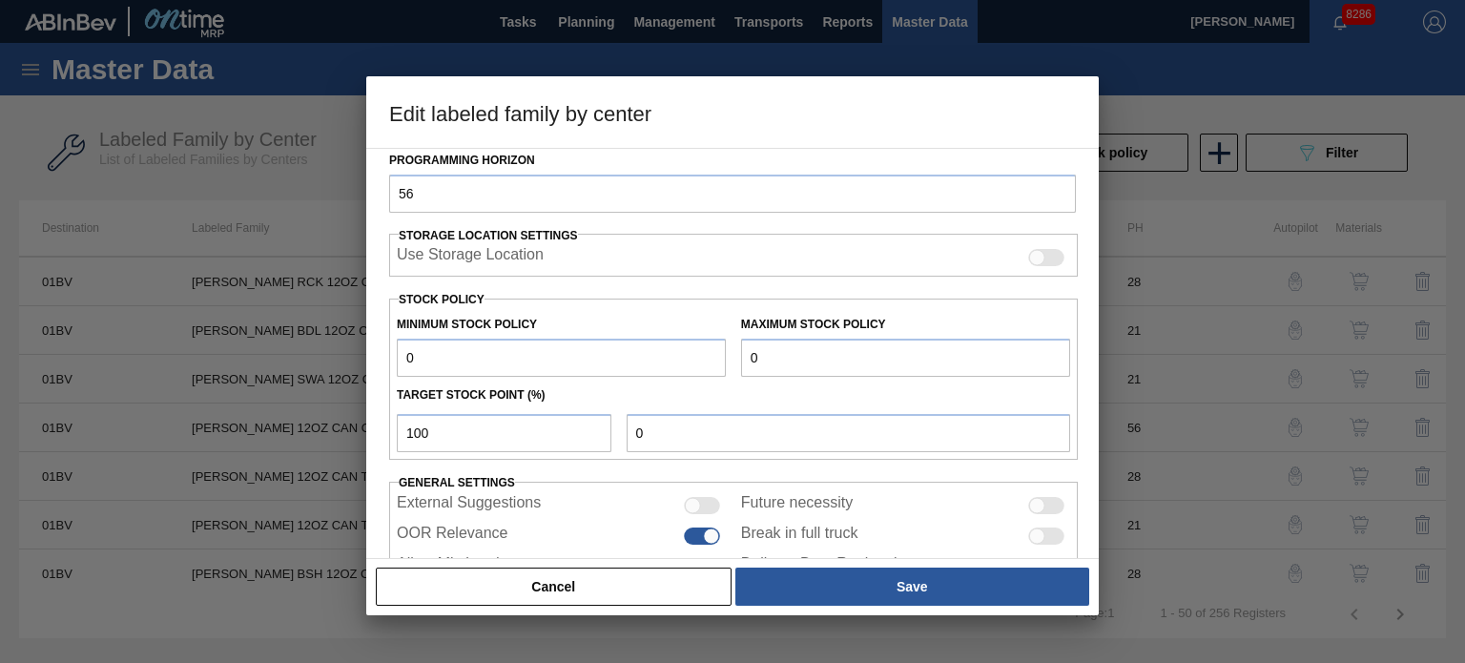
scroll to position [433, 0]
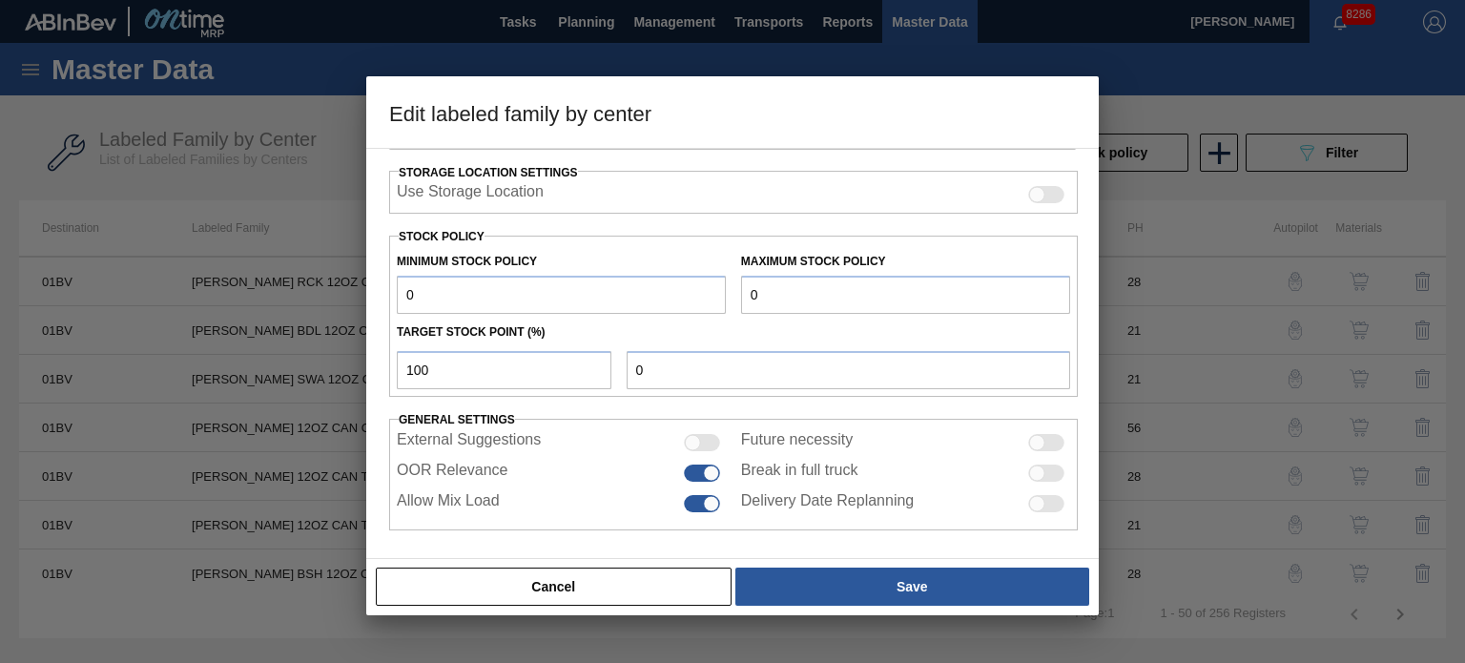
drag, startPoint x: 489, startPoint y: 293, endPoint x: 336, endPoint y: 289, distance: 153.6
click at [336, 289] on div "Edit labeled family by center Material Group Carriers Family Can Carriers Label…" at bounding box center [732, 331] width 1465 height 663
type input "2"
type input "22"
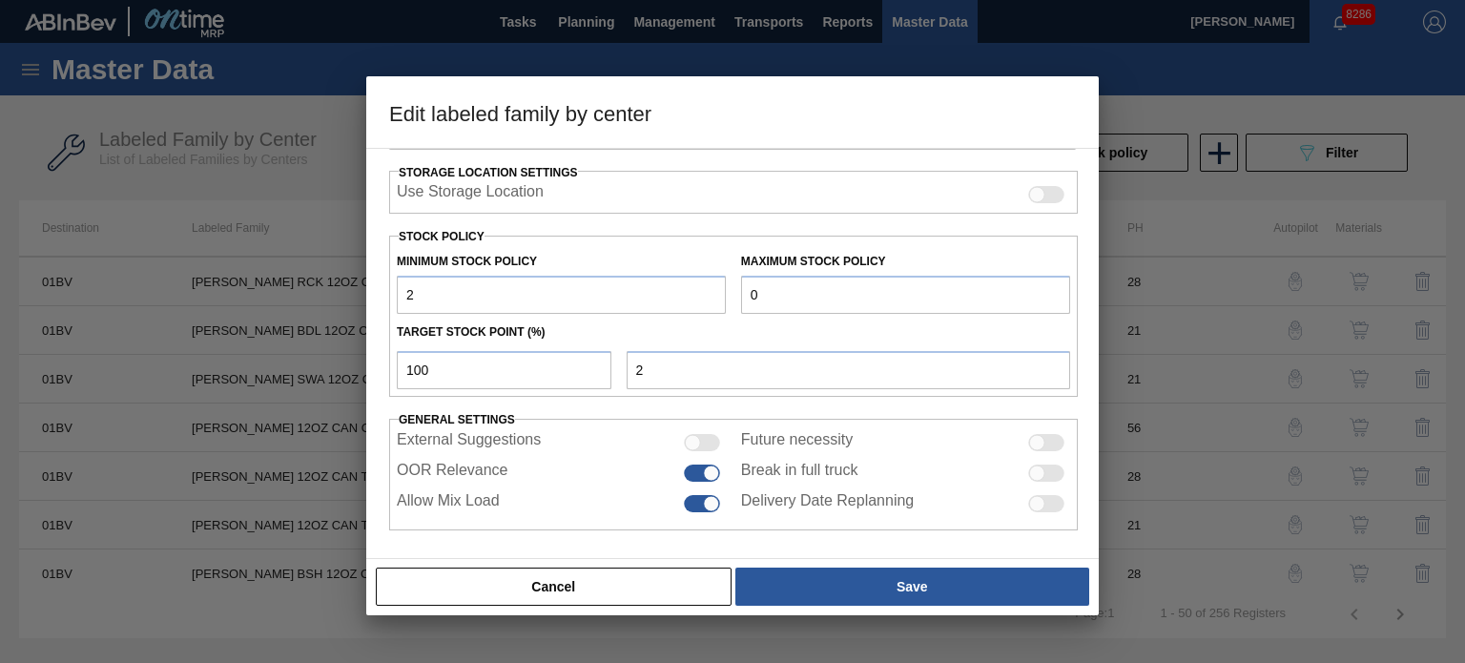
type input "22"
type input "226"
type input "2,266"
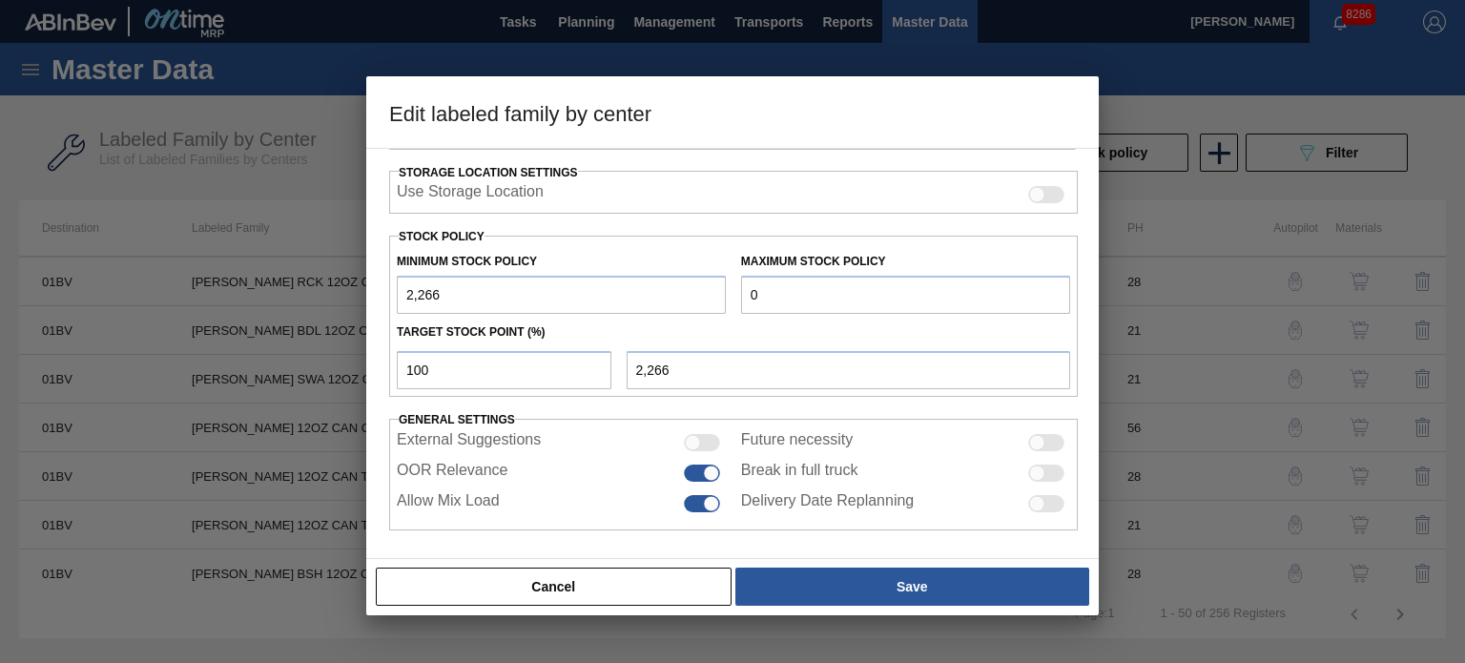
type input "22,664"
type input "226,640"
type input "22,664"
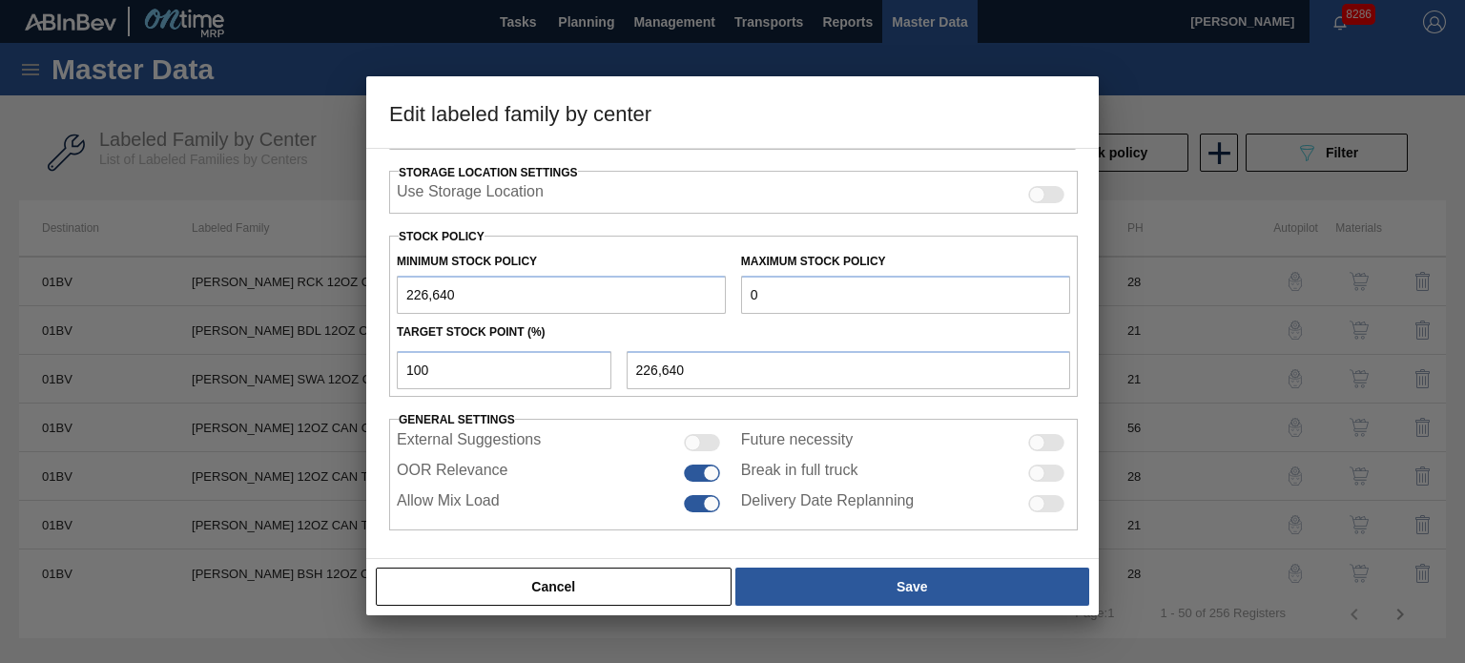
type input "22,664"
type input "2,266"
type input "226"
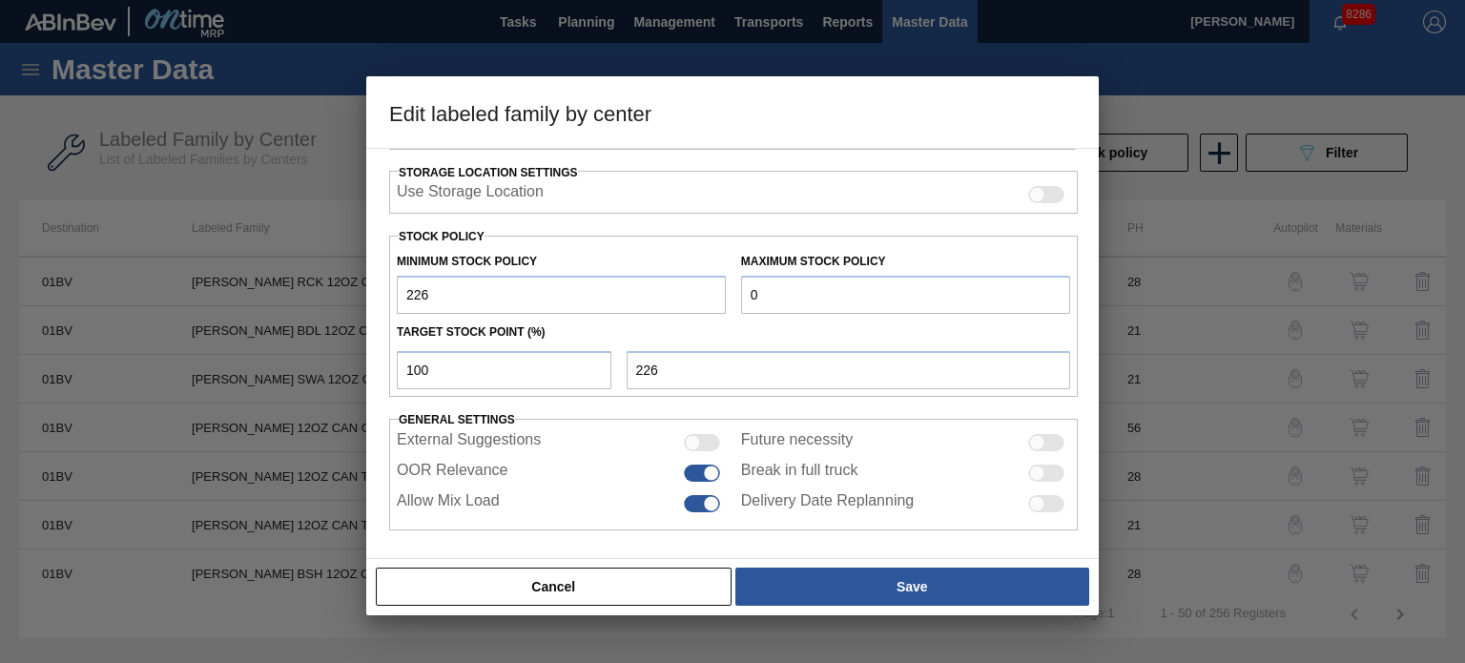
type input "22"
type input "2"
type input "26"
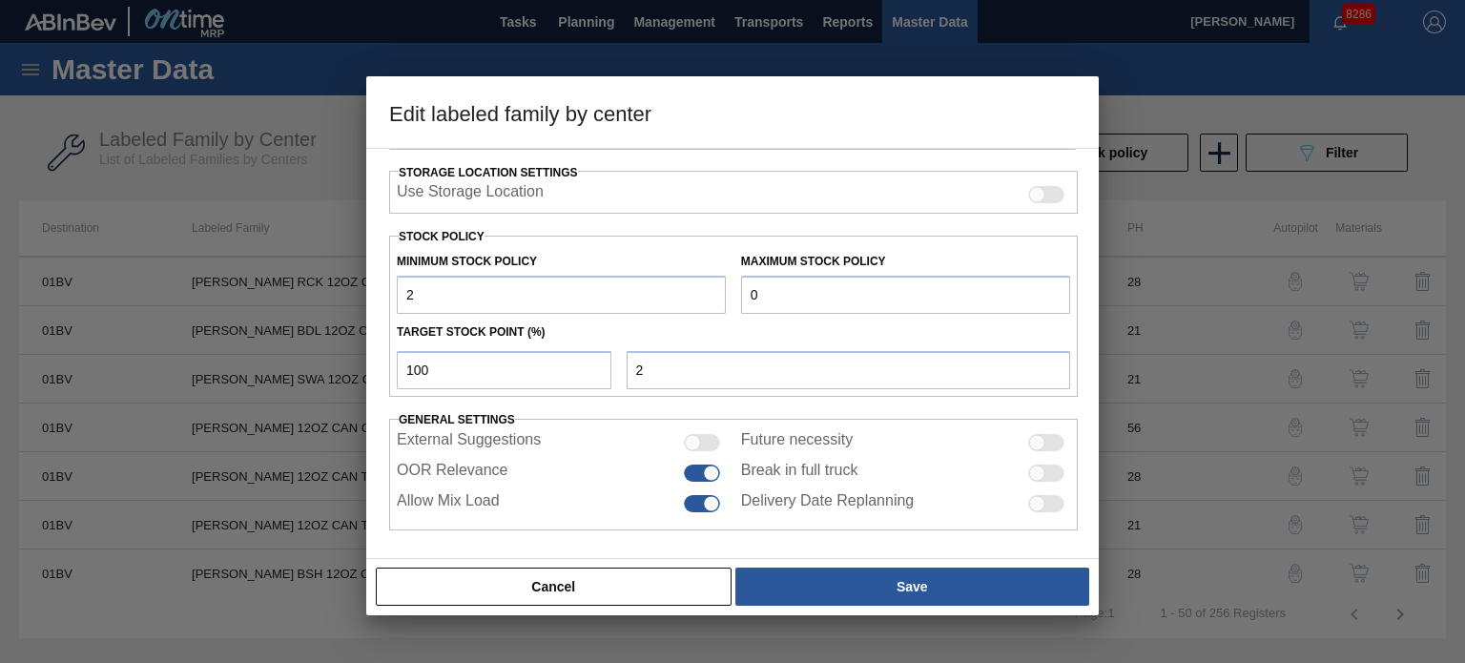
type input "26"
type input "266"
type input "2,664"
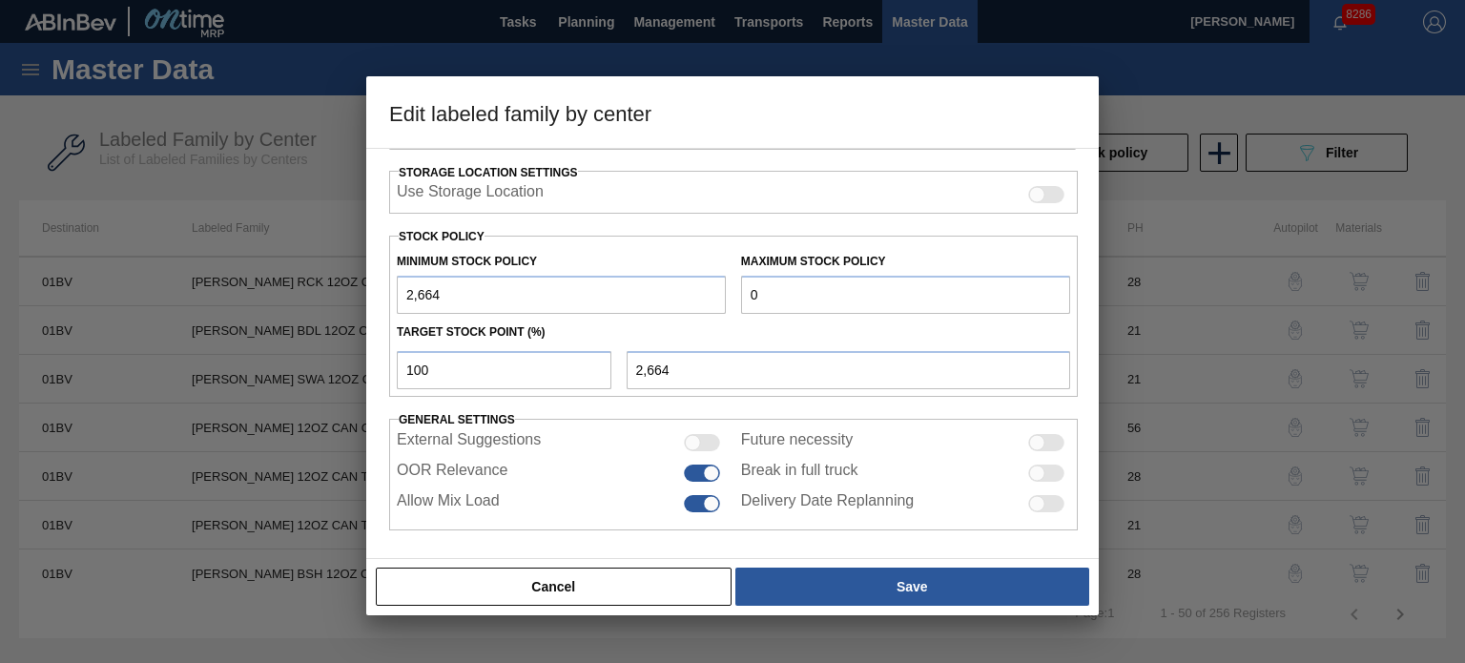
type input "26,640"
type input "266,400"
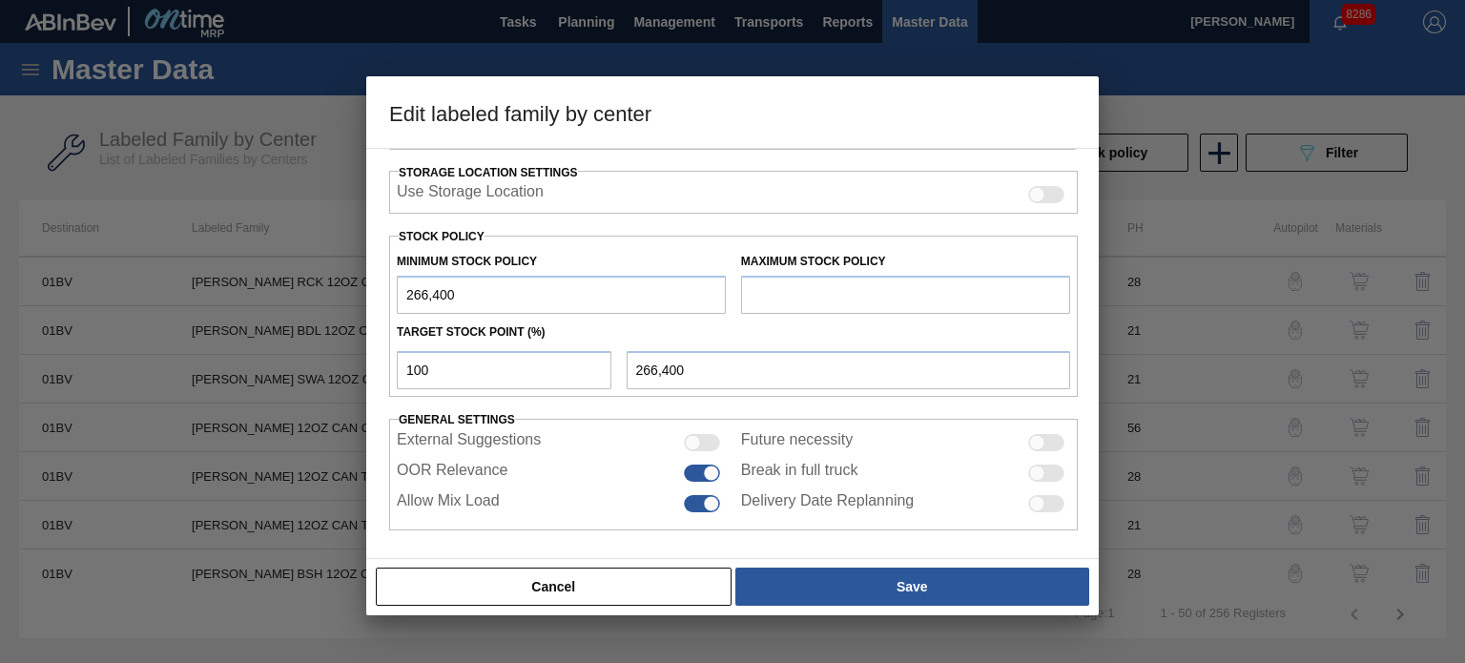
type input "266,400"
drag, startPoint x: 790, startPoint y: 289, endPoint x: 736, endPoint y: 289, distance: 53.4
click at [736, 289] on div "Maximum Stock Policy 0" at bounding box center [905, 281] width 344 height 66
paste input "151,952"
type input "151,952"
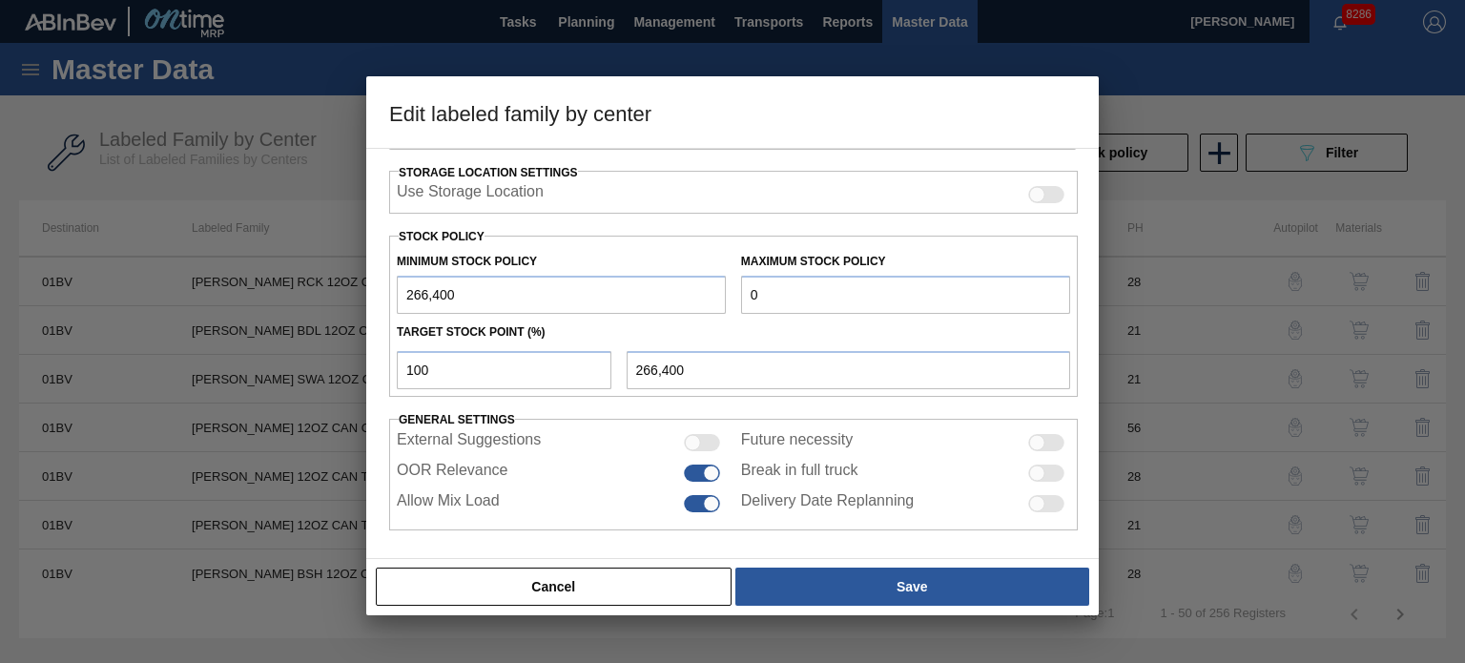
type input "151,952"
click at [482, 358] on input "100" at bounding box center [504, 370] width 215 height 38
click at [422, 292] on input "266,400" at bounding box center [561, 295] width 329 height 38
click at [458, 295] on input "26,400" at bounding box center [561, 295] width 329 height 38
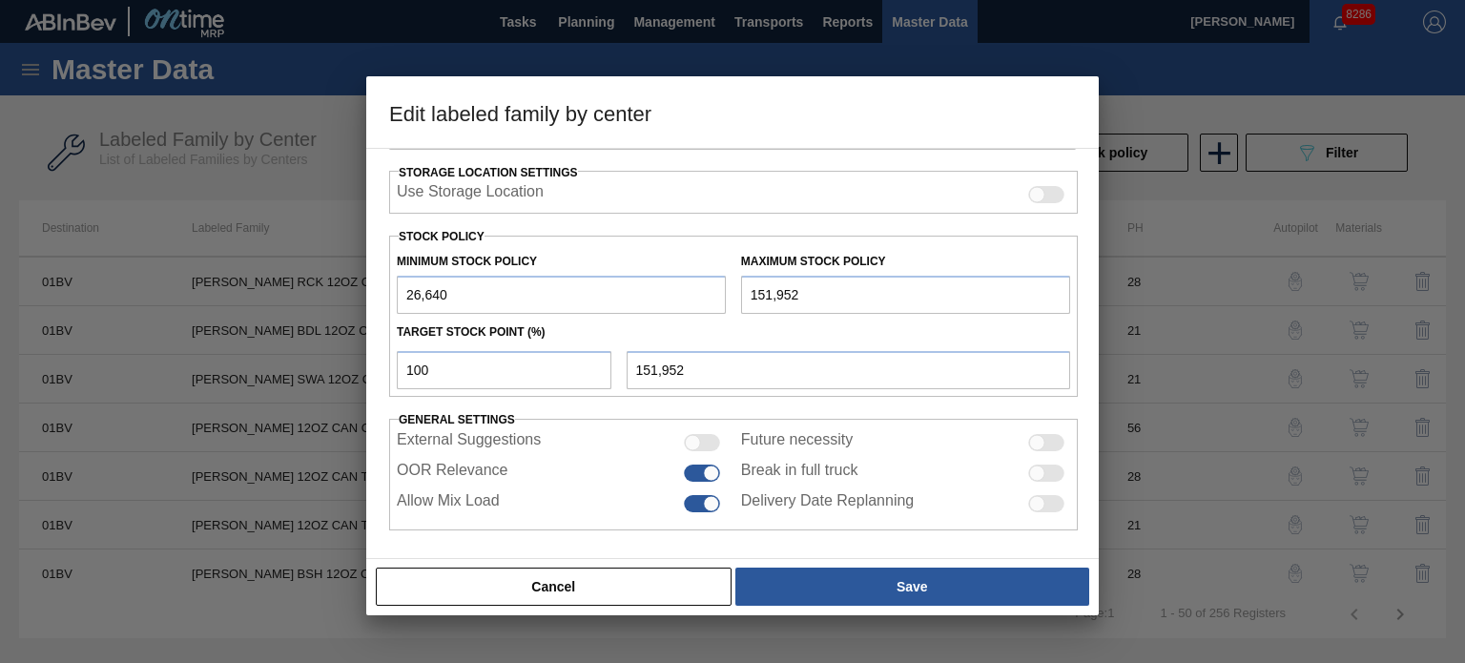
type input "26,640"
drag, startPoint x: 470, startPoint y: 366, endPoint x: 388, endPoint y: 365, distance: 82.0
click at [389, 365] on div "100" at bounding box center [504, 370] width 230 height 38
type input "1"
type input "27,893"
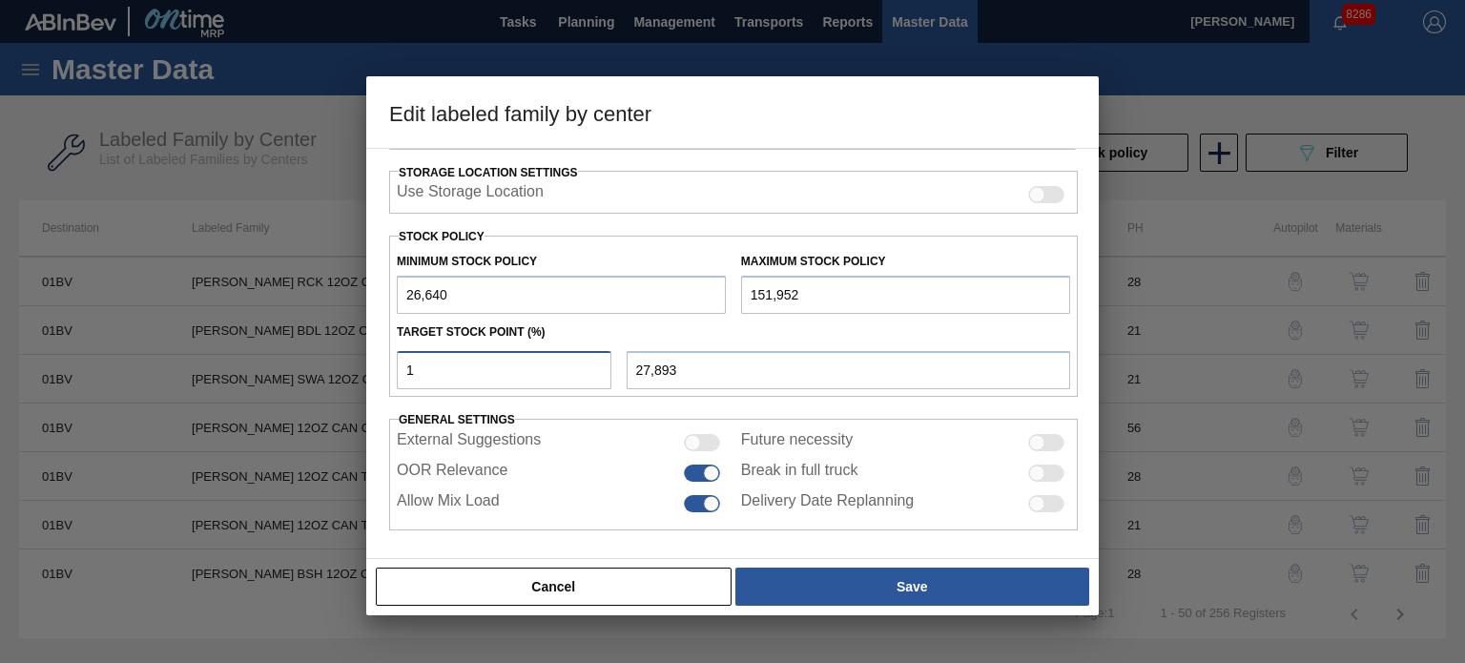
type input "10"
type input "39,171"
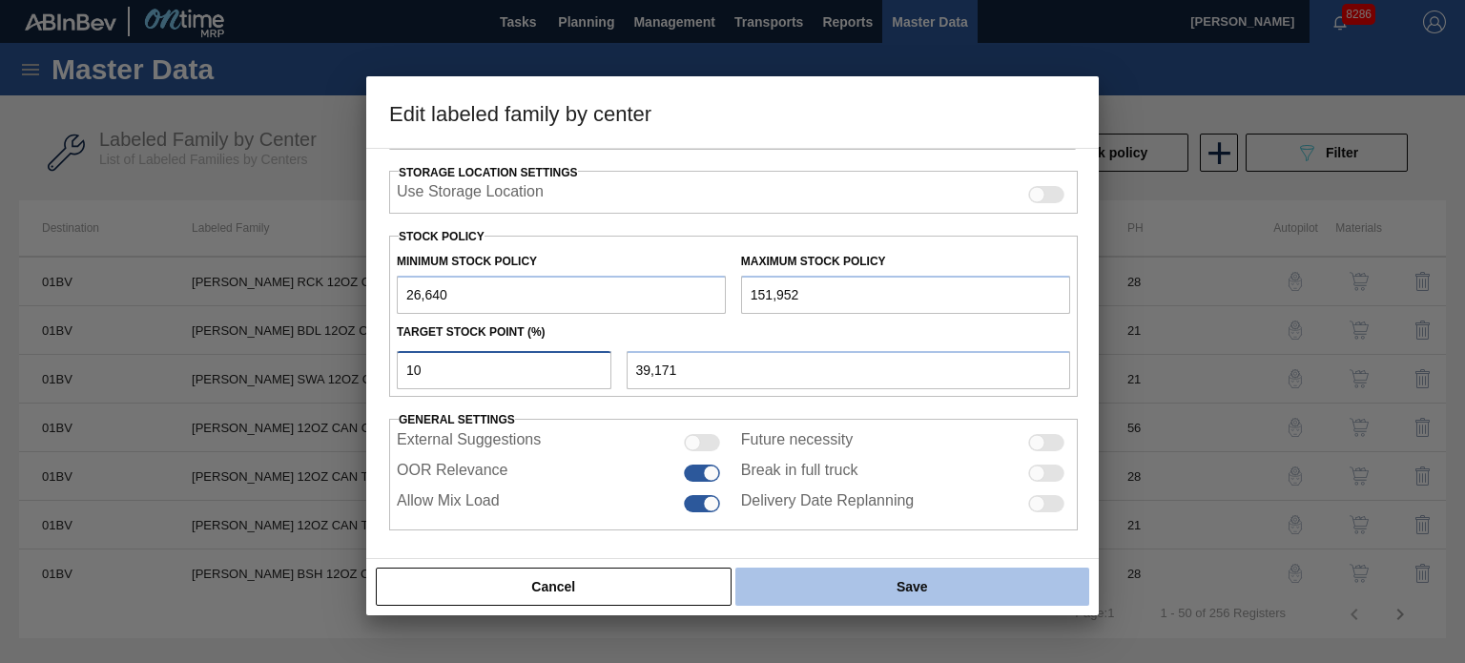
type input "10"
click at [867, 586] on button "Save" at bounding box center [912, 586] width 354 height 38
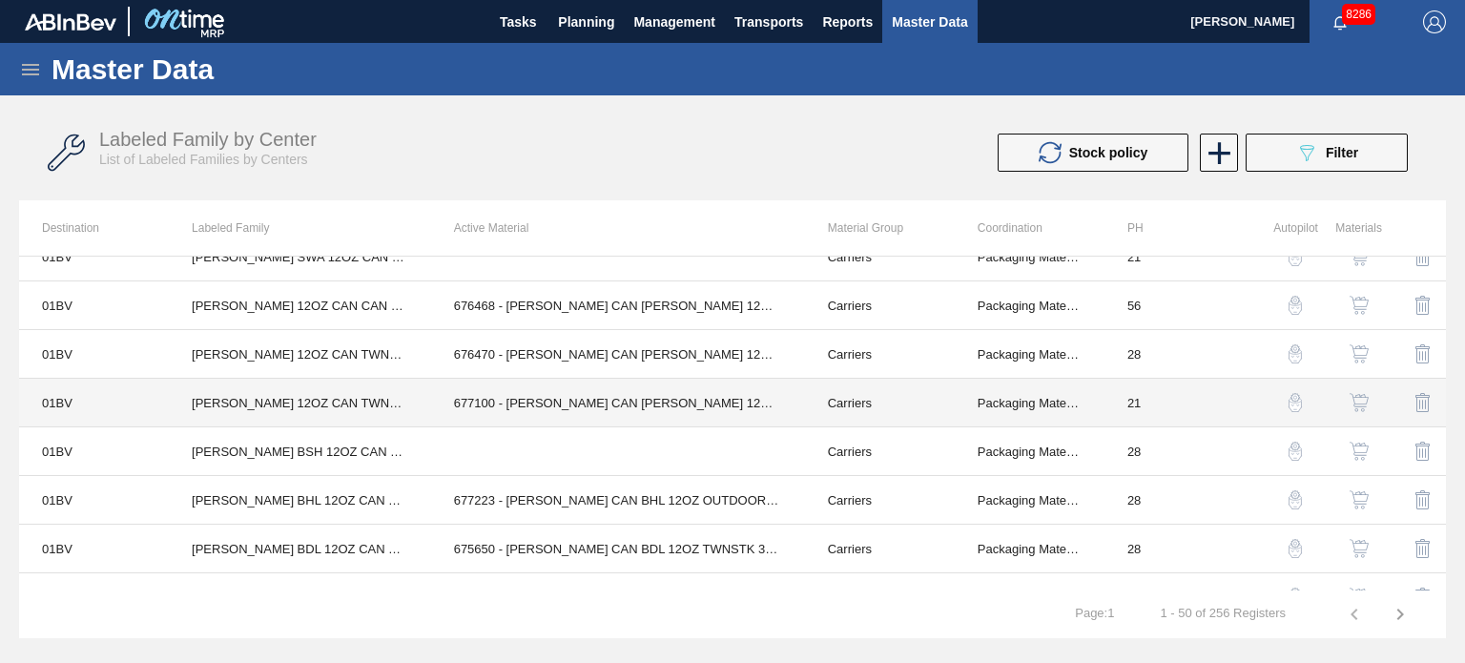
scroll to position [0, 0]
